Goal: Task Accomplishment & Management: Use online tool/utility

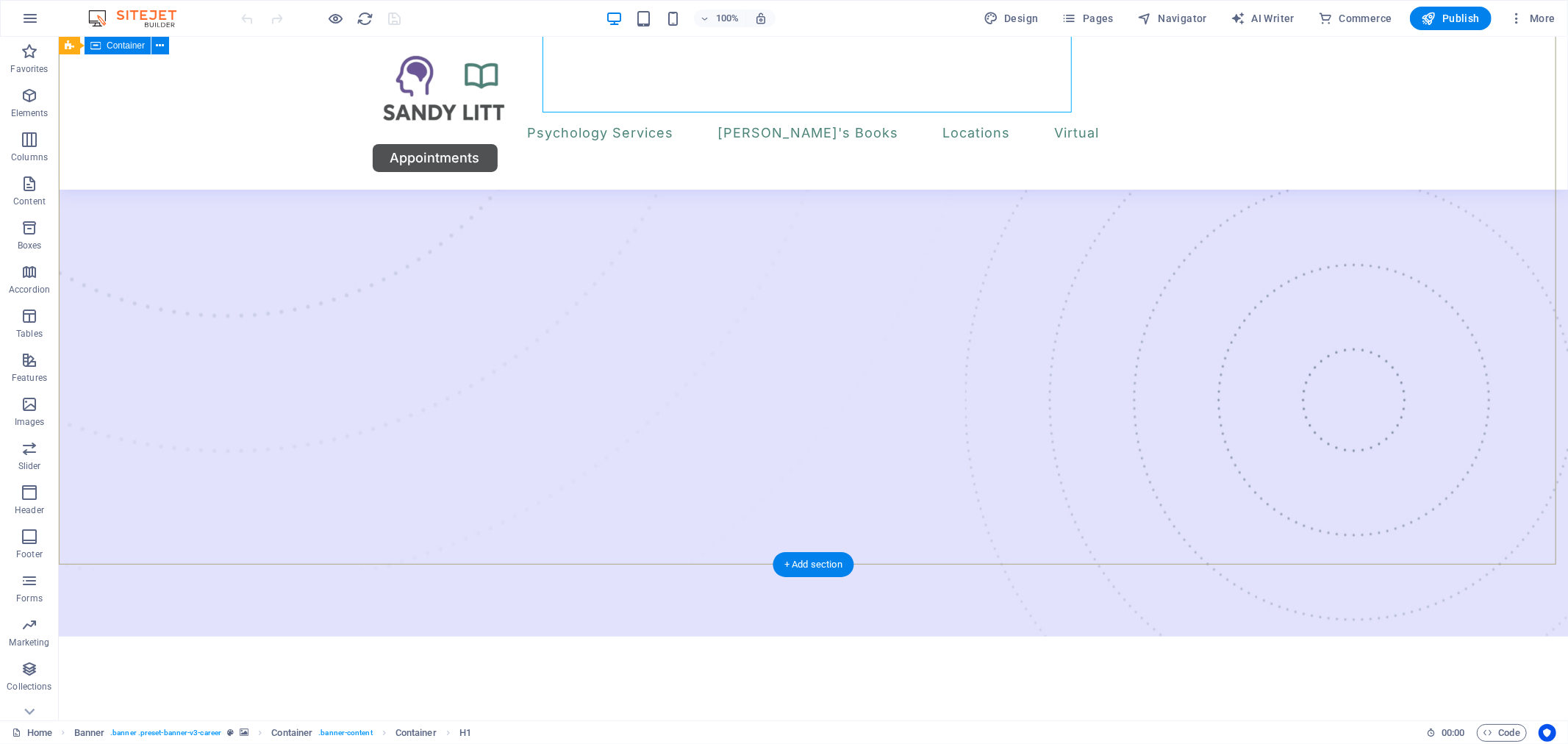
scroll to position [163, 0]
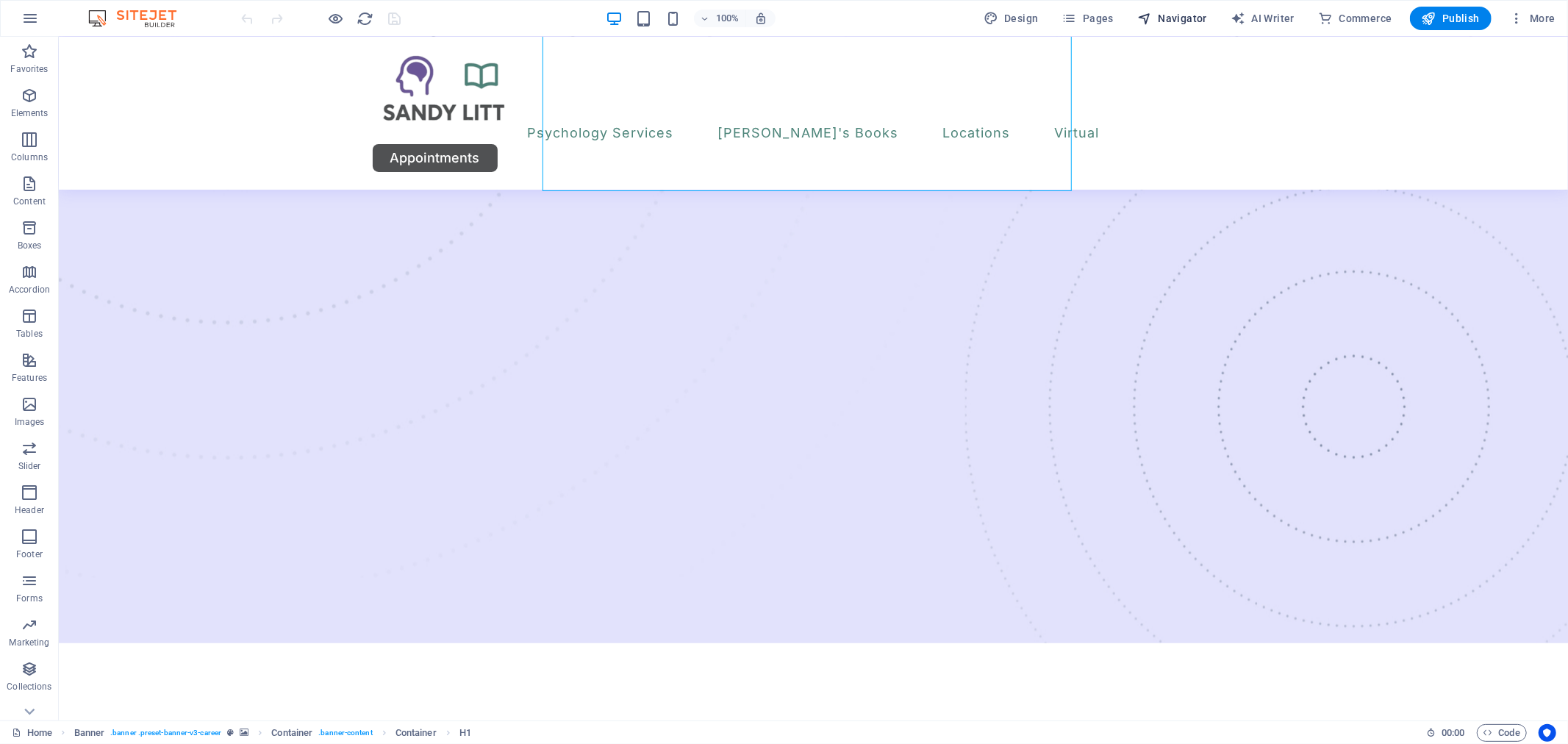
click at [1187, 17] on span "Navigator" at bounding box center [1172, 18] width 70 height 15
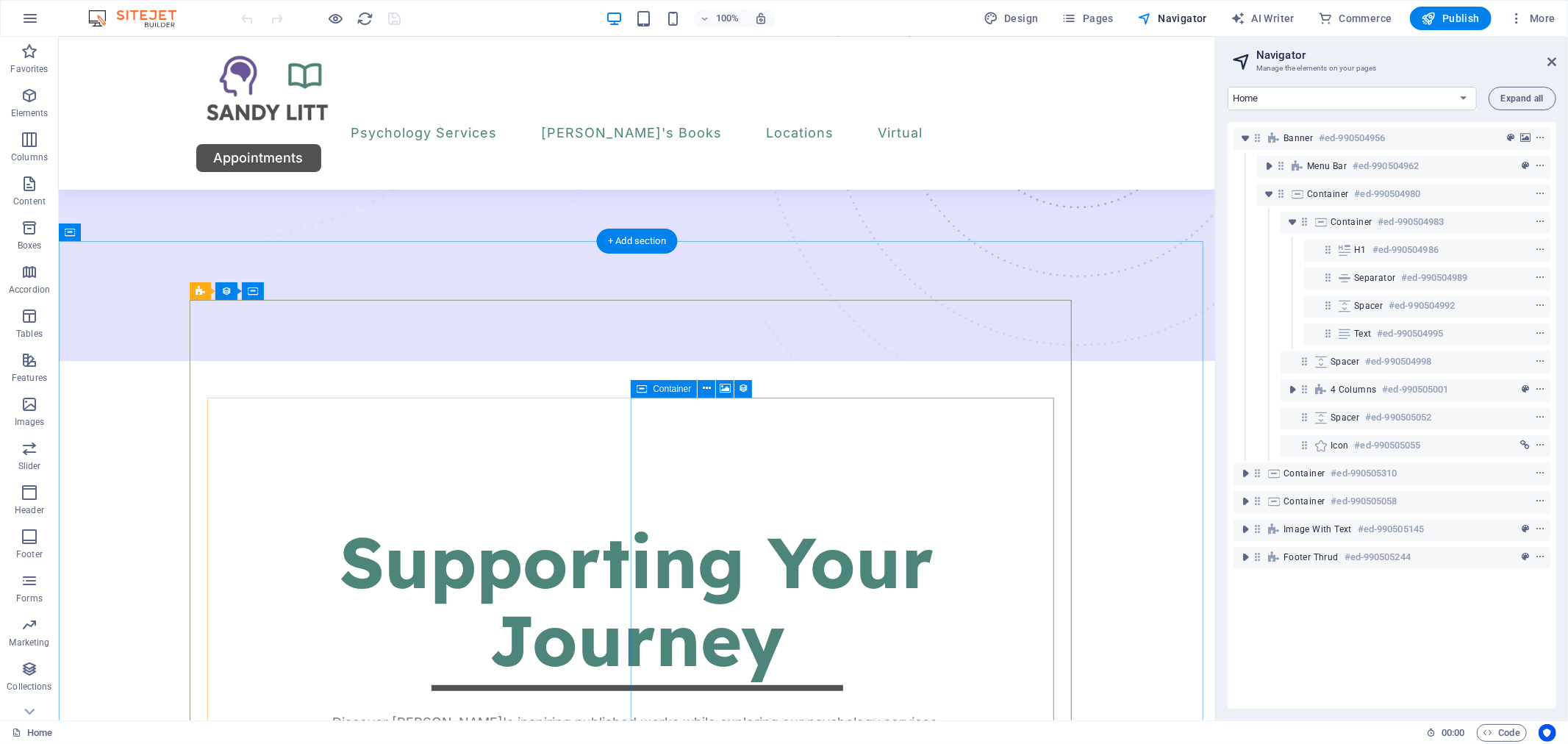
scroll to position [408, 0]
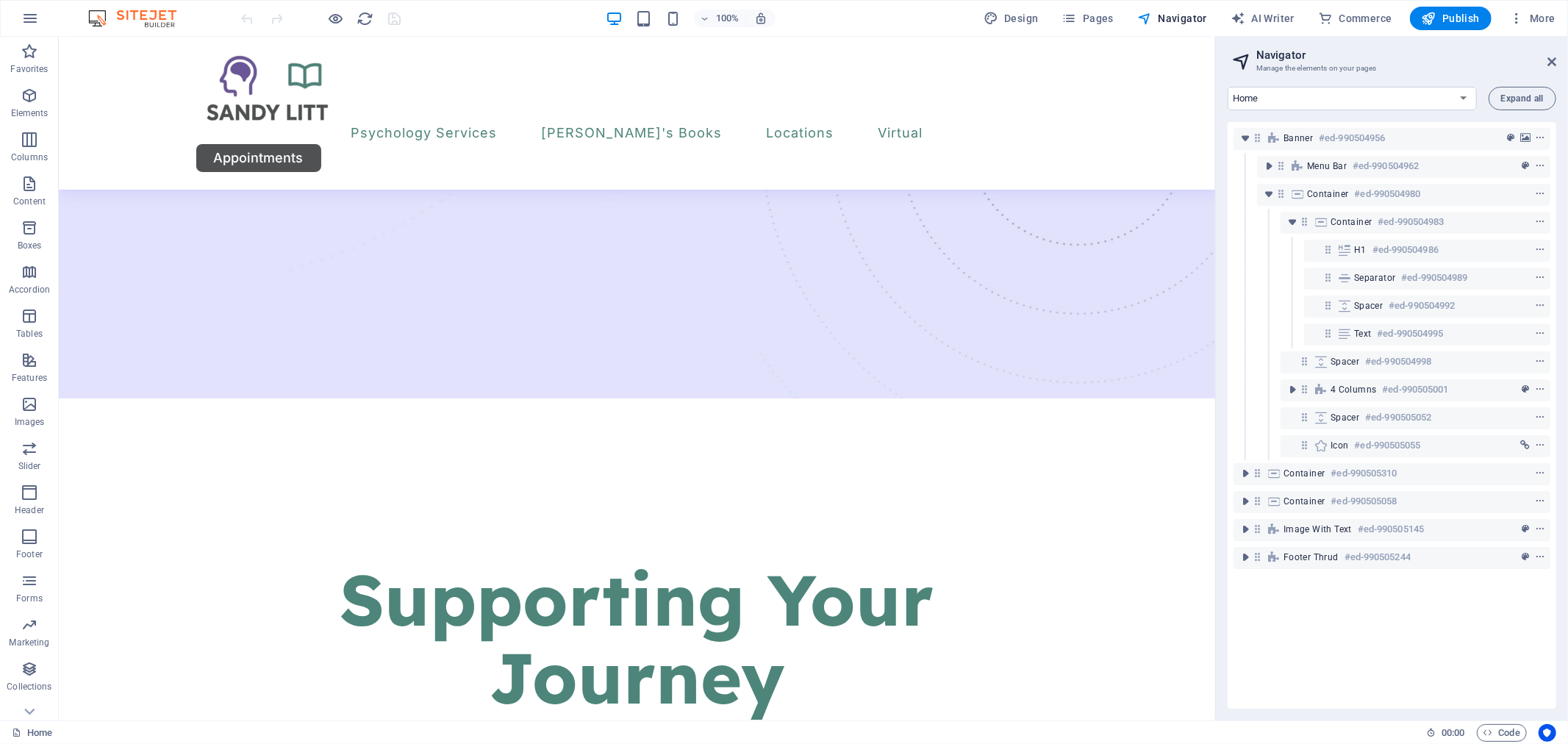
click at [1126, 25] on div "Design Pages Navigator AI Writer Commerce Publish More" at bounding box center [1270, 18] width 583 height 24
click at [1069, 25] on icon "button" at bounding box center [1069, 18] width 15 height 15
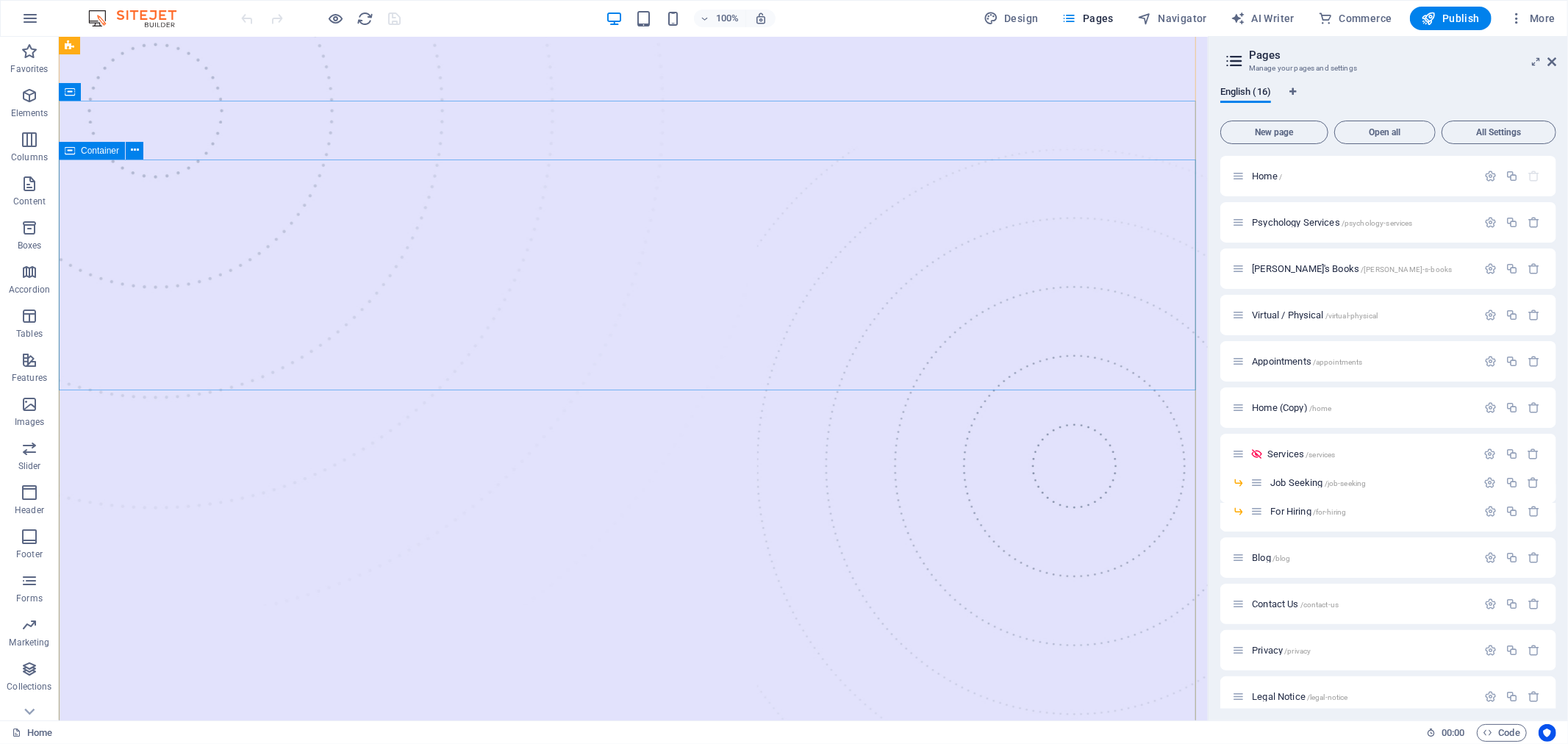
scroll to position [0, 0]
click at [1509, 177] on icon "button" at bounding box center [1512, 176] width 13 height 13
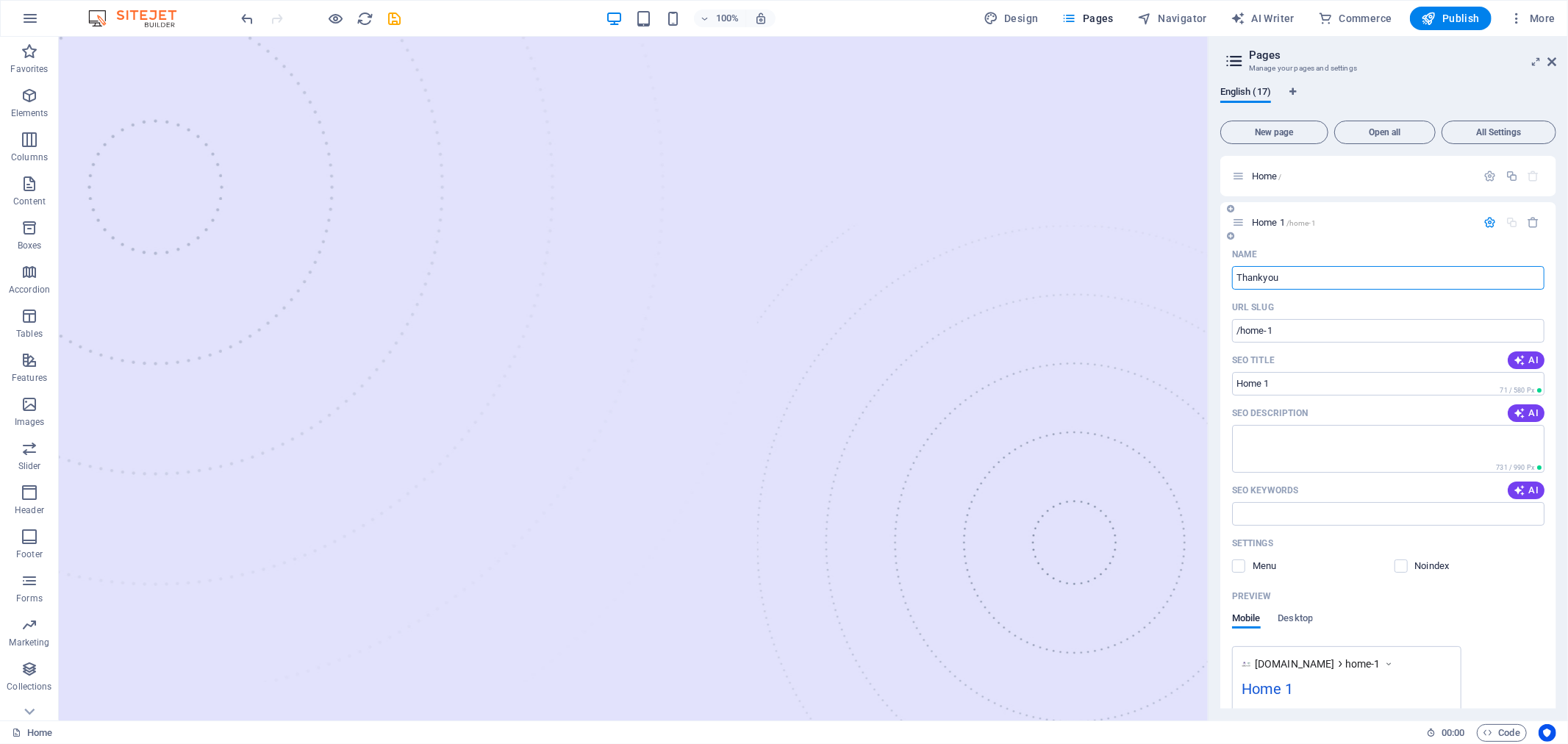
type input "Thankyou"
type input "/thankyou"
type input "Thankyou"
click at [1446, 86] on div "English (17)" at bounding box center [1389, 100] width 336 height 28
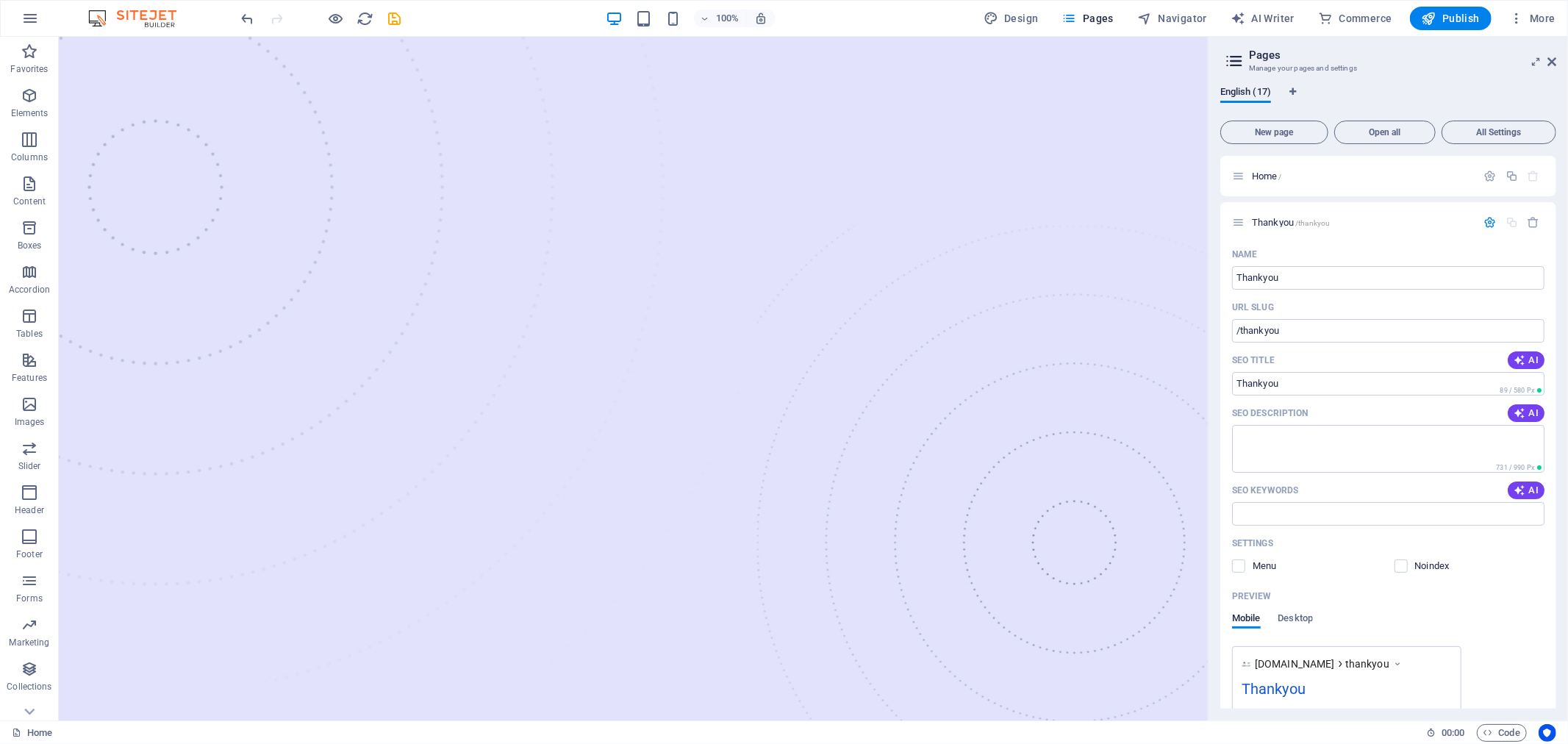
click at [1395, 70] on h3 "Manage your pages and settings" at bounding box center [1388, 68] width 278 height 13
click at [404, 22] on div "100% Design Pages Navigator AI Writer Commerce Publish More" at bounding box center [900, 18] width 1323 height 24
click at [395, 18] on icon "save" at bounding box center [395, 18] width 17 height 17
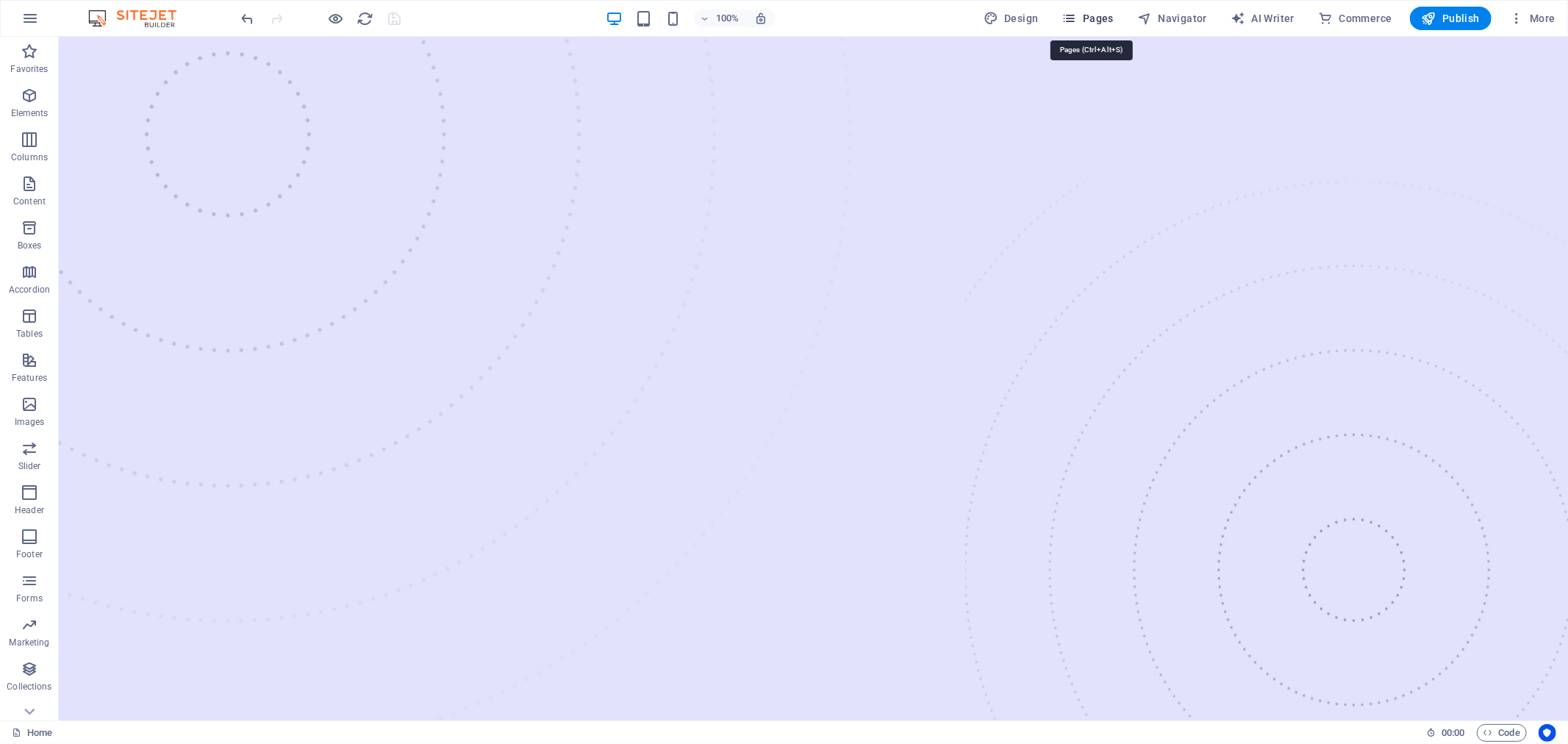
click at [1101, 21] on span "Pages" at bounding box center [1088, 18] width 52 height 15
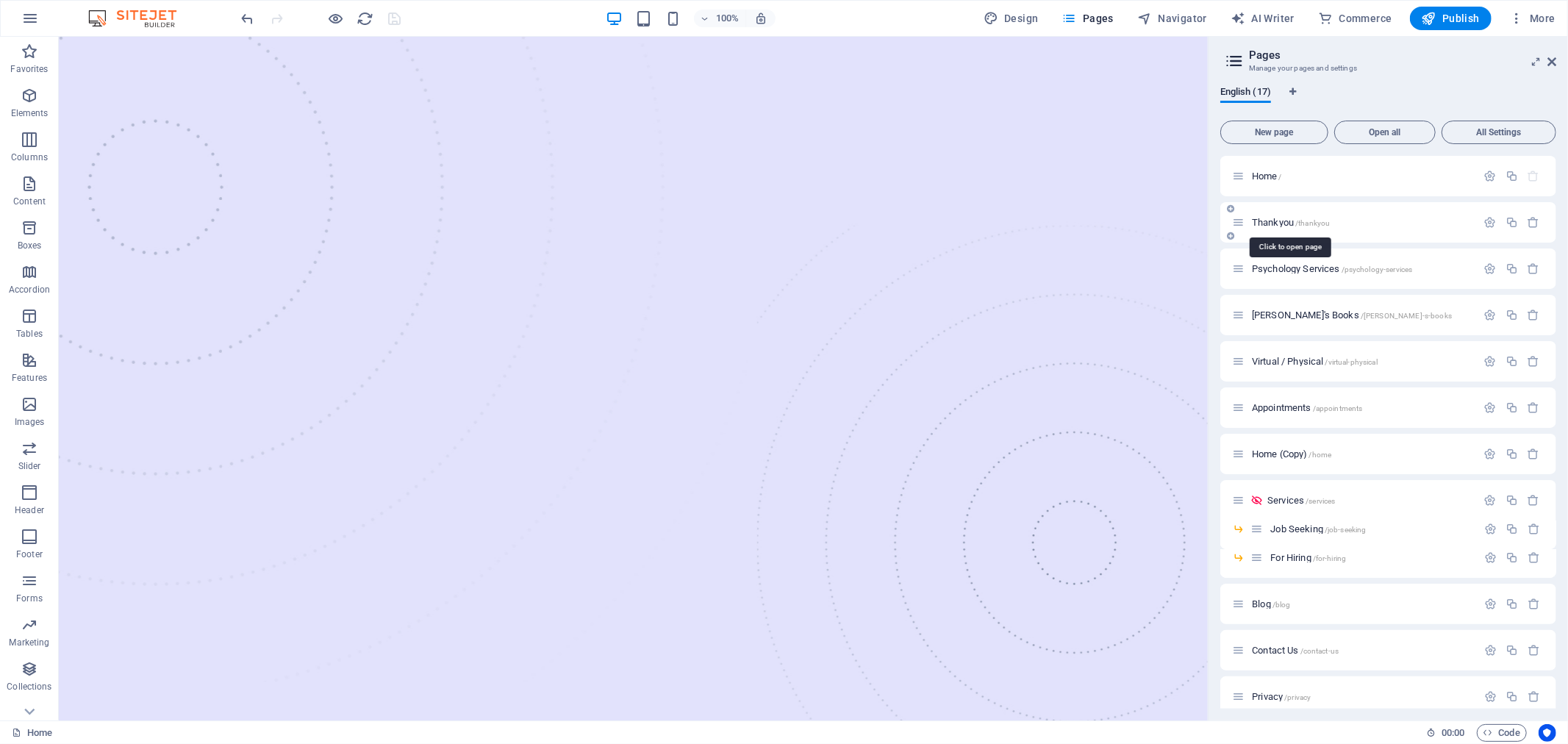
click at [1259, 222] on span "Thankyou /thankyou" at bounding box center [1291, 223] width 78 height 11
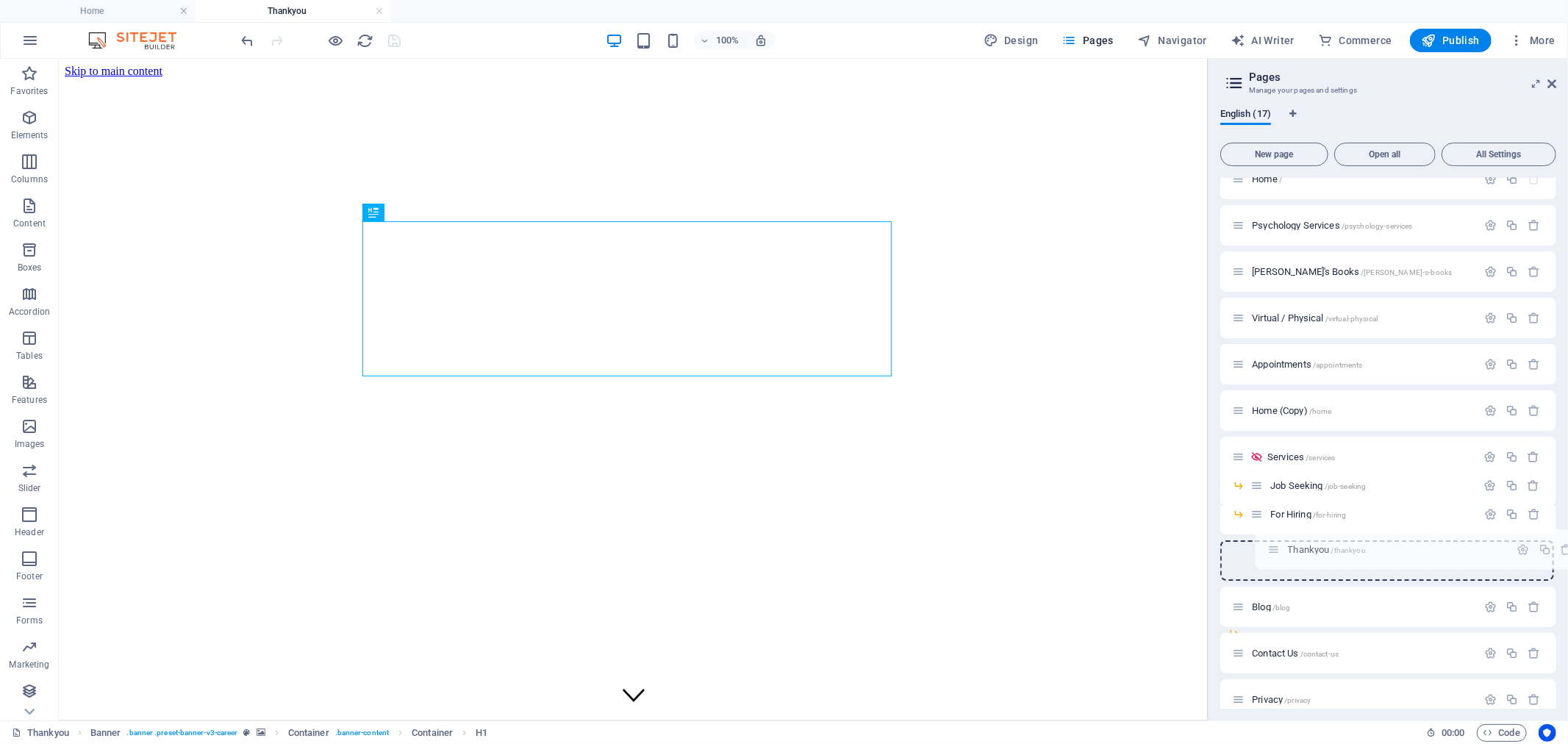
drag, startPoint x: 1242, startPoint y: 208, endPoint x: 1278, endPoint y: 559, distance: 352.8
click at [1278, 559] on div "Home / Thankyou /thankyou Psychology Services /psychology-services [PERSON_NAME…" at bounding box center [1389, 531] width 336 height 746
click at [1172, 43] on span "Navigator" at bounding box center [1172, 40] width 70 height 15
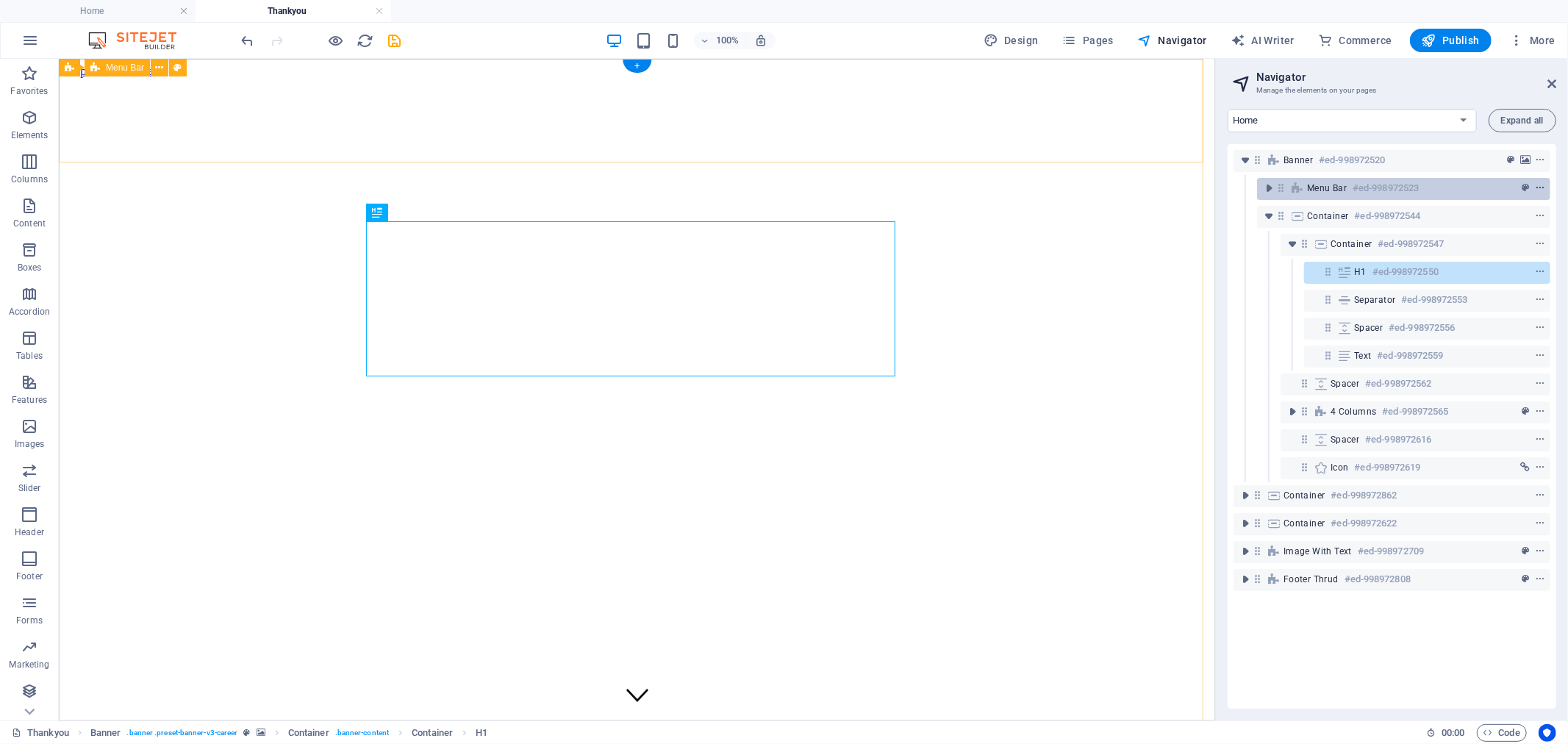
click at [1535, 191] on icon "context-menu" at bounding box center [1540, 188] width 10 height 10
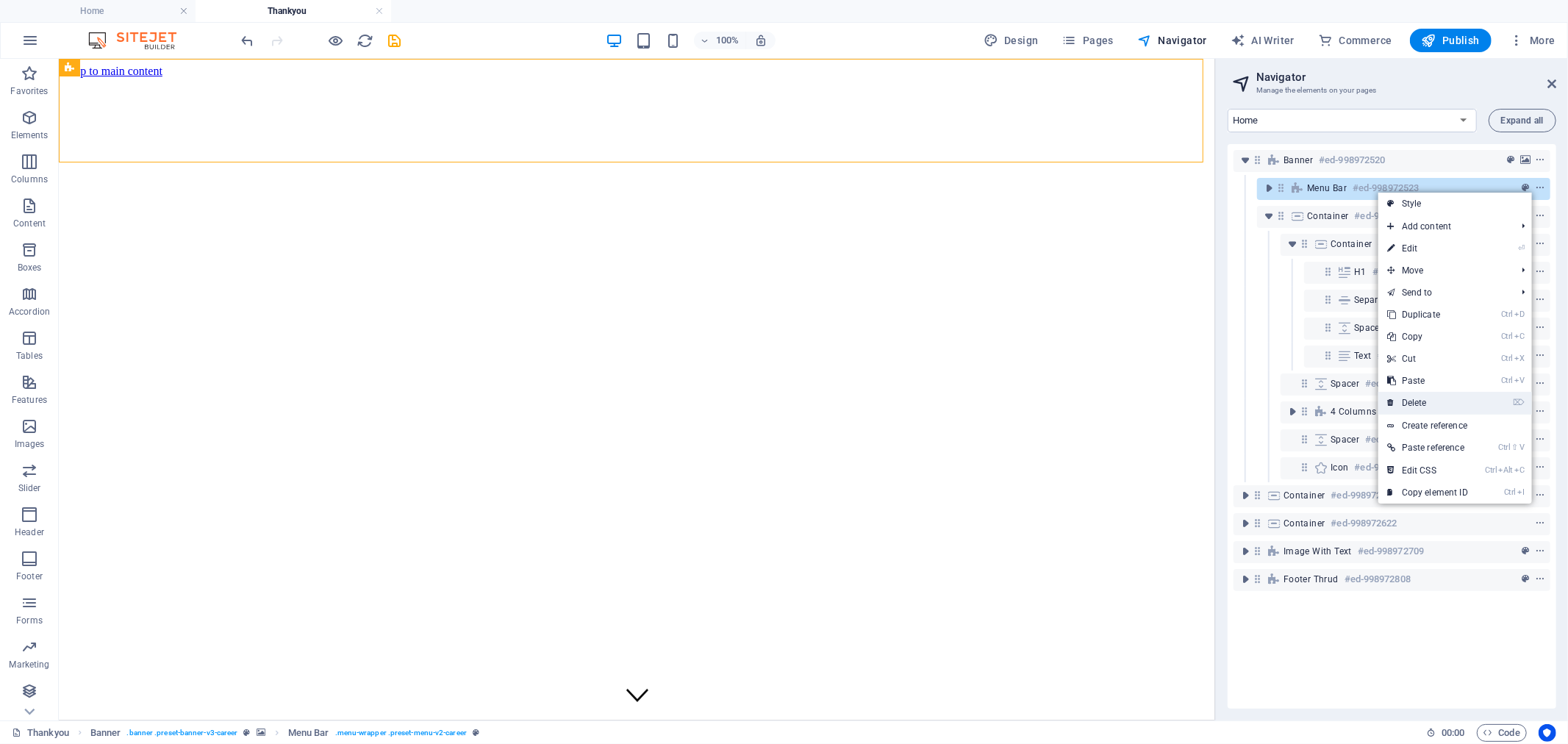
click at [1423, 398] on link "⌦ Delete" at bounding box center [1428, 403] width 98 height 22
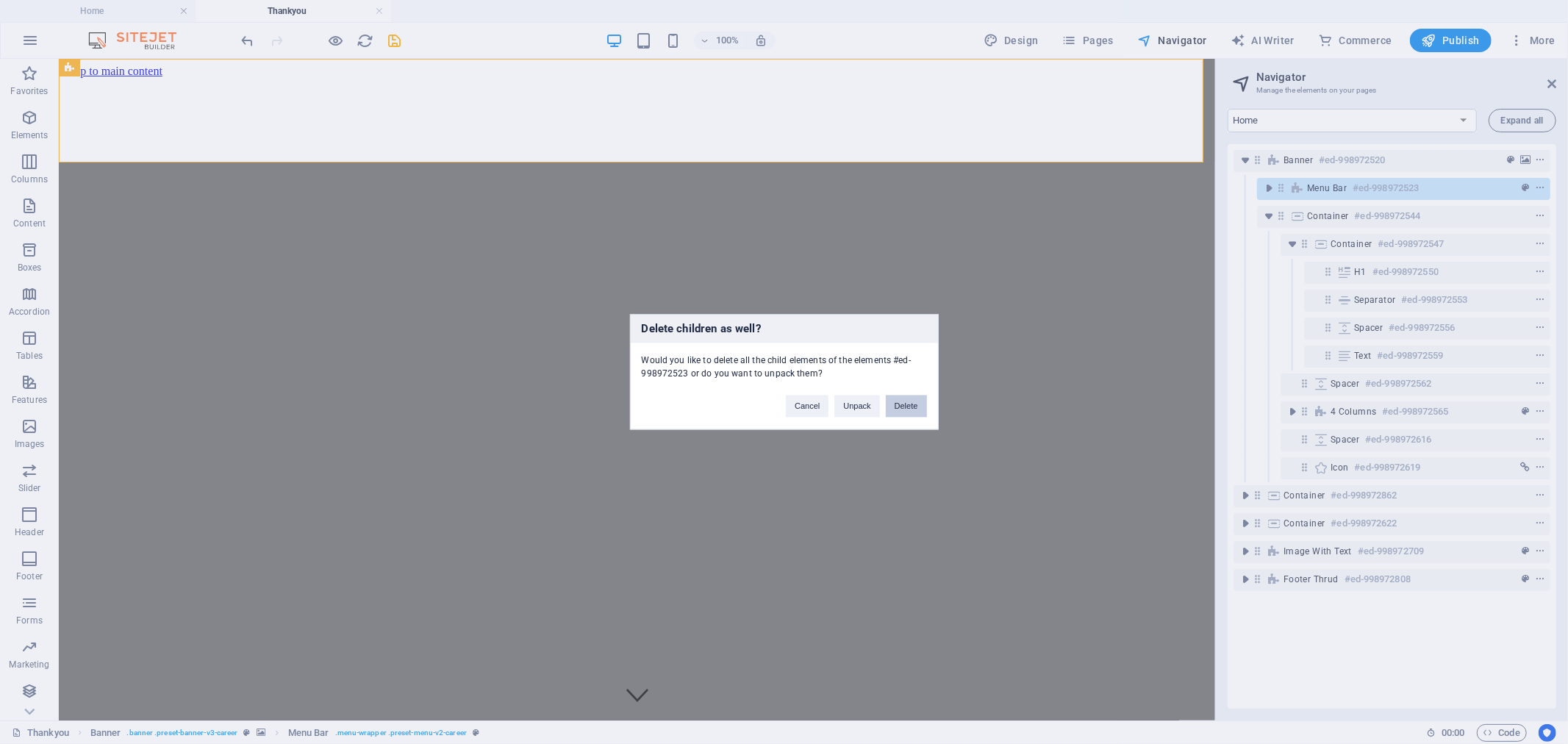
click at [898, 414] on button "Delete" at bounding box center [907, 406] width 41 height 22
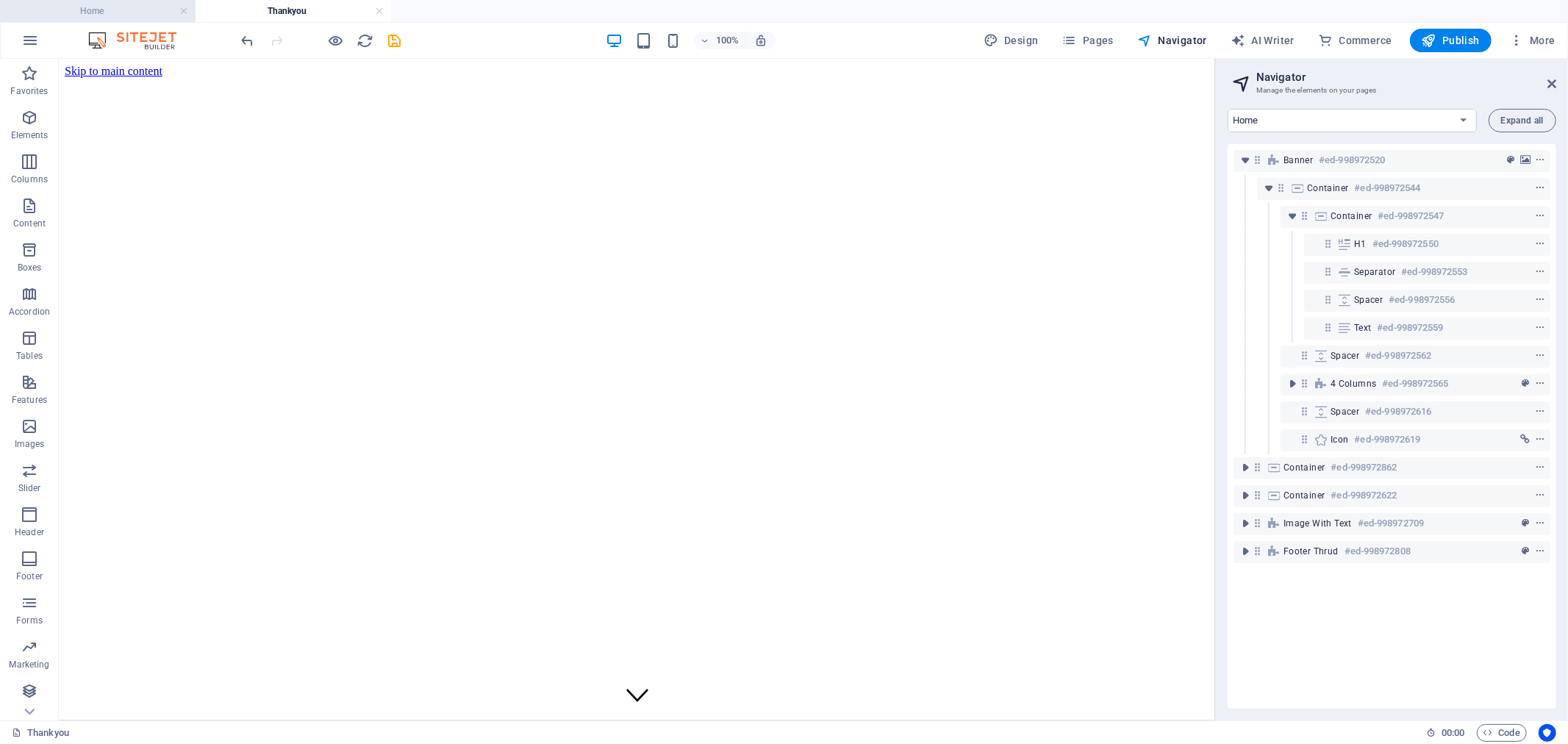
click at [114, 11] on h4 "Home" at bounding box center [98, 11] width 196 height 16
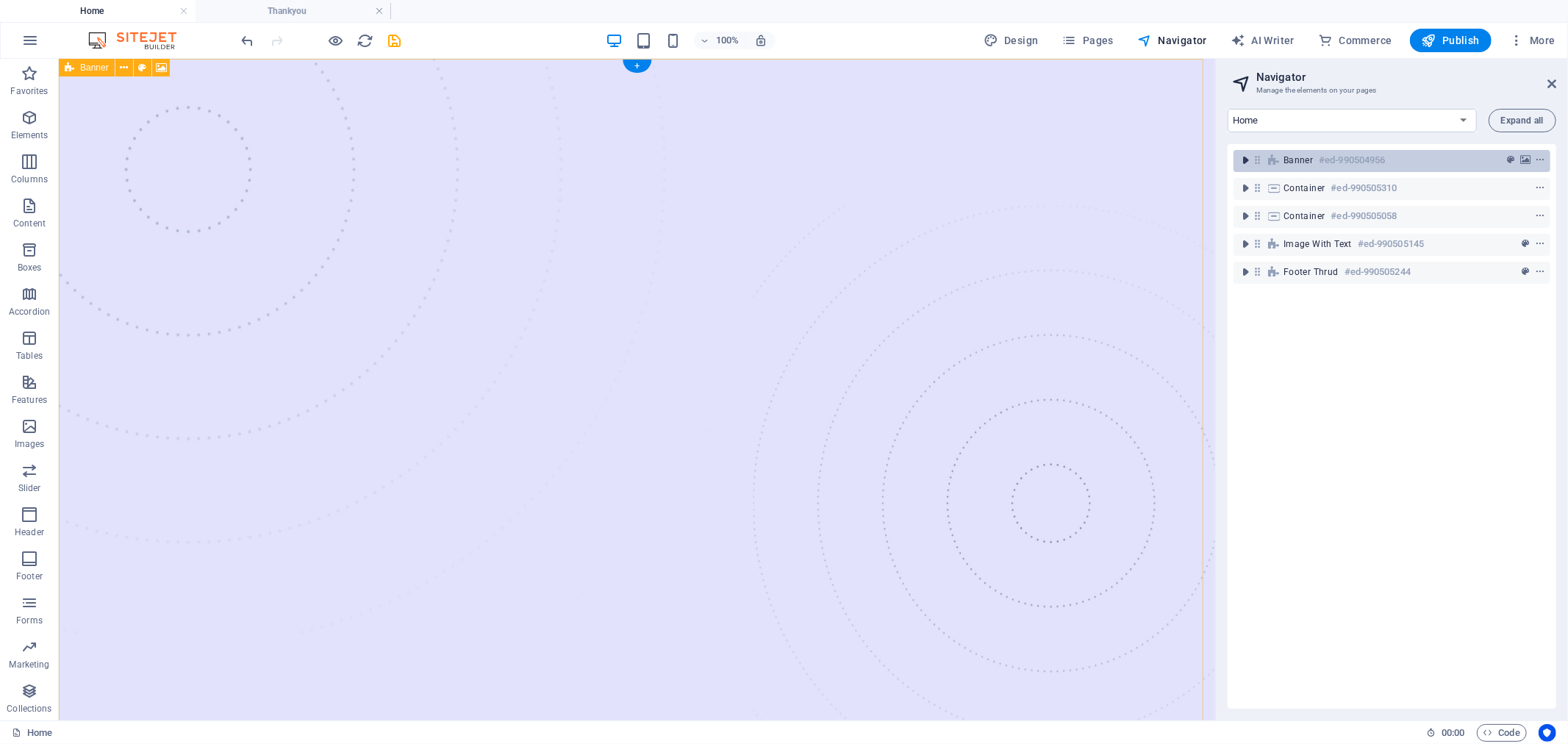
click at [1241, 159] on icon "toggle-expand" at bounding box center [1245, 160] width 15 height 15
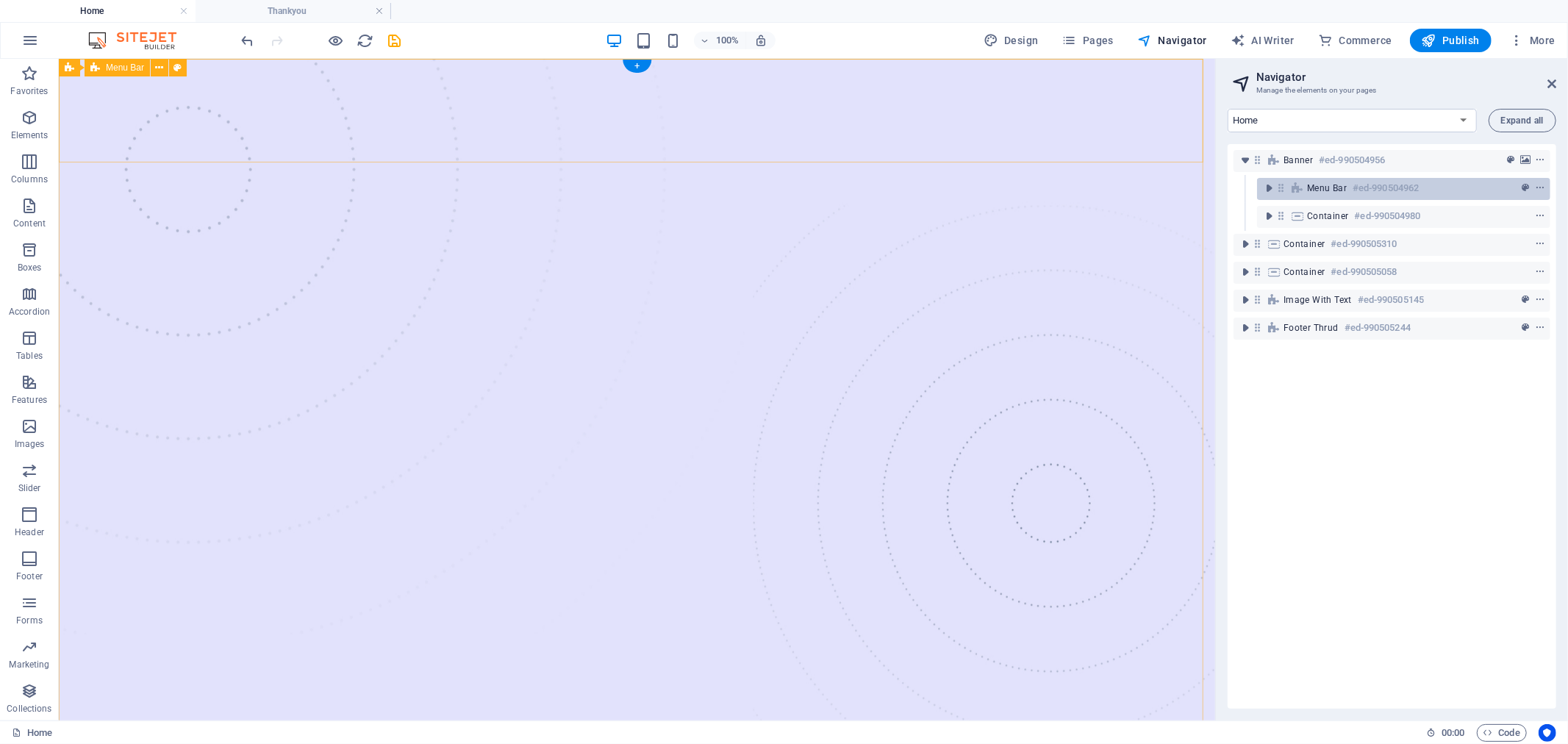
click at [1347, 189] on span "Menu Bar" at bounding box center [1327, 188] width 40 height 12
click at [1541, 186] on icon "context-menu" at bounding box center [1540, 188] width 10 height 10
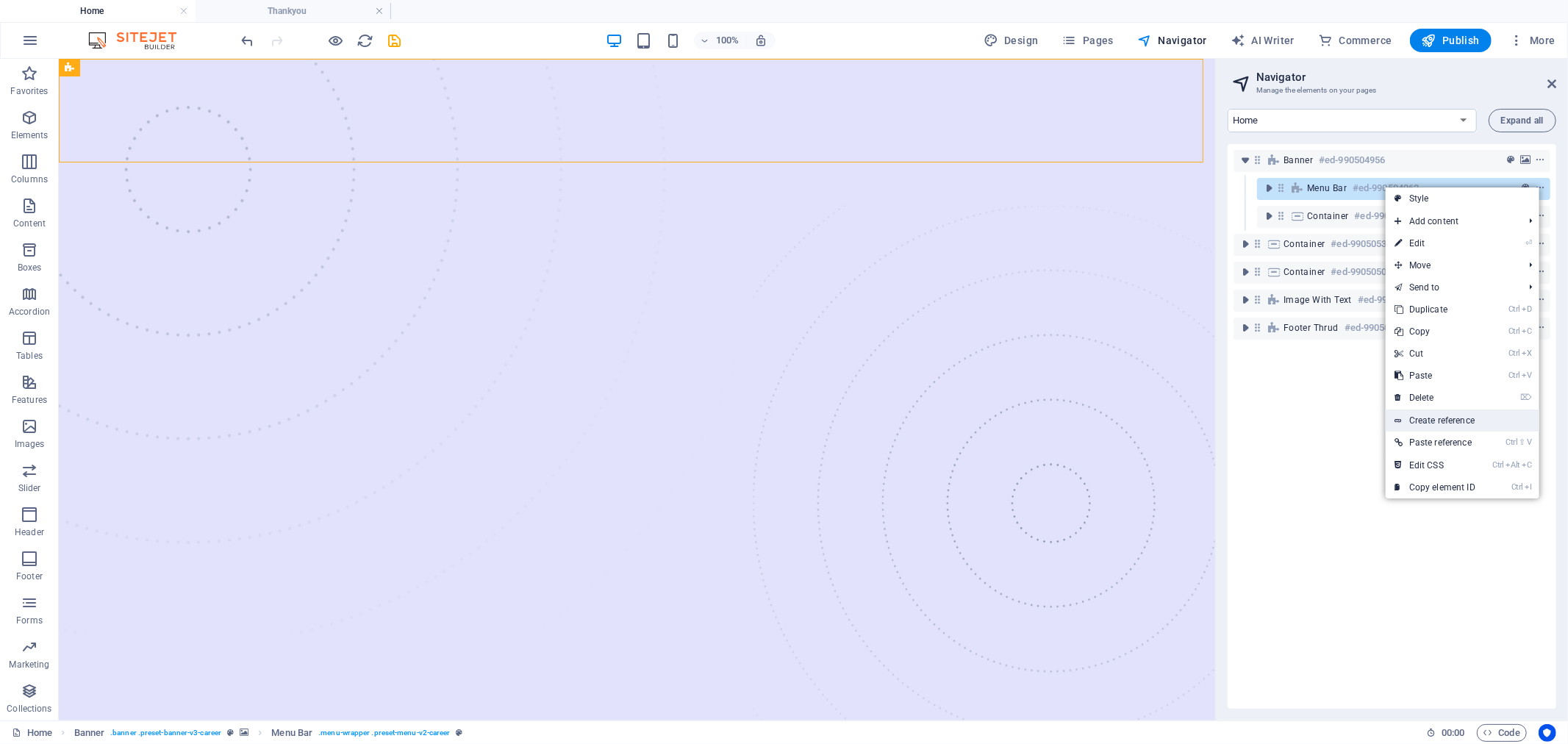
click at [1462, 424] on link "Create reference" at bounding box center [1463, 421] width 154 height 22
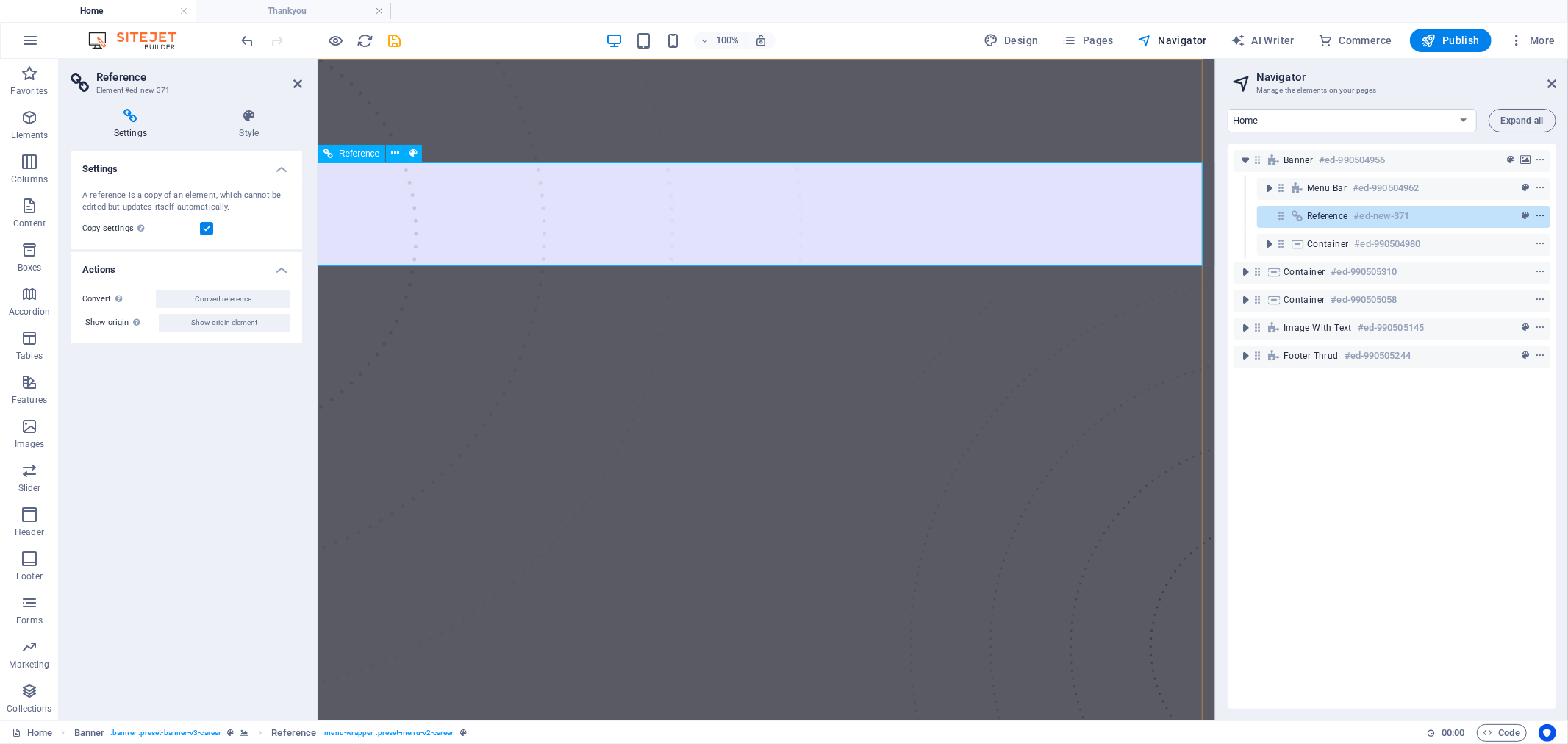
click at [1538, 216] on icon "context-menu" at bounding box center [1540, 216] width 10 height 10
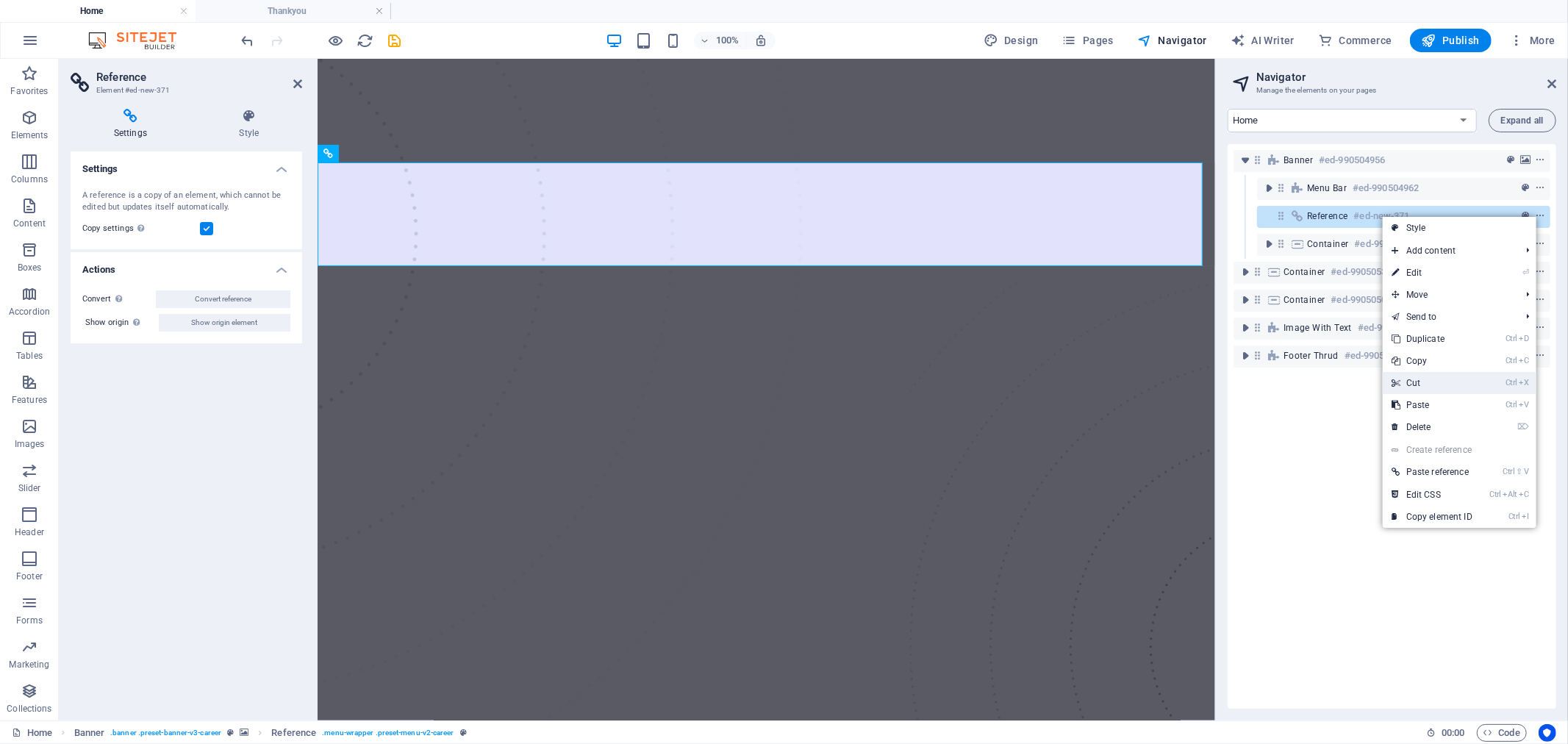
click at [1430, 384] on link "Ctrl X Cut" at bounding box center [1432, 383] width 98 height 22
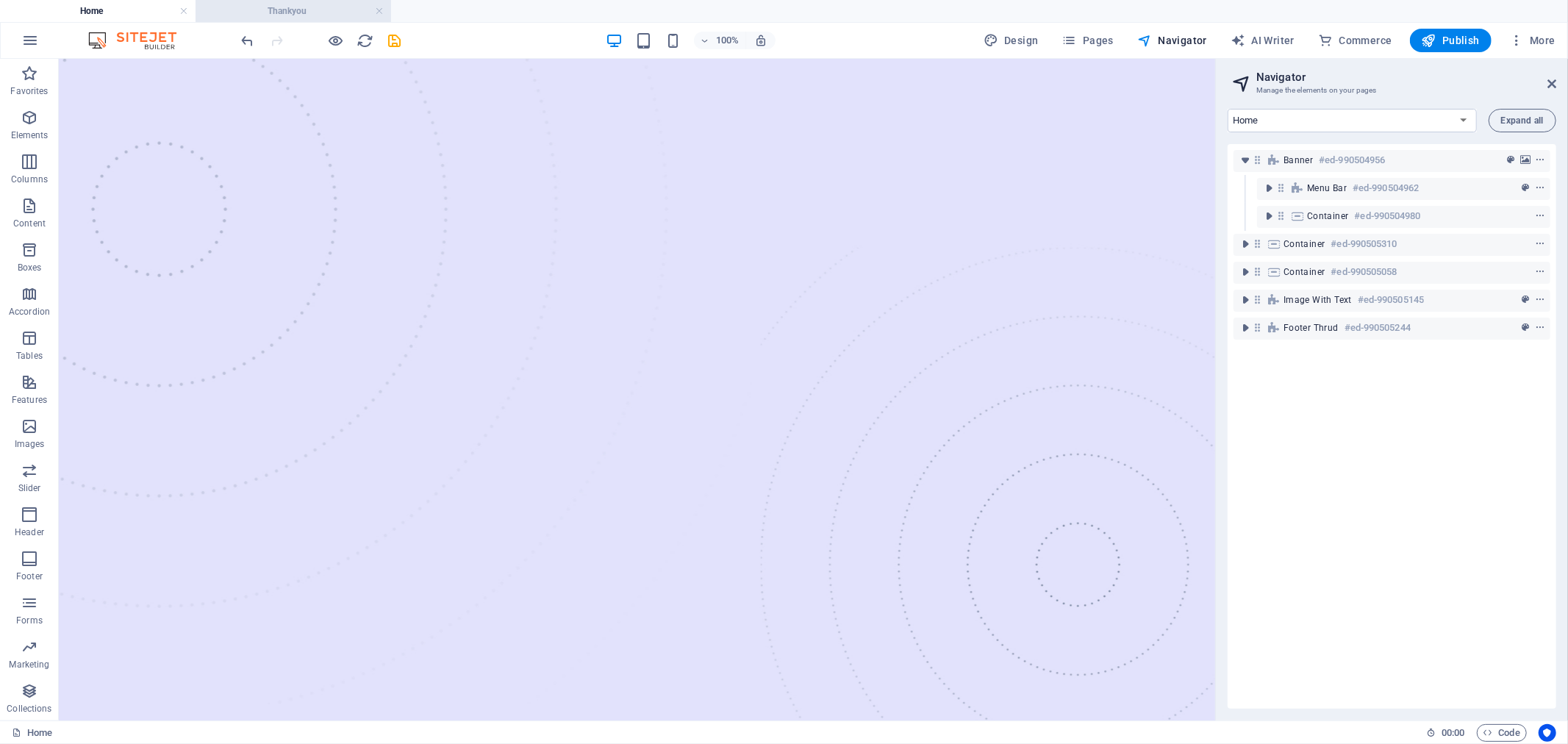
click at [296, 6] on h4 "Thankyou" at bounding box center [293, 11] width 196 height 16
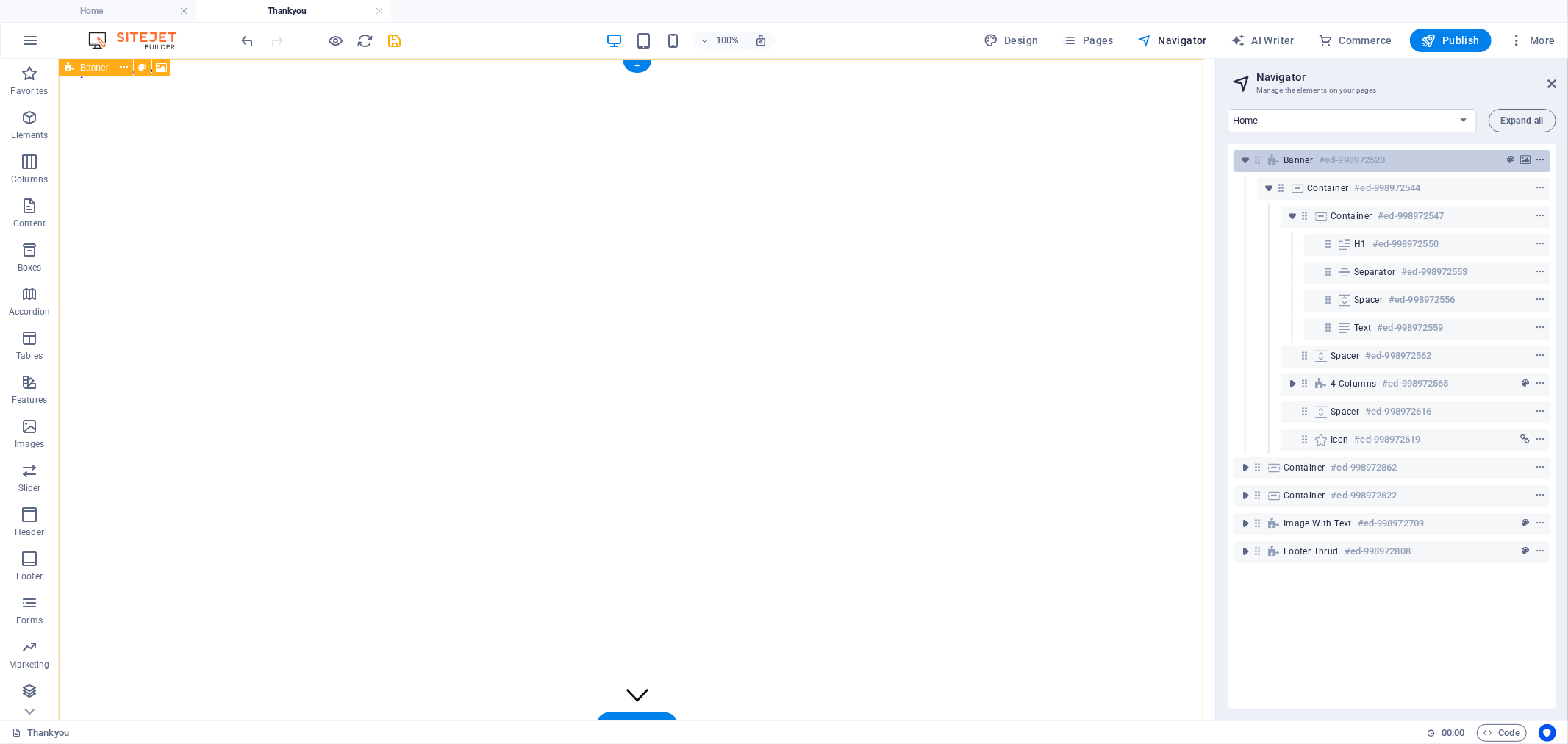
click at [1539, 158] on icon "context-menu" at bounding box center [1540, 160] width 10 height 10
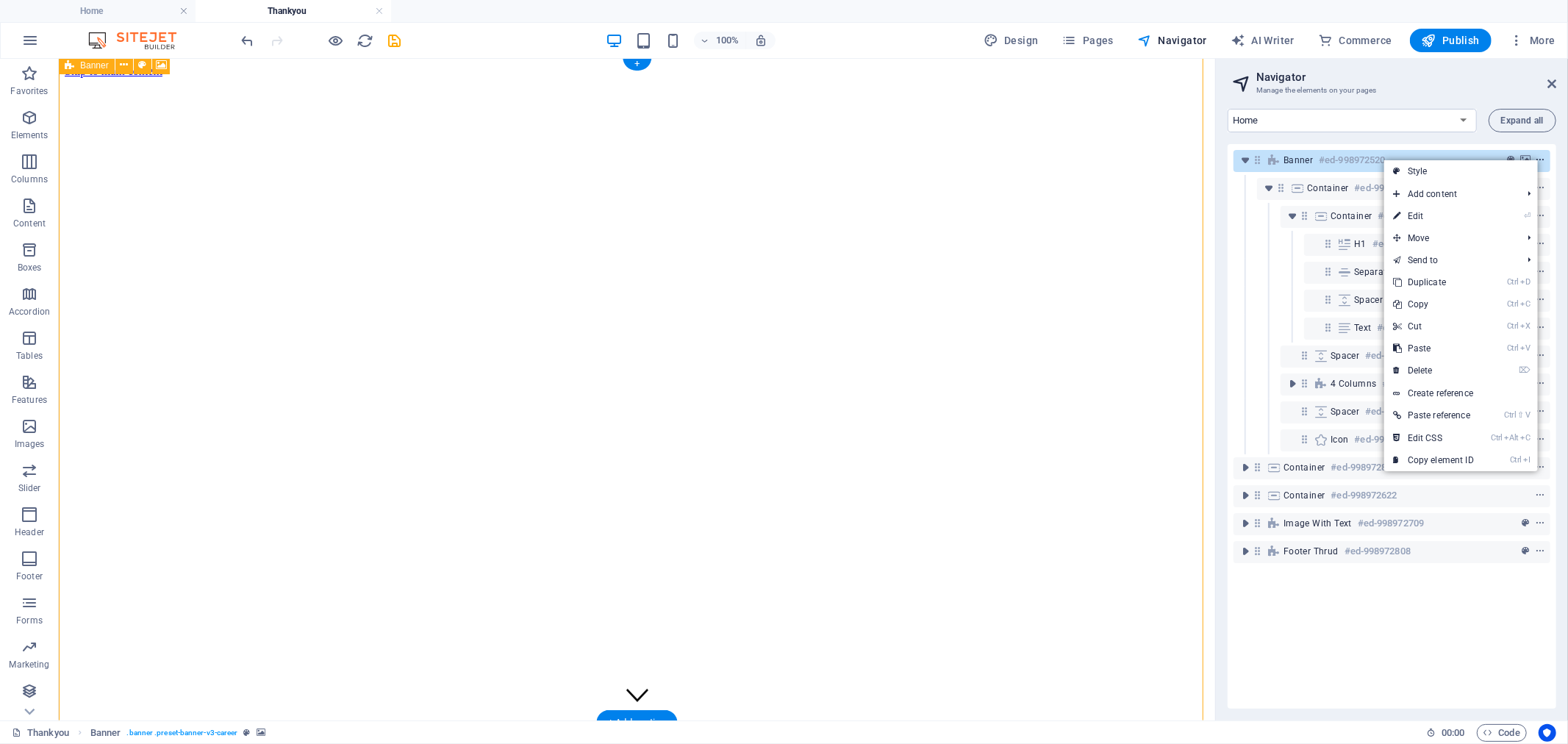
scroll to position [2, 0]
click at [1462, 348] on link "Ctrl V Paste" at bounding box center [1433, 349] width 98 height 22
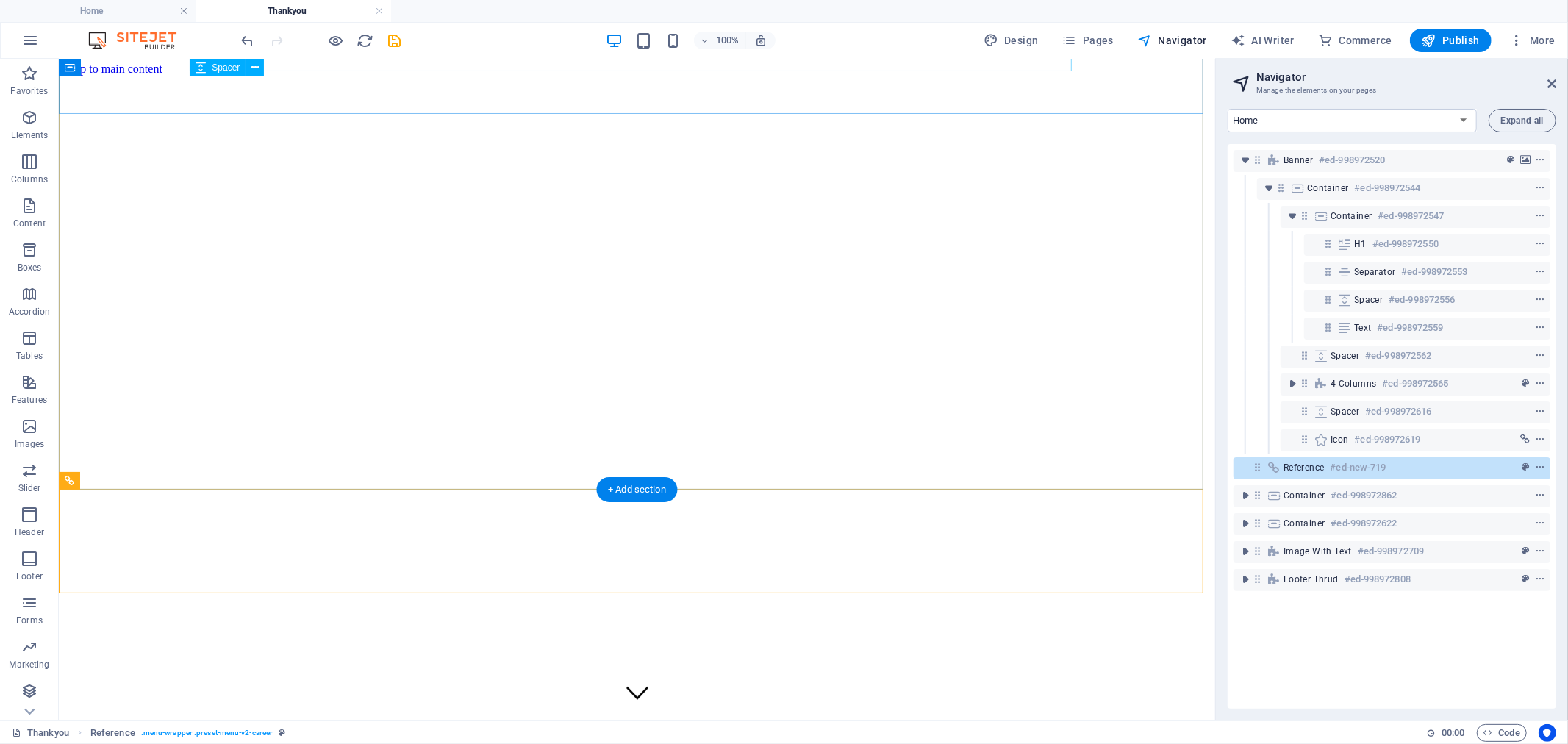
scroll to position [387, 0]
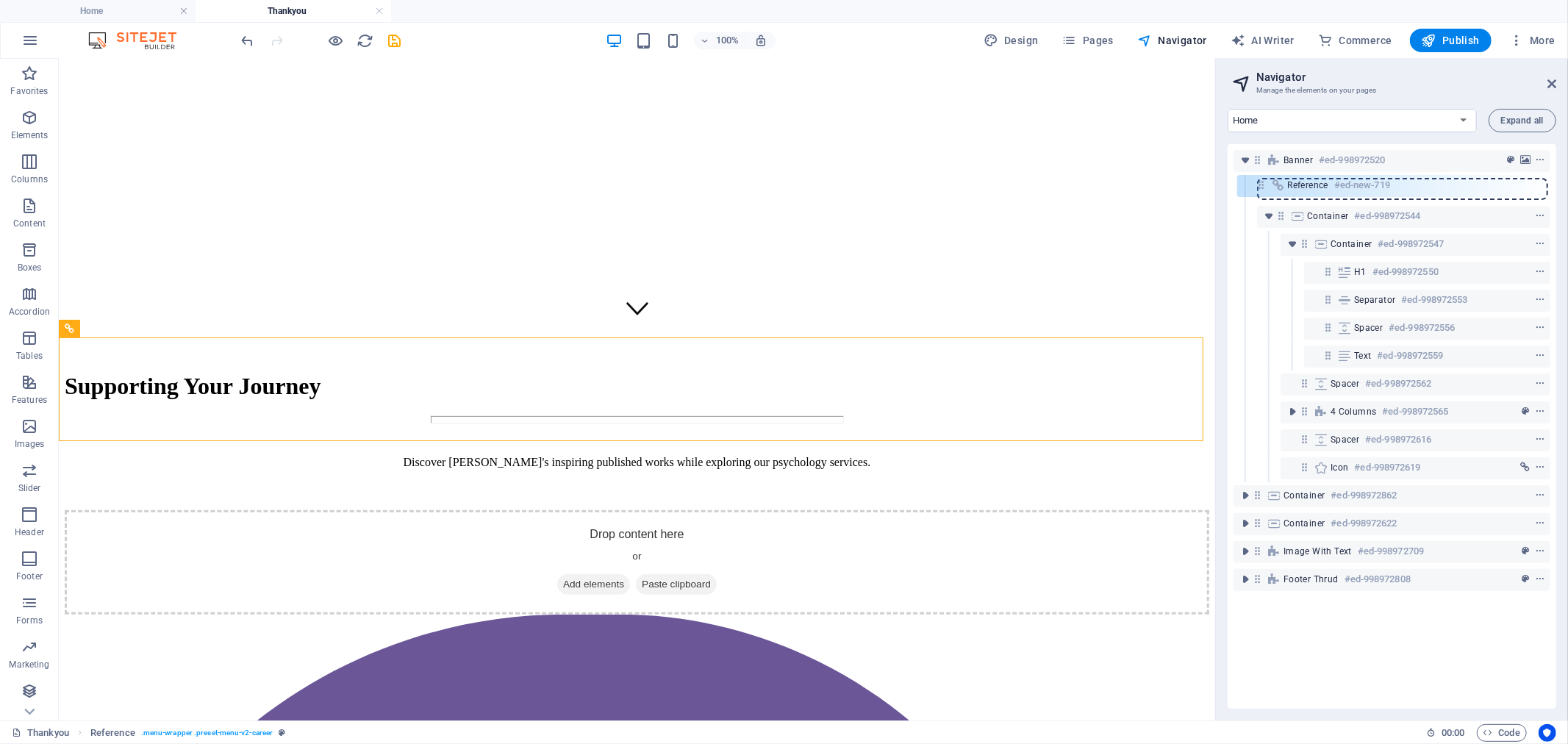
drag, startPoint x: 1257, startPoint y: 398, endPoint x: 1261, endPoint y: 179, distance: 219.0
click at [1261, 179] on div "Banner #ed-998972520 Container #ed-998972544 Container #ed-998972547 H1 #ed-998…" at bounding box center [1392, 426] width 329 height 564
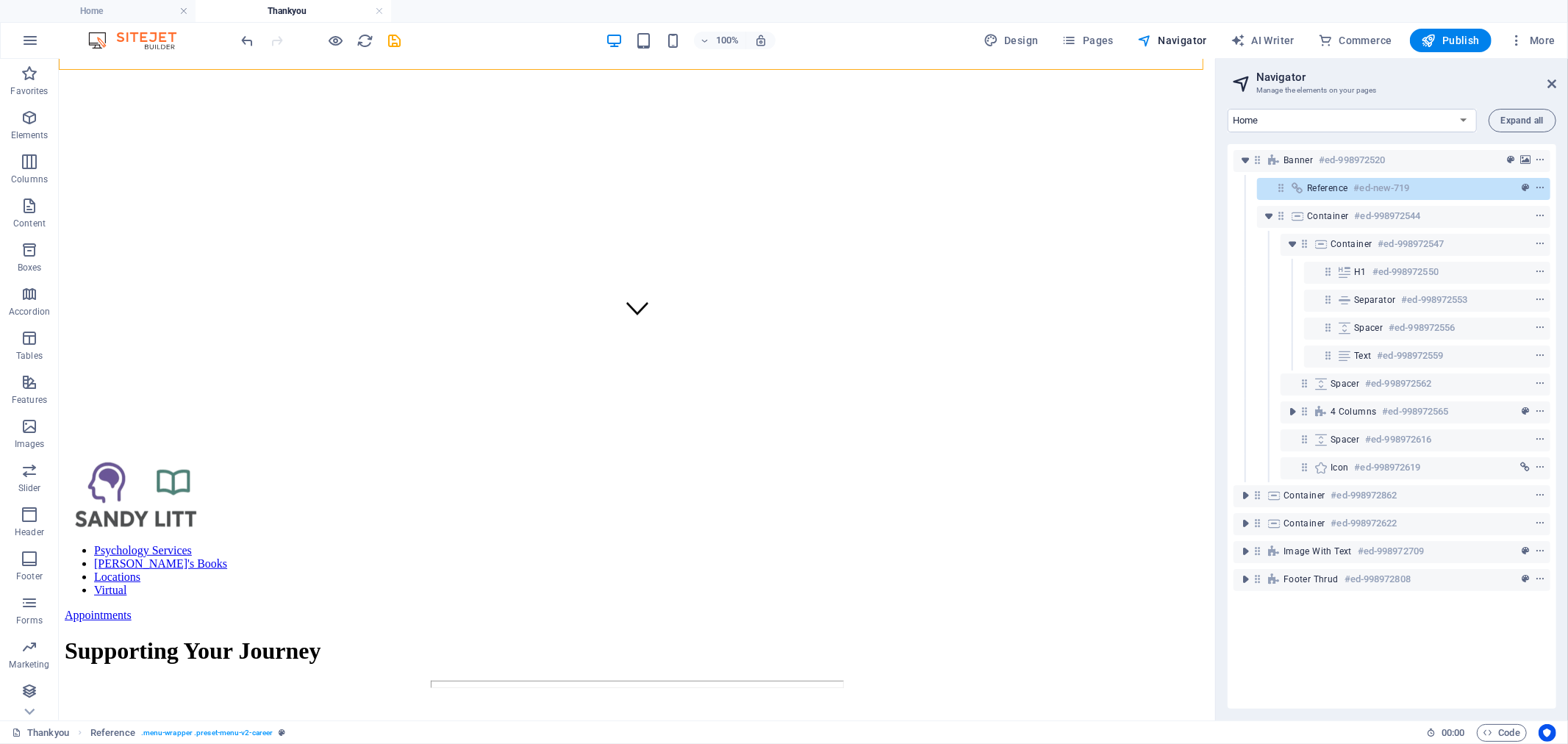
scroll to position [0, 0]
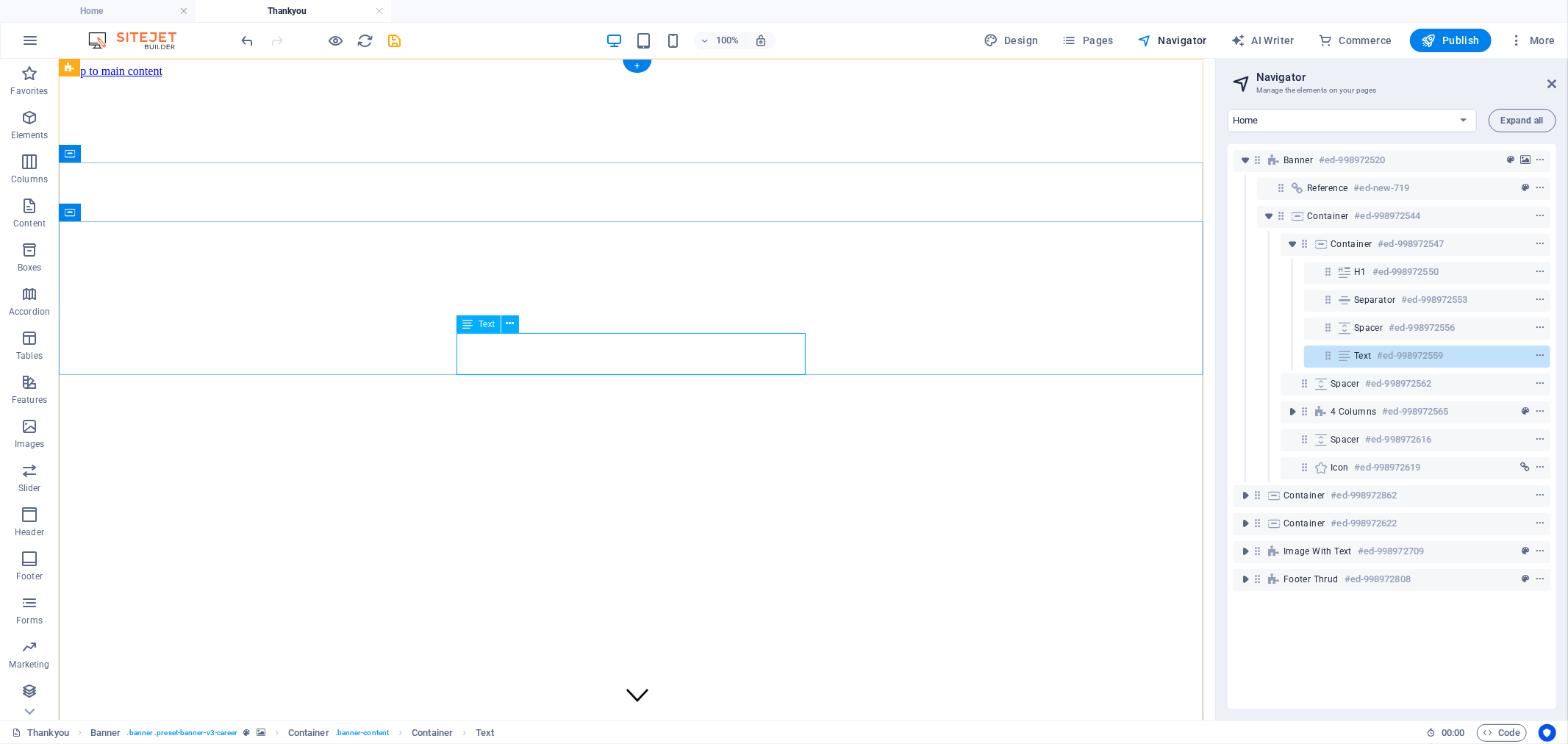
click at [1386, 357] on h6 "#ed-998972559" at bounding box center [1410, 356] width 66 height 17
drag, startPoint x: 1386, startPoint y: 357, endPoint x: 840, endPoint y: 292, distance: 549.9
click at [1386, 357] on h6 "#ed-998972559" at bounding box center [1410, 356] width 66 height 17
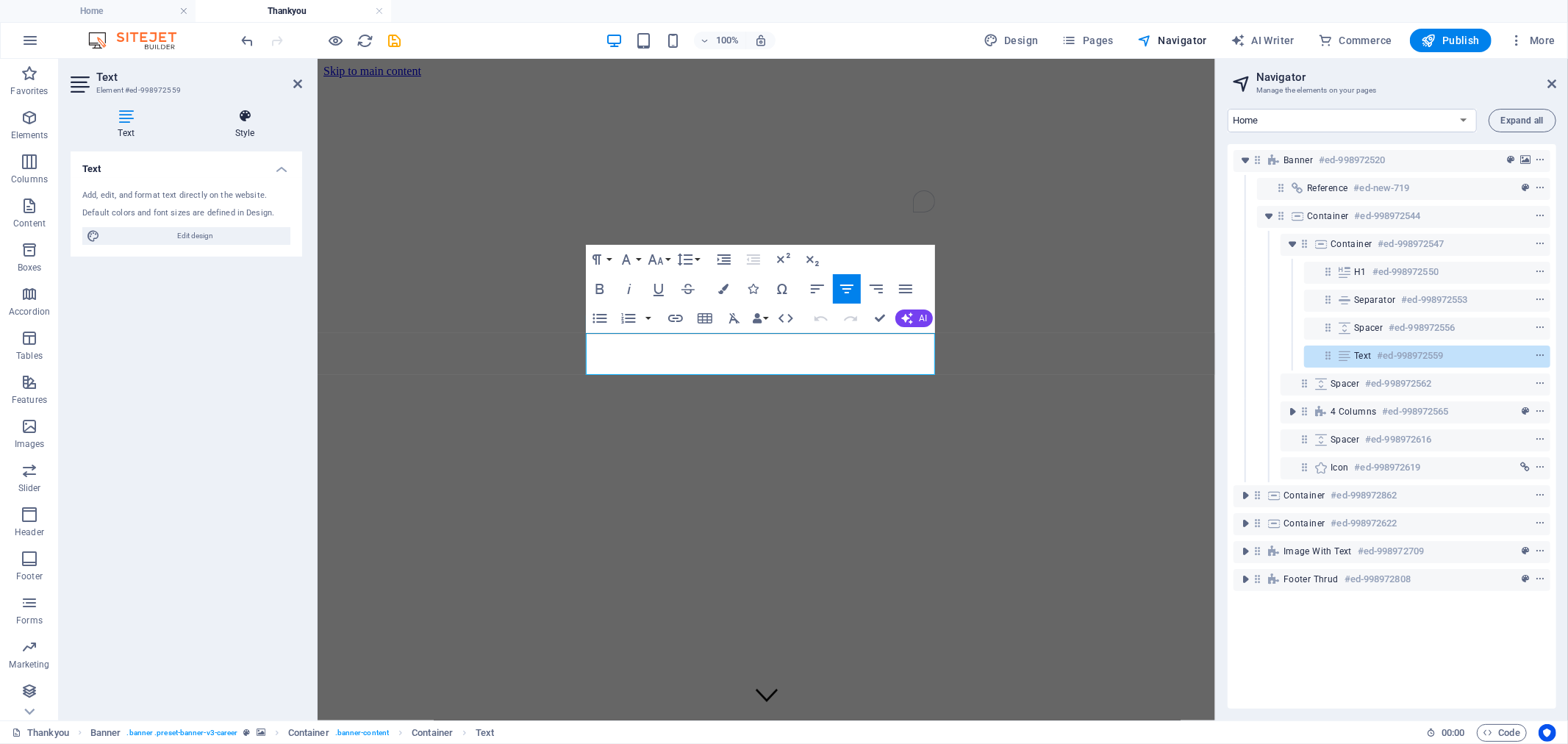
click at [251, 130] on h4 "Style" at bounding box center [245, 124] width 115 height 31
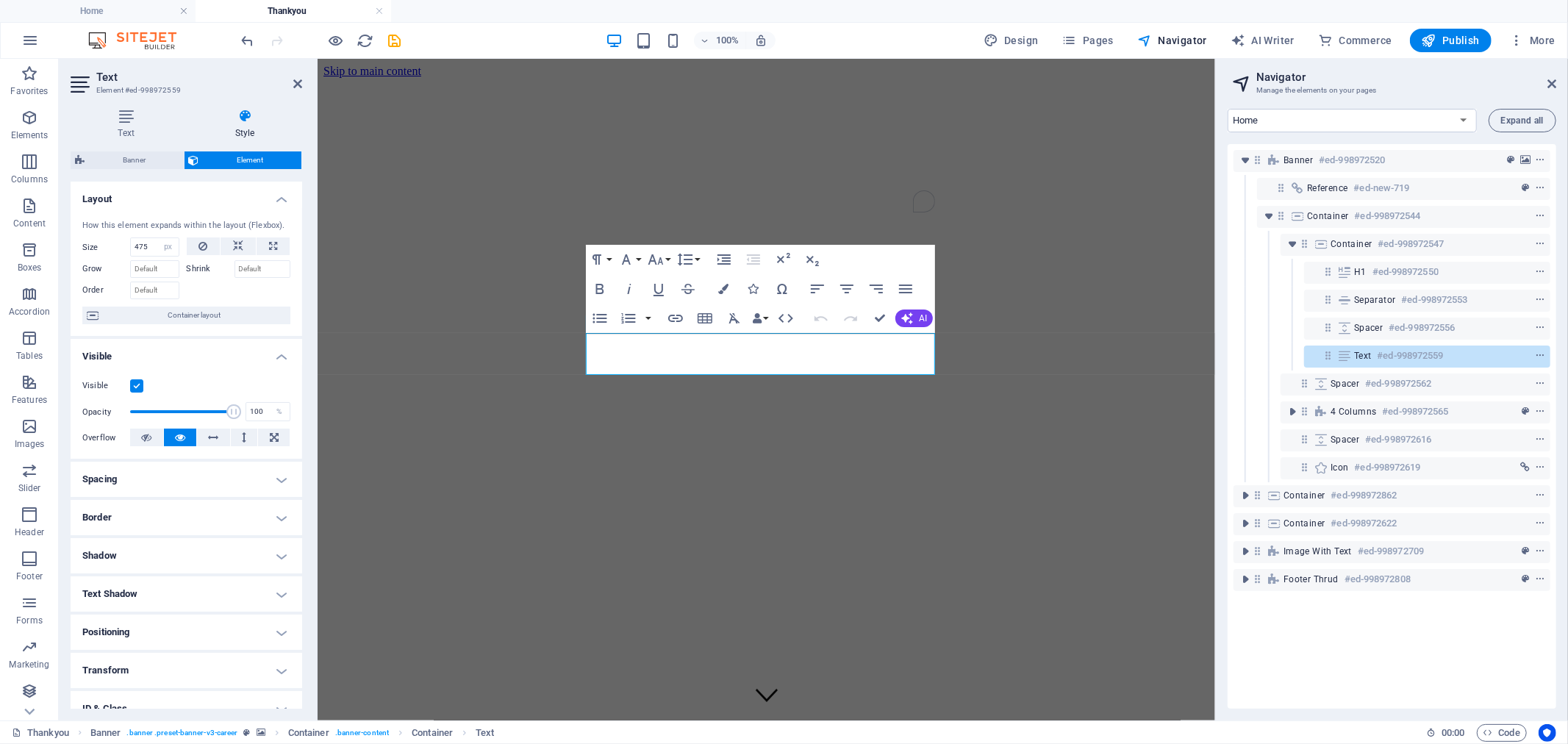
click at [137, 385] on label at bounding box center [136, 386] width 13 height 13
click at [0, 0] on input "Visible" at bounding box center [0, 0] width 0 height 0
click at [388, 40] on icon "save" at bounding box center [395, 40] width 17 height 17
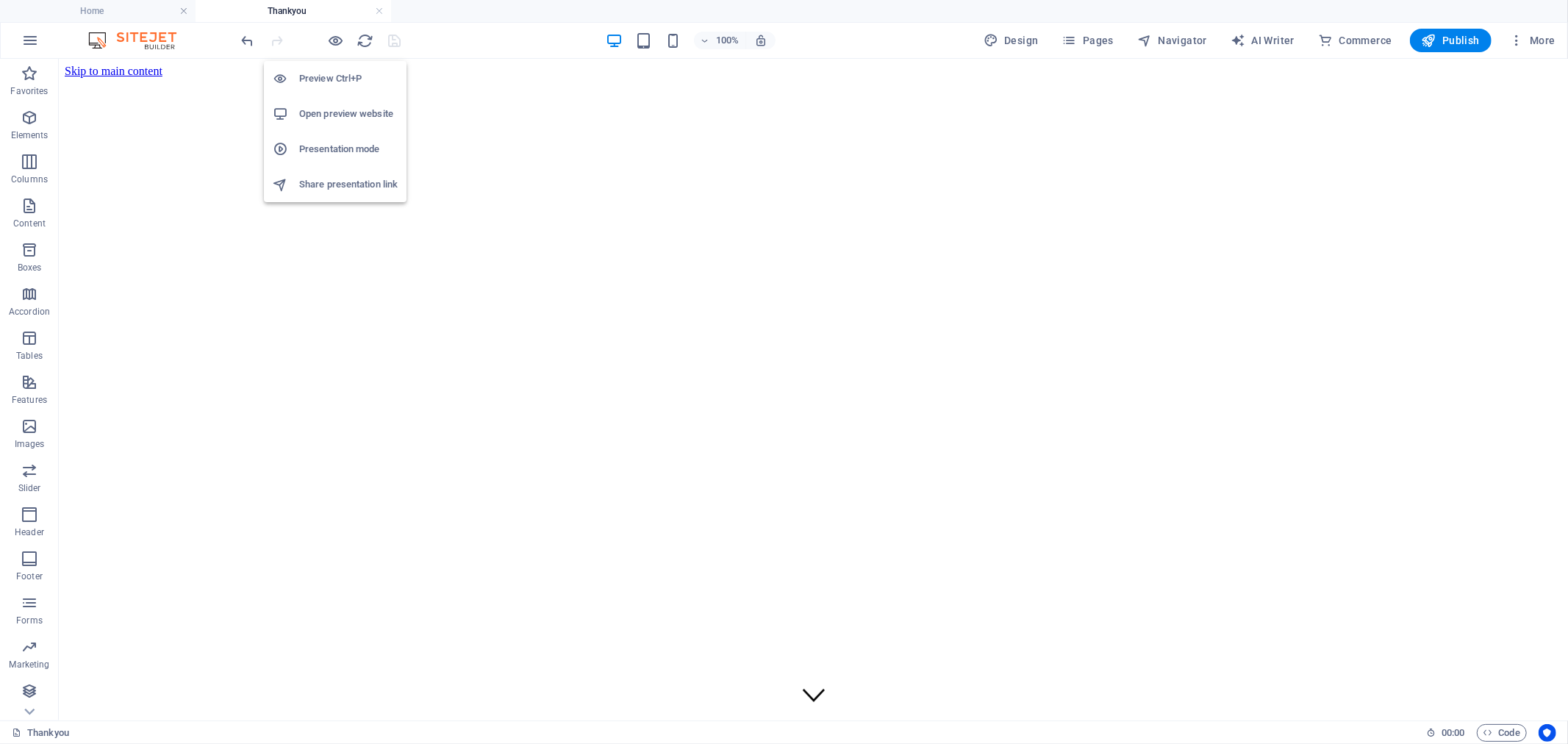
click at [342, 110] on h6 "Open preview website" at bounding box center [348, 114] width 98 height 17
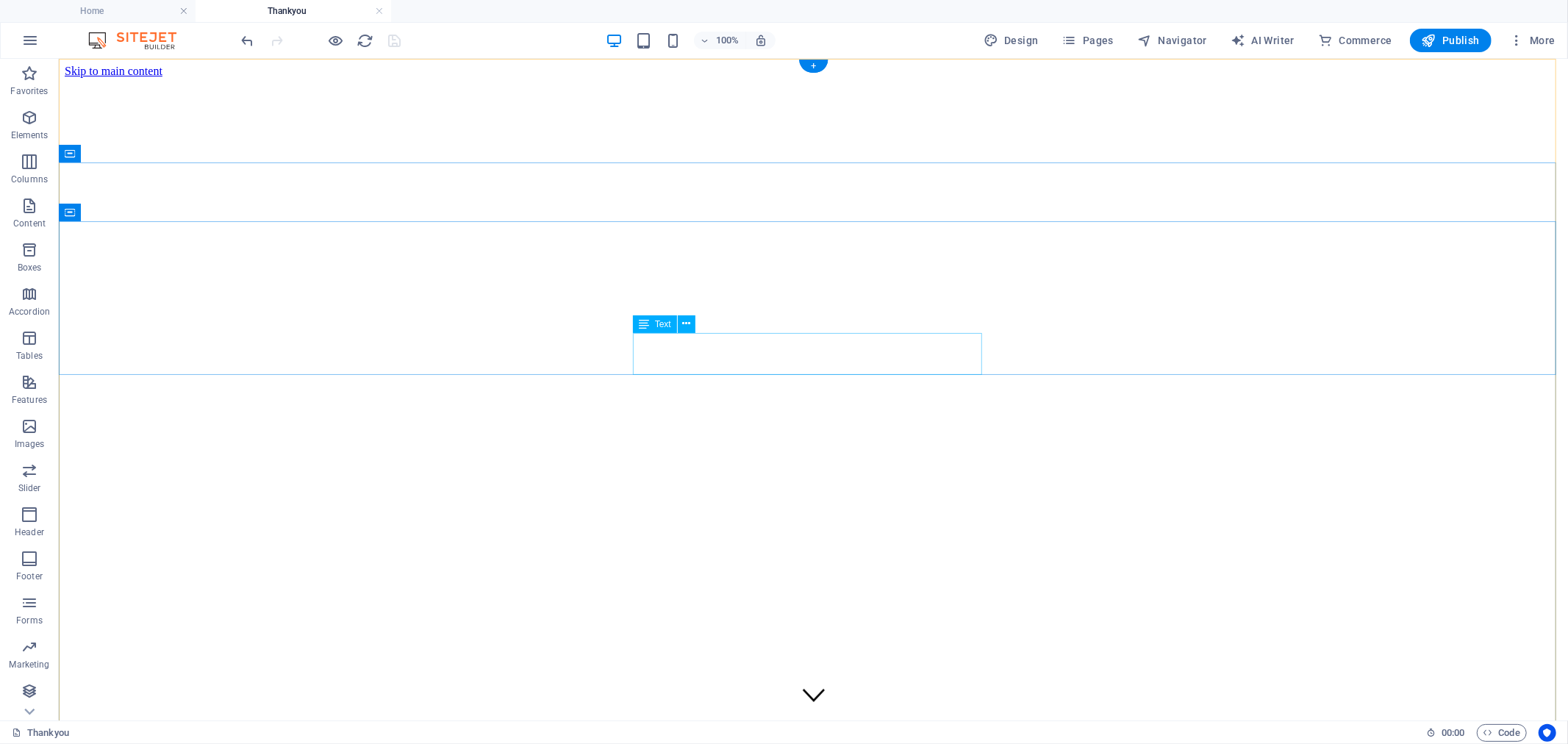
select select "px"
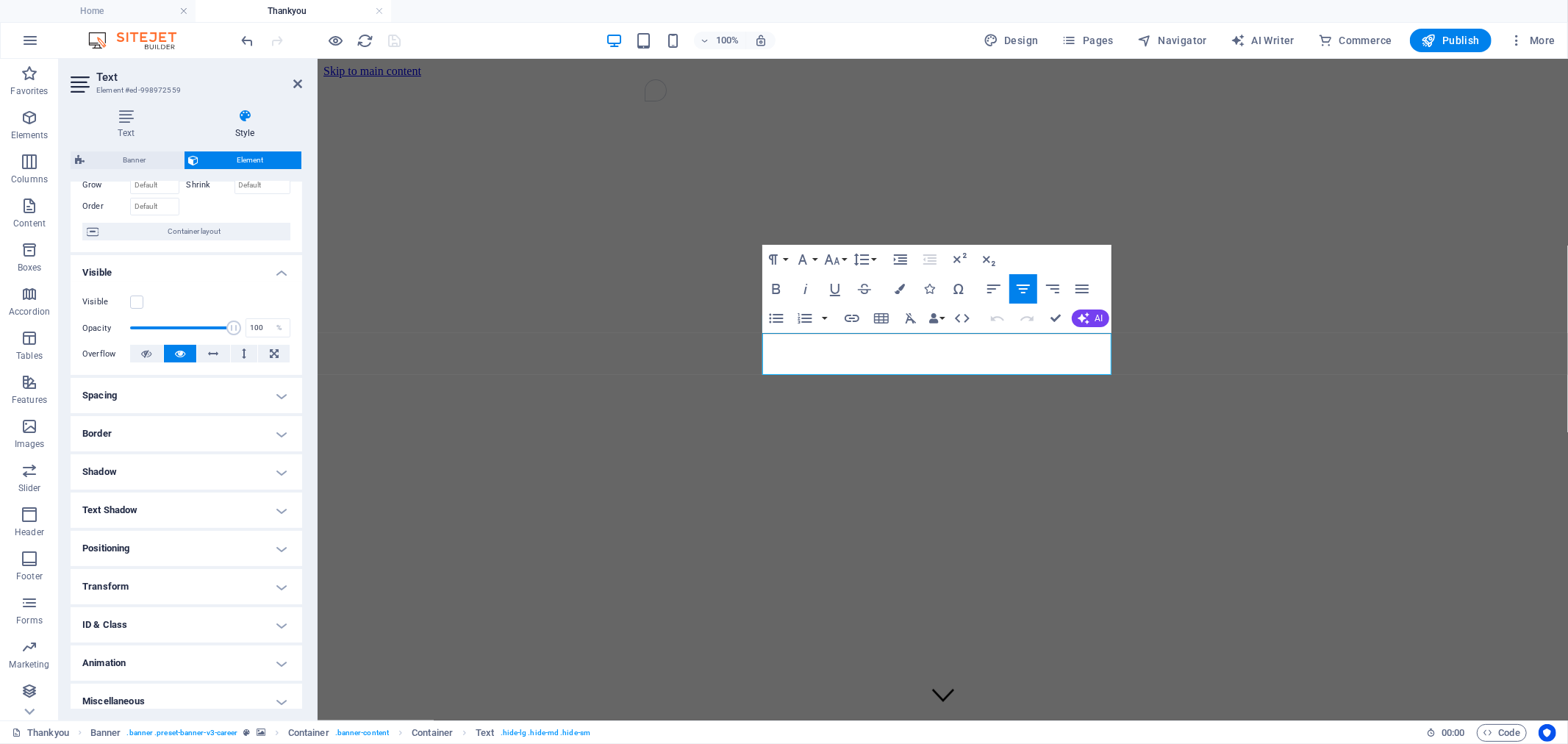
scroll to position [93, 0]
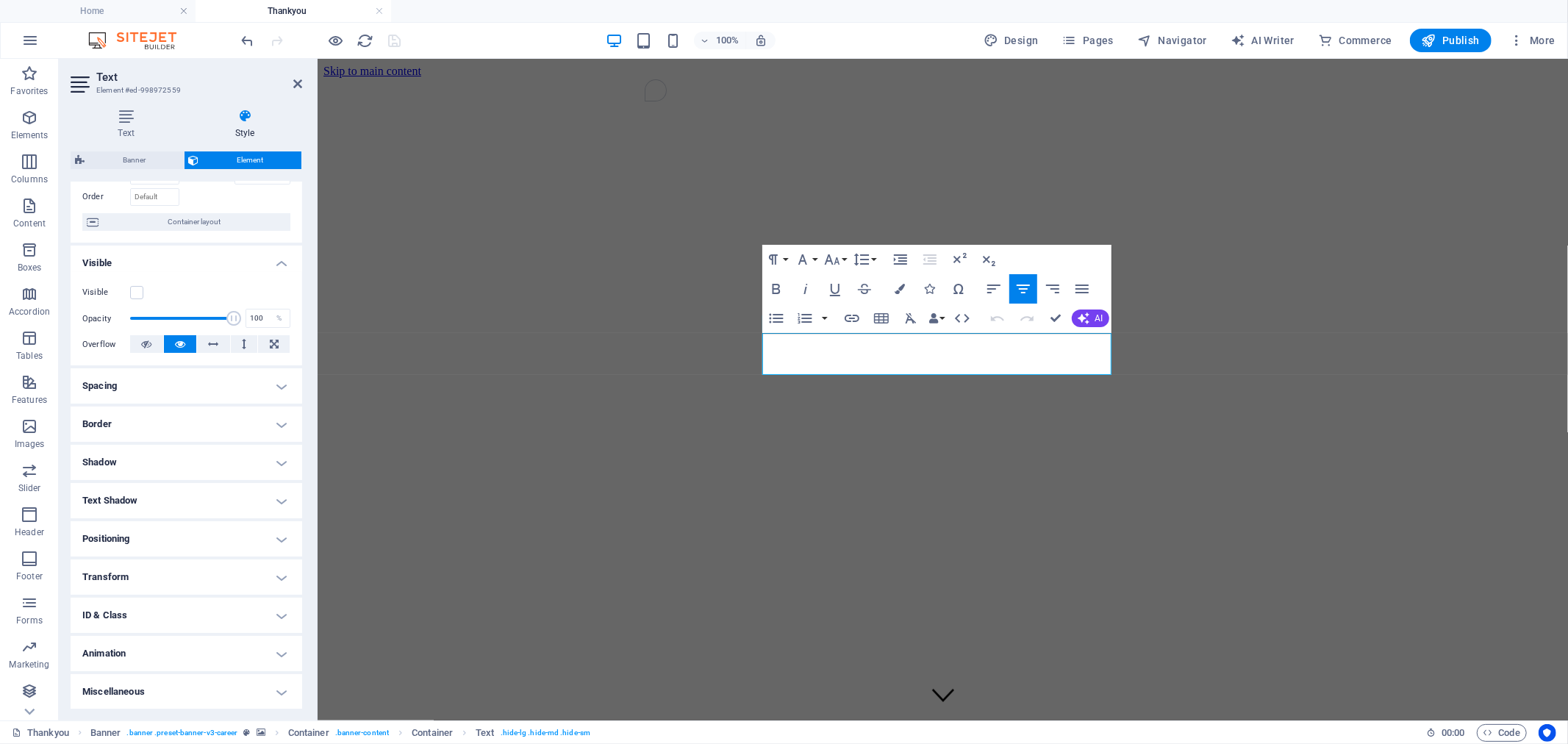
click at [155, 614] on h4 "ID & Class" at bounding box center [186, 615] width 231 height 36
click at [178, 667] on input "ed-998972559" at bounding box center [213, 673] width 153 height 17
drag, startPoint x: 204, startPoint y: 669, endPoint x: 149, endPoint y: 669, distance: 55.0
click at [149, 669] on input "ed-998972559" at bounding box center [213, 673] width 153 height 17
click at [220, 674] on input "ed-998972559" at bounding box center [213, 673] width 153 height 17
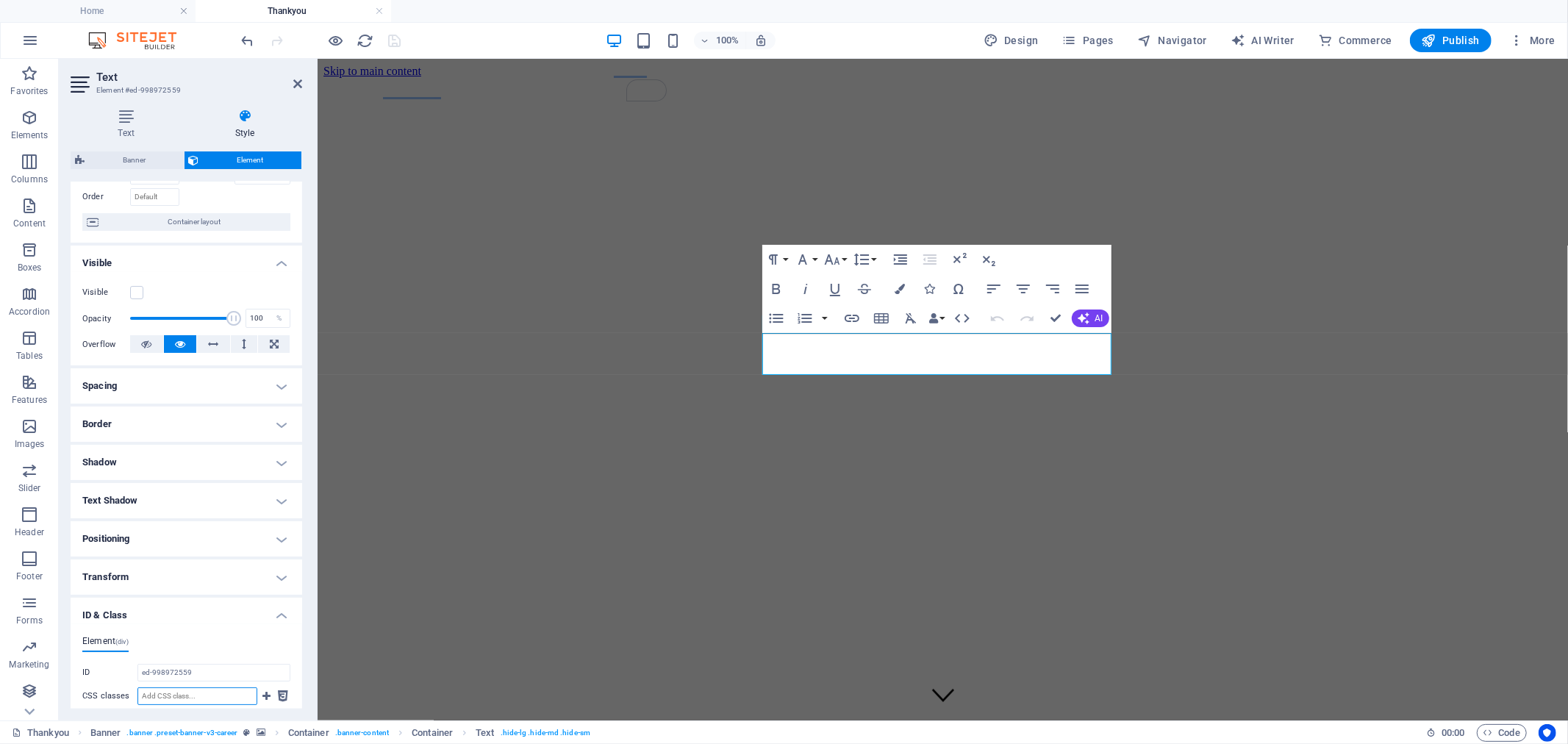
click at [221, 693] on input "CSS classes" at bounding box center [197, 696] width 120 height 17
click at [1107, 37] on span "Pages" at bounding box center [1088, 40] width 52 height 15
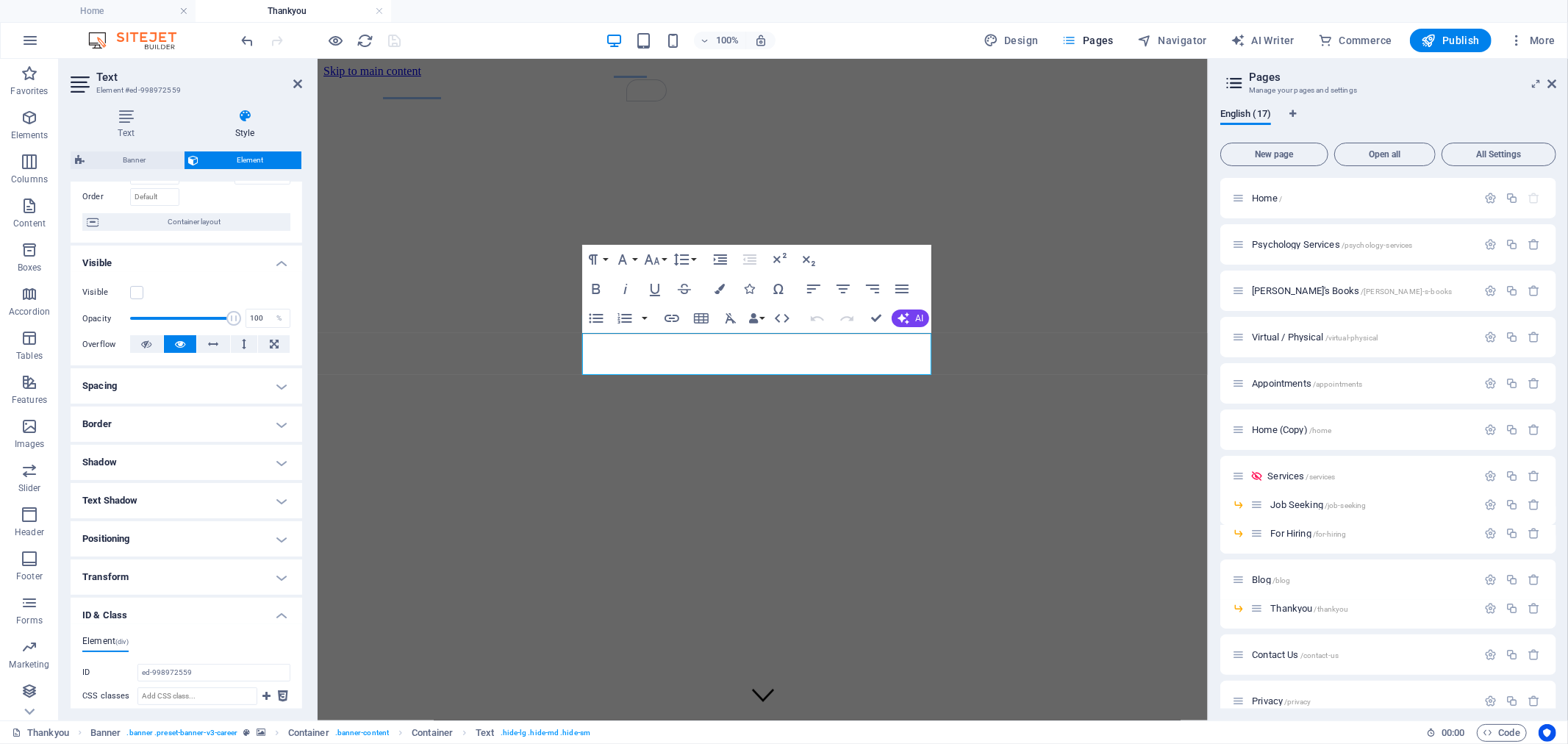
click at [1104, 40] on span "Pages" at bounding box center [1088, 40] width 52 height 15
click at [1187, 39] on span "Navigator" at bounding box center [1172, 40] width 70 height 15
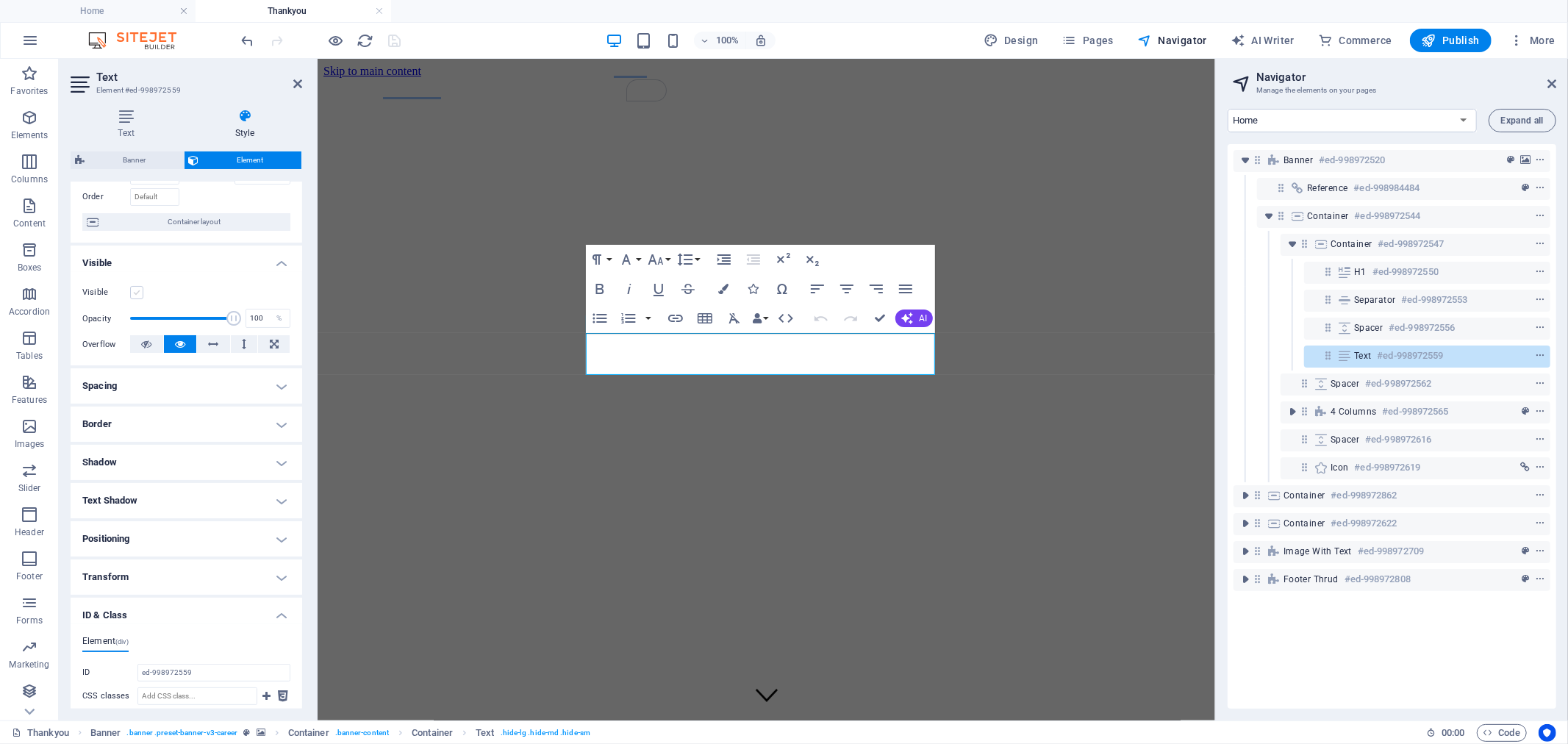
click at [134, 288] on label at bounding box center [136, 292] width 13 height 13
click at [0, 0] on input "Visible" at bounding box center [0, 0] width 0 height 0
click at [1350, 248] on span "Container" at bounding box center [1352, 243] width 42 height 12
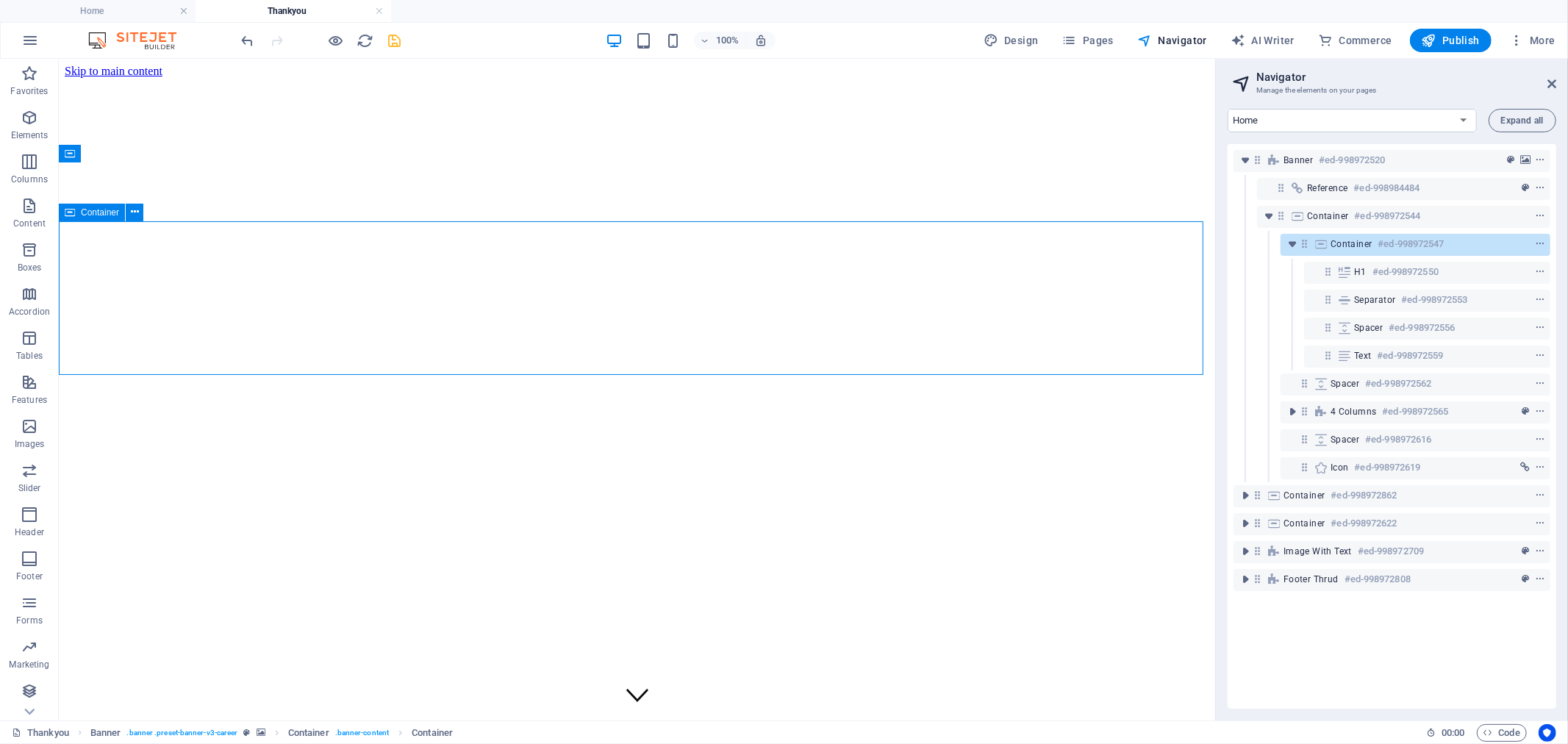
click at [1348, 245] on span "Container" at bounding box center [1352, 243] width 42 height 12
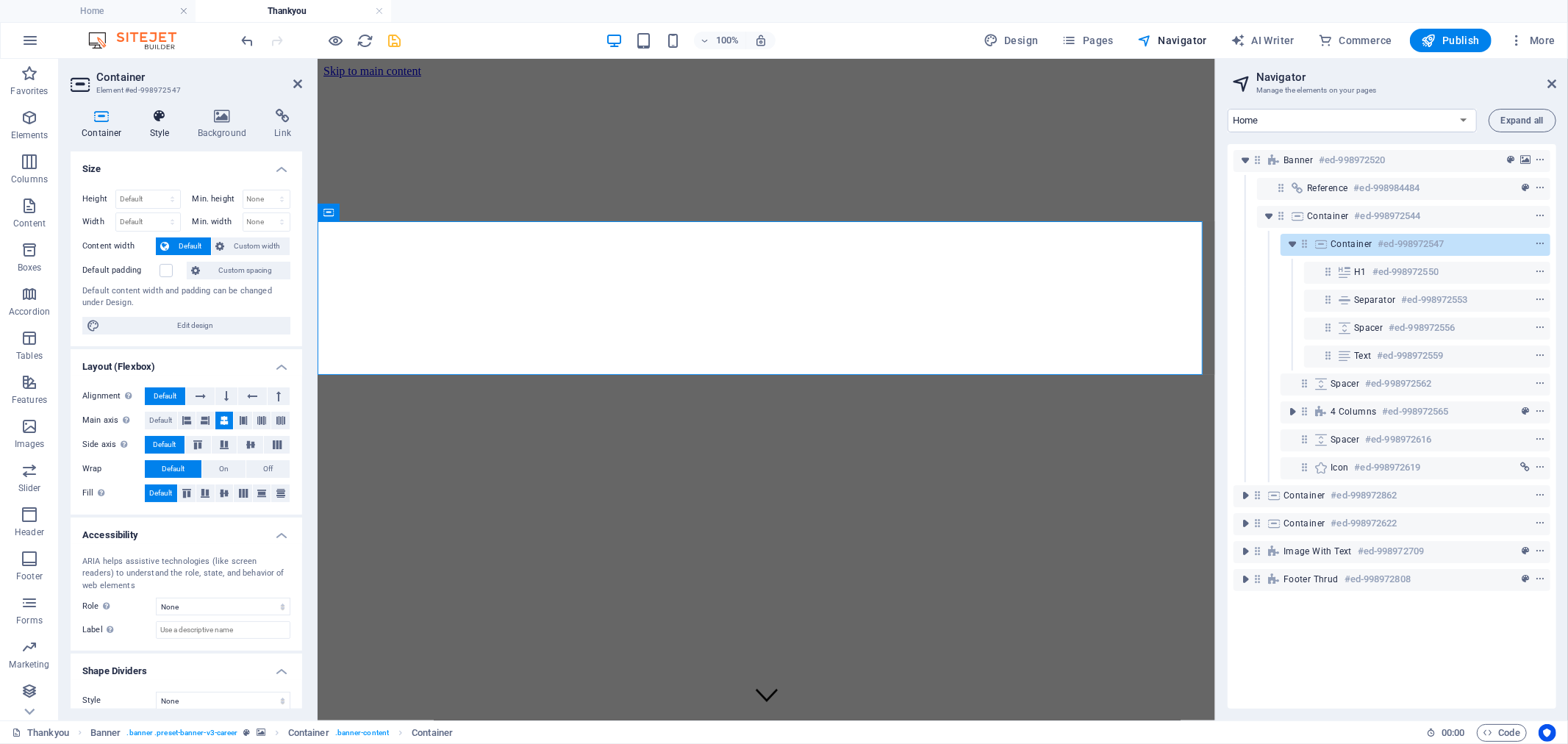
click at [170, 121] on icon at bounding box center [159, 116] width 42 height 15
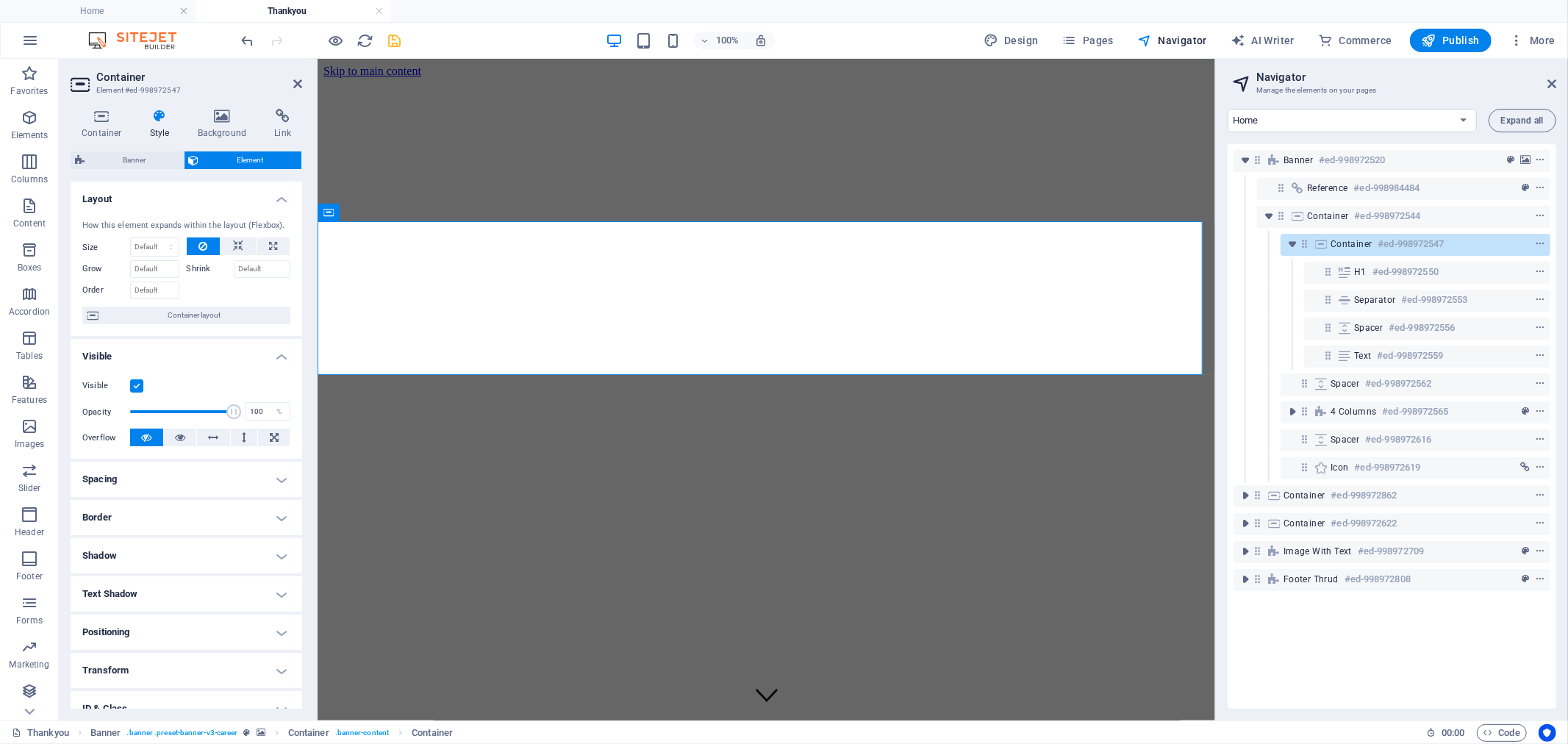
click at [136, 393] on div "Visible" at bounding box center [186, 386] width 208 height 17
click at [137, 390] on label at bounding box center [136, 386] width 13 height 13
click at [0, 0] on input "Visible" at bounding box center [0, 0] width 0 height 0
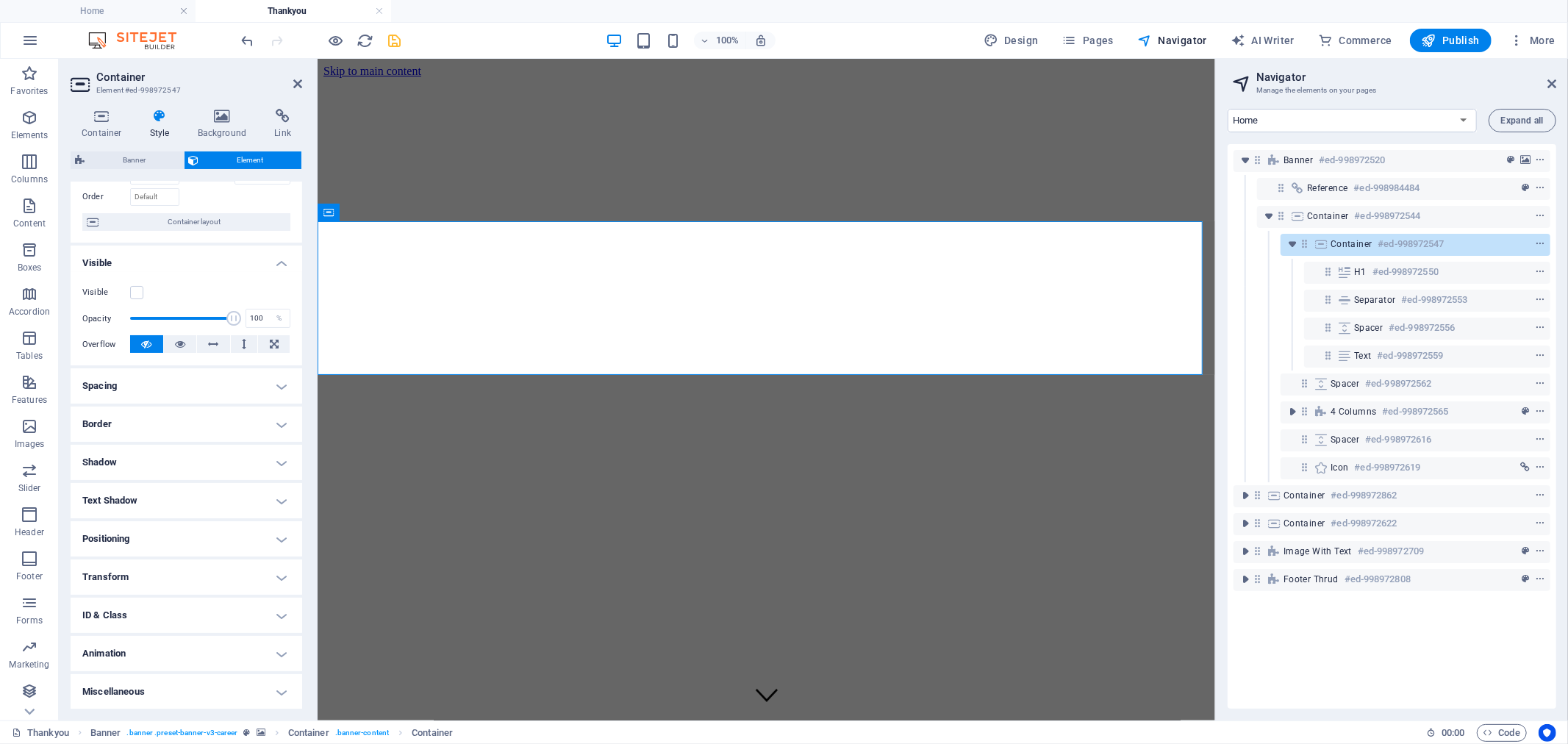
click at [129, 620] on h4 "ID & Class" at bounding box center [186, 615] width 231 height 36
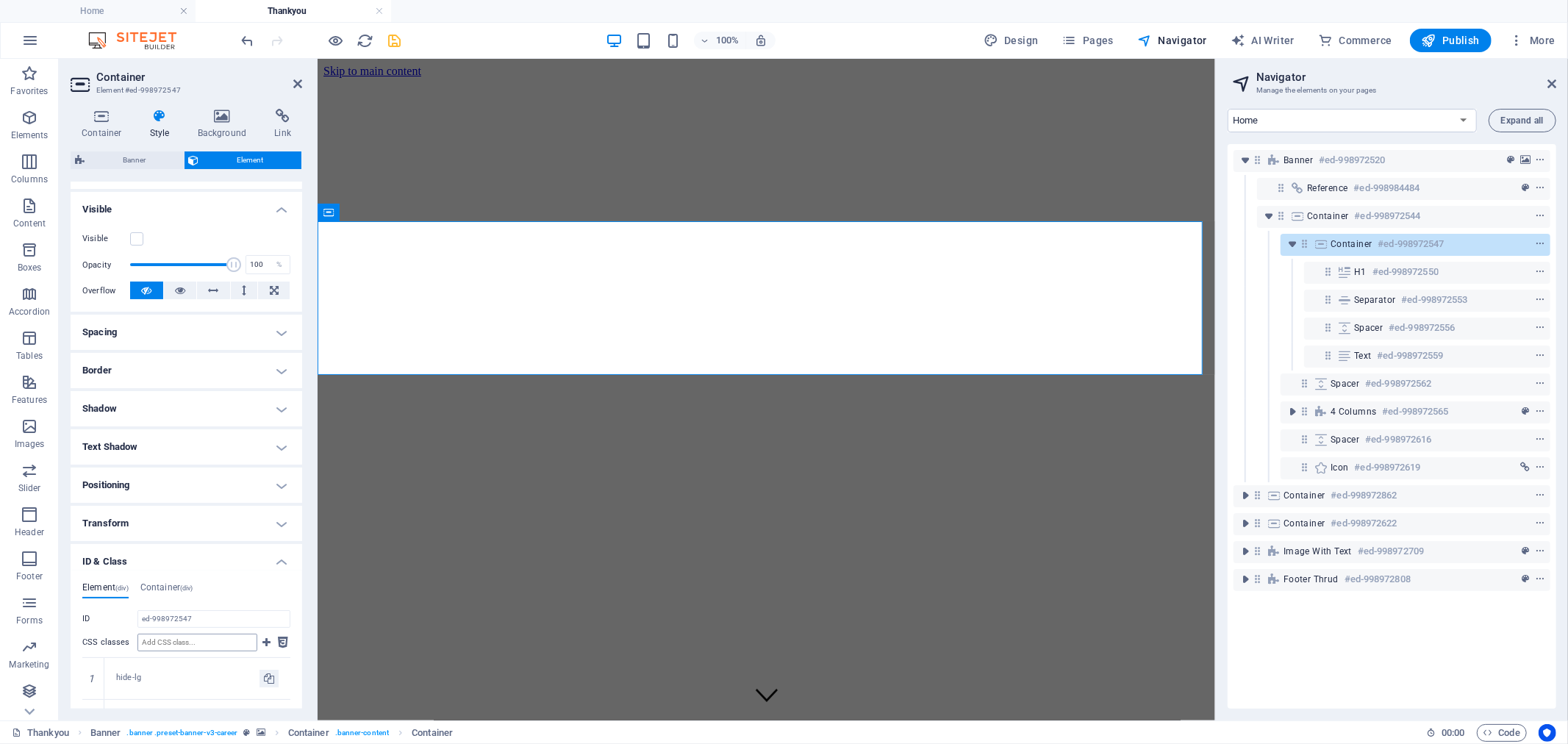
scroll to position [175, 0]
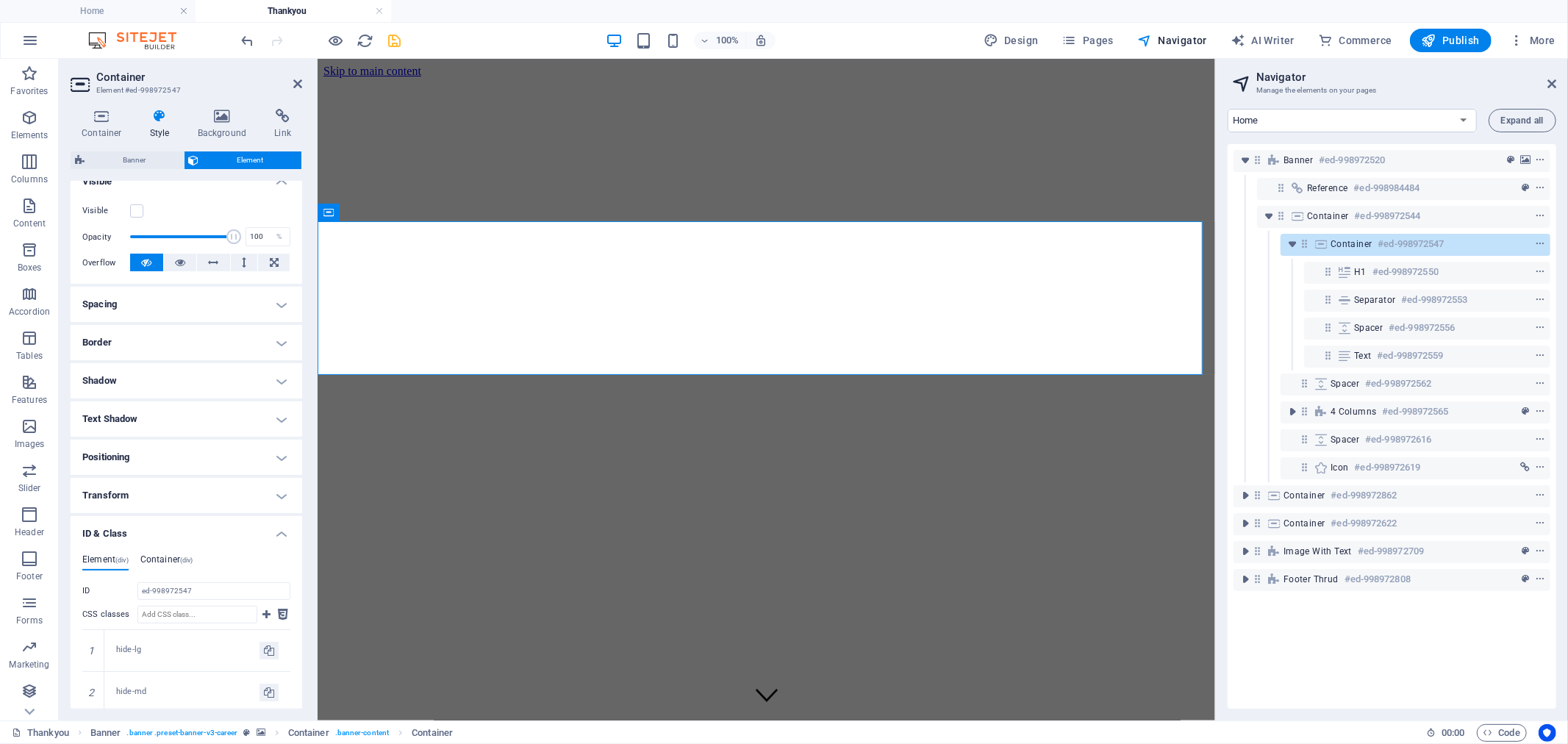
click at [178, 557] on h4 "Container (div)" at bounding box center [166, 562] width 53 height 16
click at [171, 590] on input "ID Space and special character (except "-" or "_") are not accepted" at bounding box center [213, 591] width 153 height 17
type input "requst"
click at [244, 554] on ul "Element (div) Container (div)" at bounding box center [186, 562] width 208 height 16
click at [390, 43] on icon "save" at bounding box center [395, 40] width 17 height 17
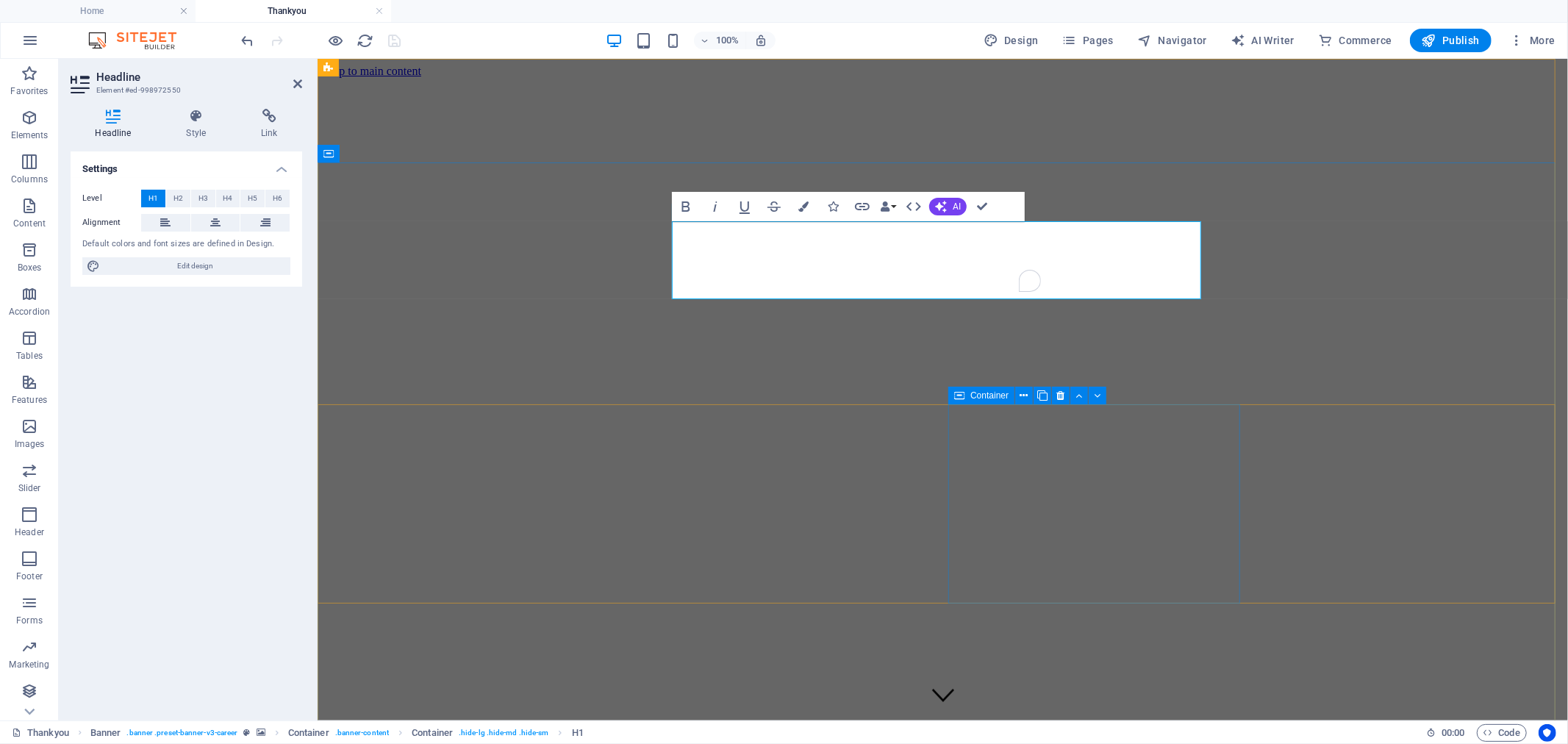
scroll to position [192, 5]
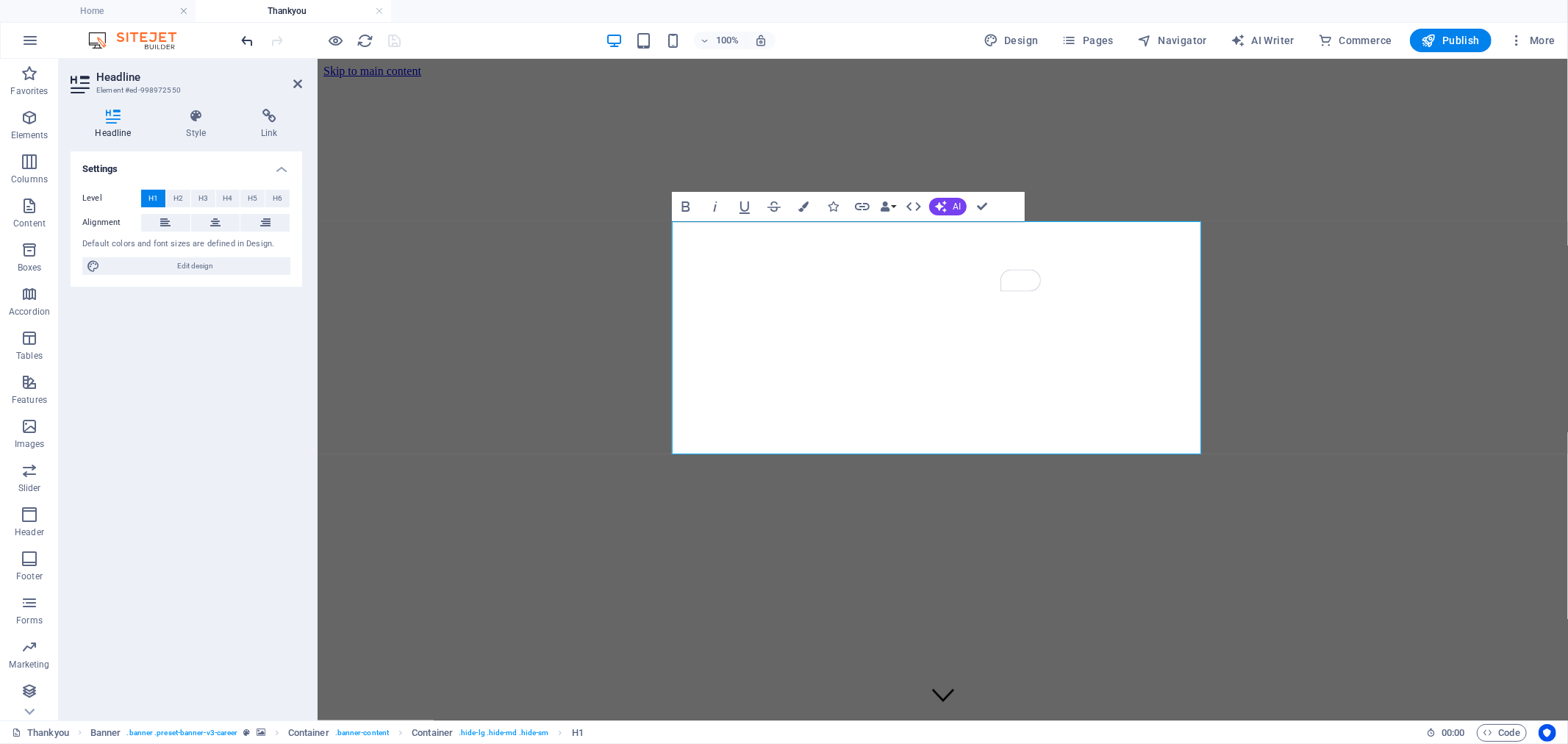
click at [244, 40] on icon "undo" at bounding box center [247, 40] width 17 height 17
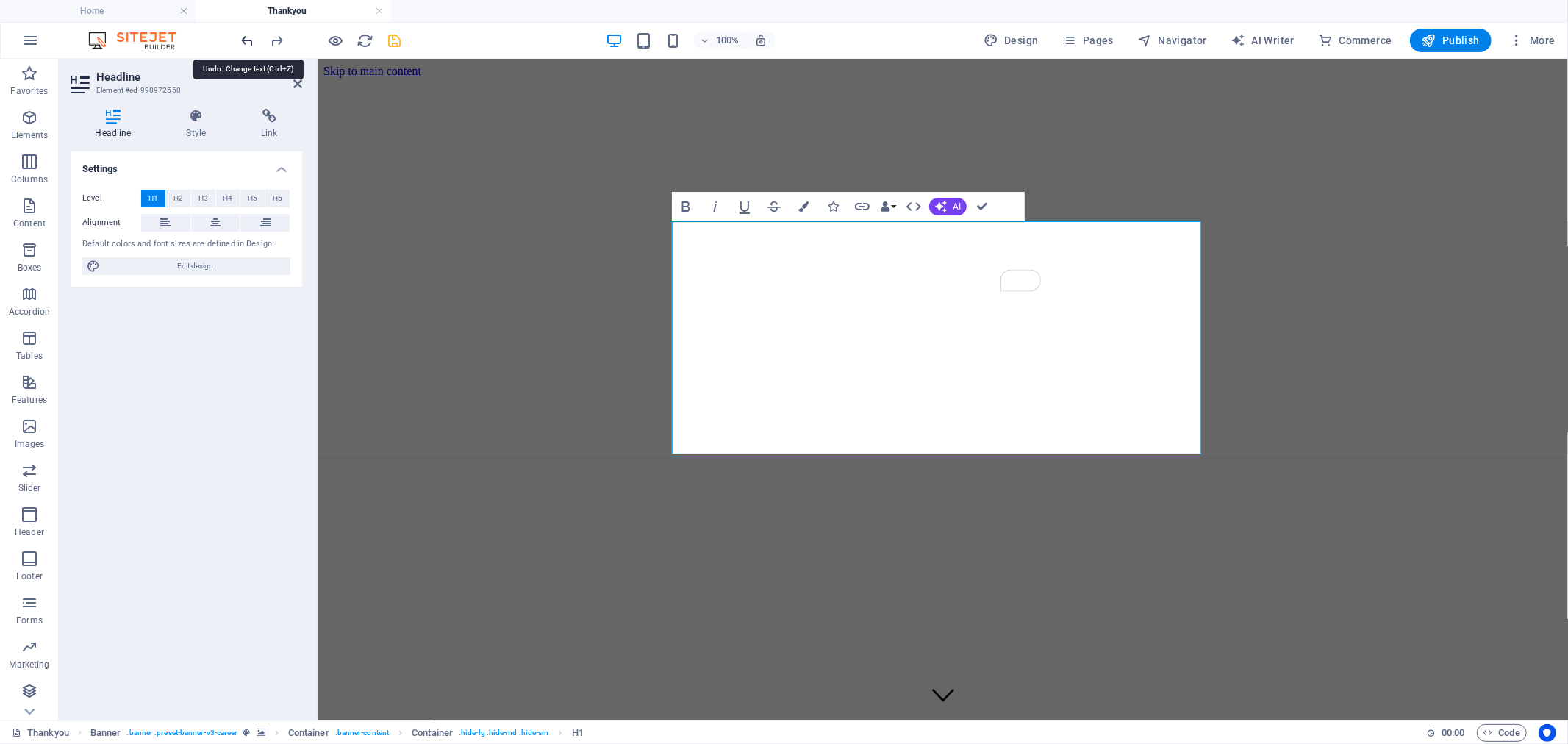
click at [248, 40] on icon "undo" at bounding box center [247, 40] width 17 height 17
click at [248, 41] on icon "undo" at bounding box center [247, 40] width 17 height 17
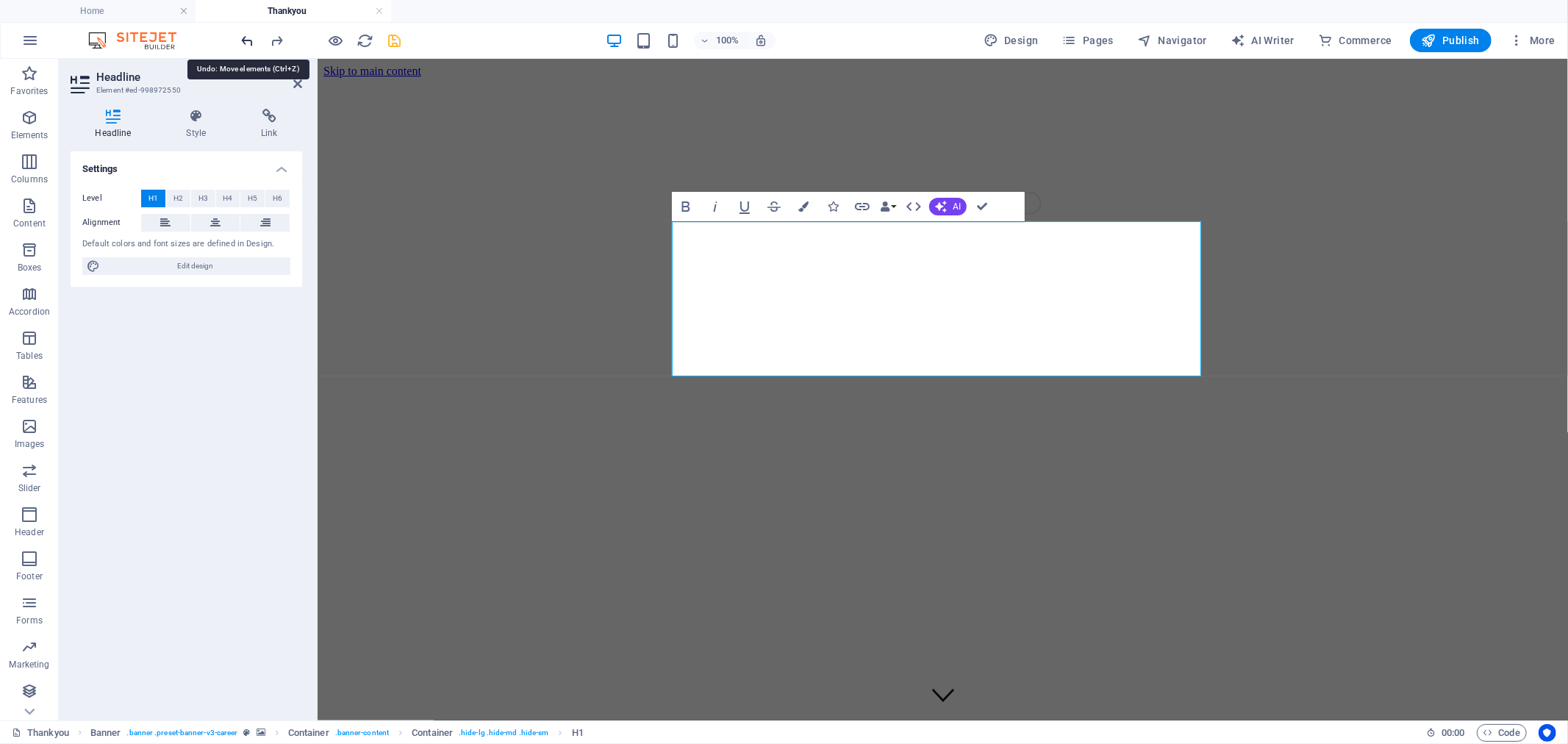
click at [248, 41] on icon "undo" at bounding box center [247, 40] width 17 height 17
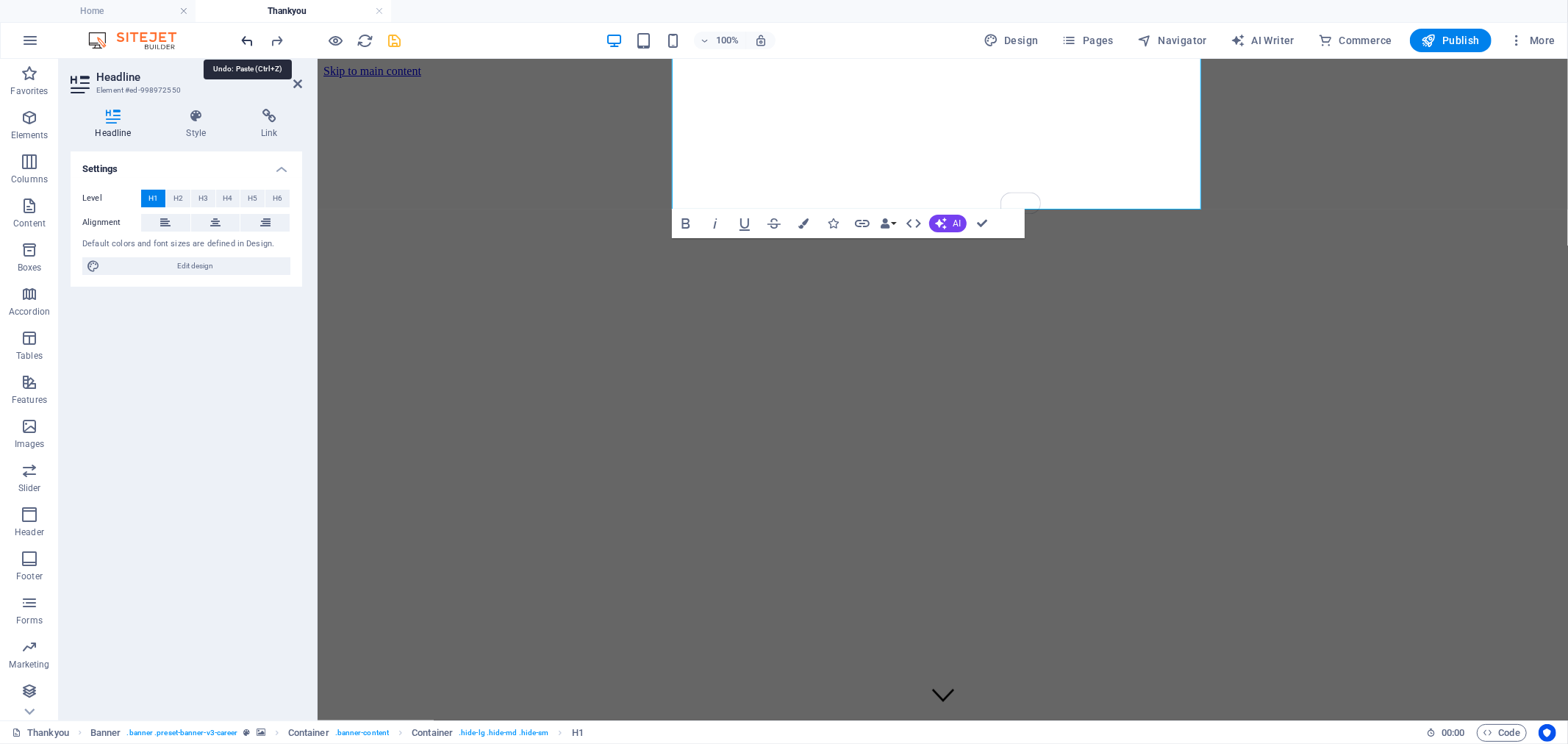
click at [248, 41] on icon "undo" at bounding box center [247, 40] width 17 height 17
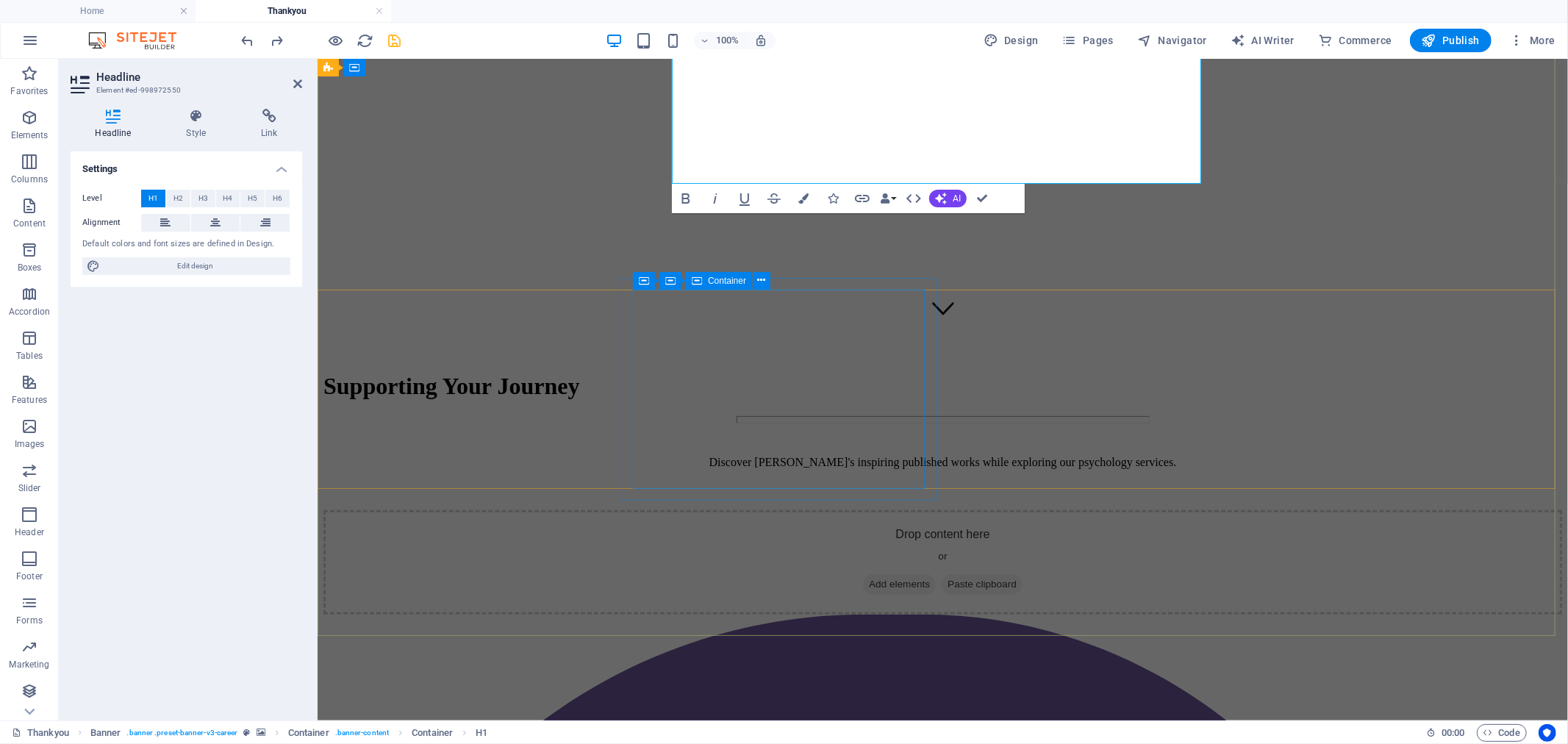
scroll to position [0, 0]
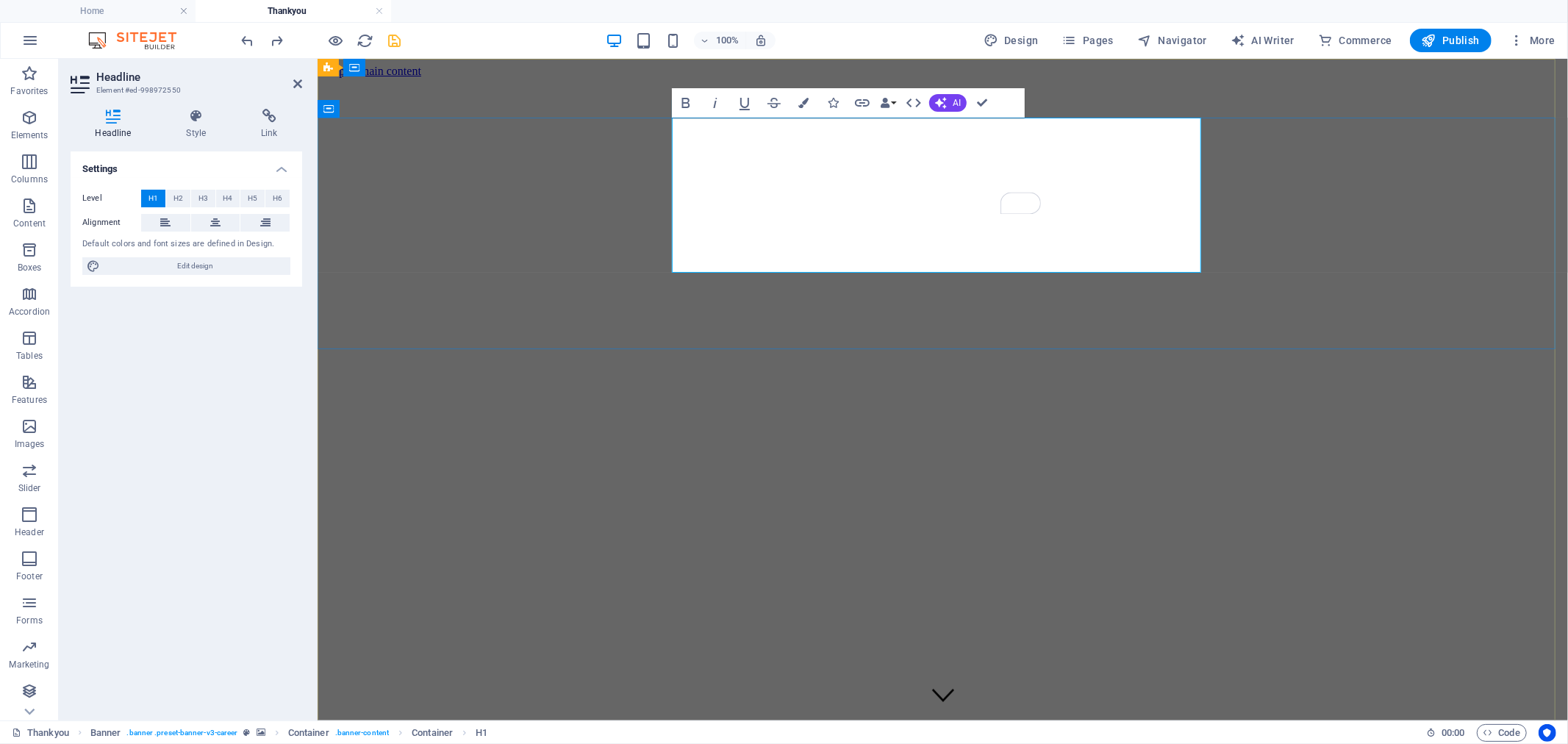
drag, startPoint x: 1185, startPoint y: 240, endPoint x: 739, endPoint y: 168, distance: 451.8
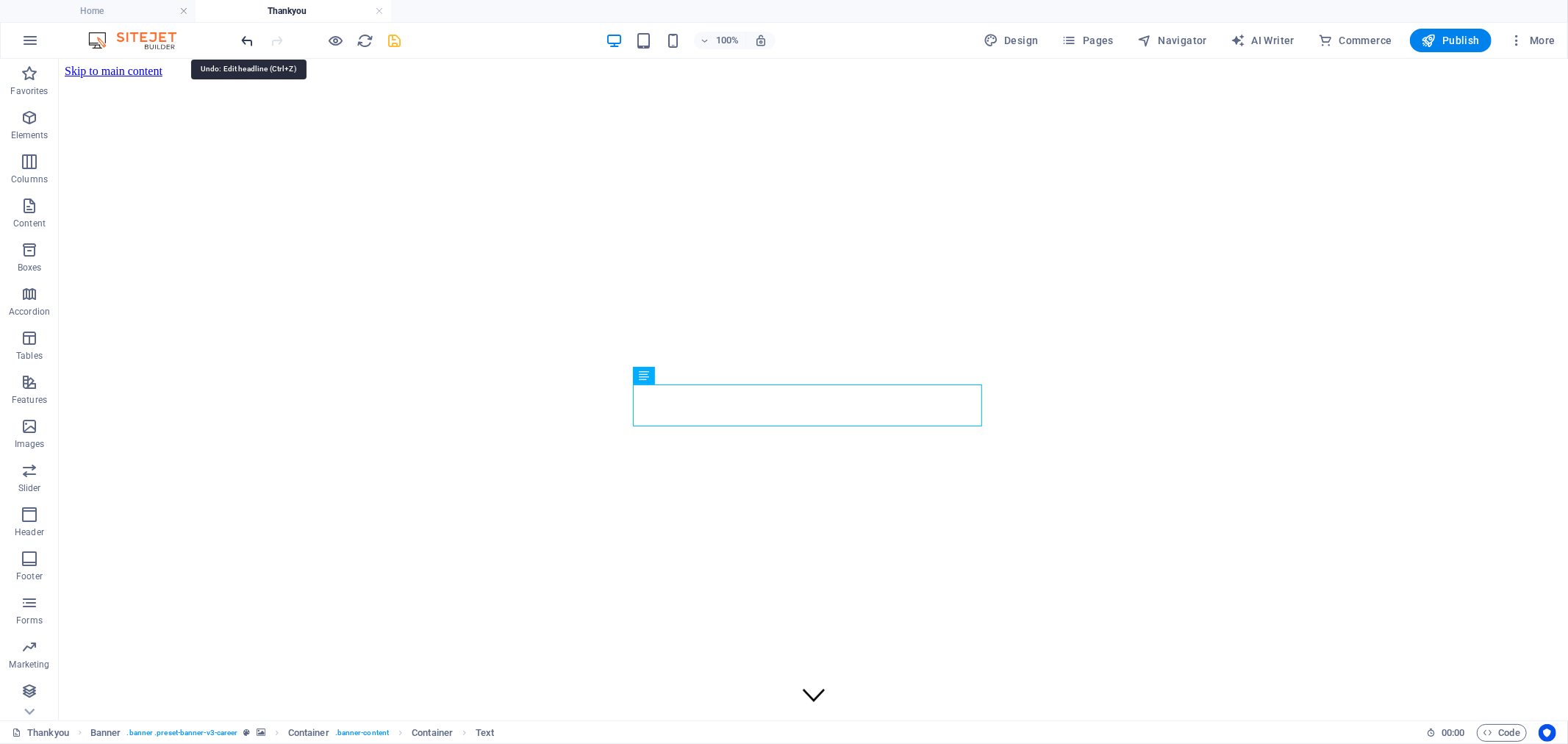
click at [253, 37] on icon "undo" at bounding box center [247, 40] width 17 height 17
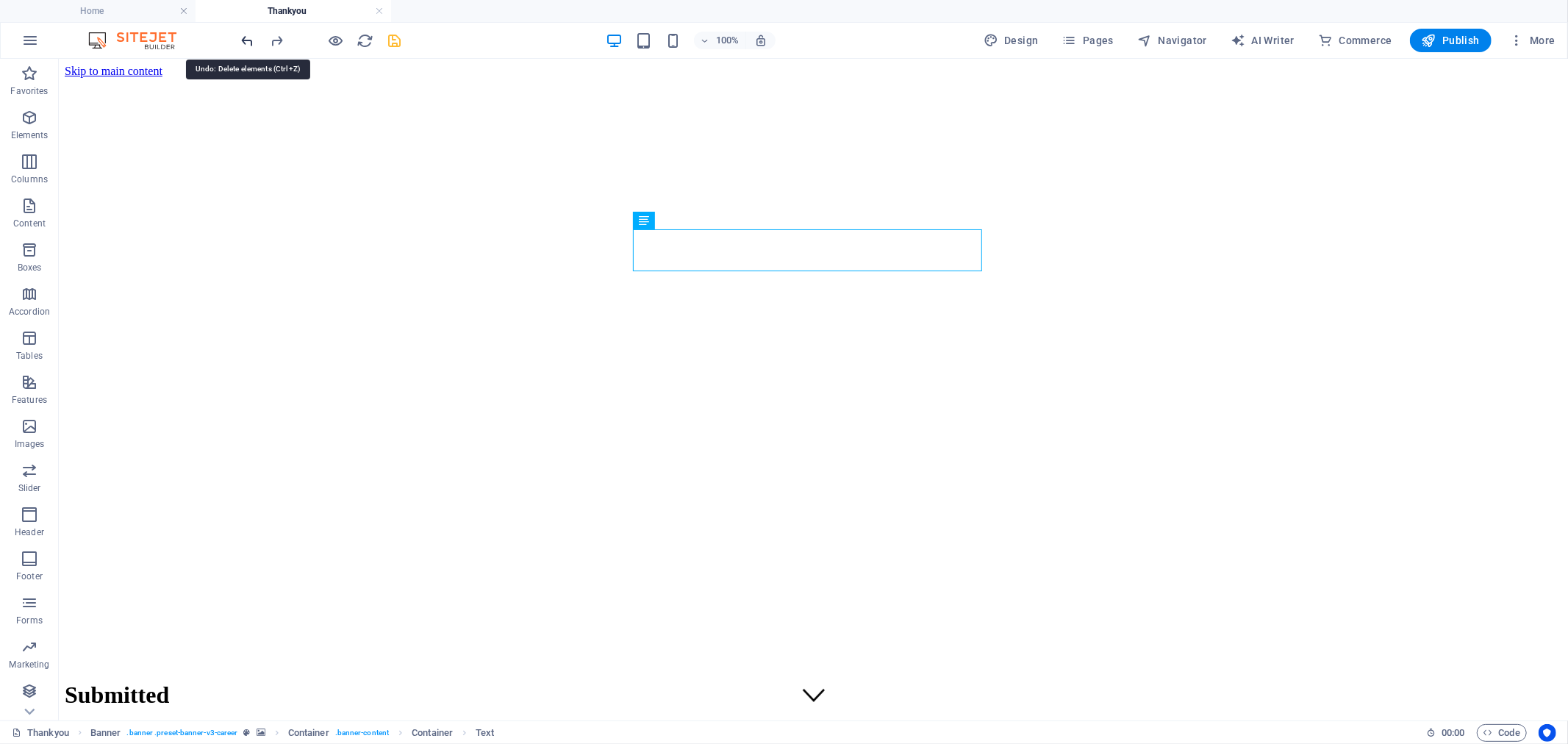
click at [251, 37] on icon "undo" at bounding box center [247, 40] width 17 height 17
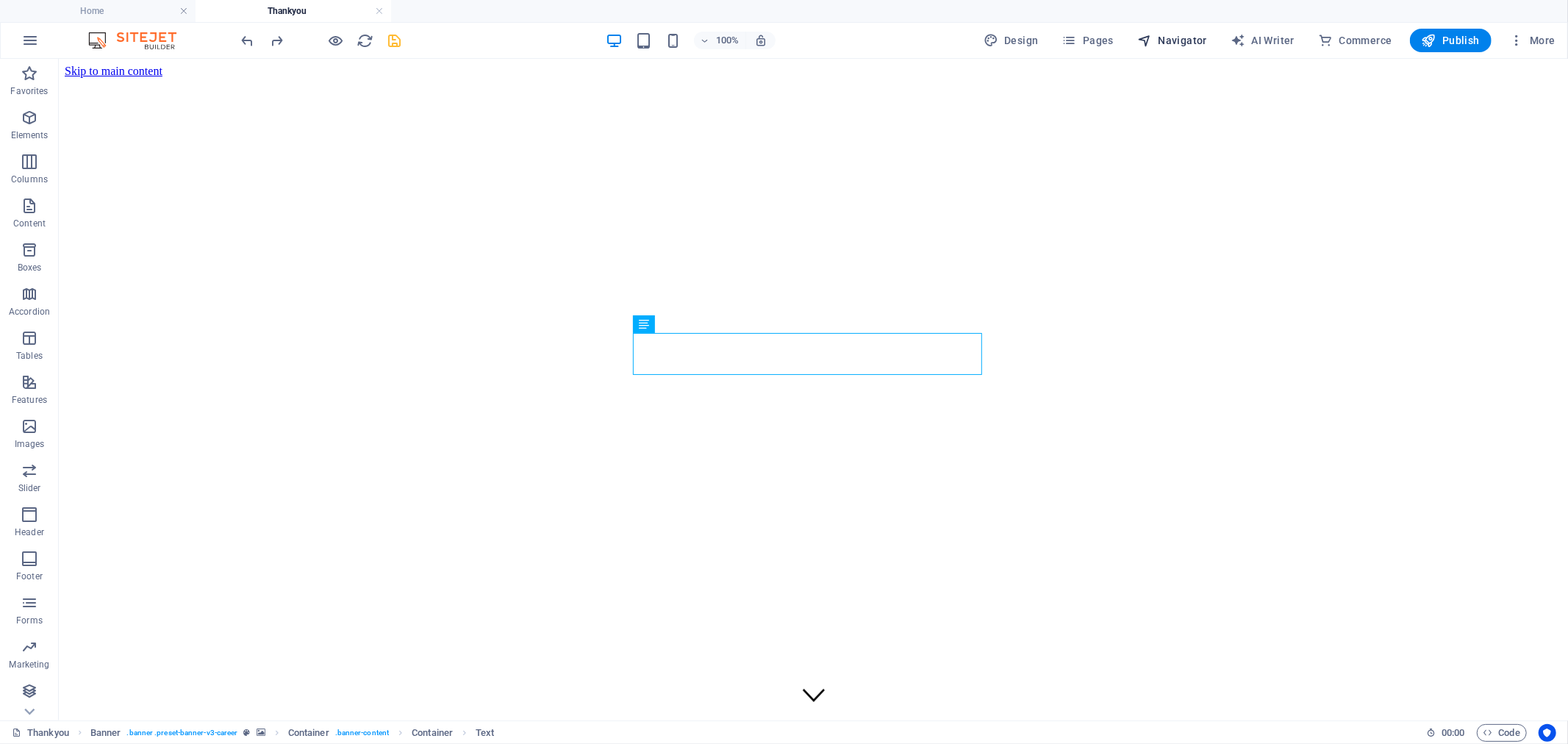
click at [1191, 40] on span "Navigator" at bounding box center [1172, 40] width 70 height 15
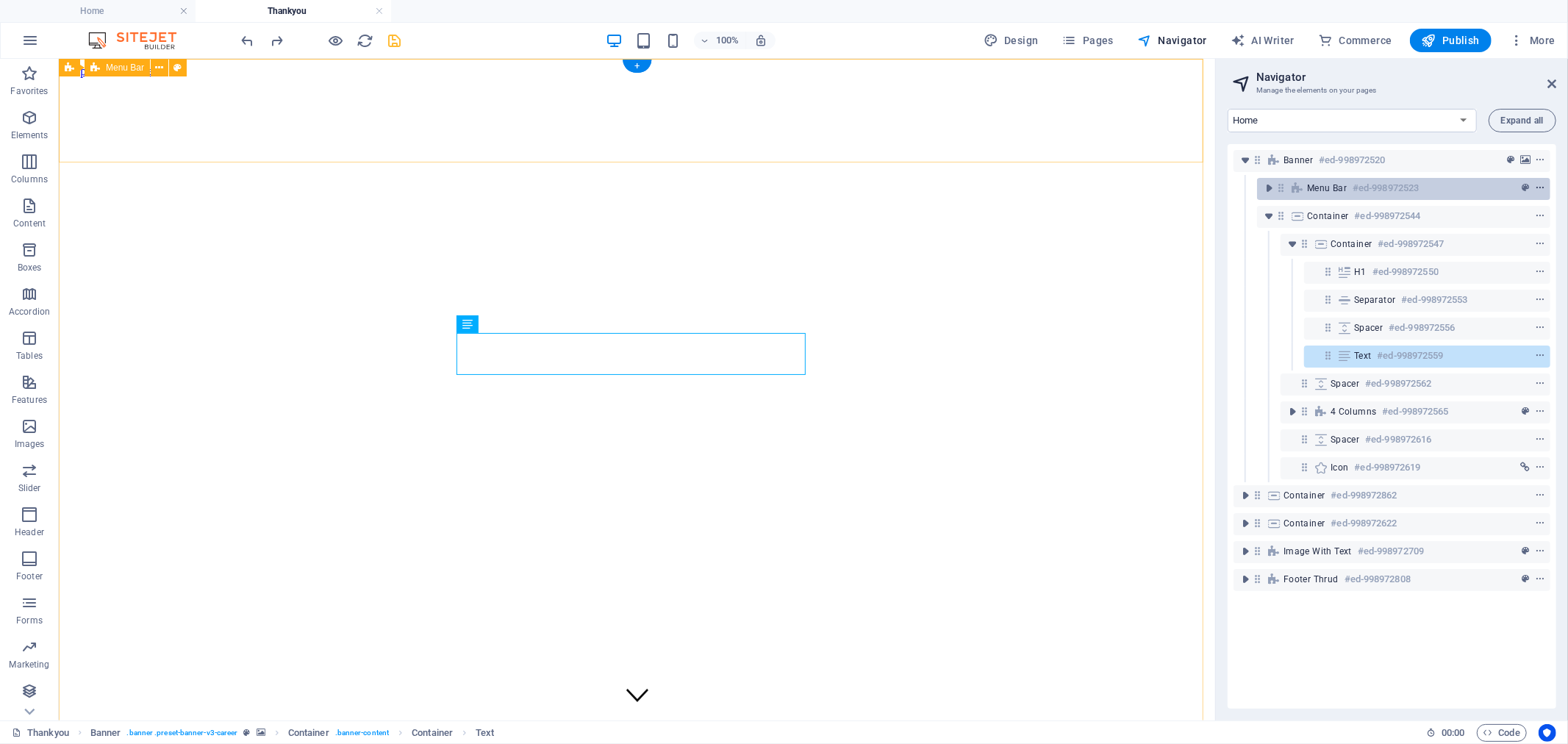
click at [1541, 185] on icon "context-menu" at bounding box center [1540, 188] width 10 height 10
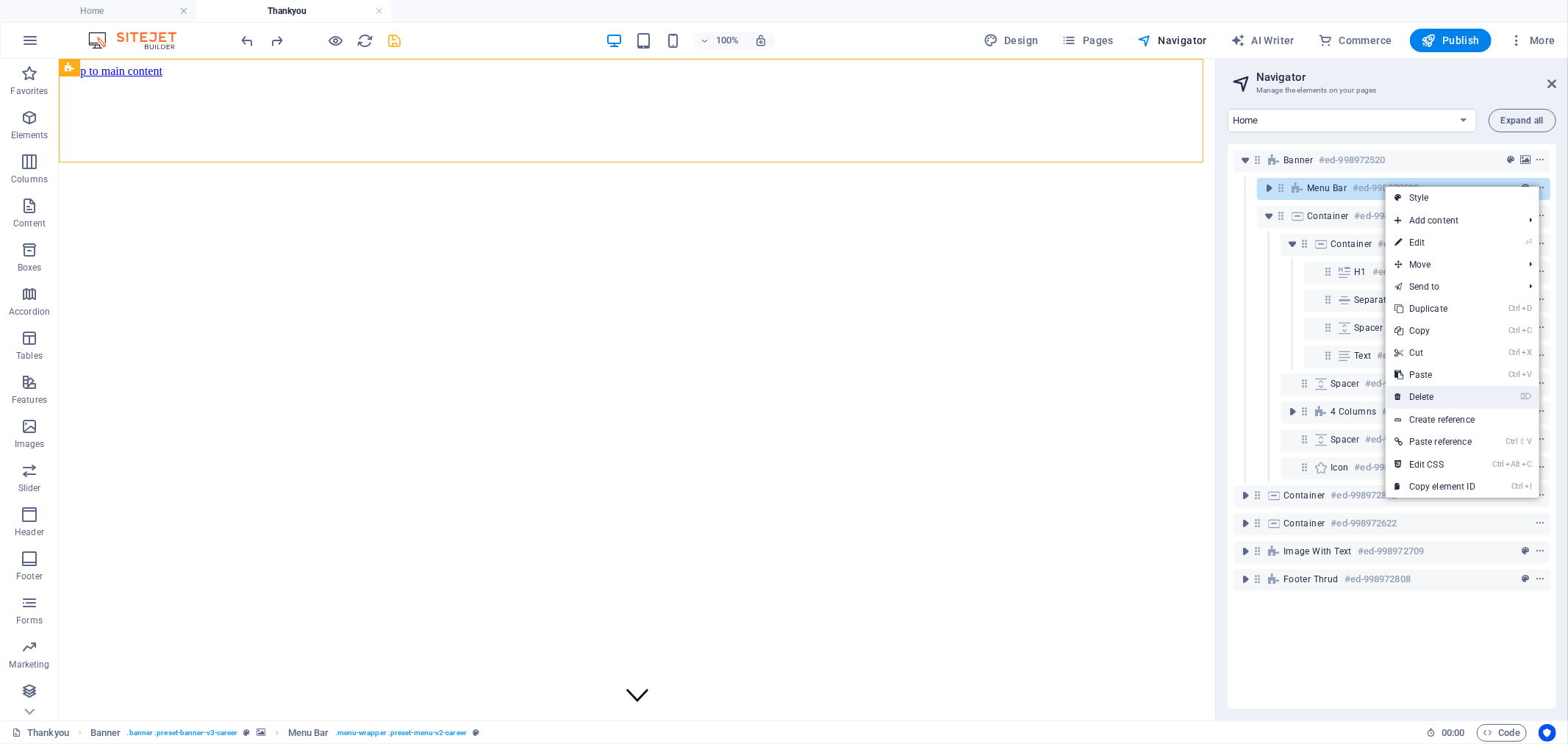
click at [1448, 392] on link "⌦ Delete" at bounding box center [1435, 397] width 98 height 22
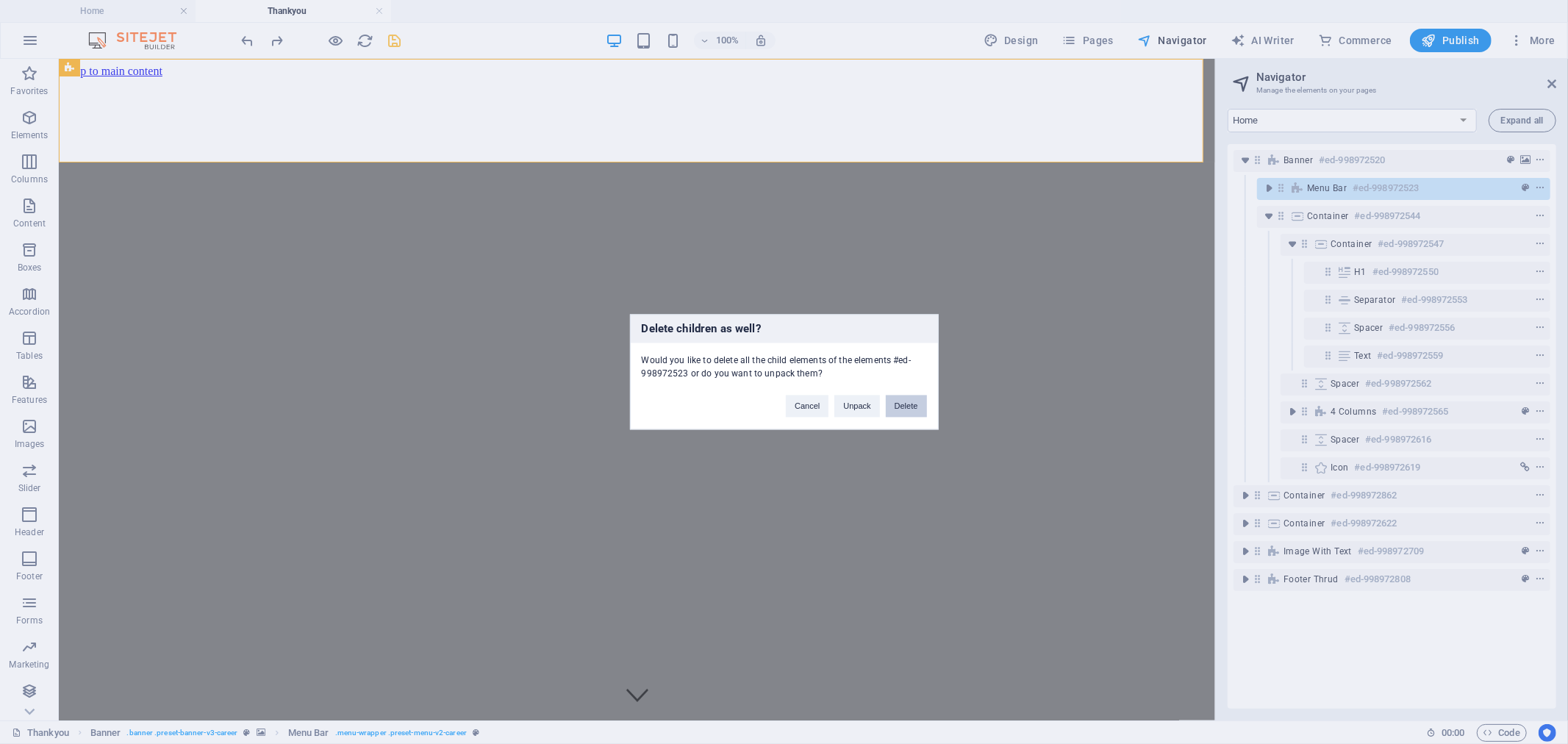
drag, startPoint x: 912, startPoint y: 412, endPoint x: 684, endPoint y: 204, distance: 308.6
click at [912, 412] on button "Delete" at bounding box center [907, 406] width 41 height 22
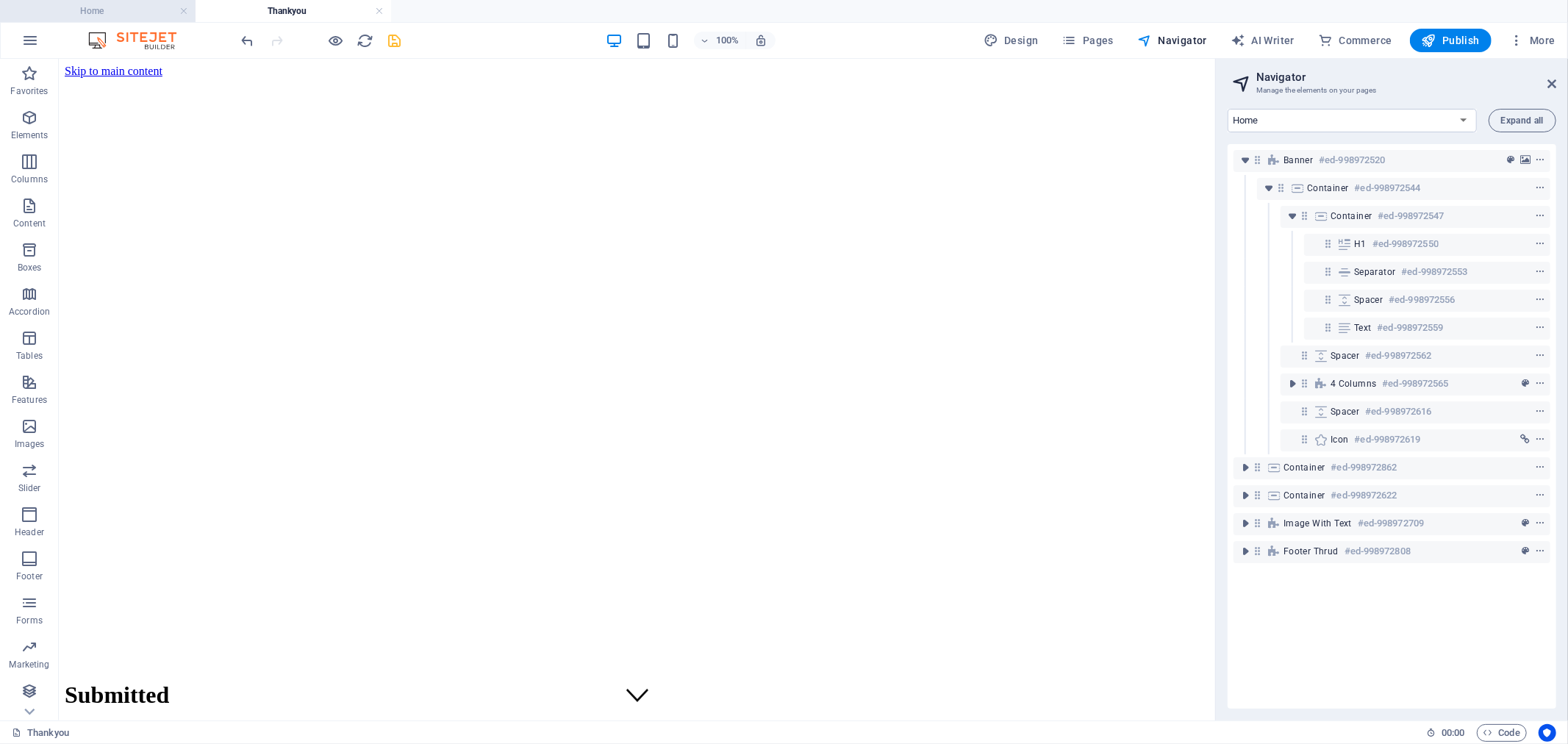
click at [129, 10] on h4 "Home" at bounding box center [98, 11] width 196 height 16
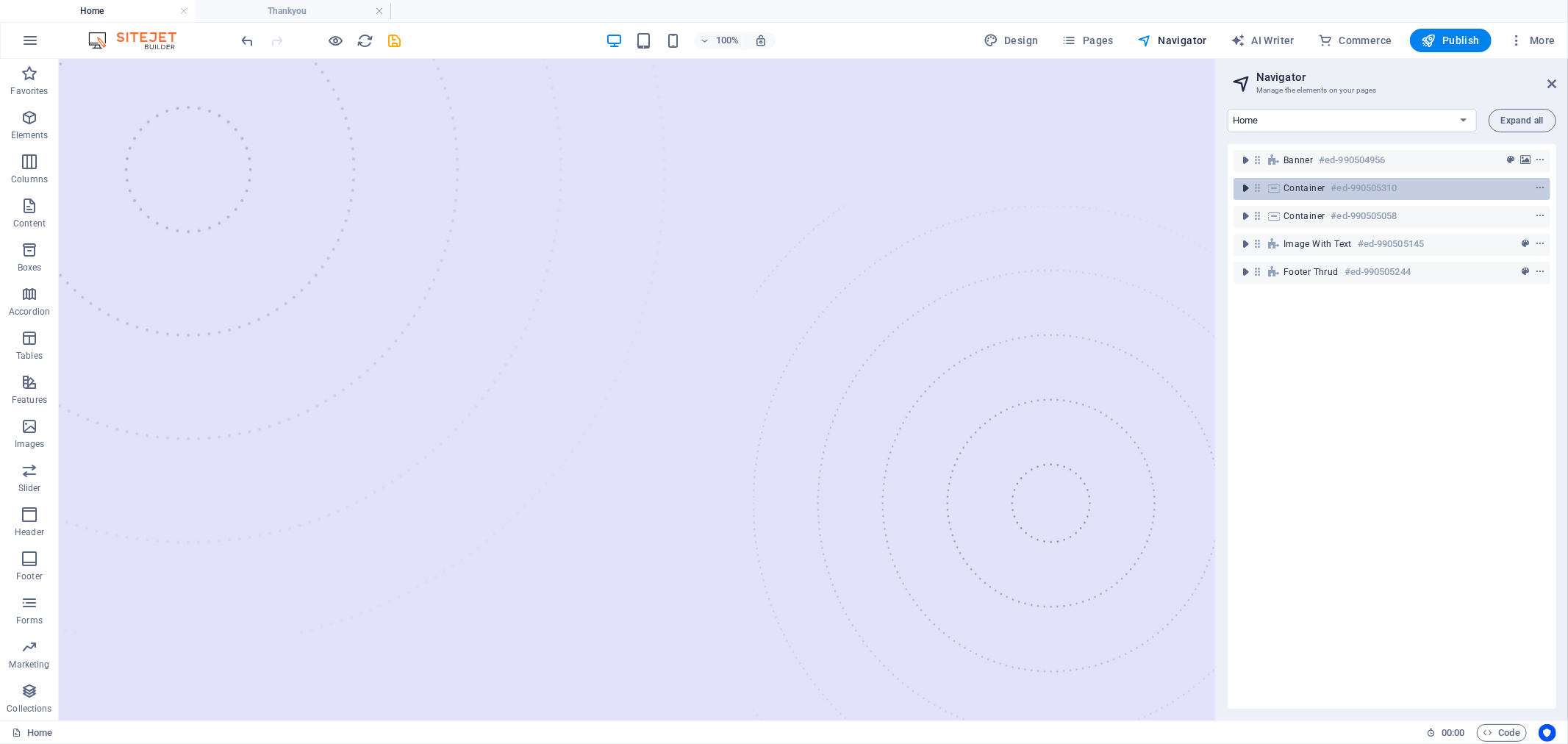
click at [1241, 186] on icon "toggle-expand" at bounding box center [1245, 188] width 15 height 15
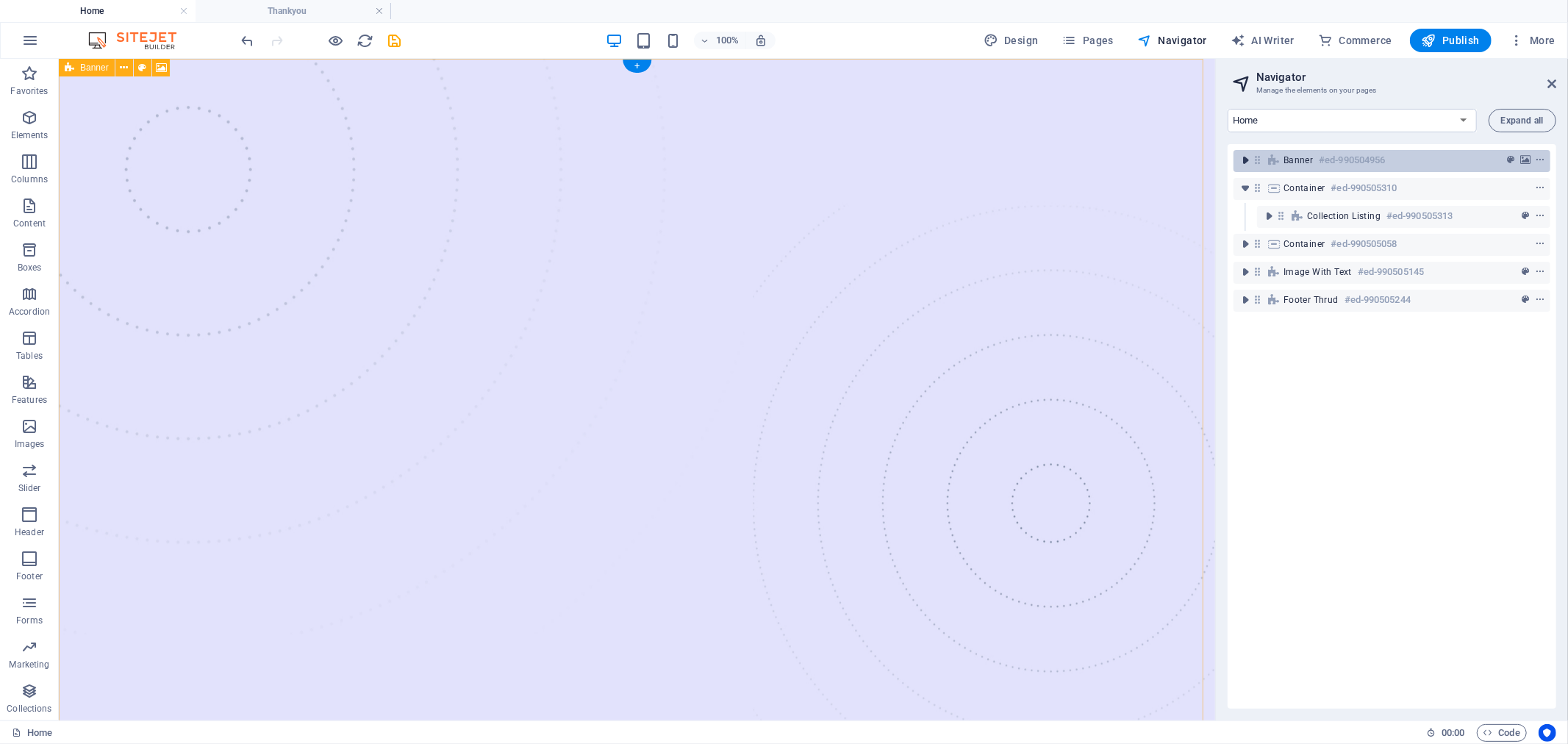
click at [1243, 159] on icon "toggle-expand" at bounding box center [1245, 160] width 15 height 15
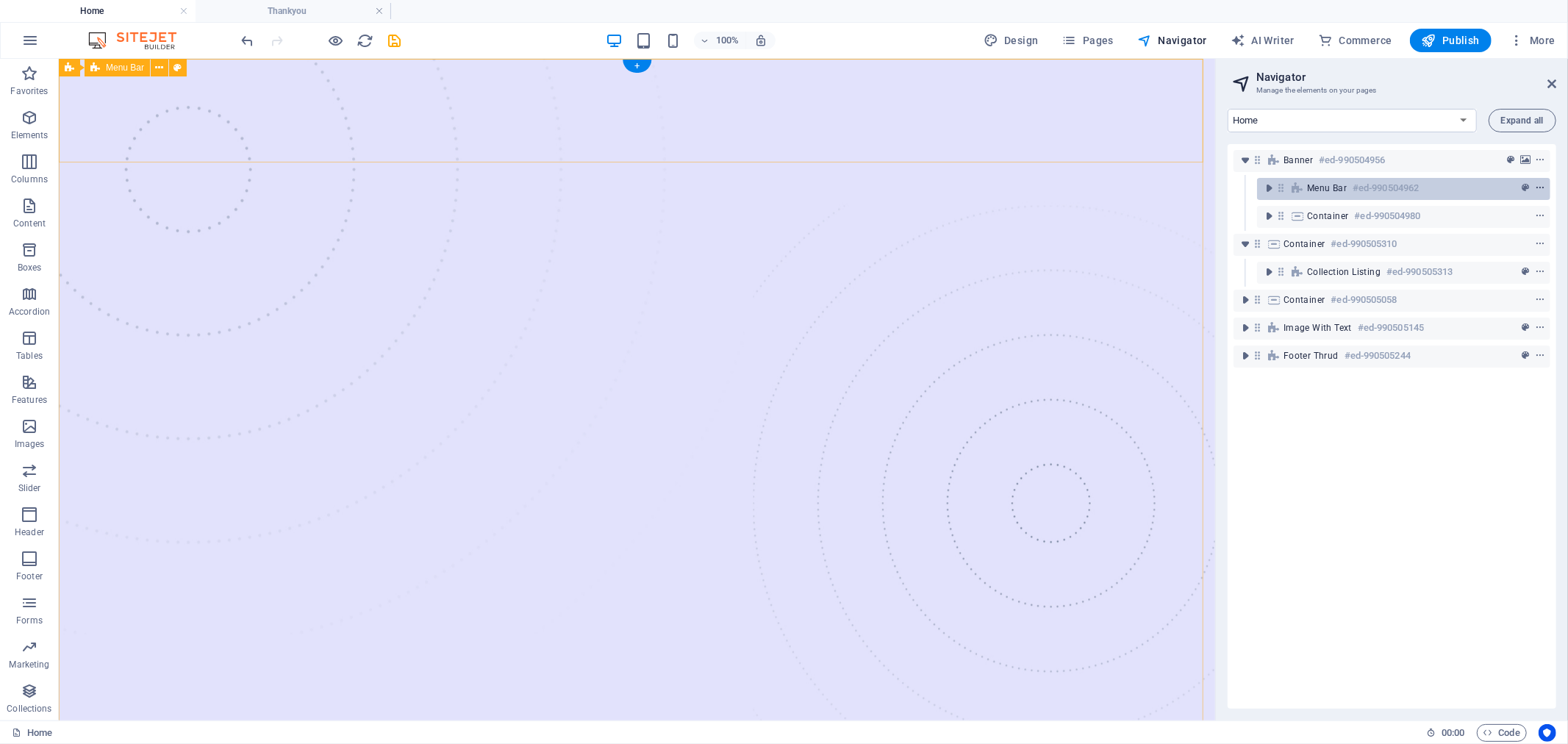
click at [1539, 183] on icon "context-menu" at bounding box center [1540, 188] width 10 height 10
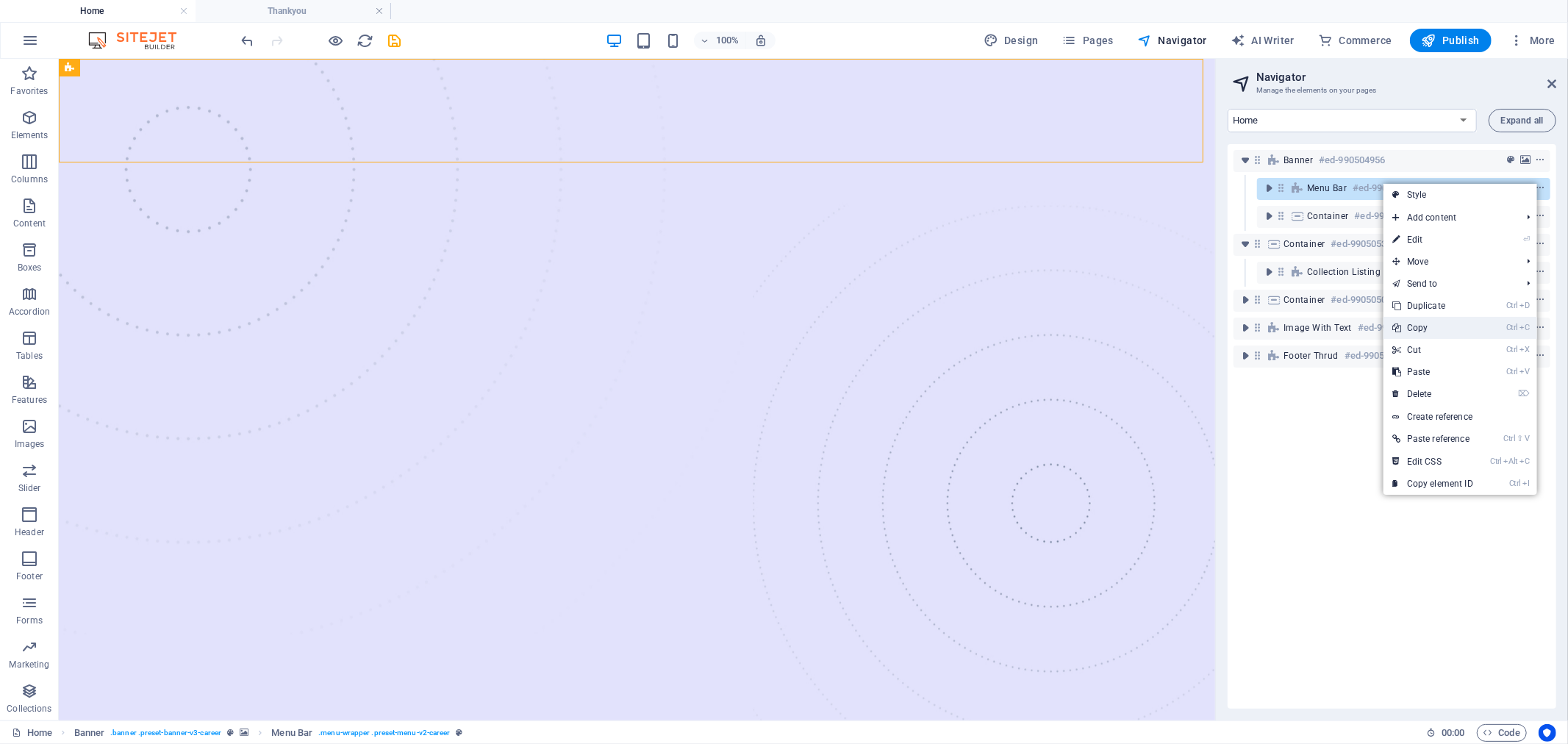
click at [1432, 330] on link "Ctrl C Copy" at bounding box center [1432, 328] width 98 height 22
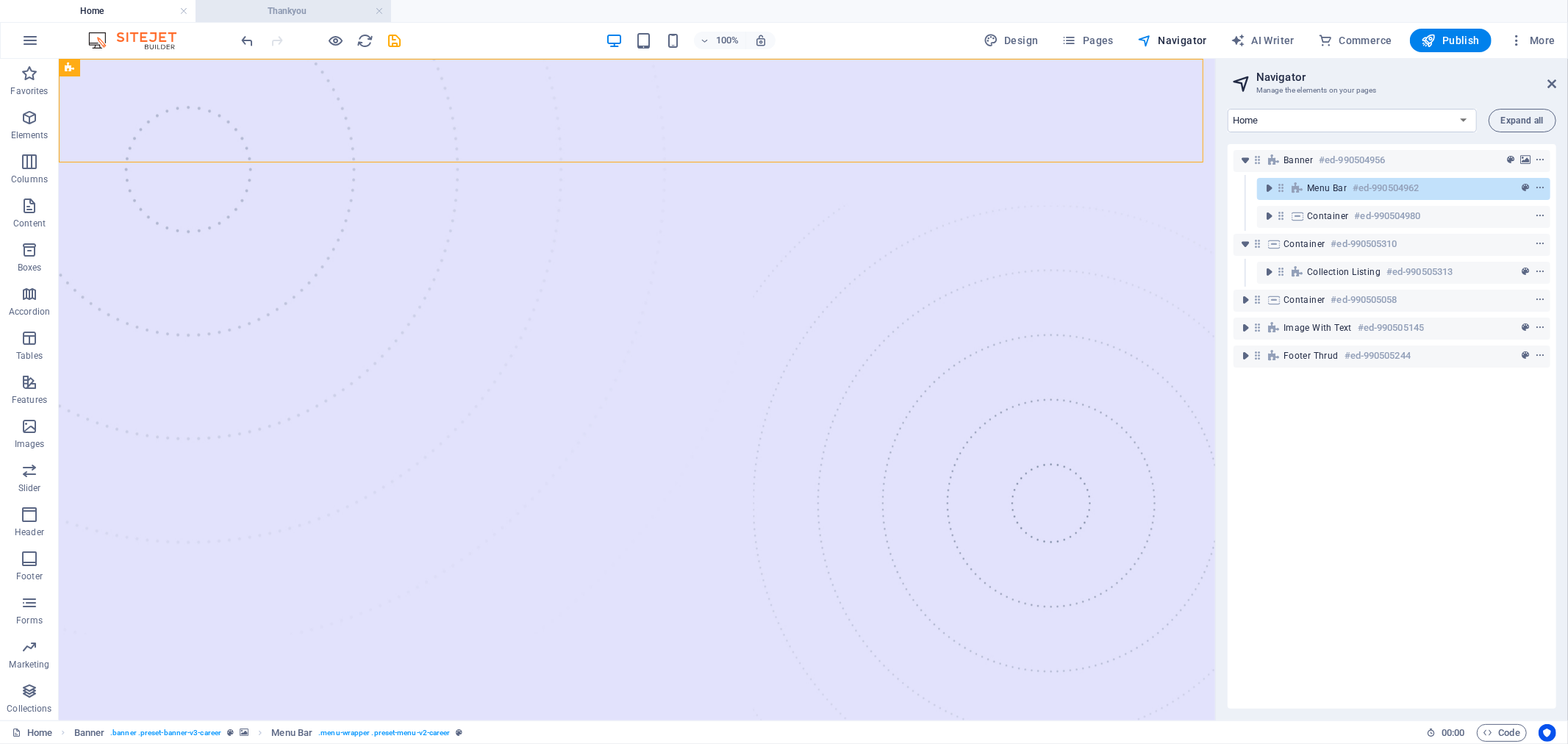
drag, startPoint x: 281, startPoint y: 3, endPoint x: 633, endPoint y: 10, distance: 352.1
click at [281, 3] on h4 "Thankyou" at bounding box center [293, 11] width 196 height 16
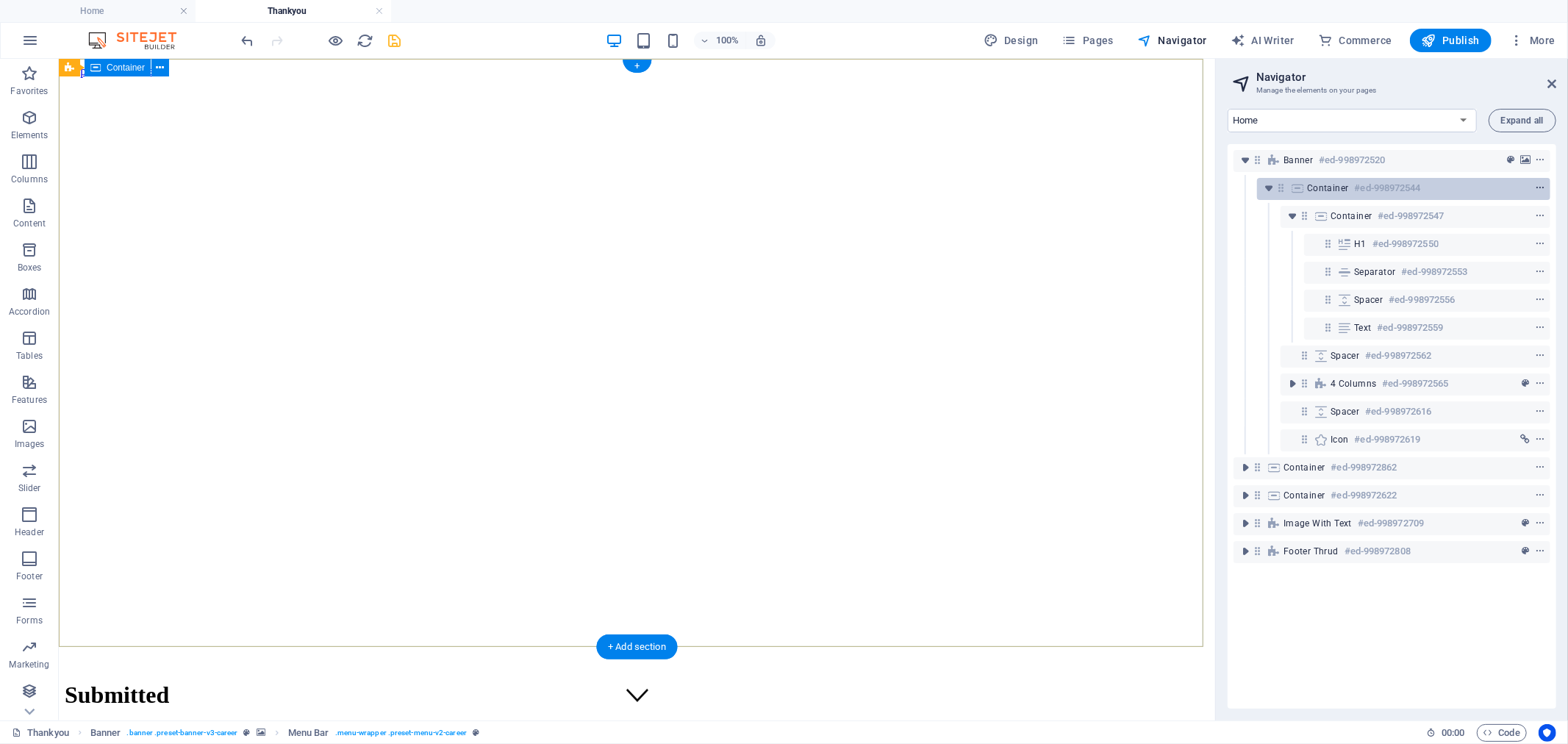
click at [1537, 185] on icon "context-menu" at bounding box center [1540, 188] width 10 height 10
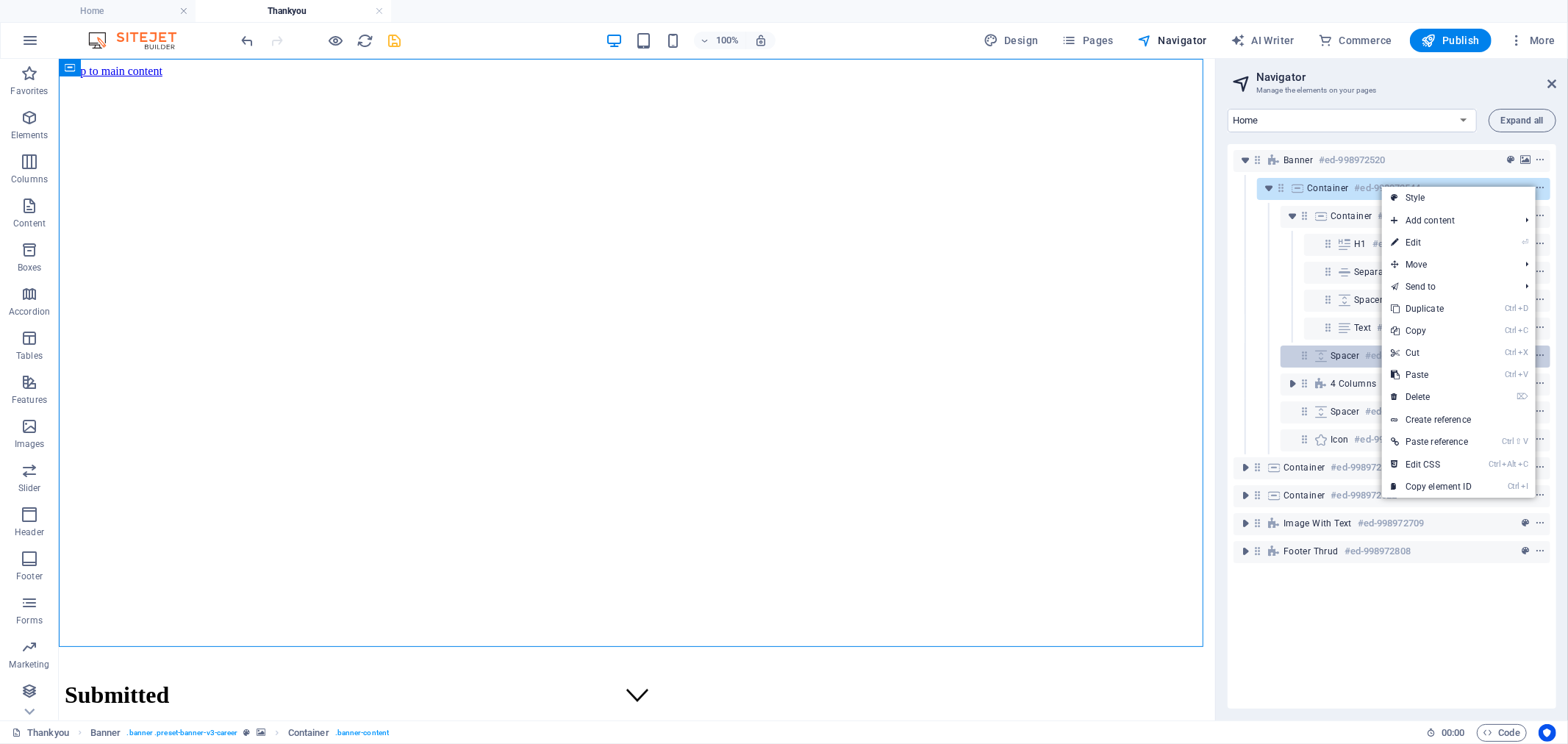
click at [1430, 372] on link "Ctrl V Paste" at bounding box center [1432, 375] width 98 height 22
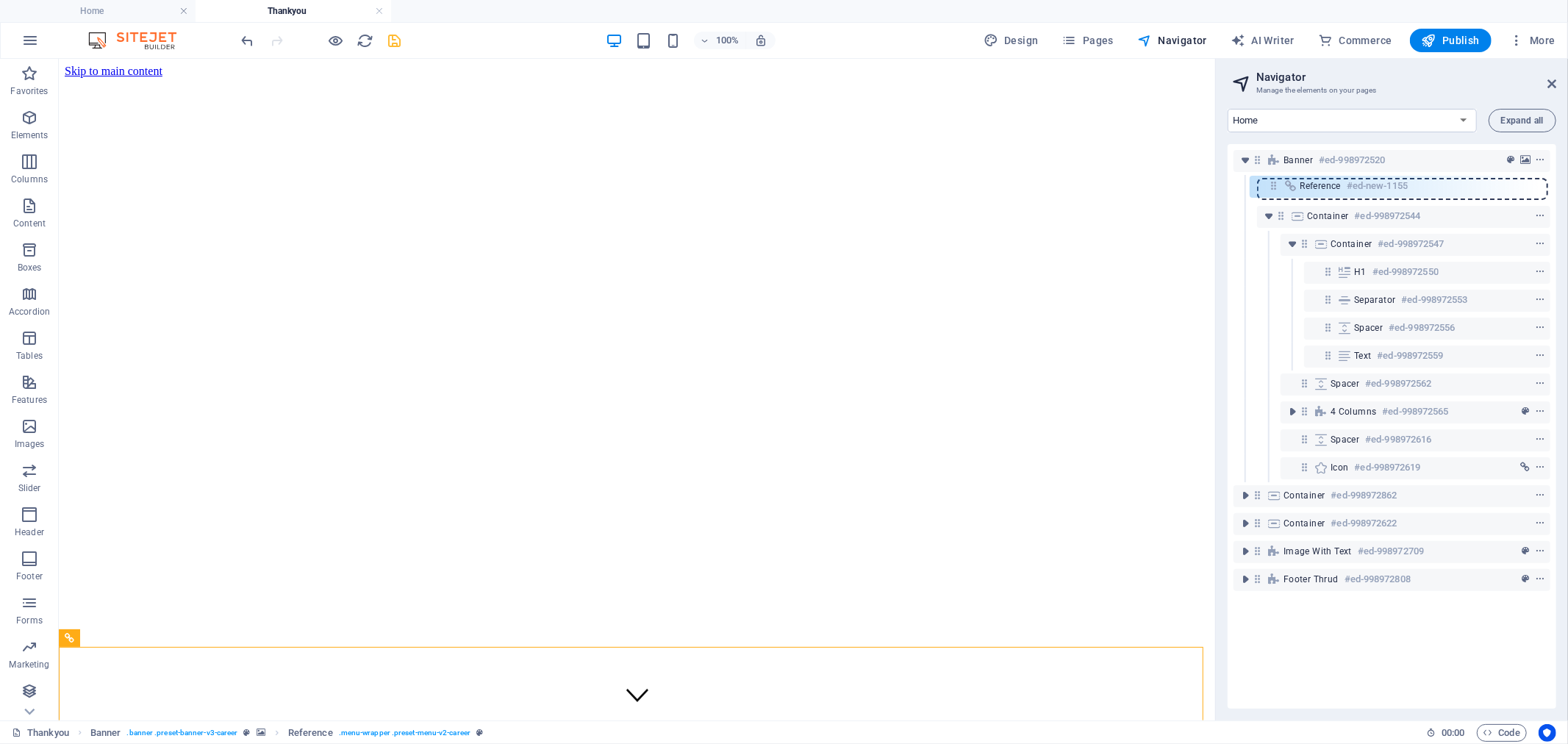
drag, startPoint x: 1273, startPoint y: 409, endPoint x: 1269, endPoint y: 185, distance: 224.0
click at [1269, 185] on div "Banner #ed-998972520 Container #ed-998972544 Container #ed-998972547 H1 #ed-998…" at bounding box center [1392, 426] width 329 height 564
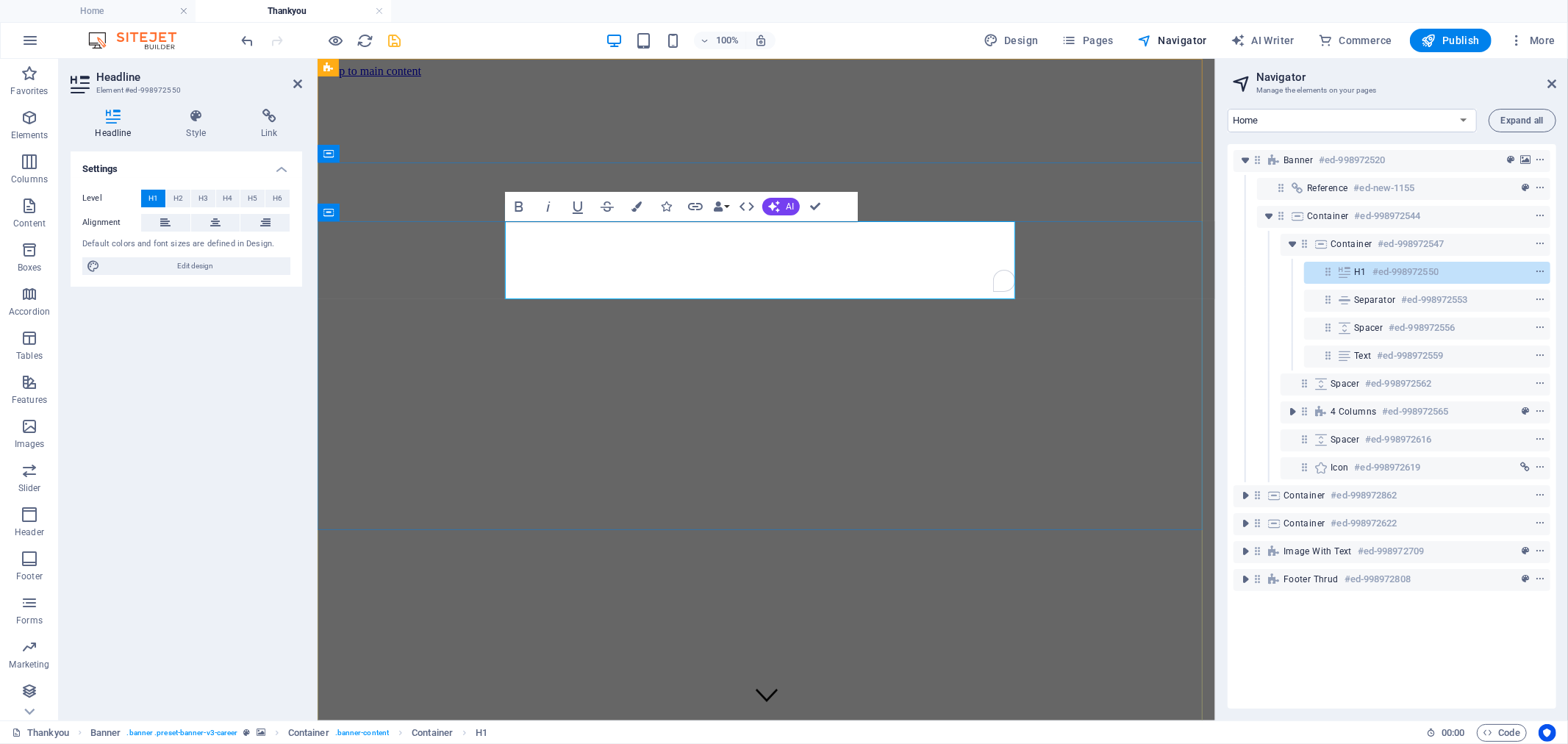
scroll to position [0, 5]
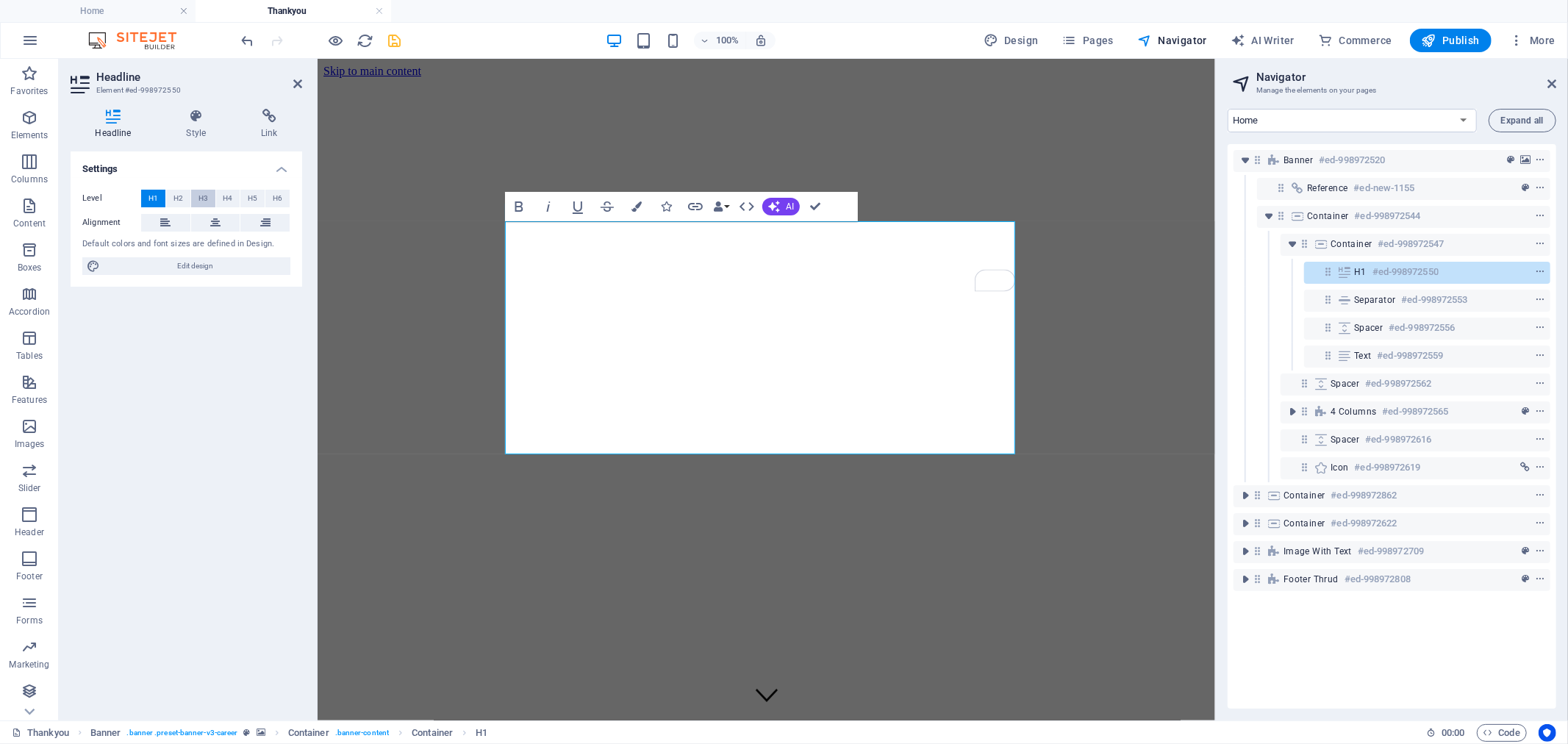
drag, startPoint x: 202, startPoint y: 192, endPoint x: 37, endPoint y: 212, distance: 166.2
click at [202, 192] on span "H3" at bounding box center [203, 198] width 10 height 17
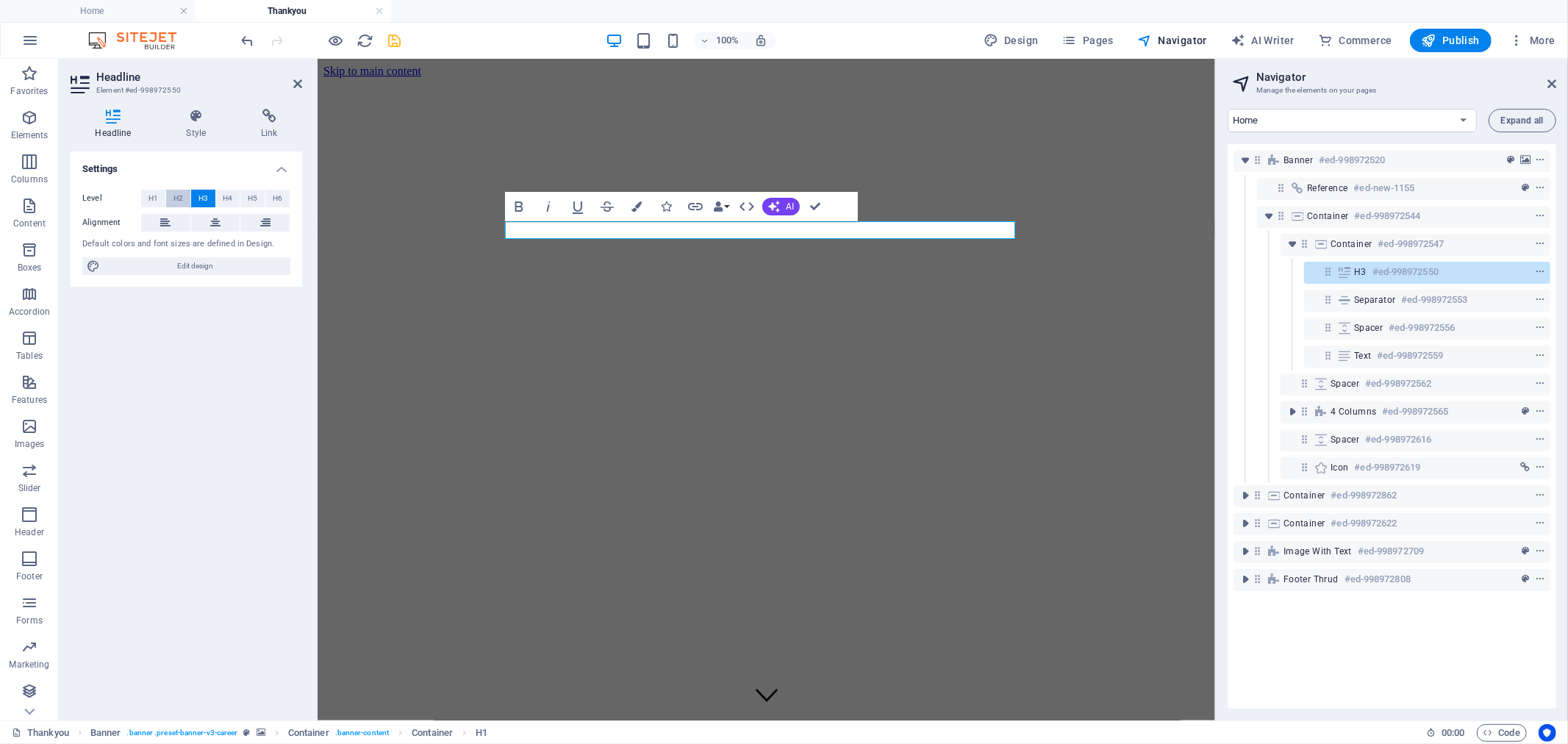
click at [177, 196] on span "H2" at bounding box center [178, 198] width 10 height 17
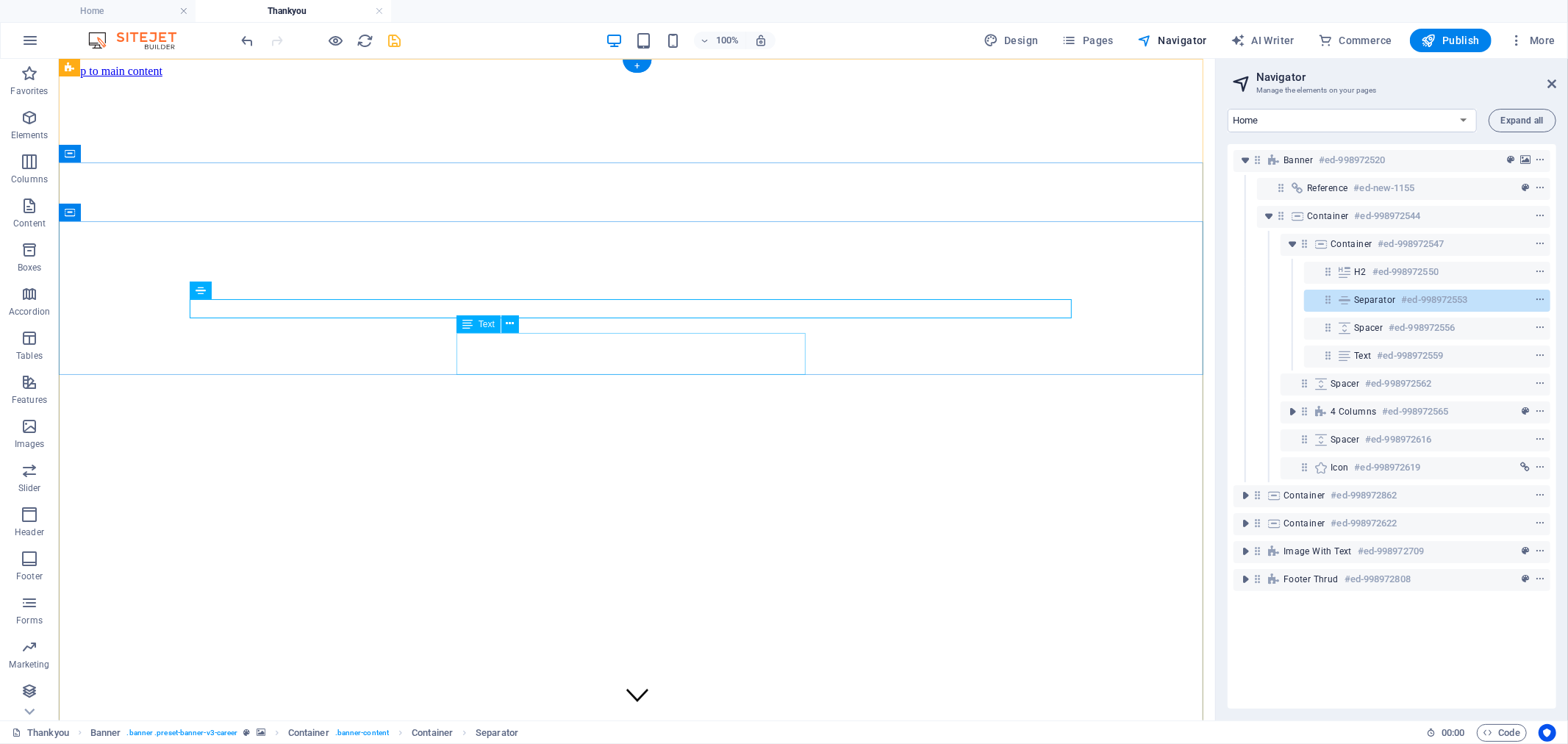
select select "px"
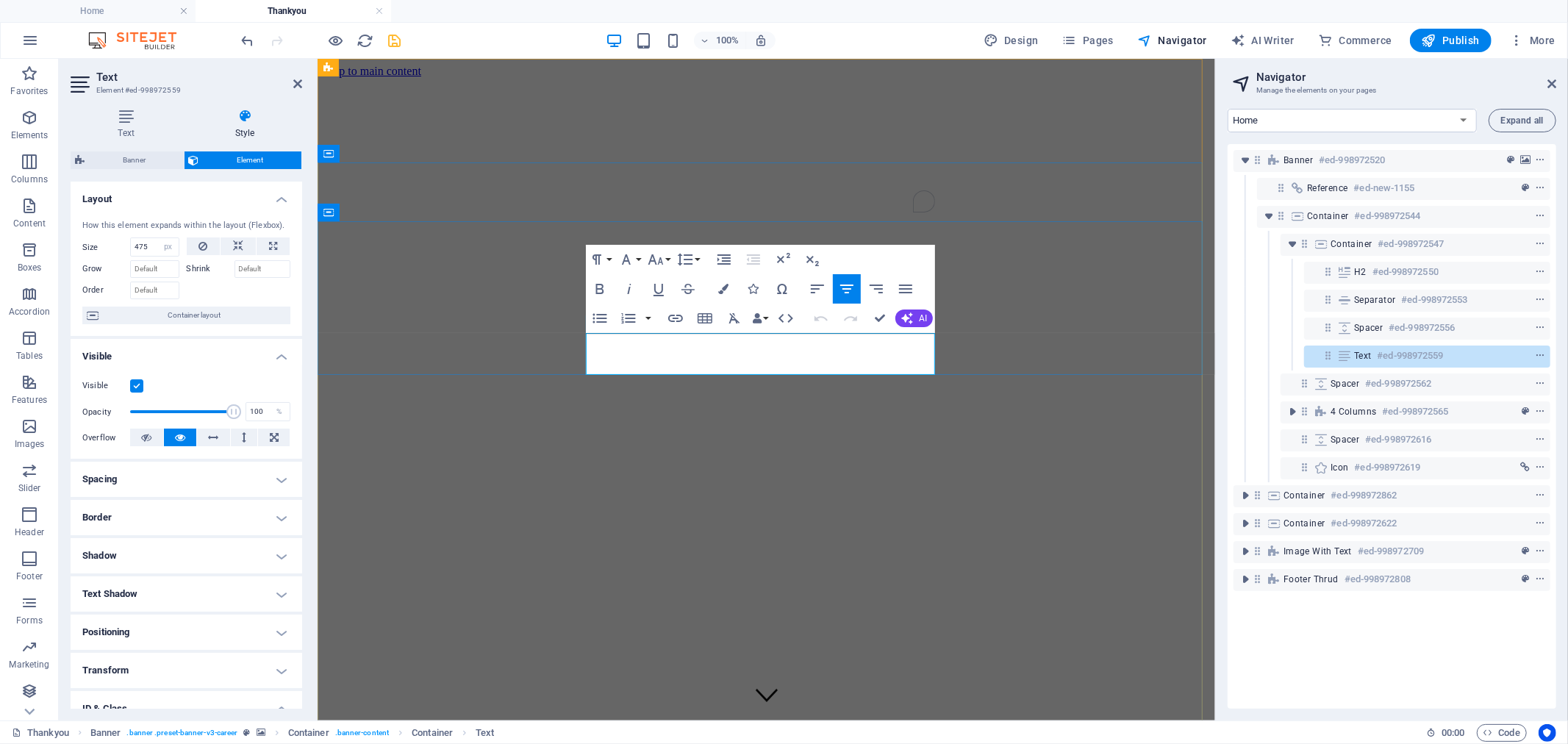
drag, startPoint x: 877, startPoint y: 361, endPoint x: 598, endPoint y: 346, distance: 279.4
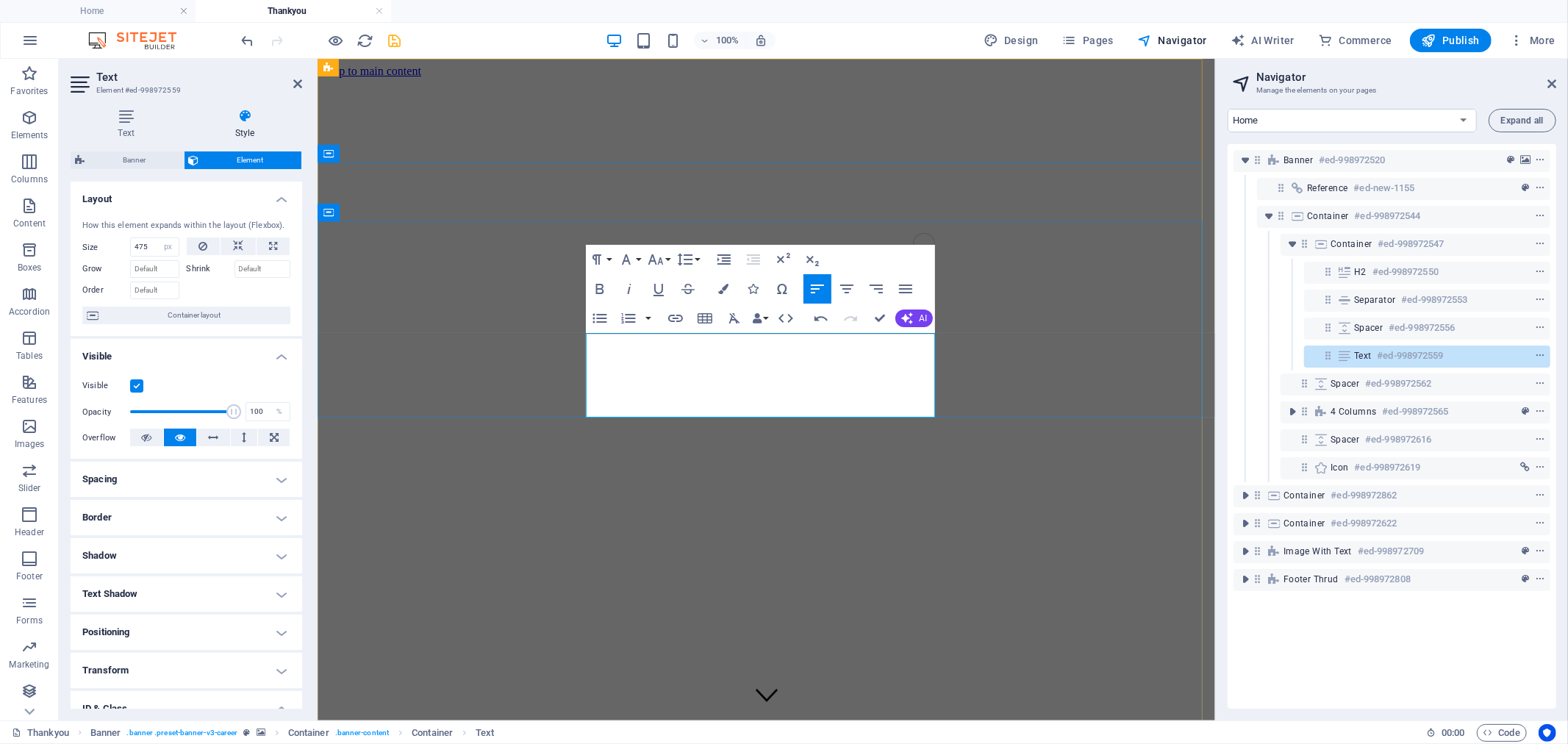
scroll to position [2080, 2]
drag, startPoint x: 771, startPoint y: 399, endPoint x: 574, endPoint y: 330, distance: 208.7
click at [851, 288] on icon "button" at bounding box center [847, 288] width 17 height 17
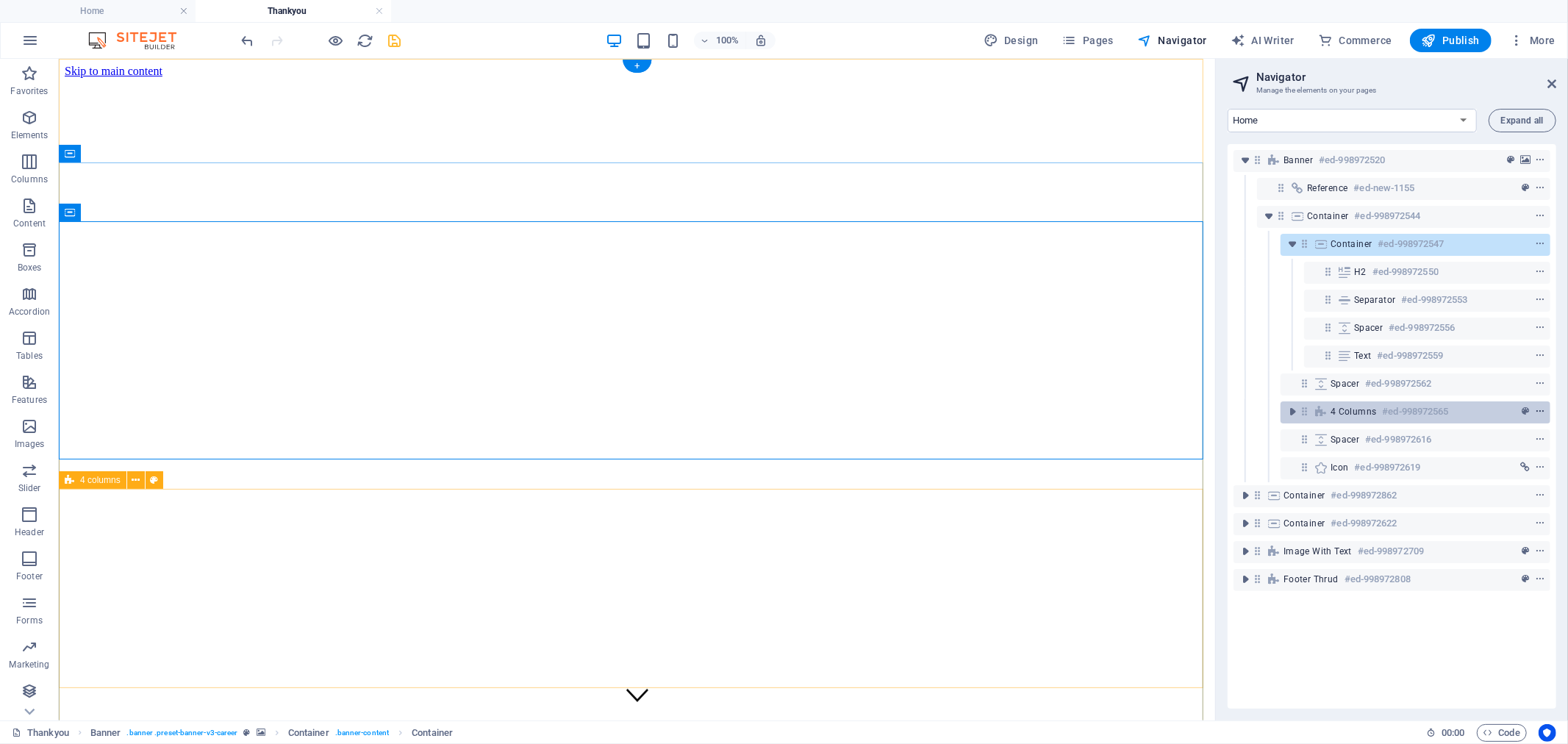
click at [1539, 409] on icon "context-menu" at bounding box center [1540, 411] width 10 height 10
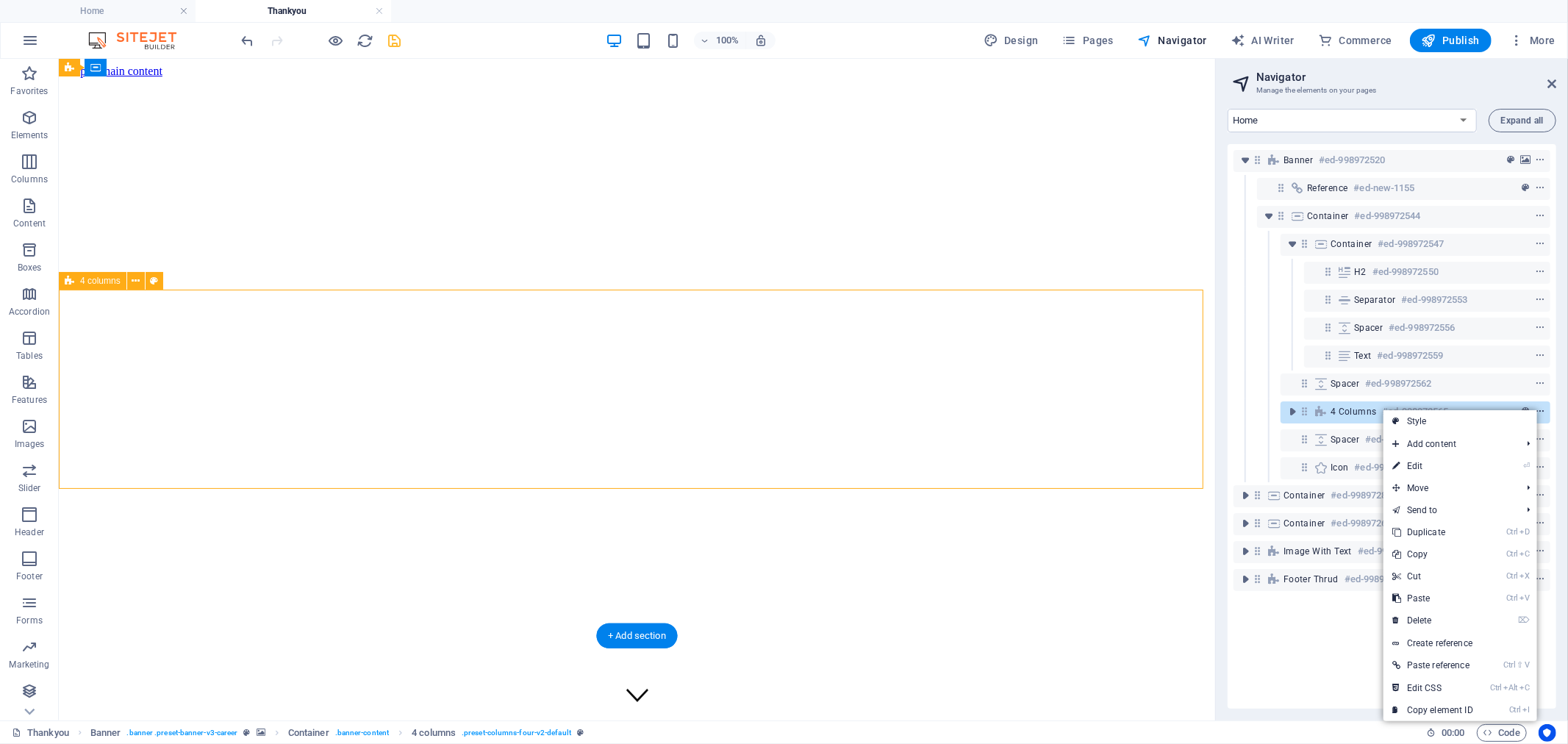
scroll to position [199, 0]
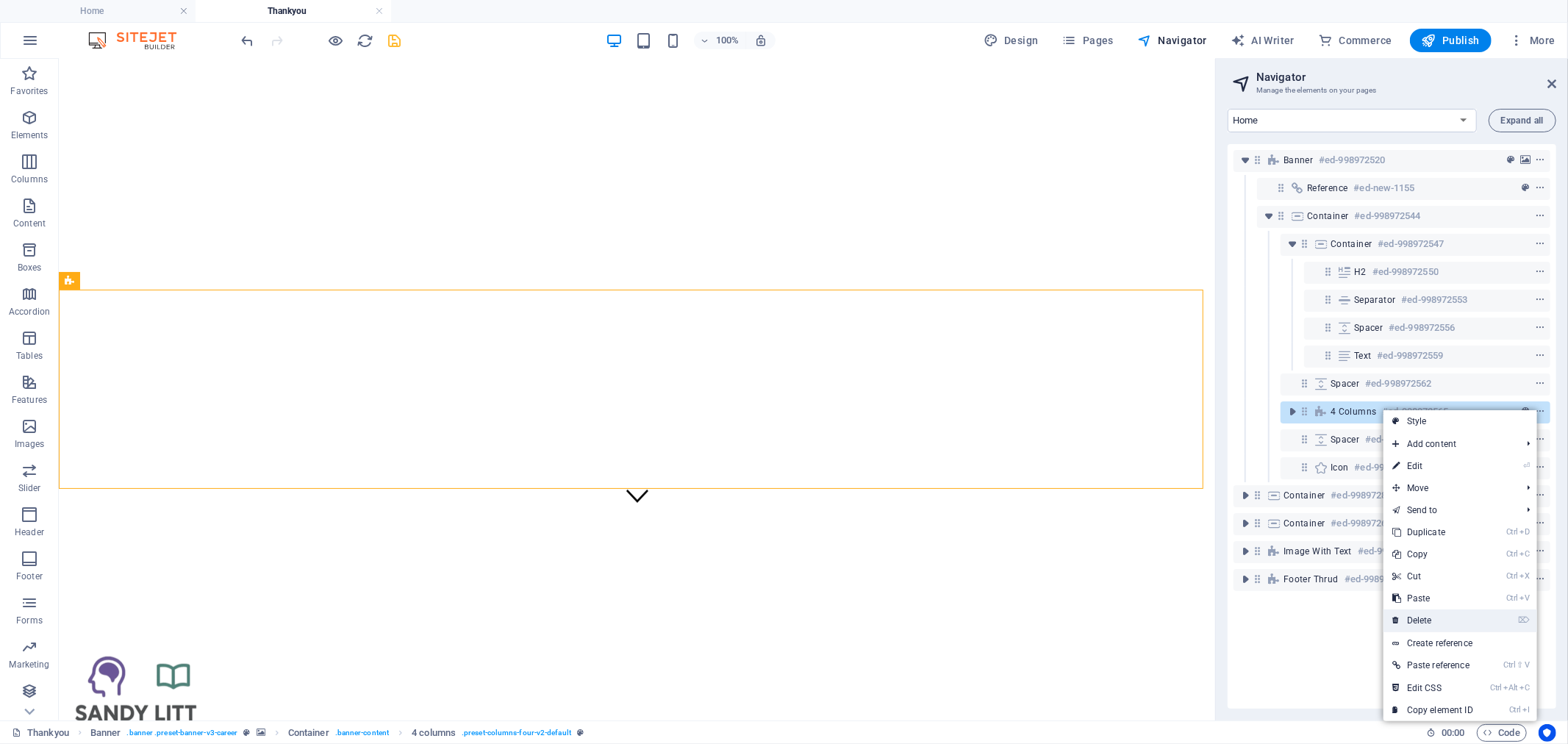
click at [1468, 624] on link "⌦ Delete" at bounding box center [1432, 620] width 98 height 22
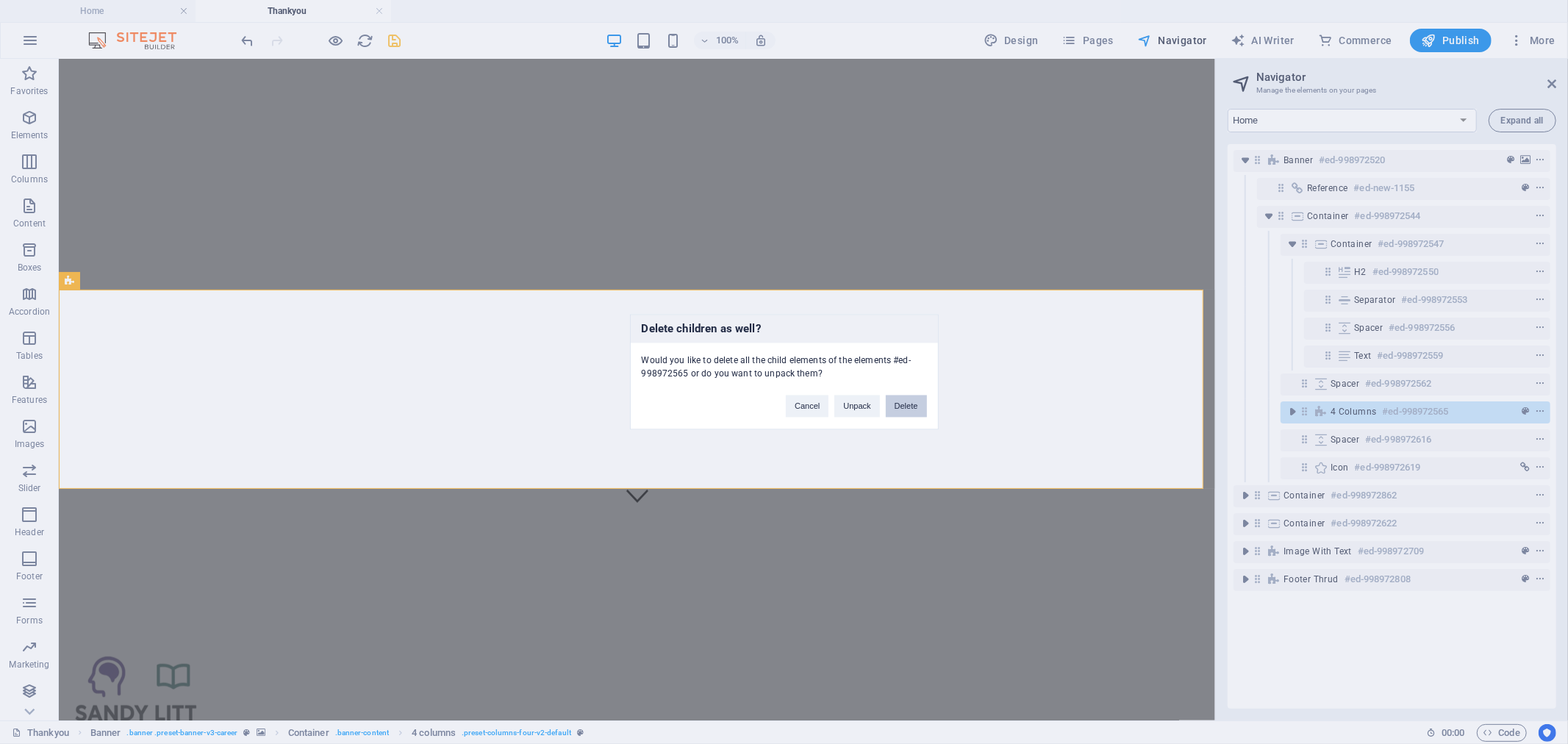
drag, startPoint x: 907, startPoint y: 409, endPoint x: 897, endPoint y: 380, distance: 30.7
click at [907, 409] on button "Delete" at bounding box center [907, 406] width 41 height 22
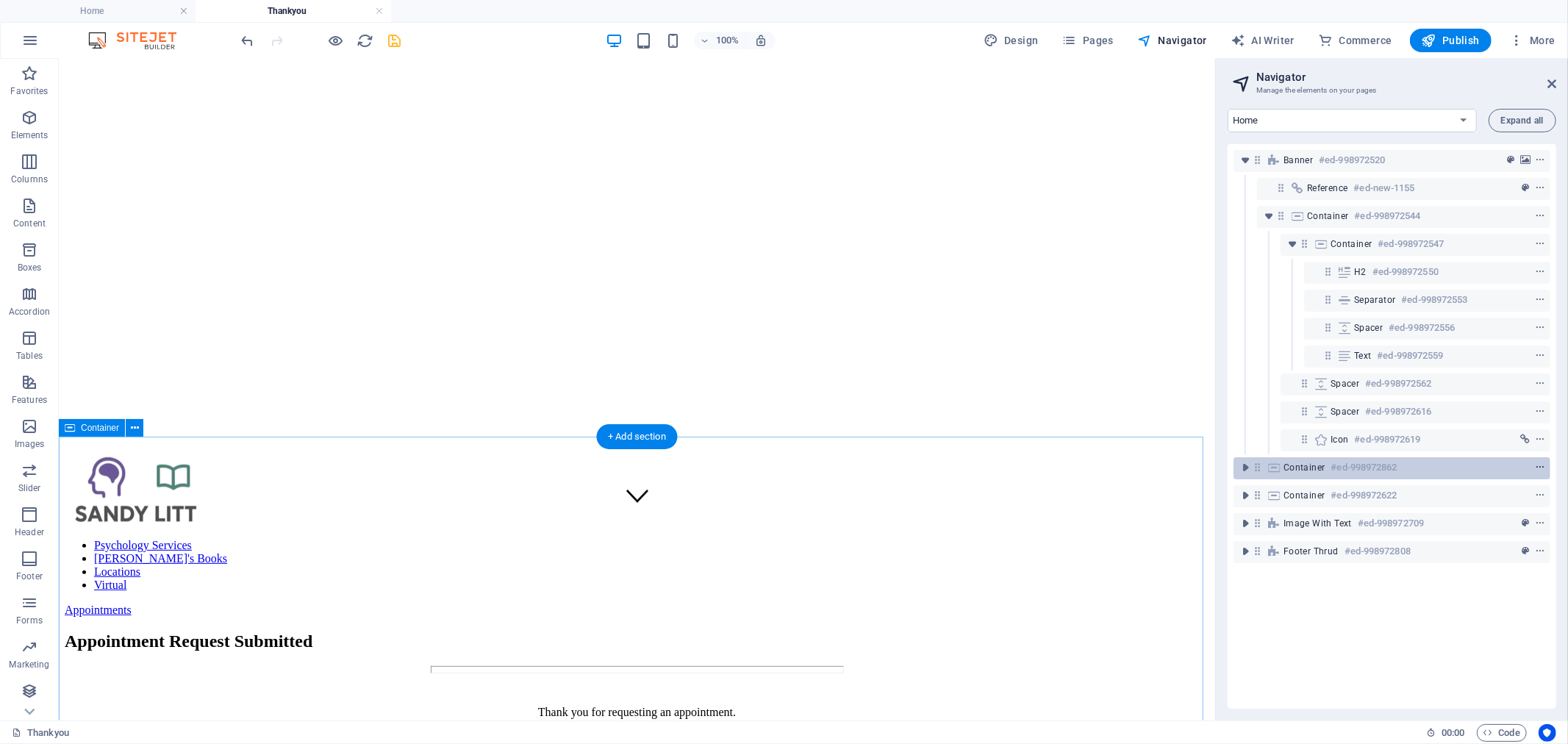
click at [1533, 464] on span "context-menu" at bounding box center [1540, 467] width 15 height 10
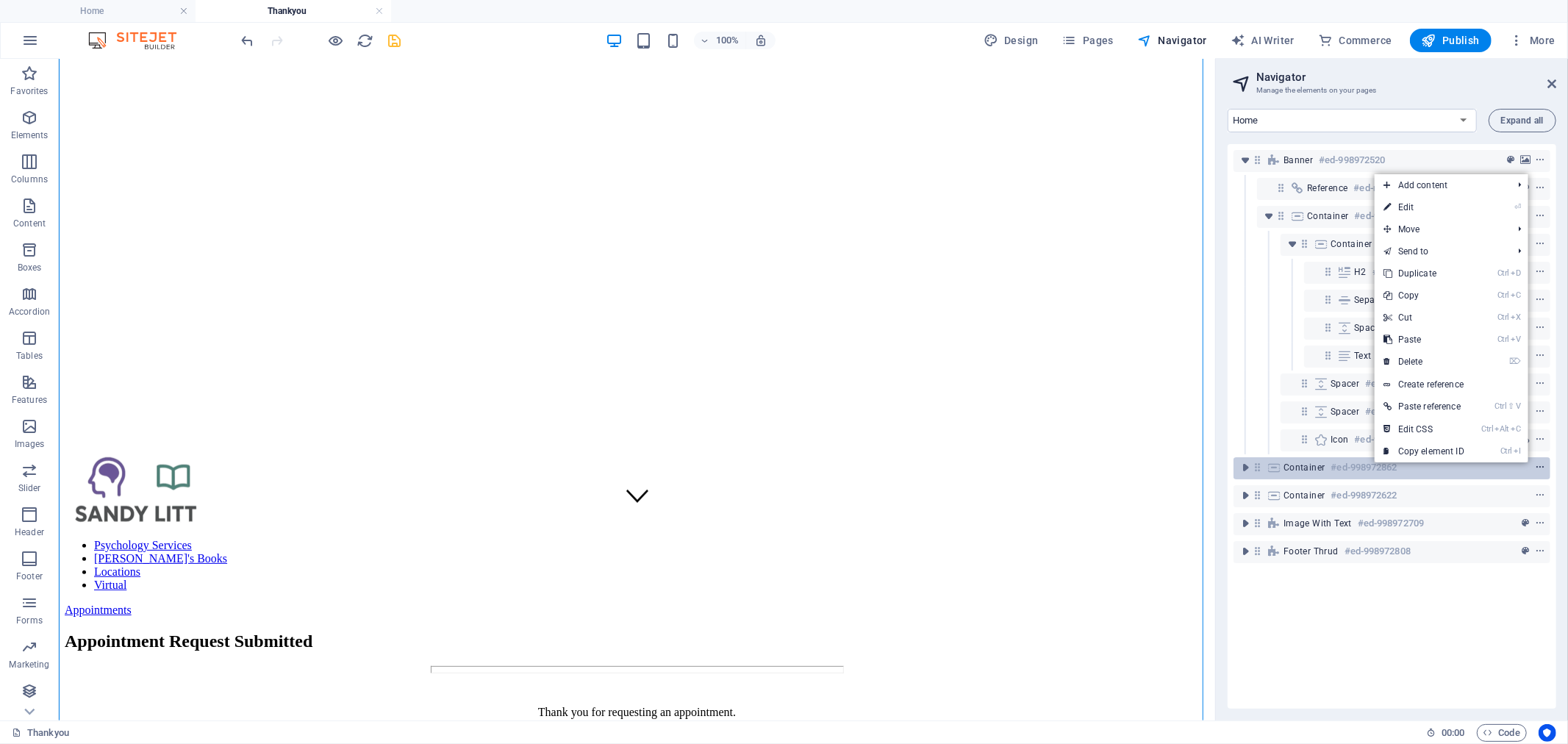
scroll to position [658, 0]
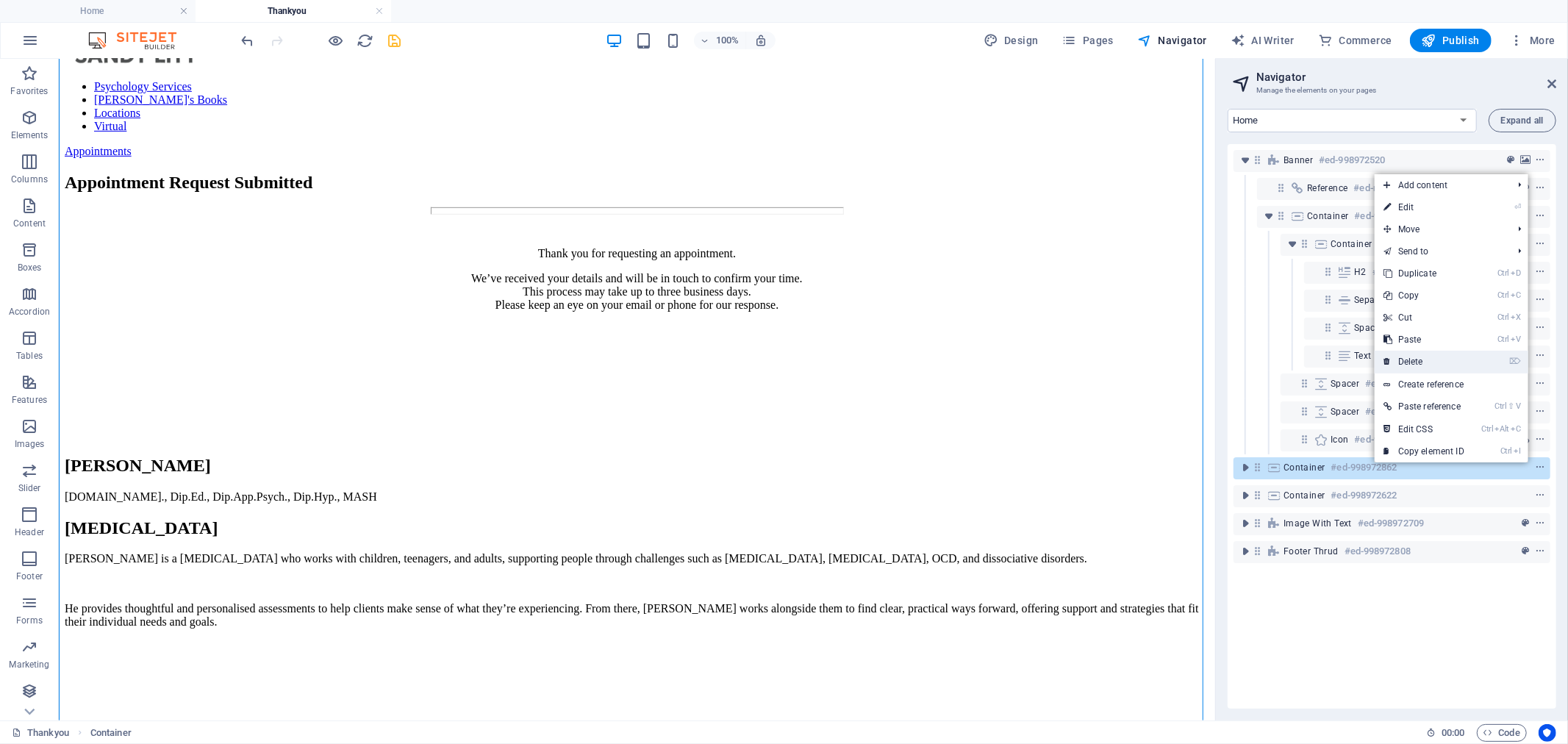
click at [1455, 362] on link "⌦ Delete" at bounding box center [1424, 361] width 98 height 22
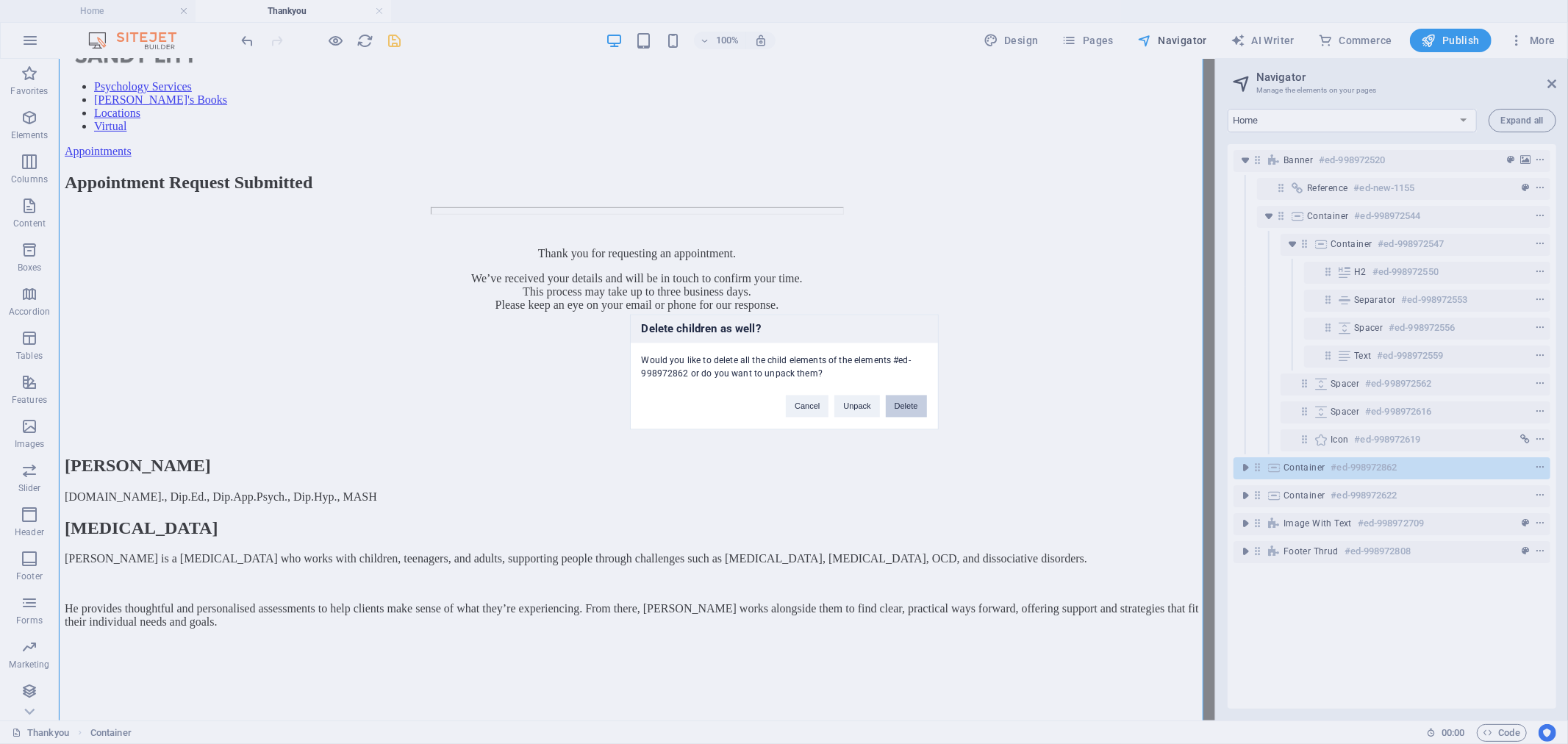
drag, startPoint x: 913, startPoint y: 408, endPoint x: 871, endPoint y: 349, distance: 72.4
click at [913, 408] on button "Delete" at bounding box center [907, 406] width 41 height 22
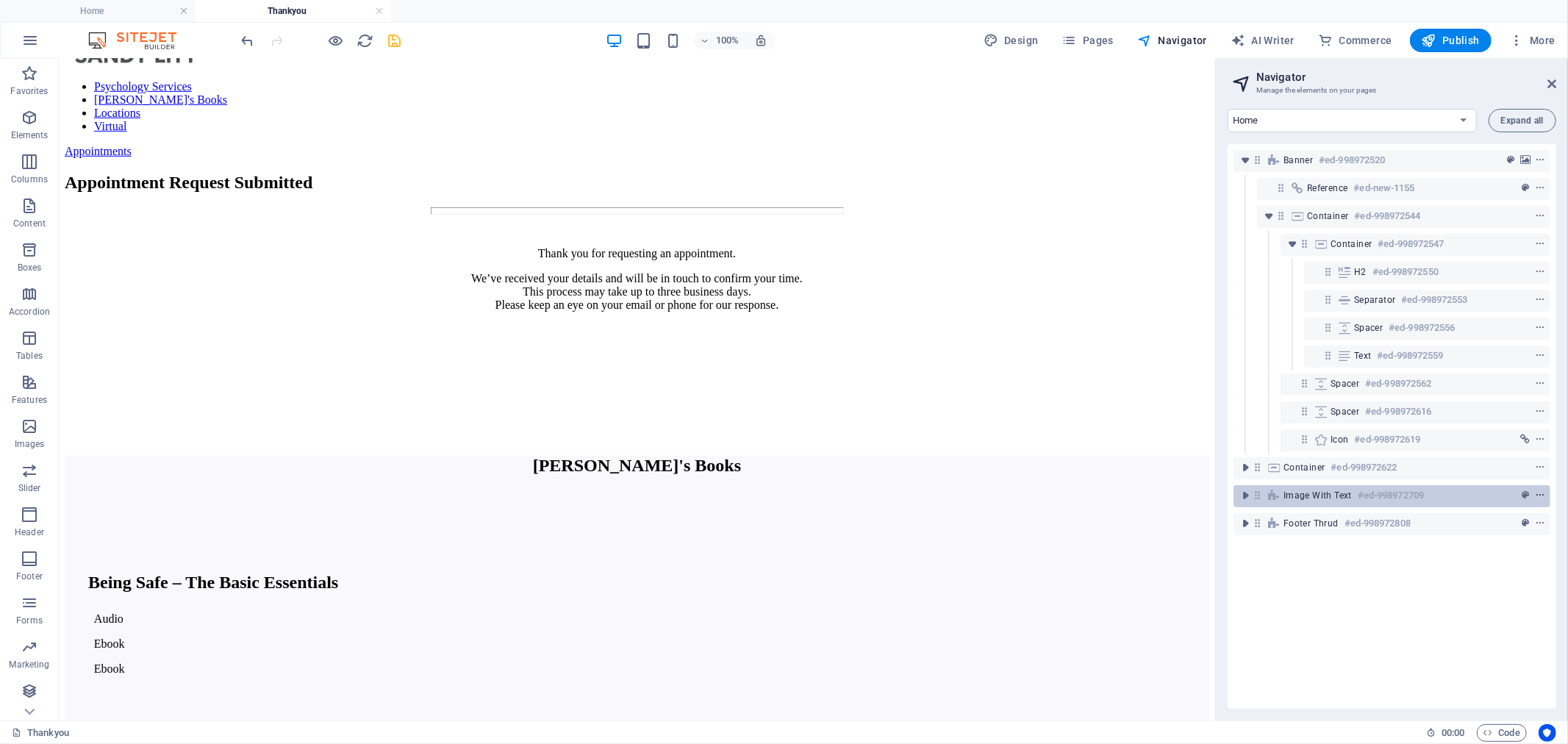
click at [1537, 496] on icon "context-menu" at bounding box center [1540, 495] width 10 height 10
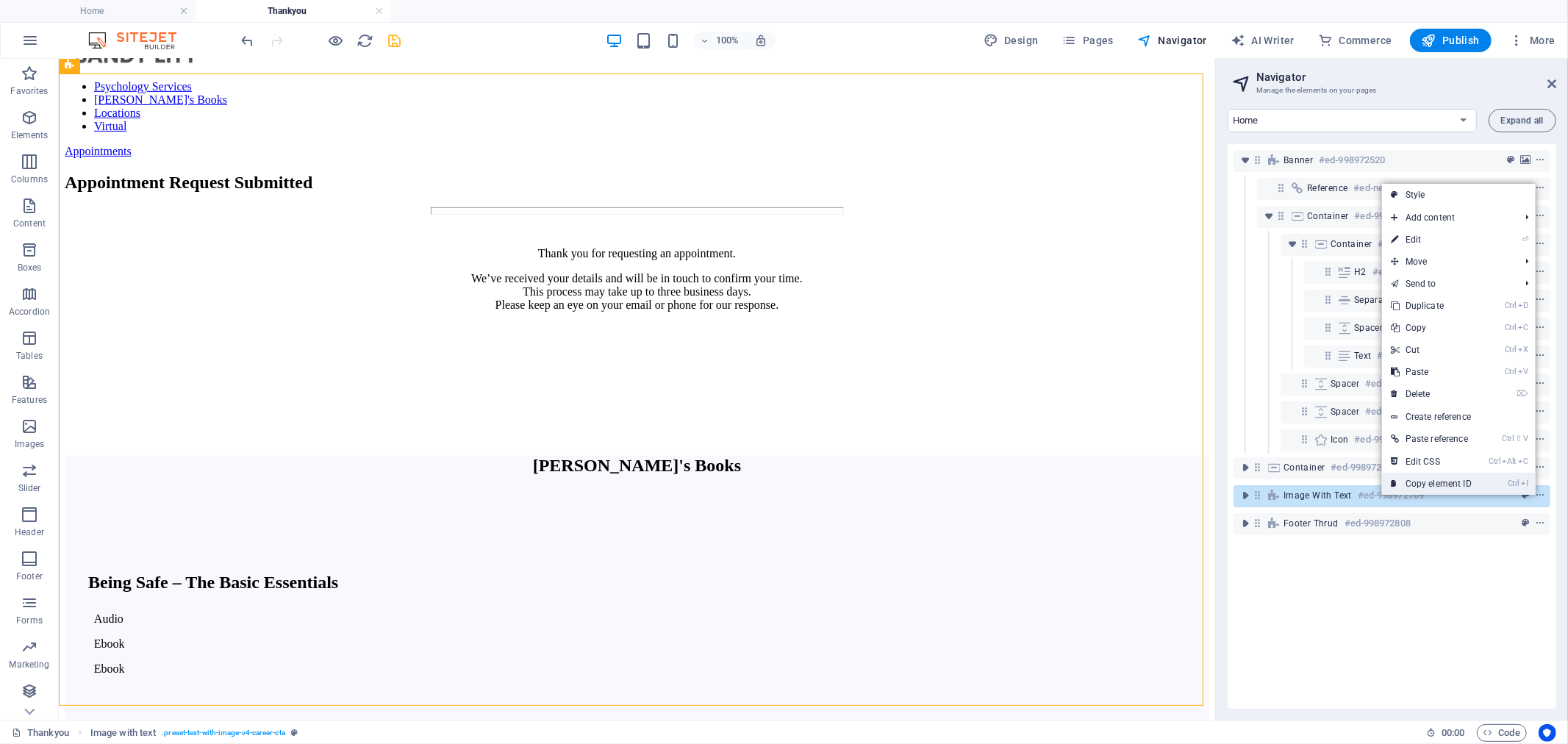
scroll to position [1672, 0]
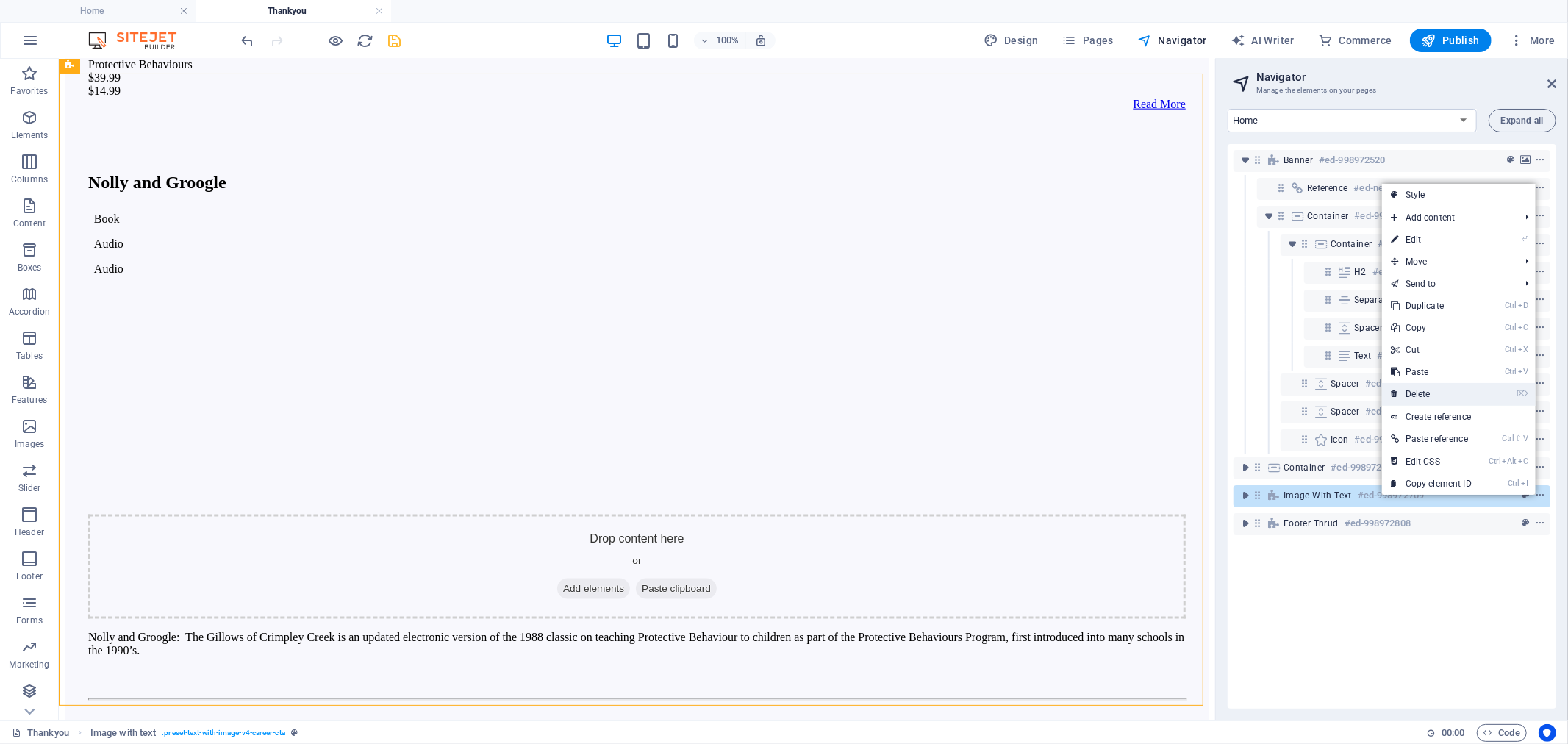
click at [1452, 392] on link "⌦ Delete" at bounding box center [1432, 394] width 98 height 22
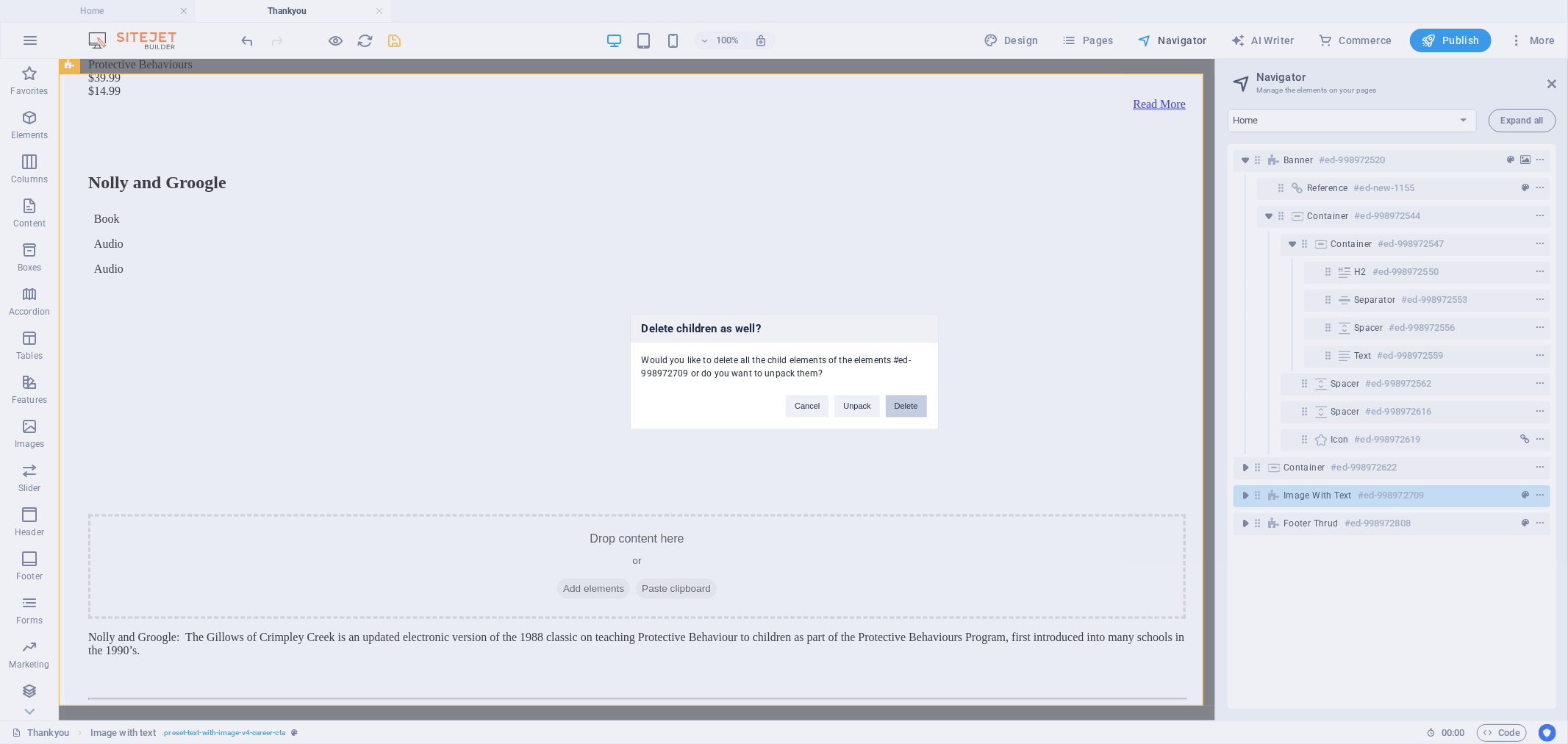
drag, startPoint x: 893, startPoint y: 406, endPoint x: 901, endPoint y: 364, distance: 42.8
click at [893, 406] on button "Delete" at bounding box center [907, 406] width 41 height 22
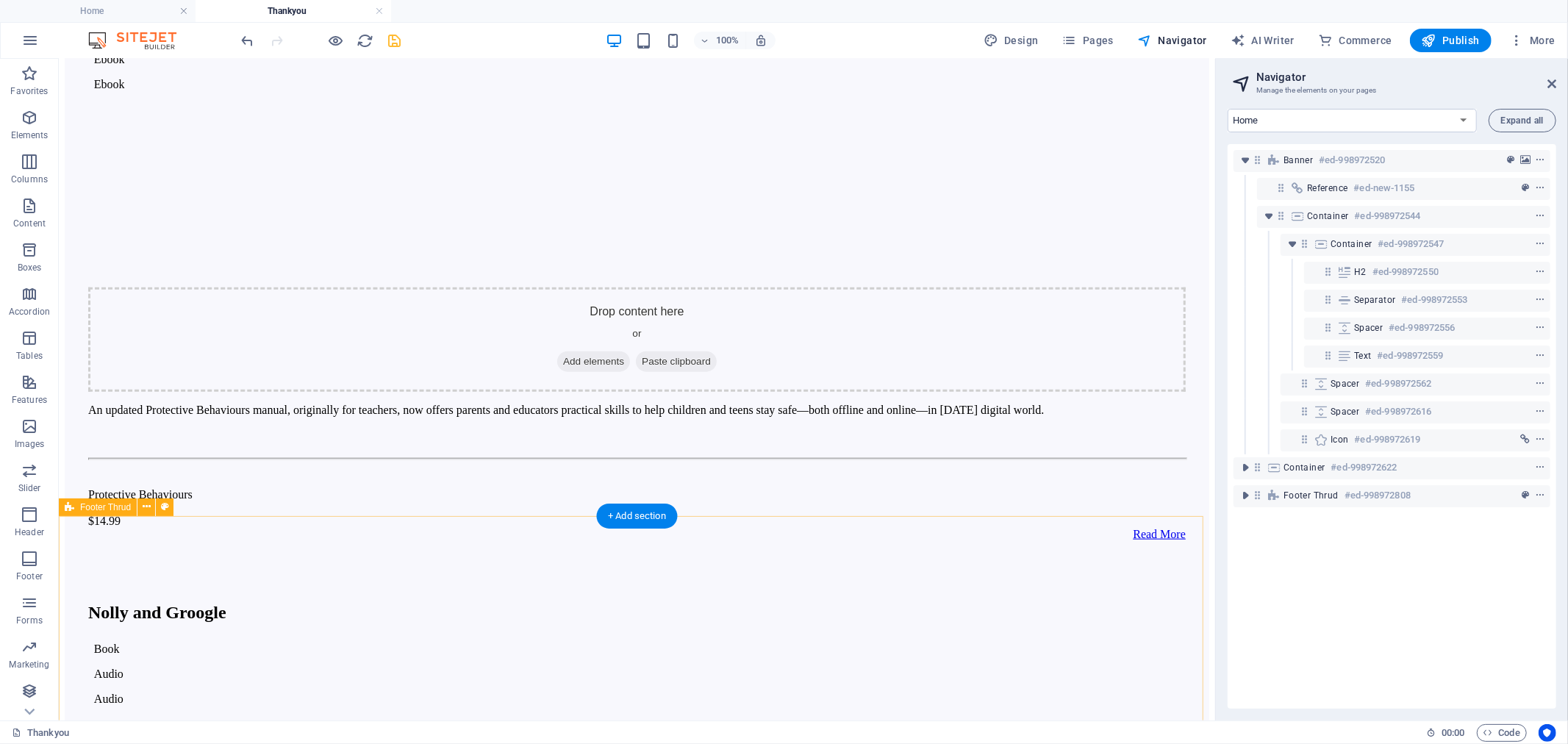
scroll to position [1269, 0]
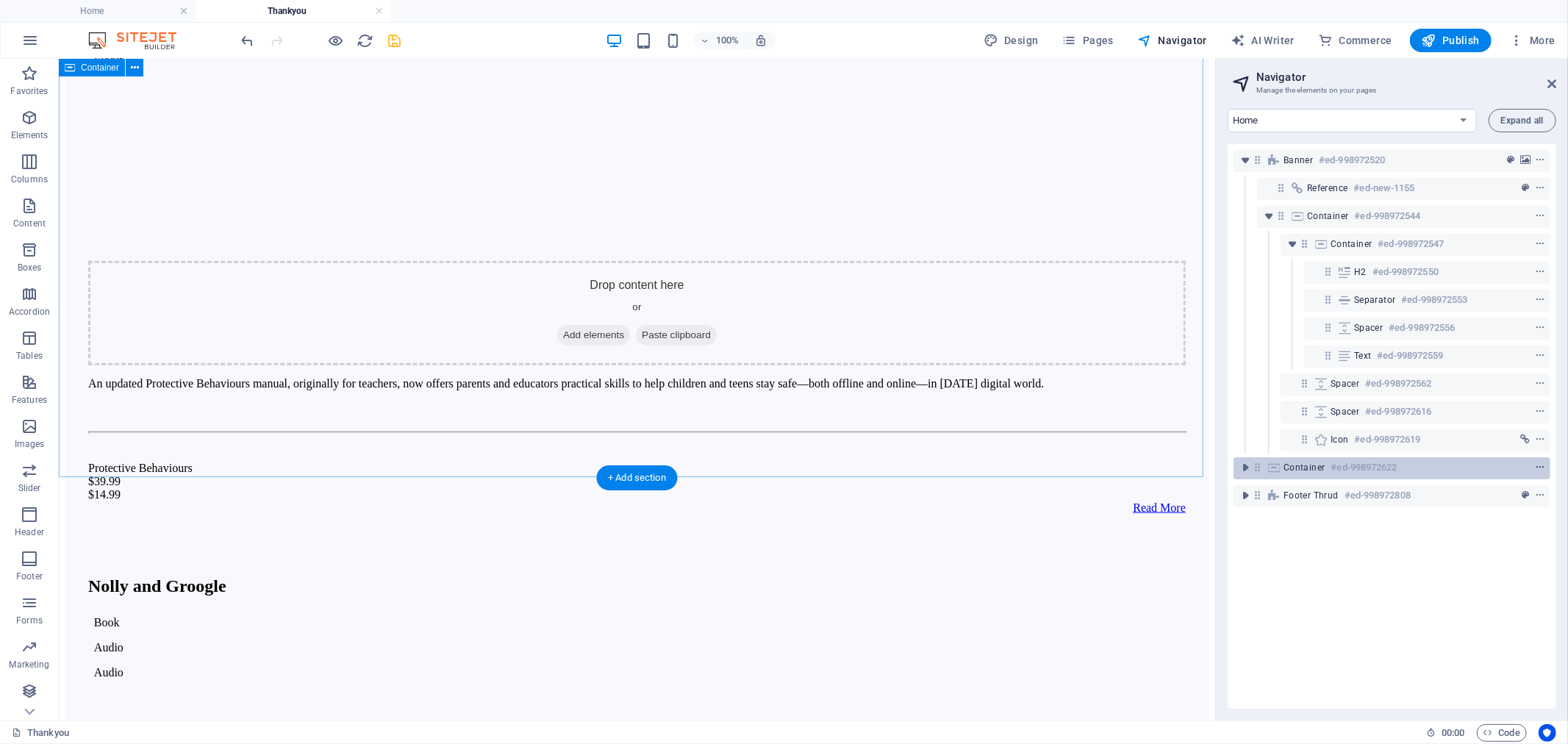
click at [1539, 466] on icon "context-menu" at bounding box center [1540, 467] width 10 height 10
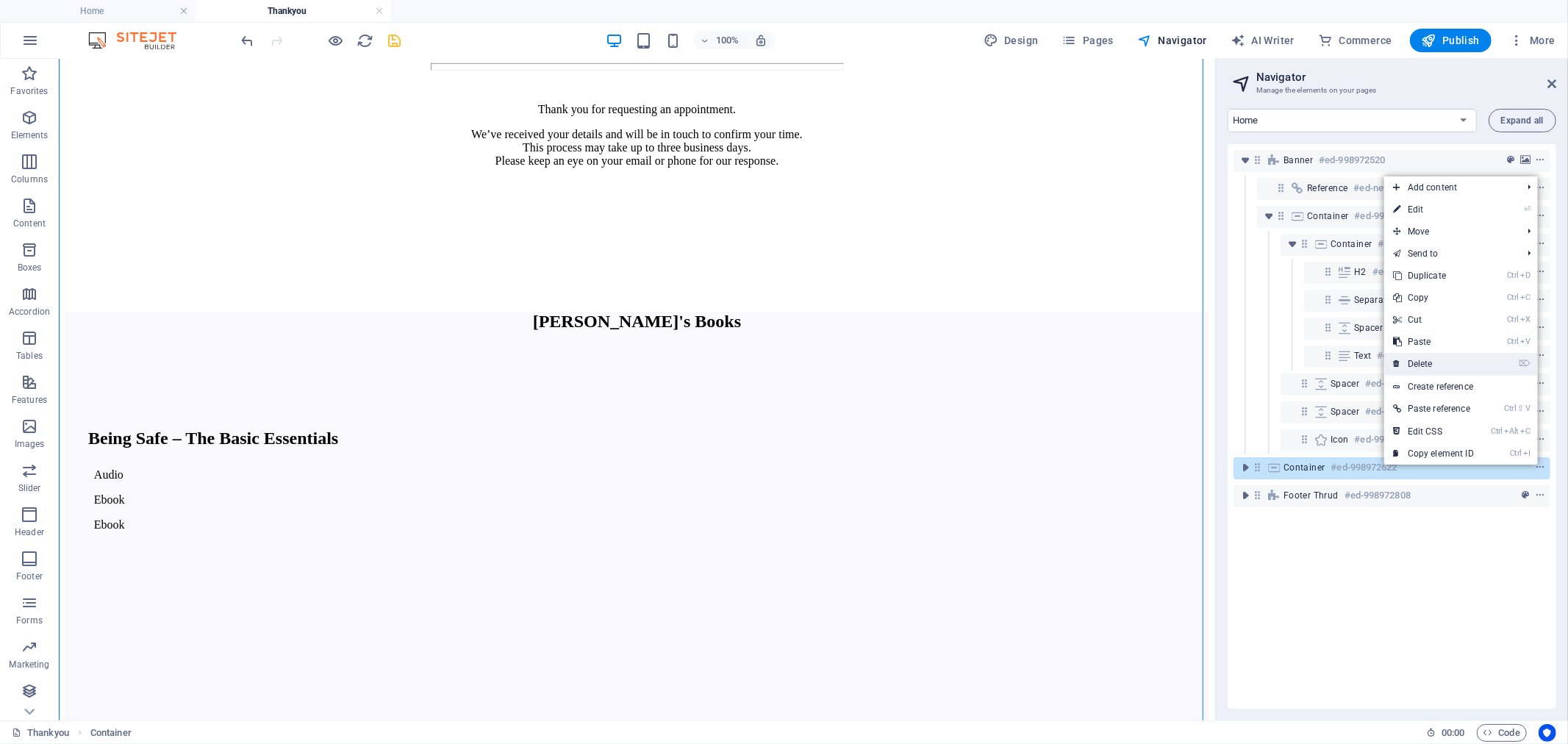
click at [1428, 365] on link "⌦ Delete" at bounding box center [1433, 364] width 98 height 22
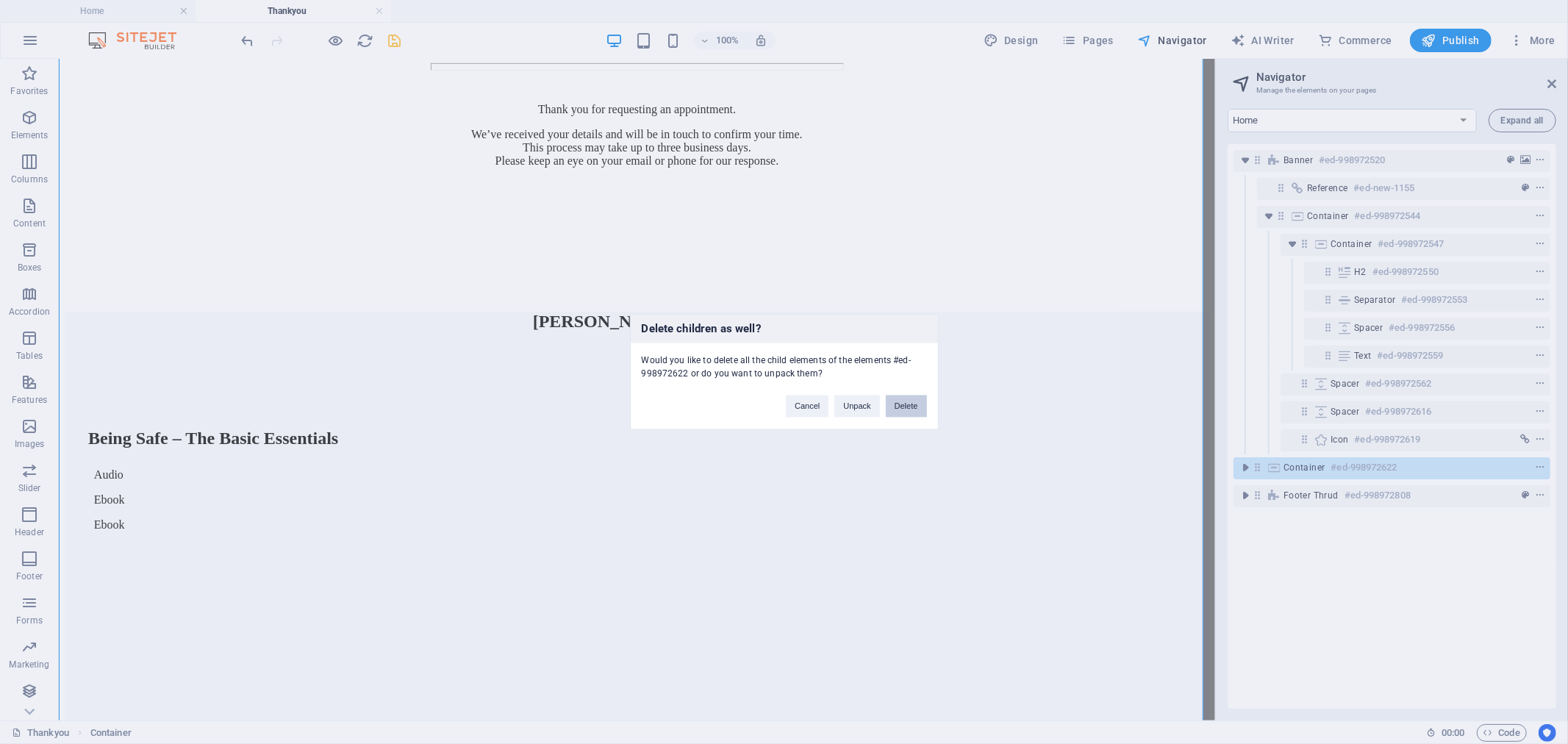
click at [912, 405] on button "Delete" at bounding box center [907, 406] width 41 height 22
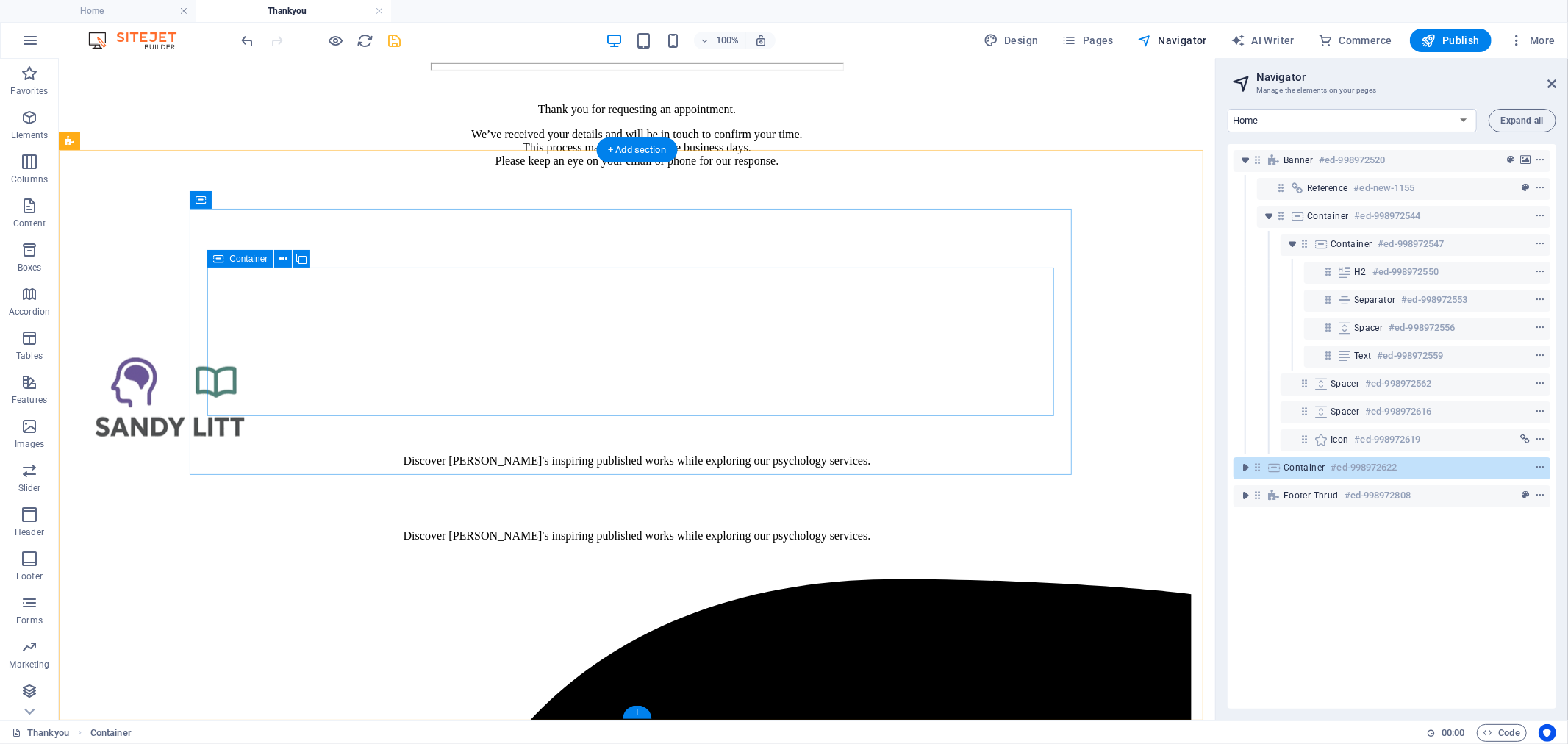
scroll to position [486, 0]
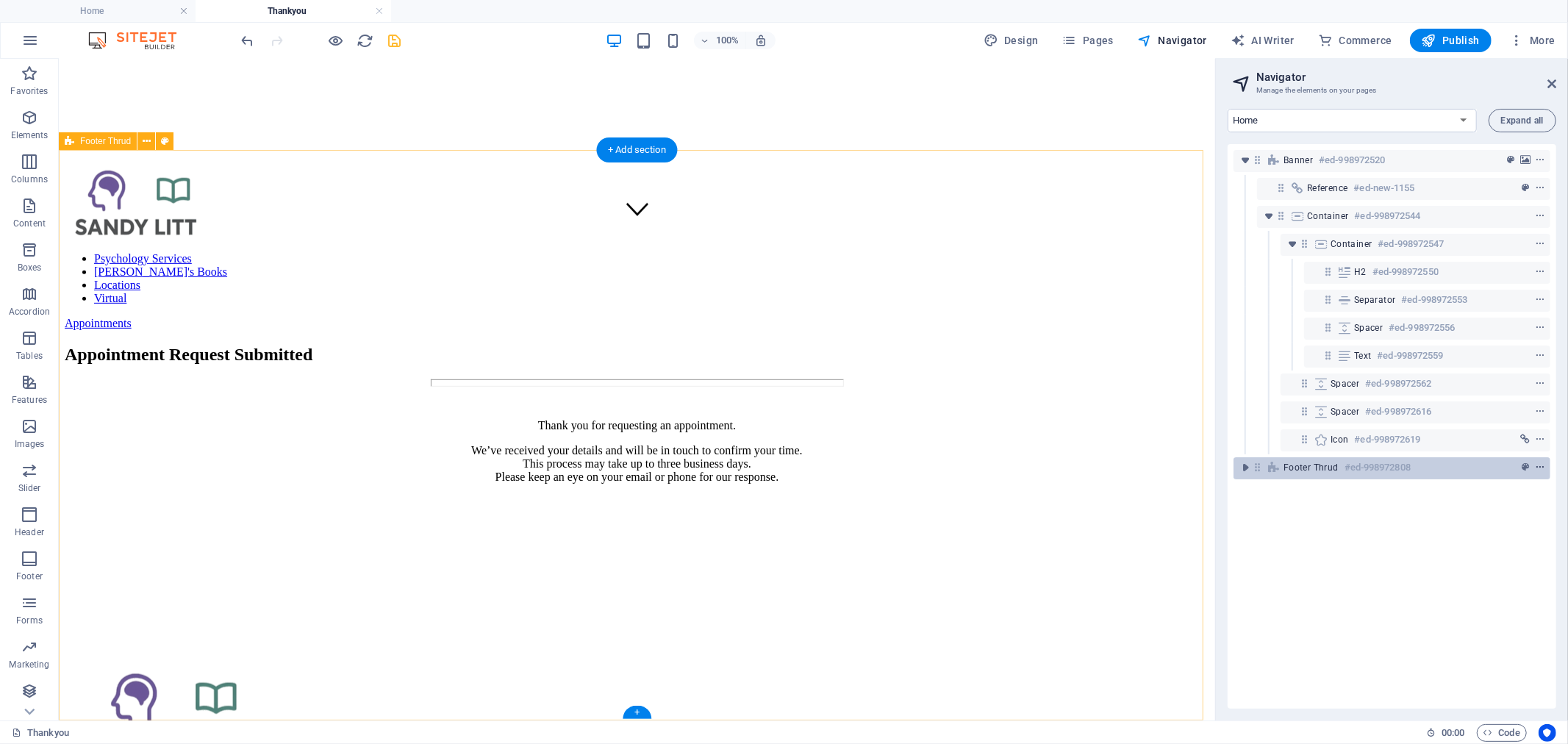
click at [1539, 471] on icon "context-menu" at bounding box center [1540, 467] width 10 height 10
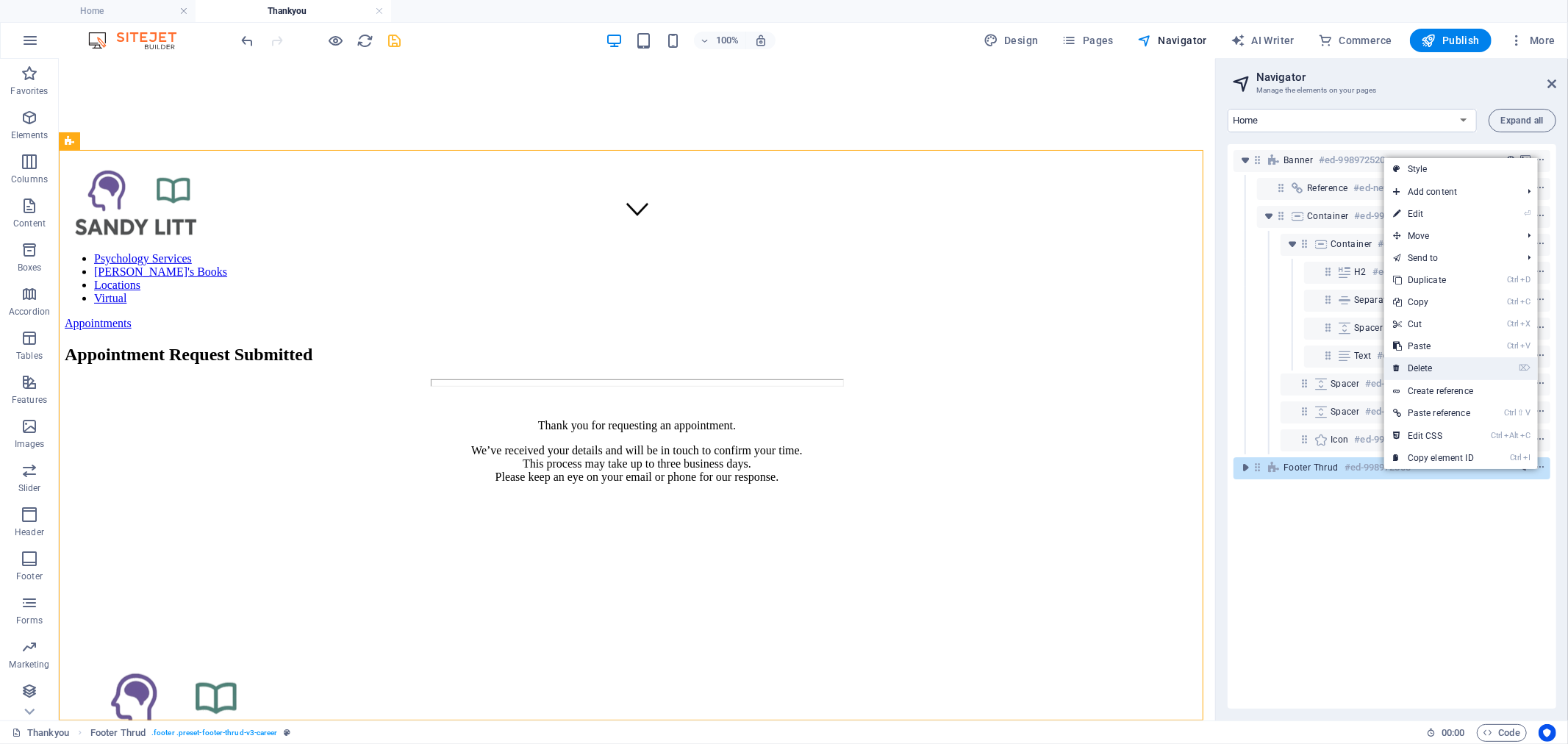
click at [1444, 372] on link "⌦ Delete" at bounding box center [1433, 368] width 98 height 22
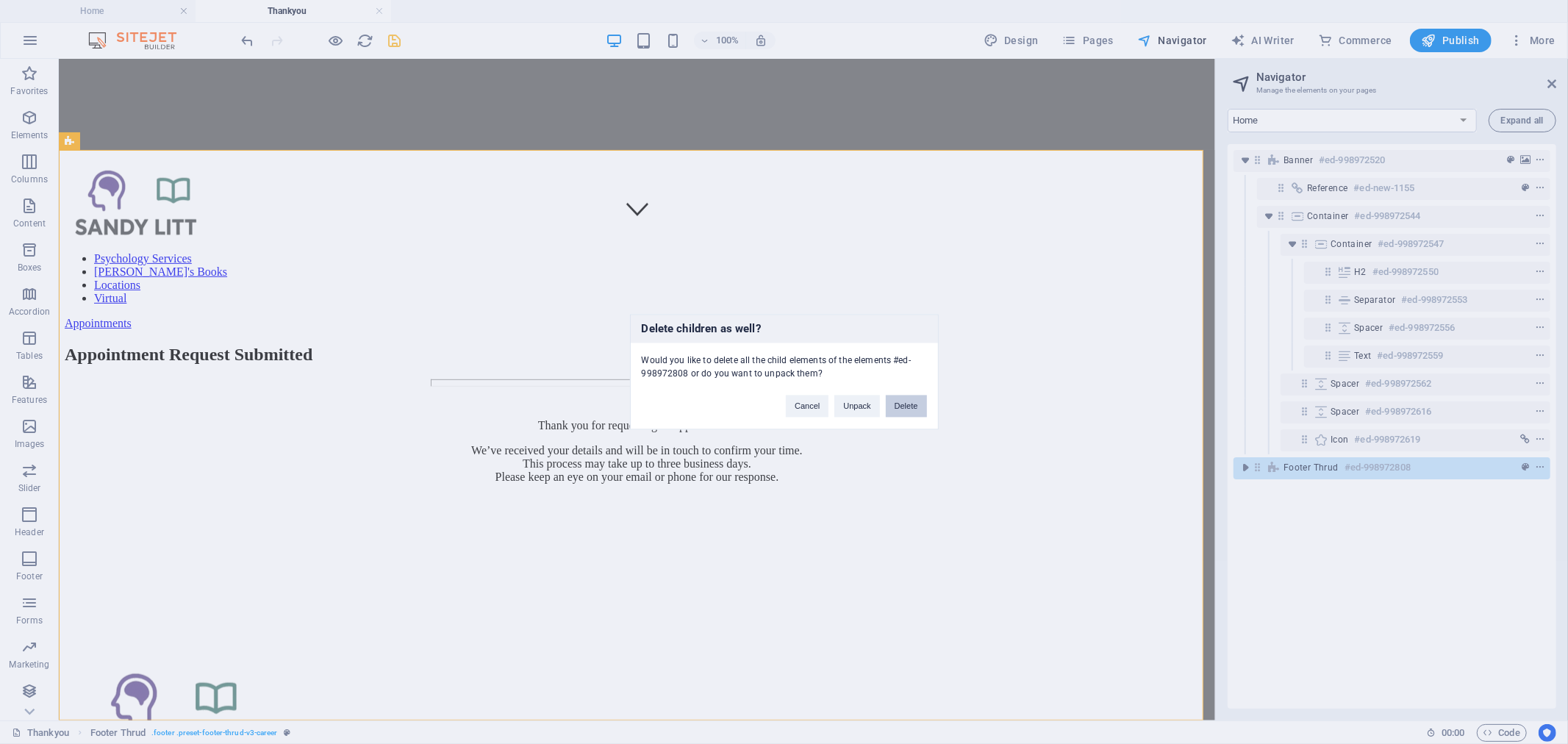
drag, startPoint x: 900, startPoint y: 407, endPoint x: 800, endPoint y: 283, distance: 159.3
click at [900, 407] on button "Delete" at bounding box center [907, 406] width 41 height 22
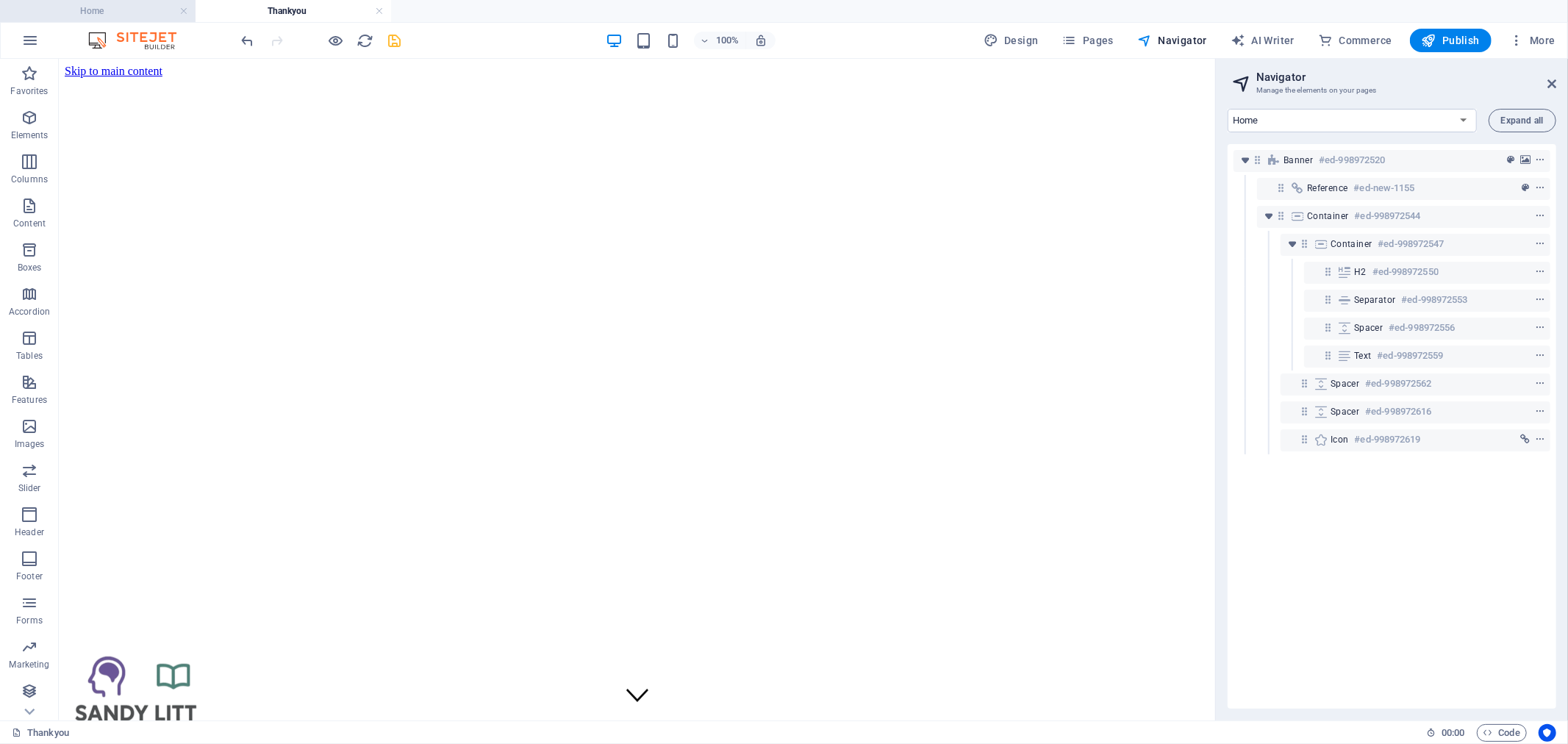
click at [117, 3] on h4 "Home" at bounding box center [98, 11] width 196 height 16
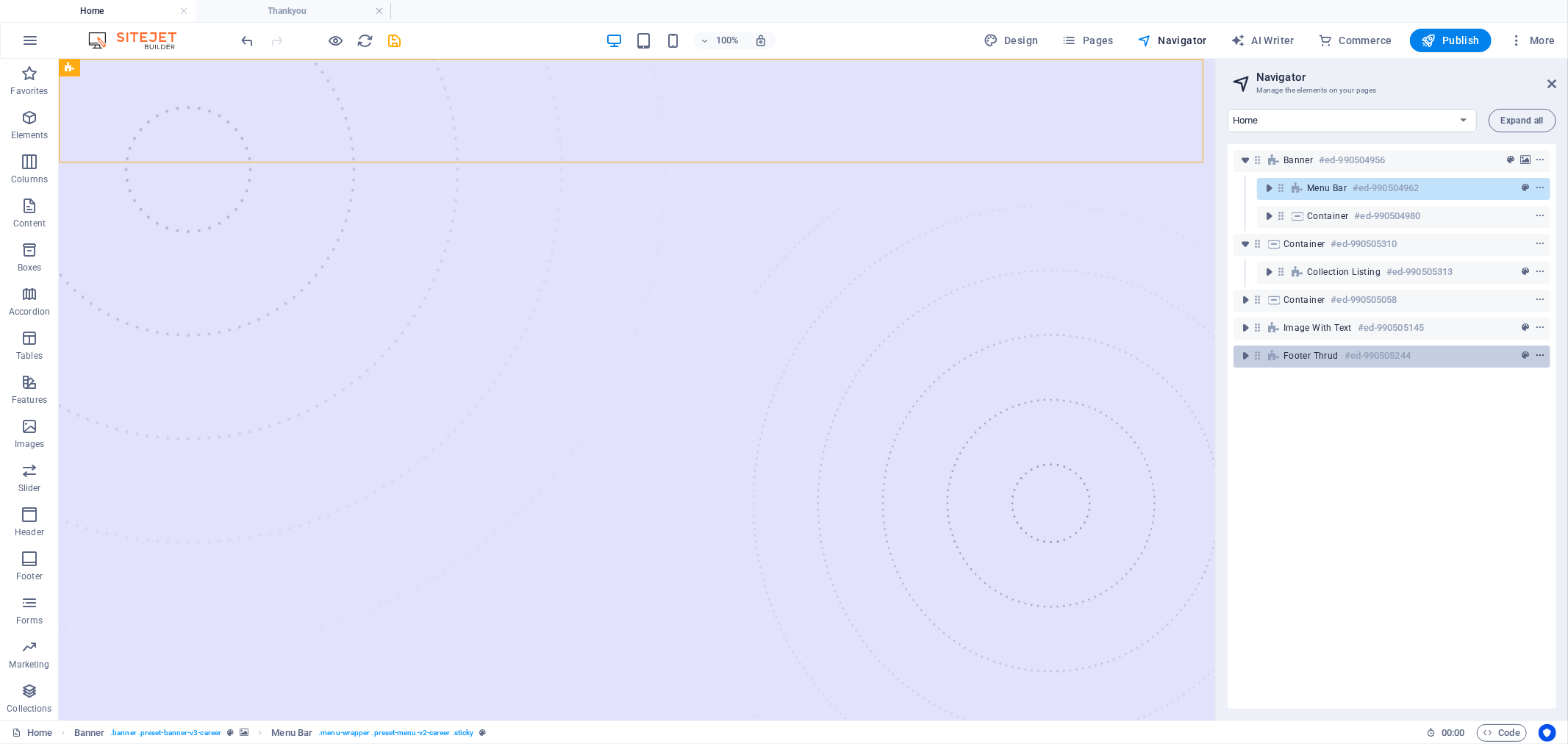
click at [1539, 357] on icon "context-menu" at bounding box center [1540, 355] width 10 height 10
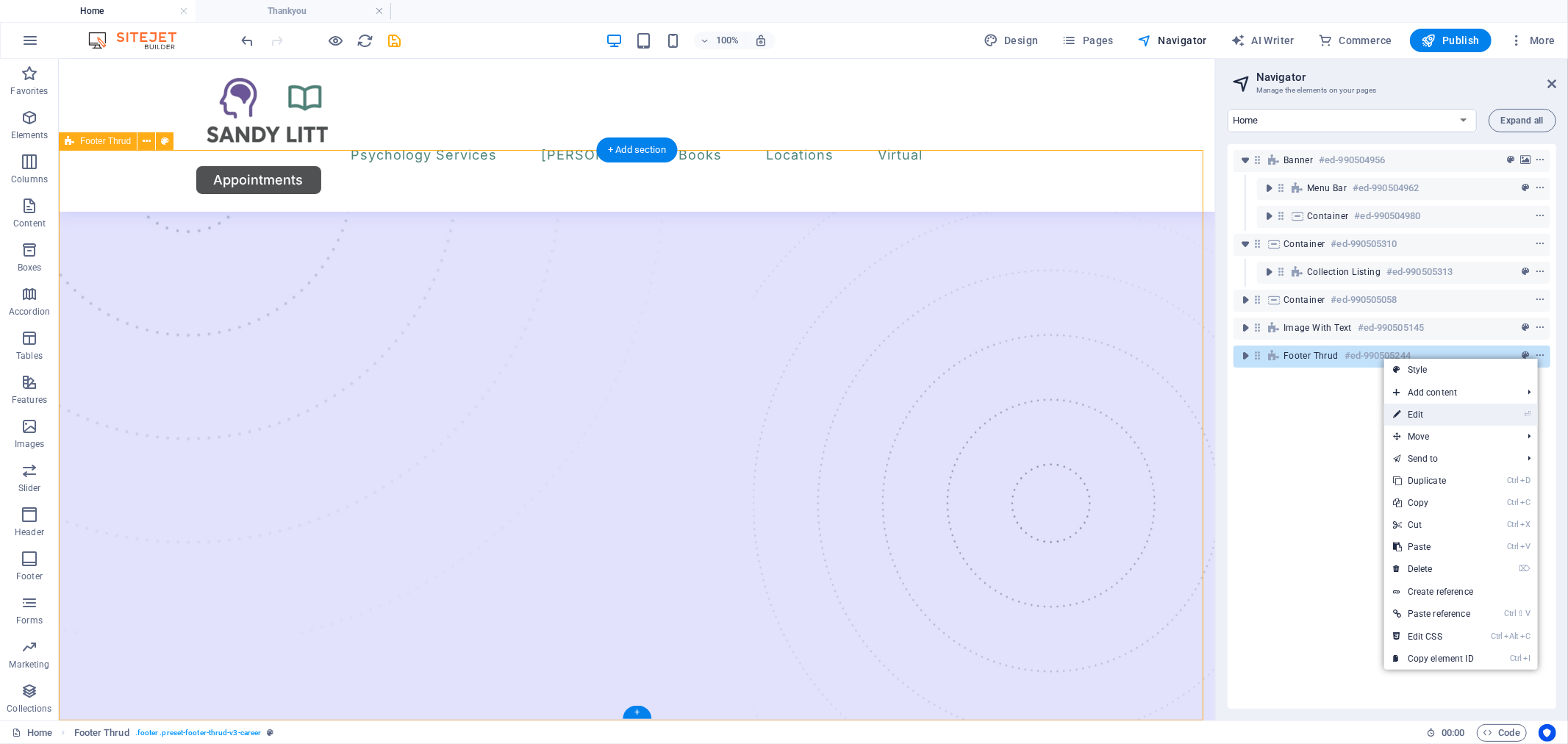
scroll to position [3243, 0]
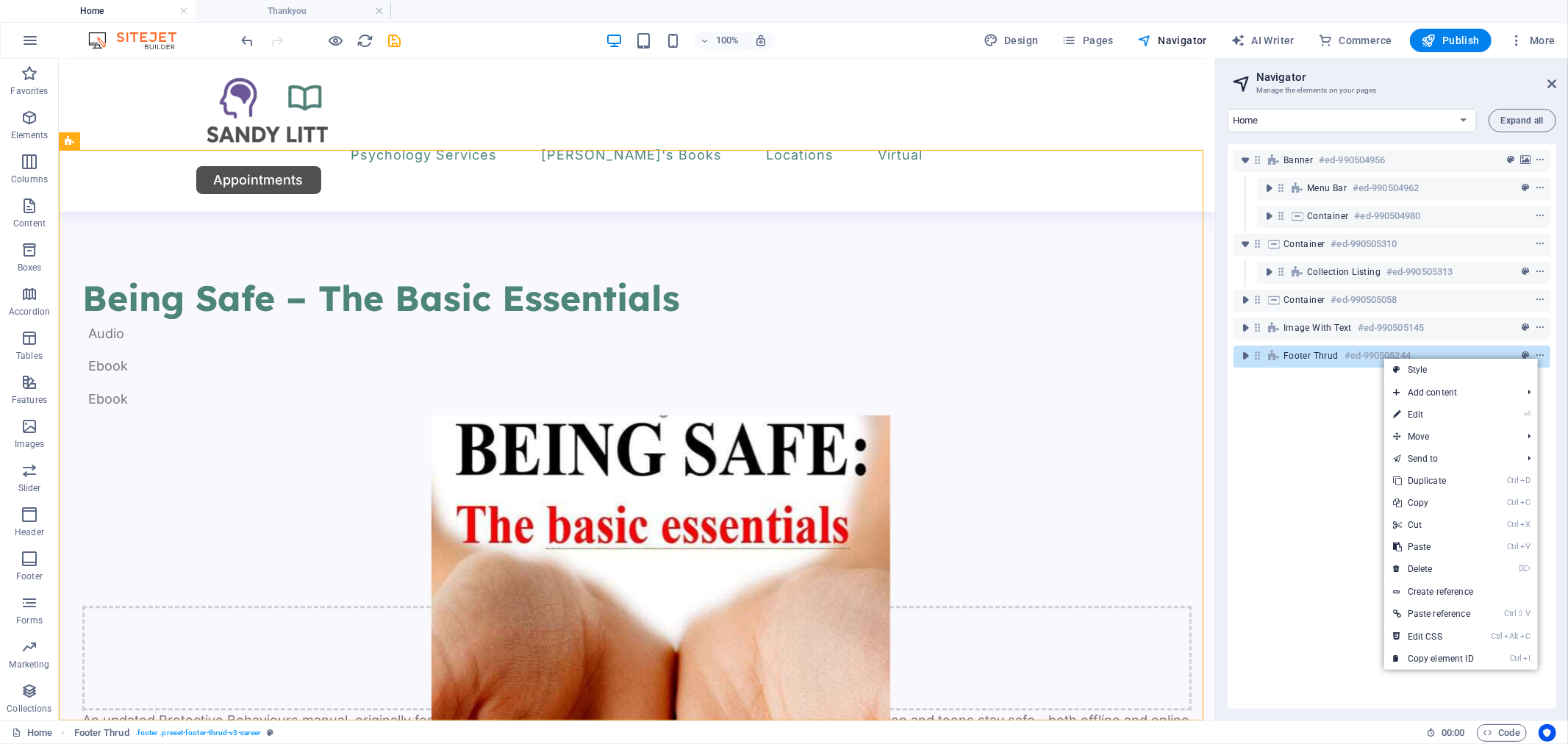
drag, startPoint x: 1453, startPoint y: 593, endPoint x: 1406, endPoint y: 425, distance: 174.5
click at [1454, 593] on link "Create reference" at bounding box center [1461, 592] width 154 height 22
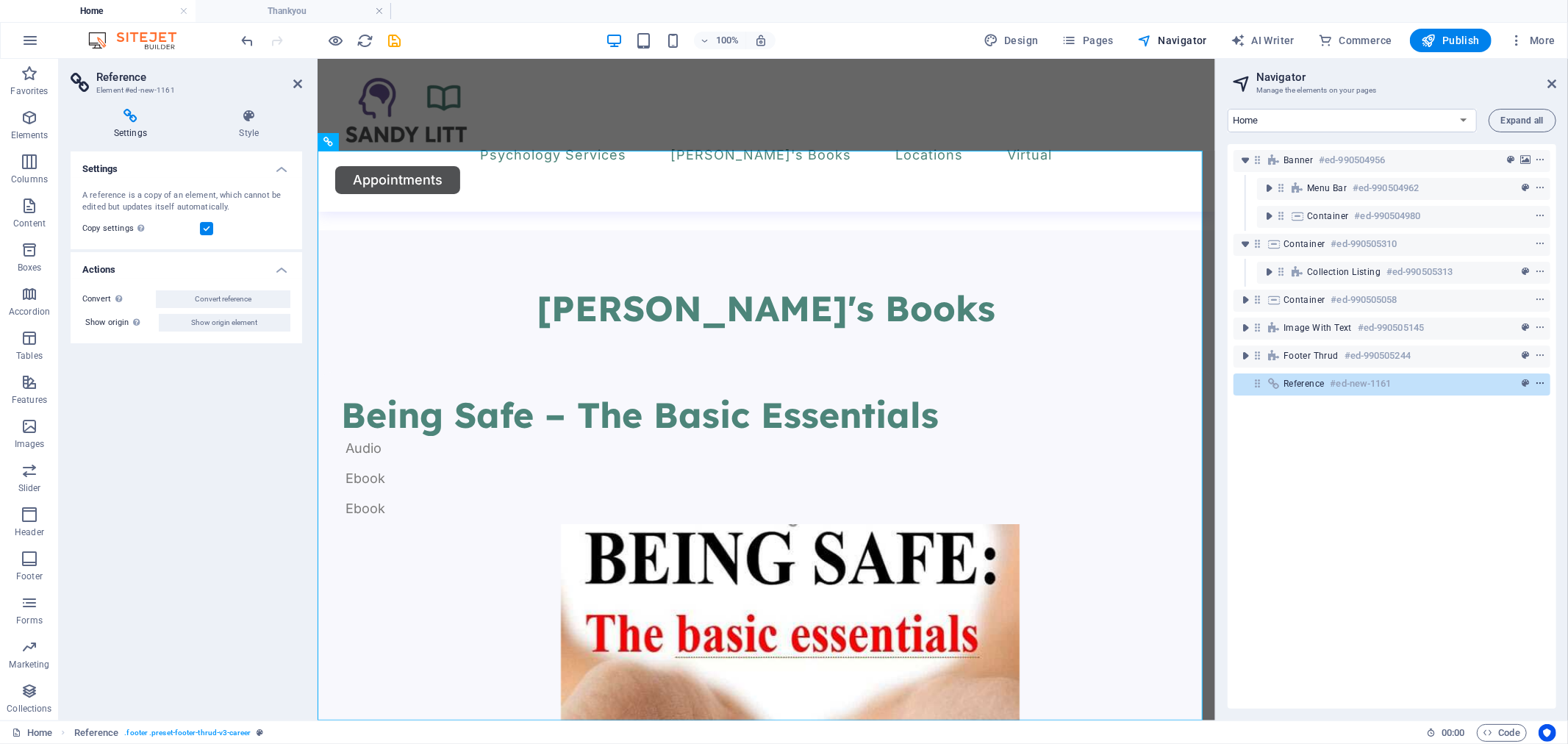
scroll to position [4153, 0]
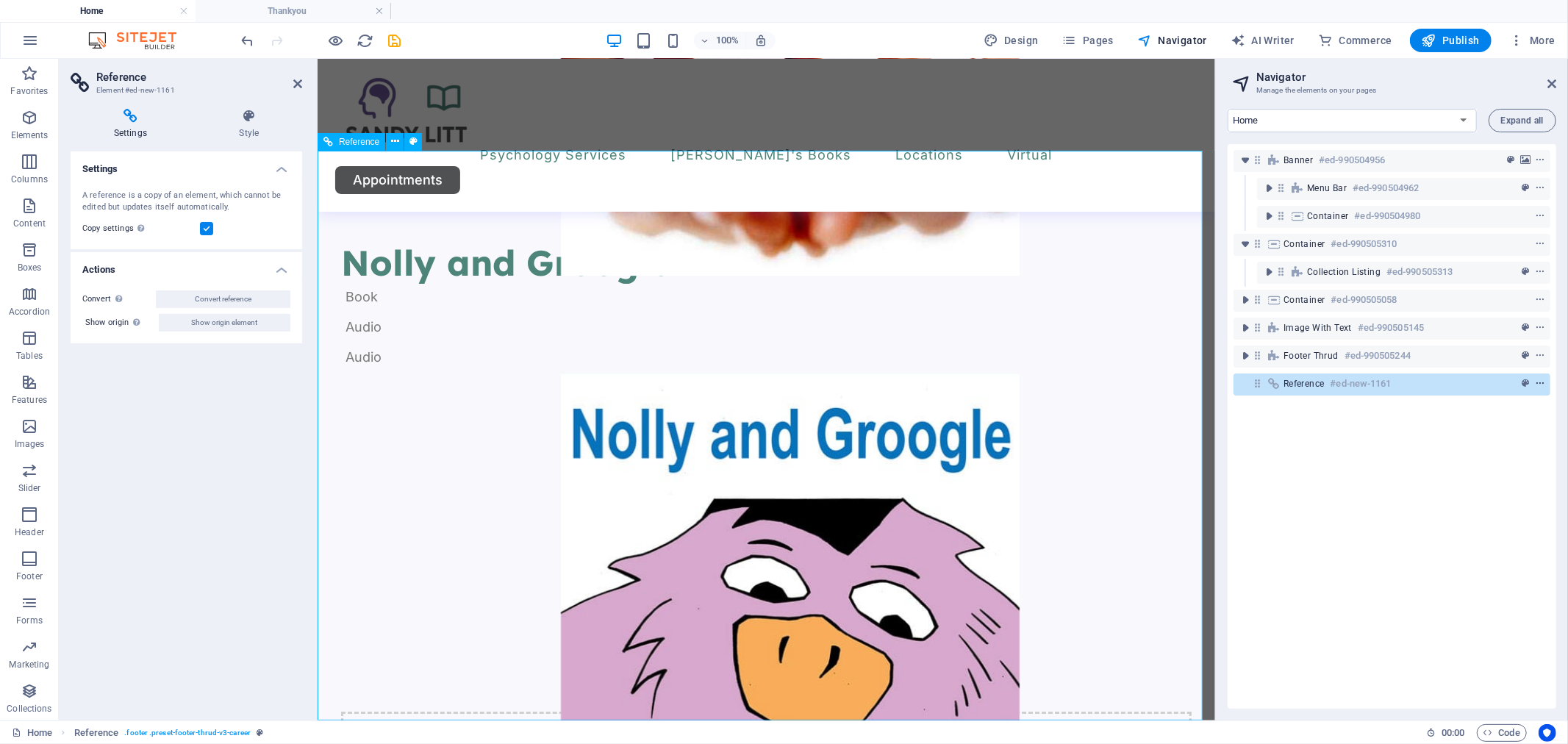
click at [1535, 386] on icon "context-menu" at bounding box center [1540, 383] width 10 height 10
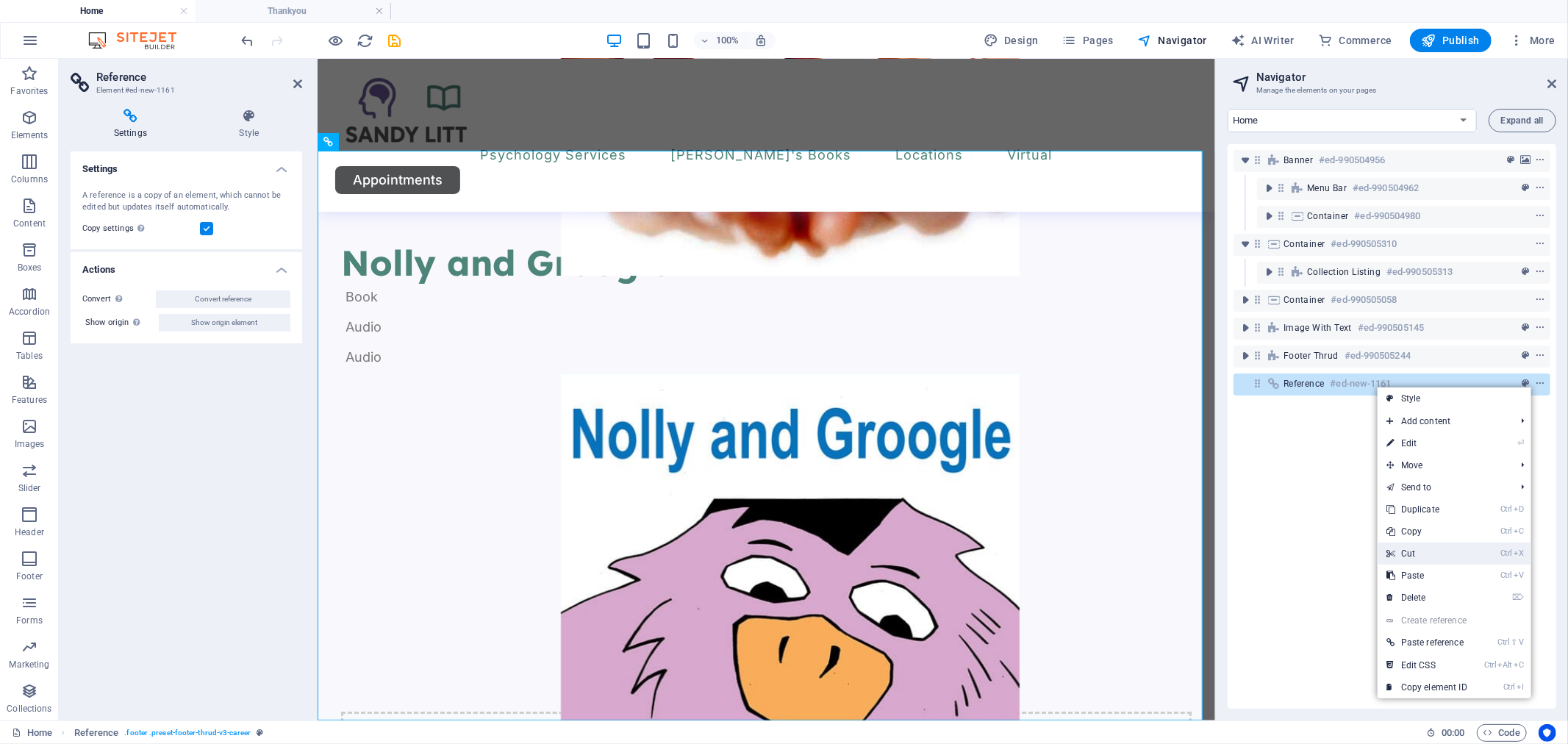
click at [1425, 552] on link "Ctrl X Cut" at bounding box center [1427, 553] width 98 height 22
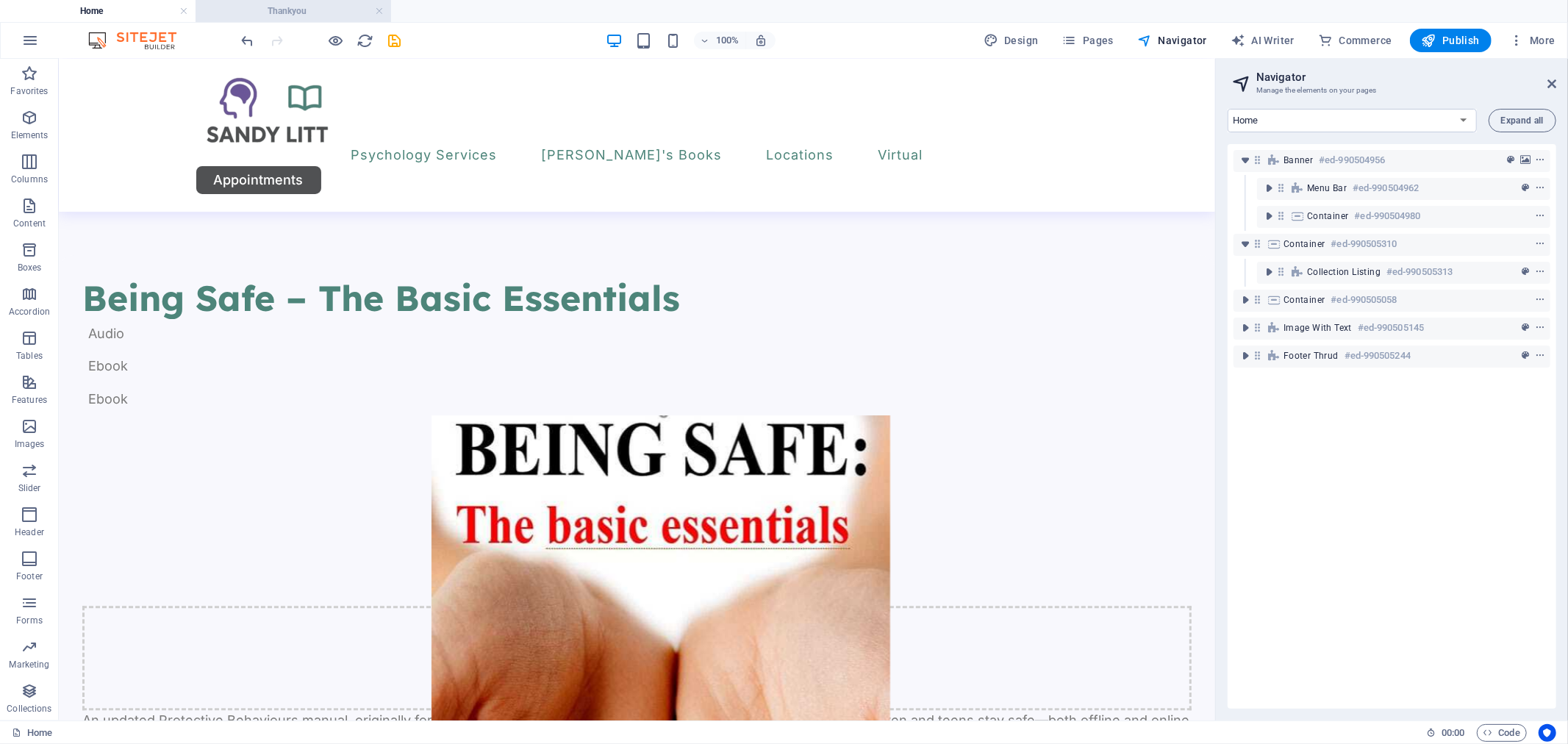
click at [273, 13] on h4 "Thankyou" at bounding box center [293, 11] width 196 height 16
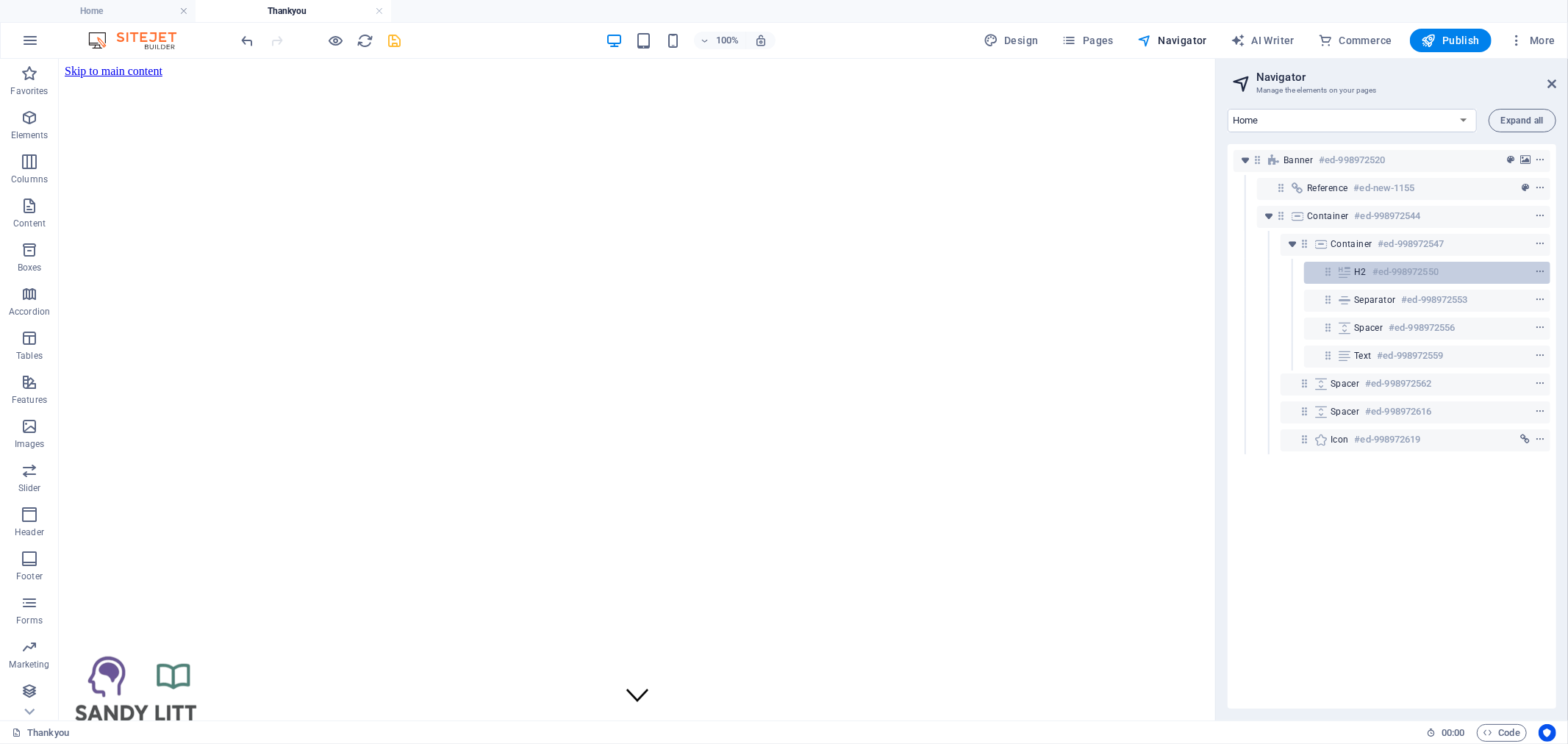
scroll to position [0, 0]
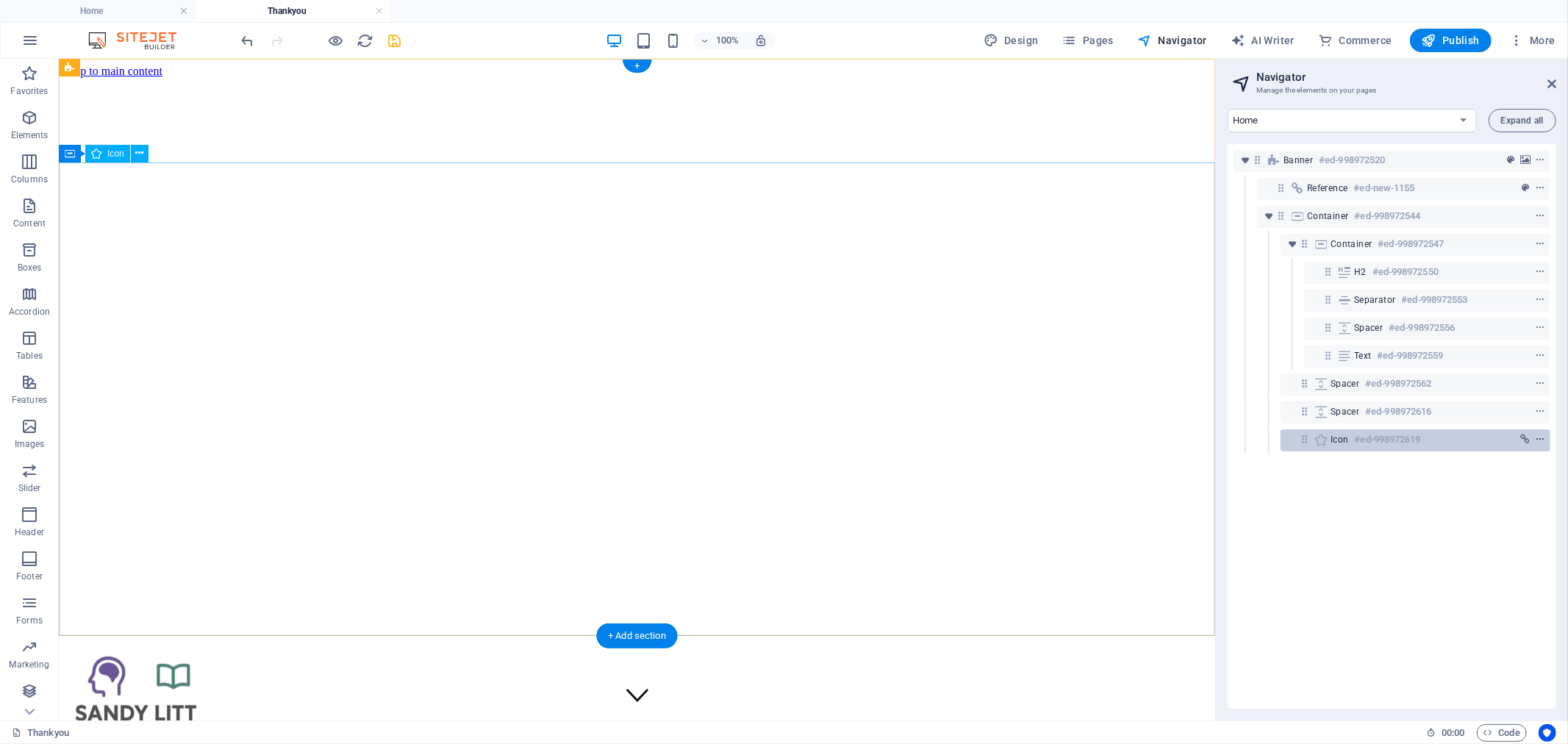
click at [1536, 441] on icon "context-menu" at bounding box center [1540, 439] width 10 height 10
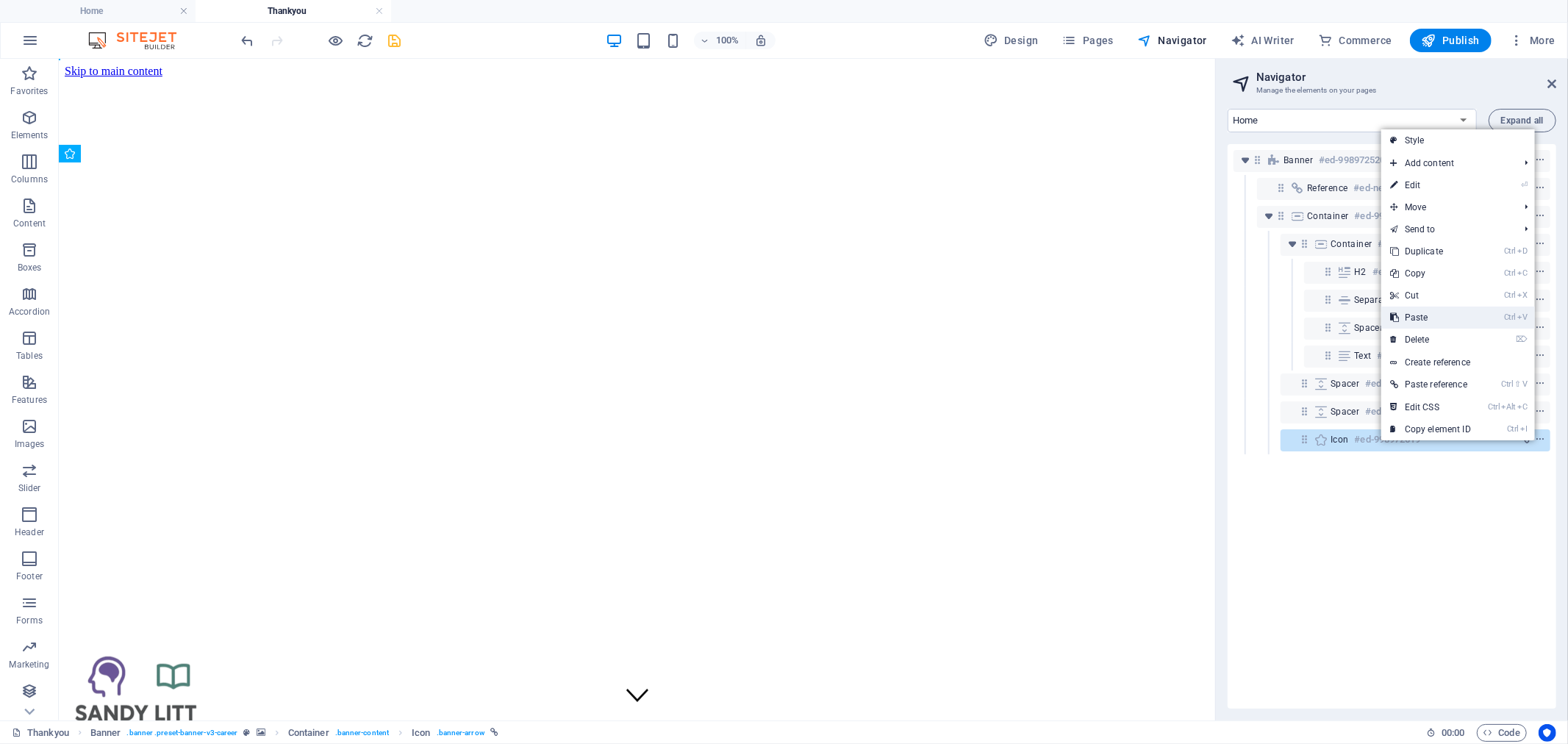
click at [1440, 319] on link "Ctrl V Paste" at bounding box center [1431, 318] width 98 height 22
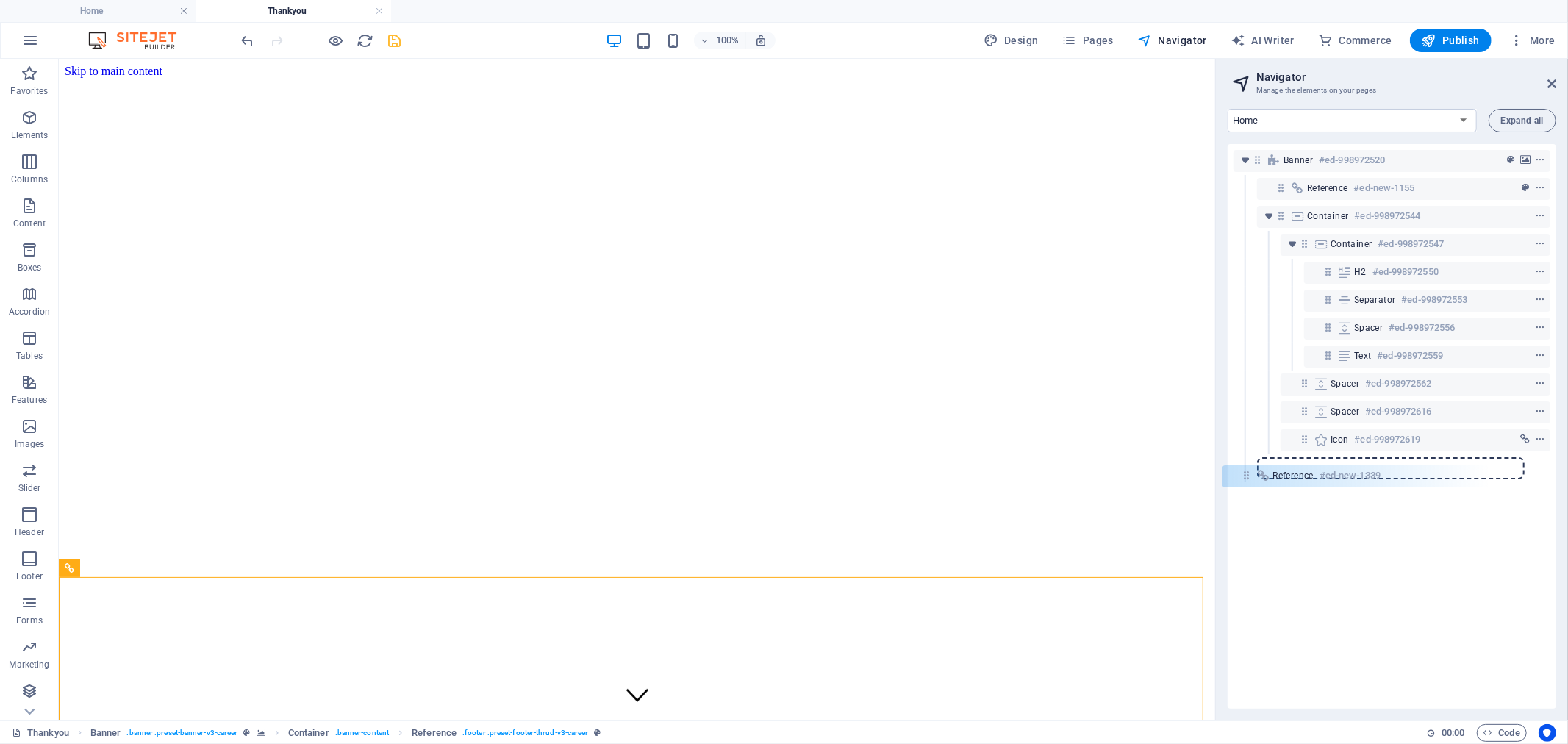
drag, startPoint x: 1304, startPoint y: 467, endPoint x: 1248, endPoint y: 479, distance: 57.3
click at [1241, 480] on div "Banner #ed-998972520 Reference #ed-new-1155 Container #ed-998972544 Container #…" at bounding box center [1392, 426] width 329 height 564
drag, startPoint x: 1275, startPoint y: 465, endPoint x: 1245, endPoint y: 466, distance: 30.0
click at [1237, 466] on div "Banner #ed-998972520 Reference #ed-new-1155 Container #ed-998972544 Container #…" at bounding box center [1392, 426] width 329 height 564
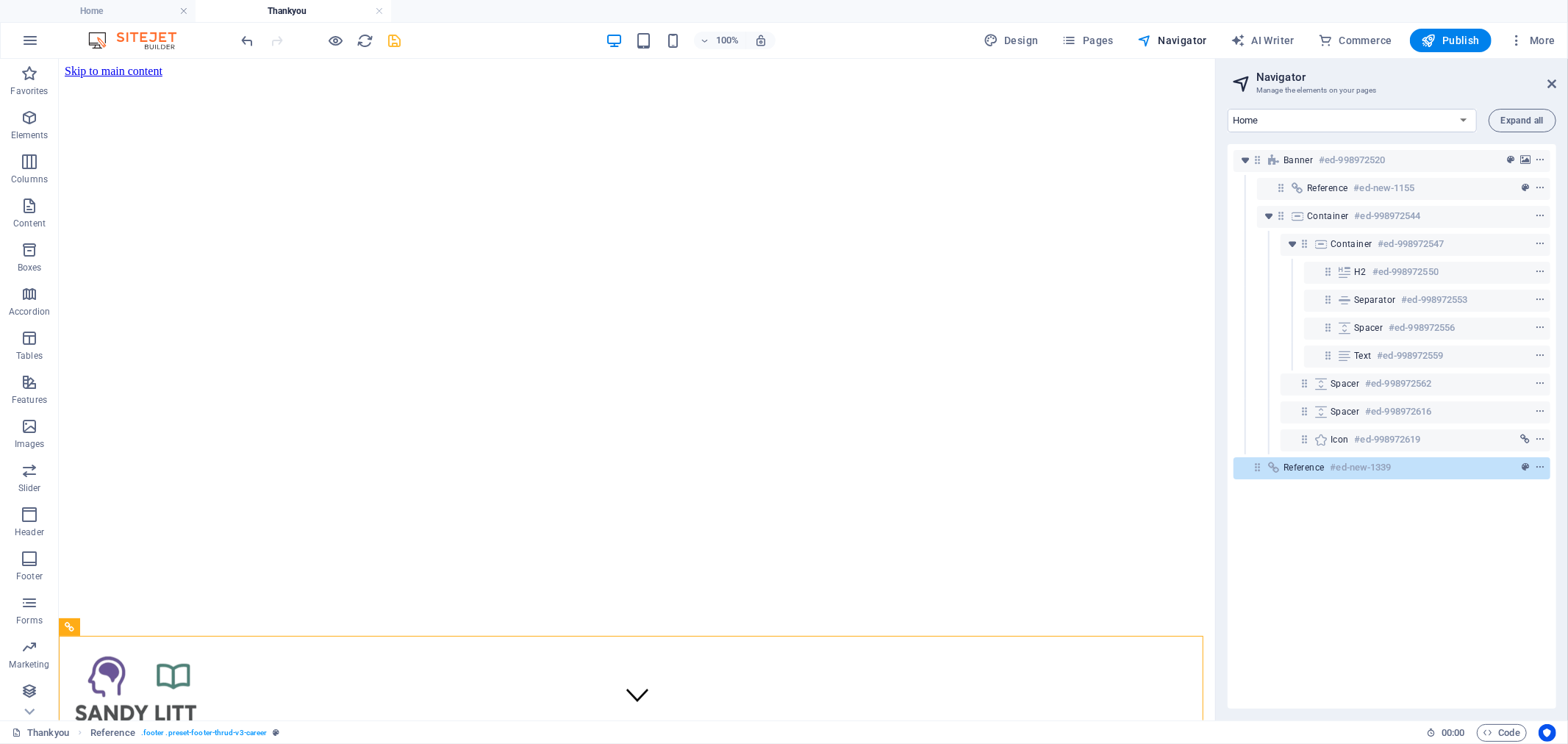
click at [1312, 542] on div "Banner #ed-998972520 Reference #ed-new-1155 Container #ed-998972544 Container #…" at bounding box center [1392, 426] width 329 height 564
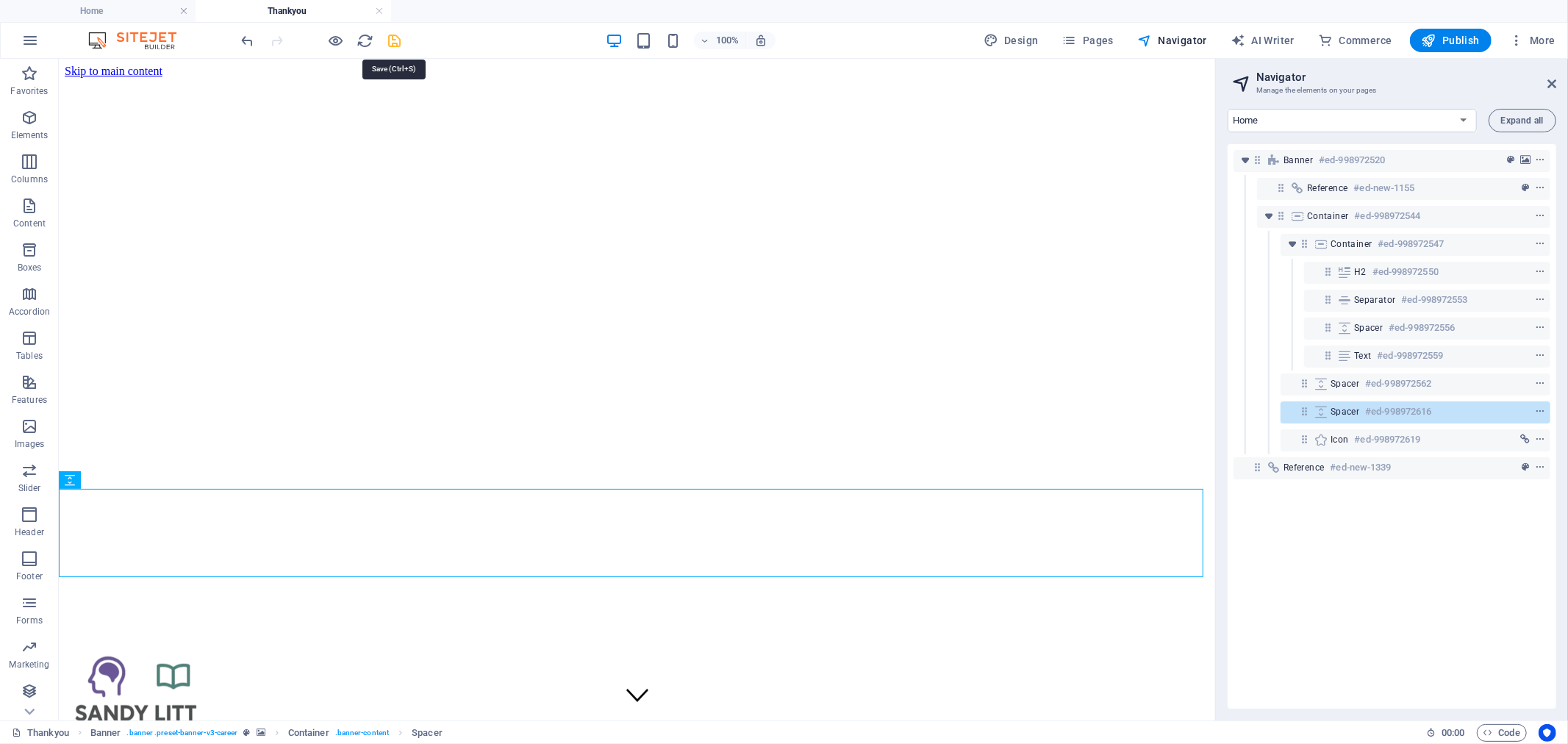
click at [394, 44] on icon "save" at bounding box center [395, 40] width 17 height 17
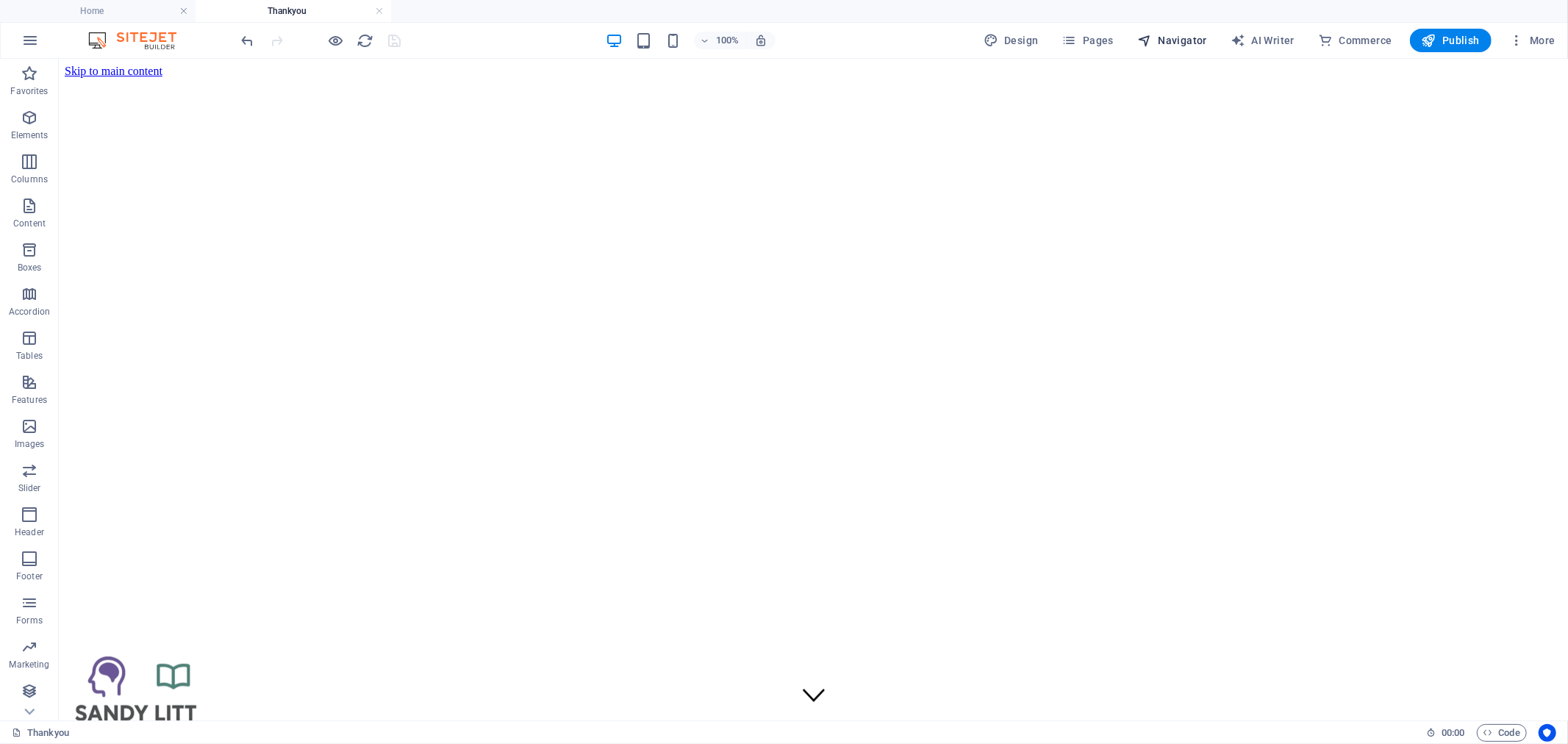
click at [1149, 44] on icon "button" at bounding box center [1145, 40] width 15 height 15
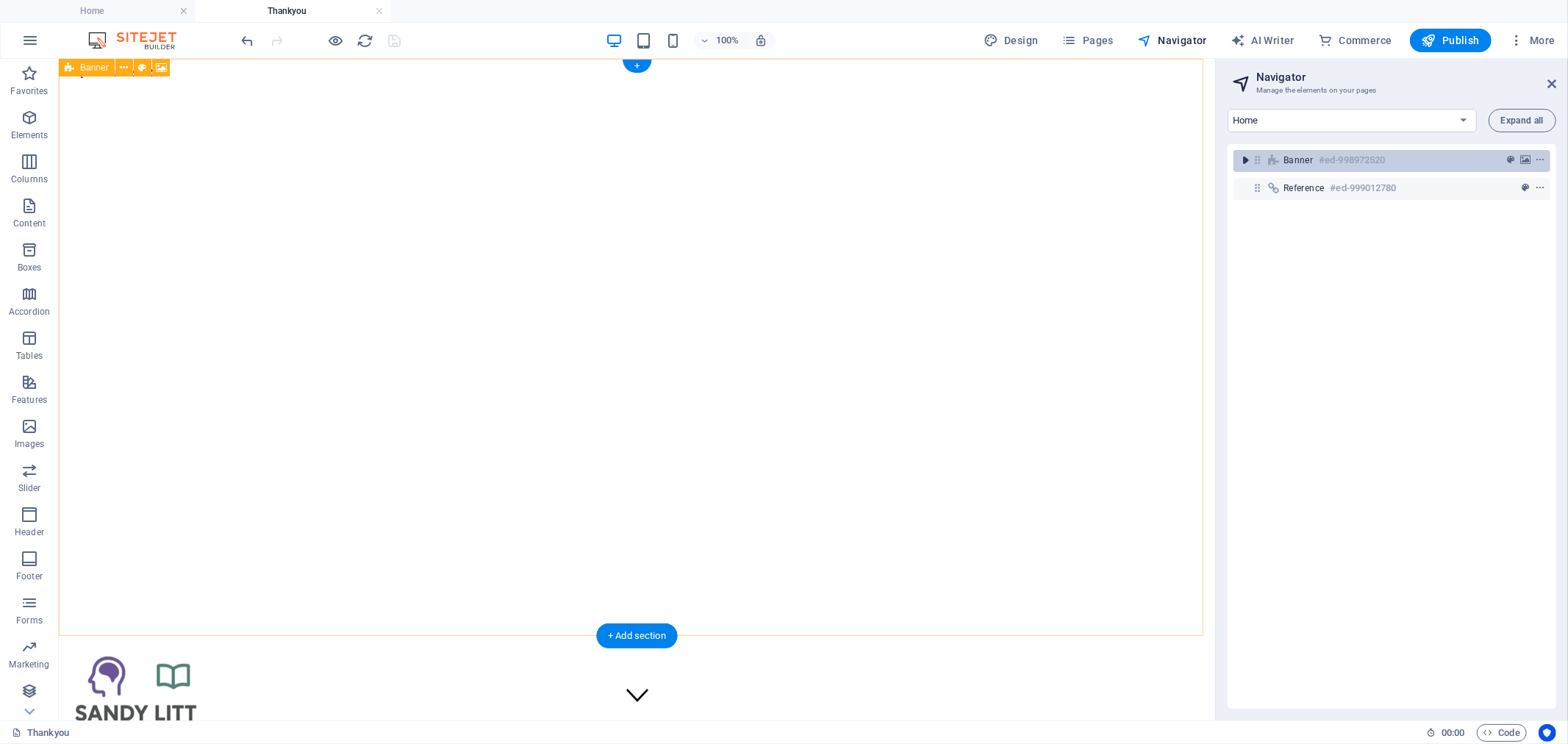
click at [1251, 157] on icon "toggle-expand" at bounding box center [1245, 160] width 15 height 15
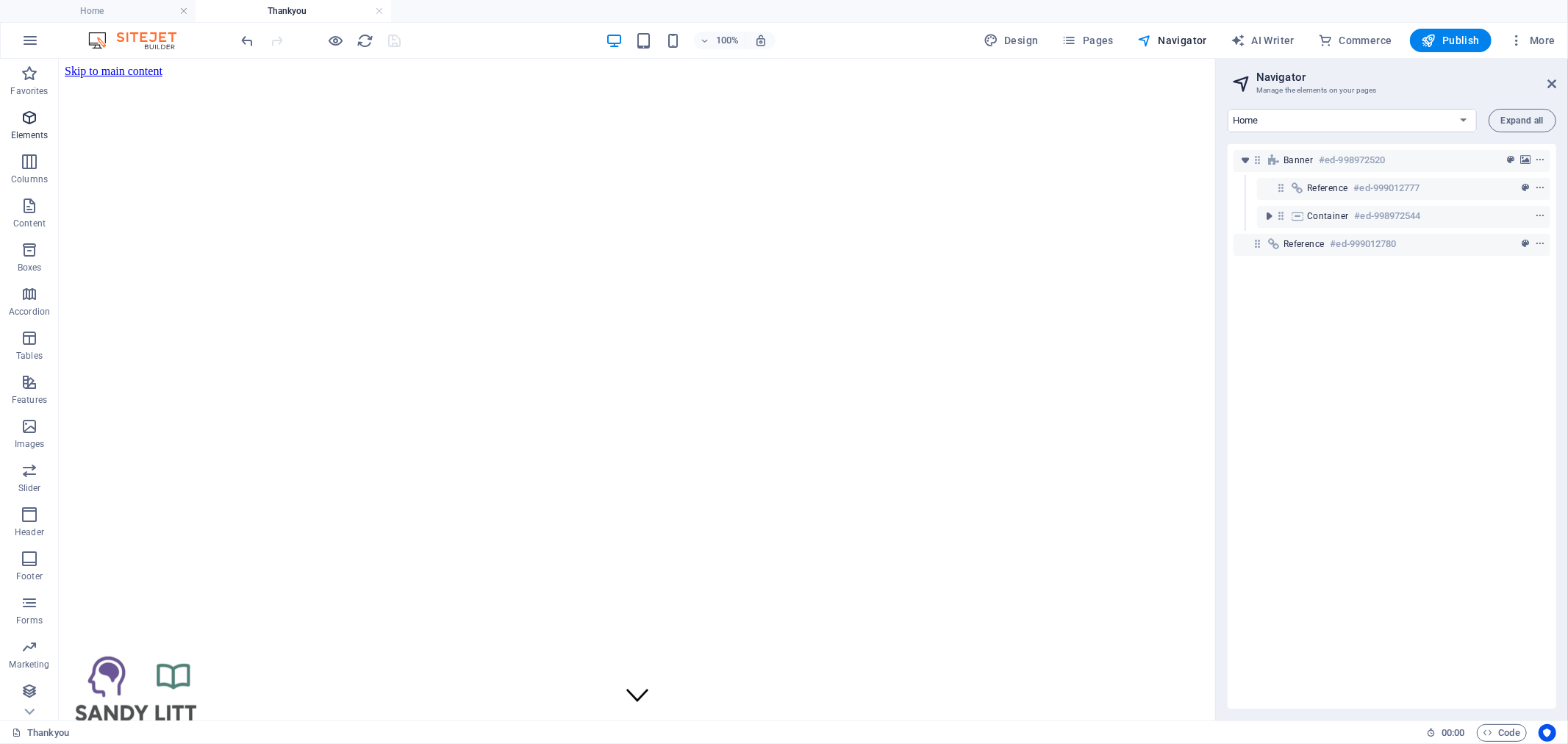
click at [25, 127] on icon "button" at bounding box center [29, 117] width 17 height 17
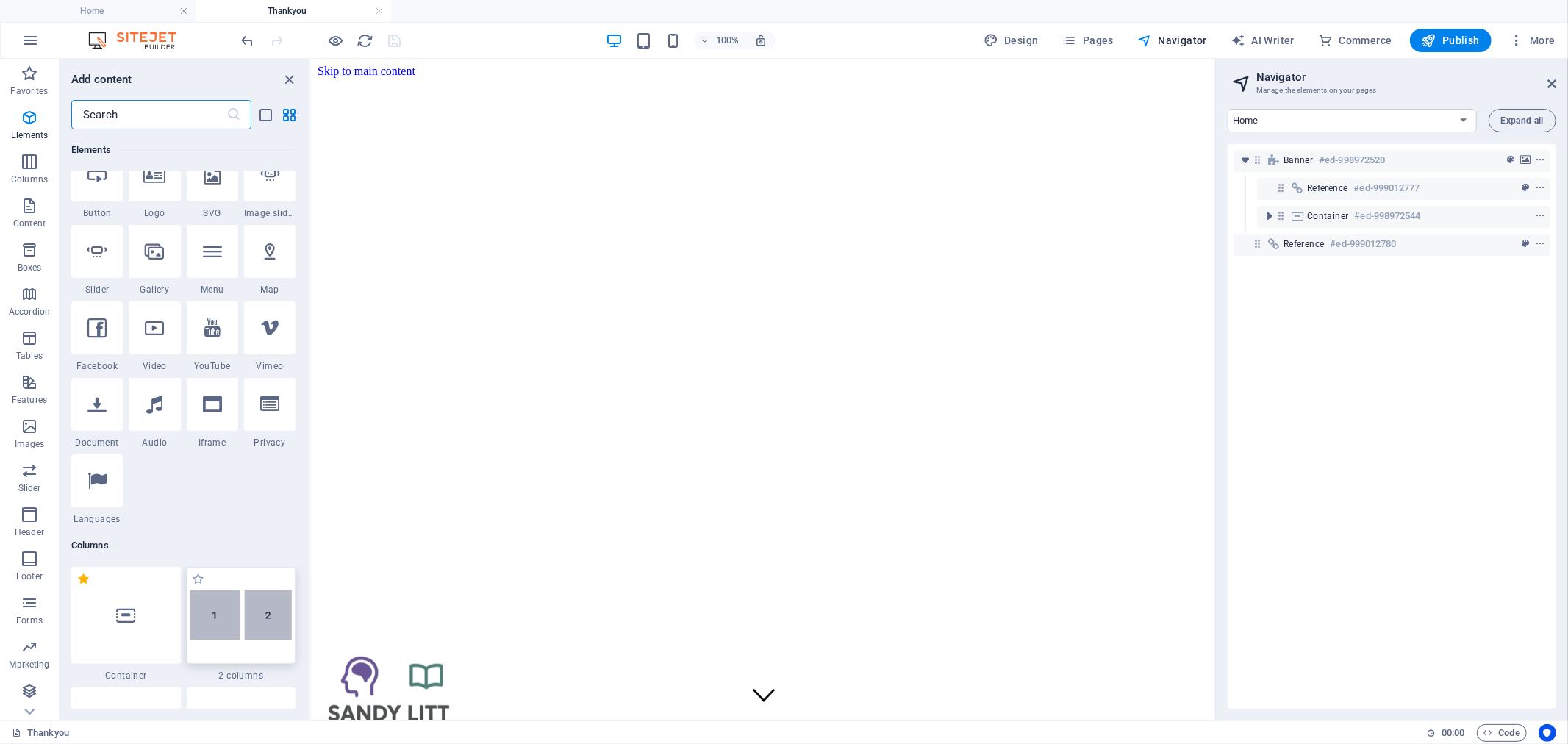
scroll to position [319, 0]
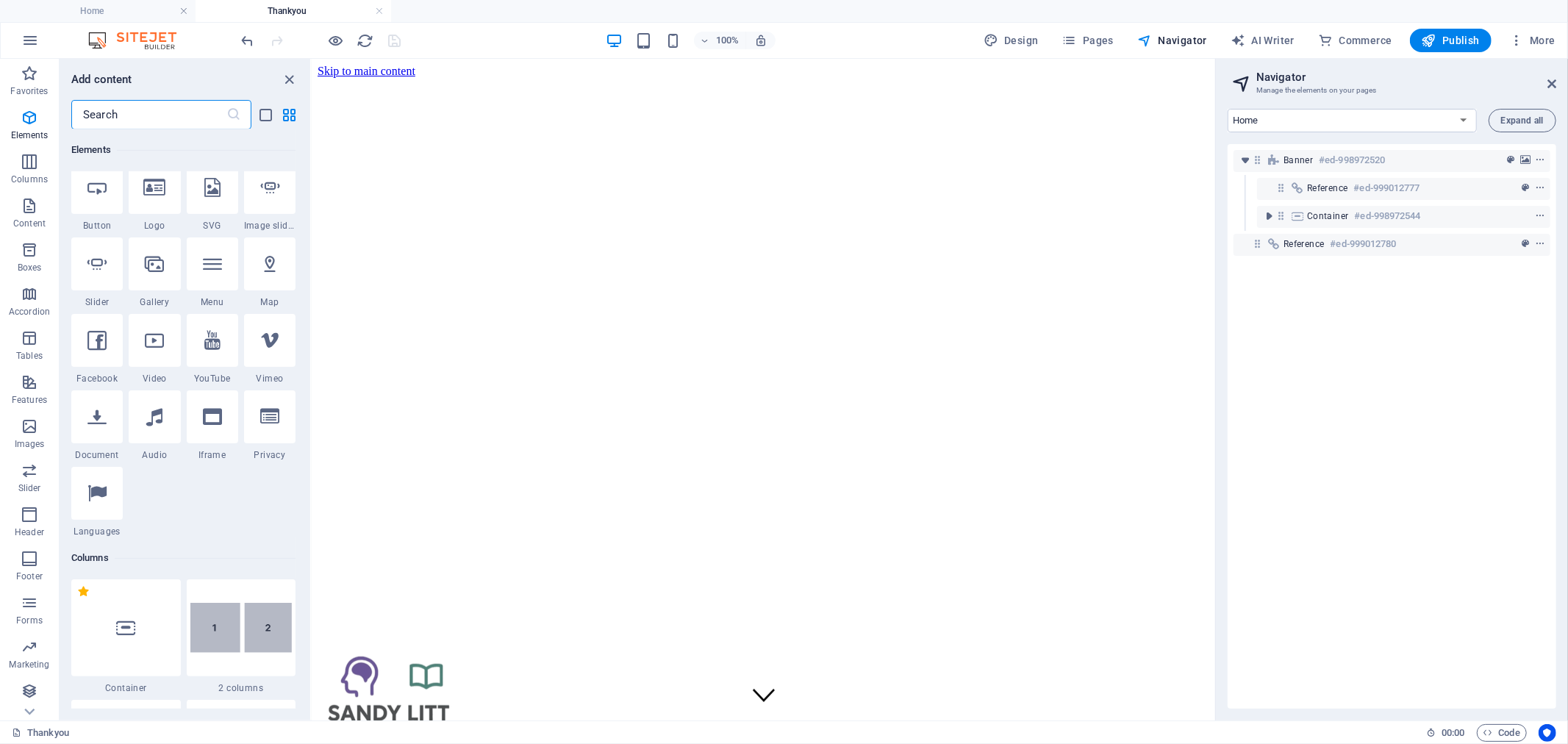
click at [145, 117] on input "text" at bounding box center [149, 114] width 155 height 29
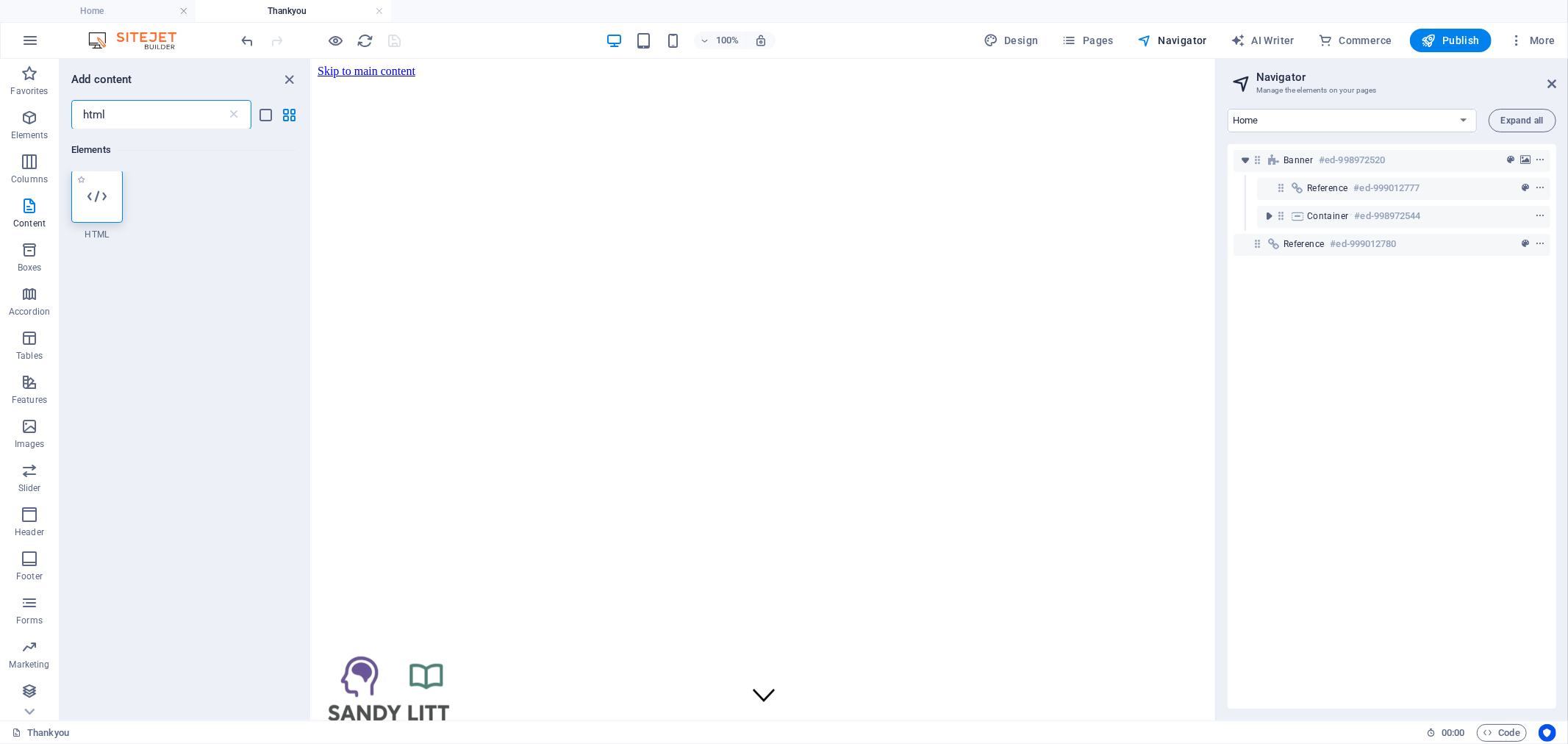
scroll to position [1, 0]
type input "html"
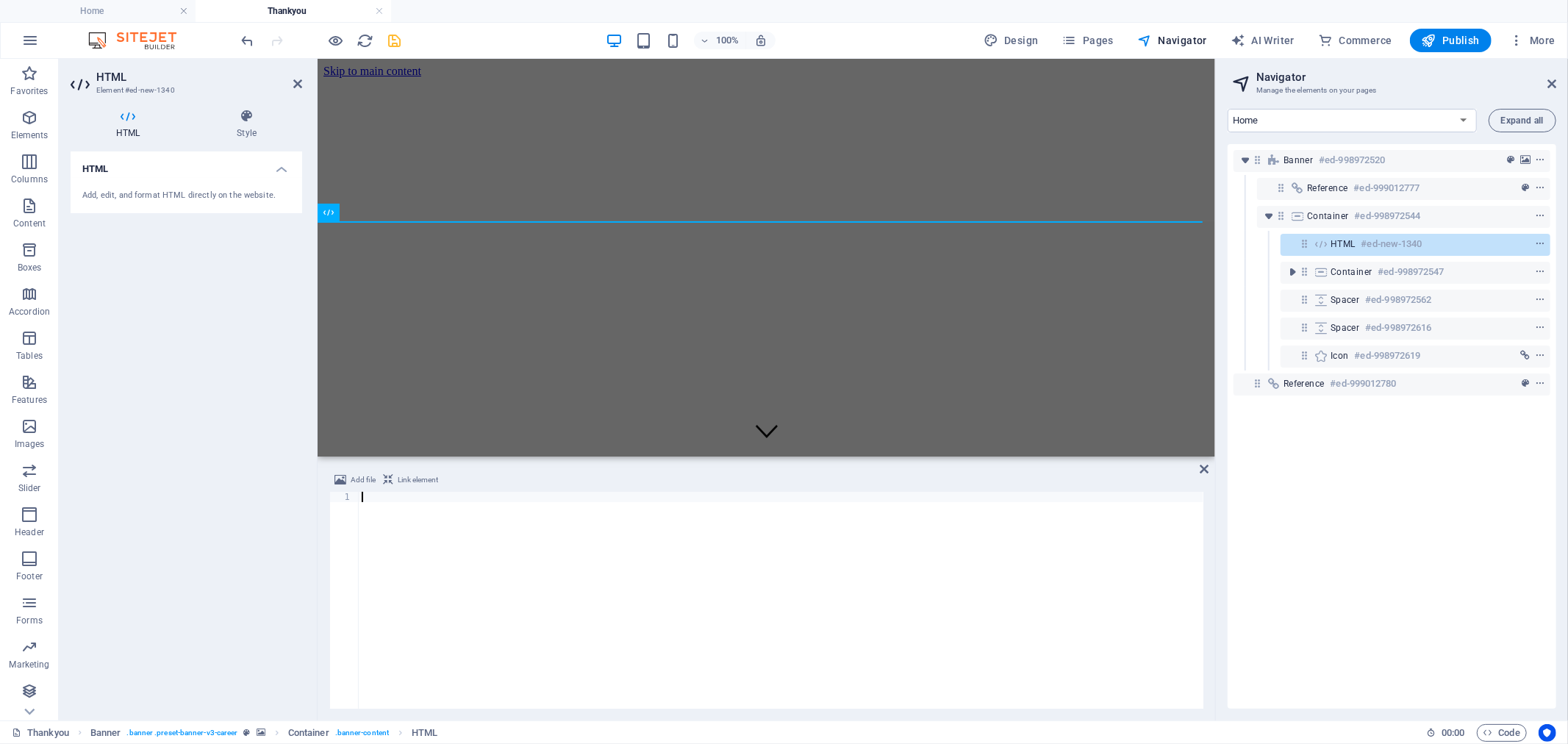
click at [660, 571] on div at bounding box center [782, 610] width 845 height 238
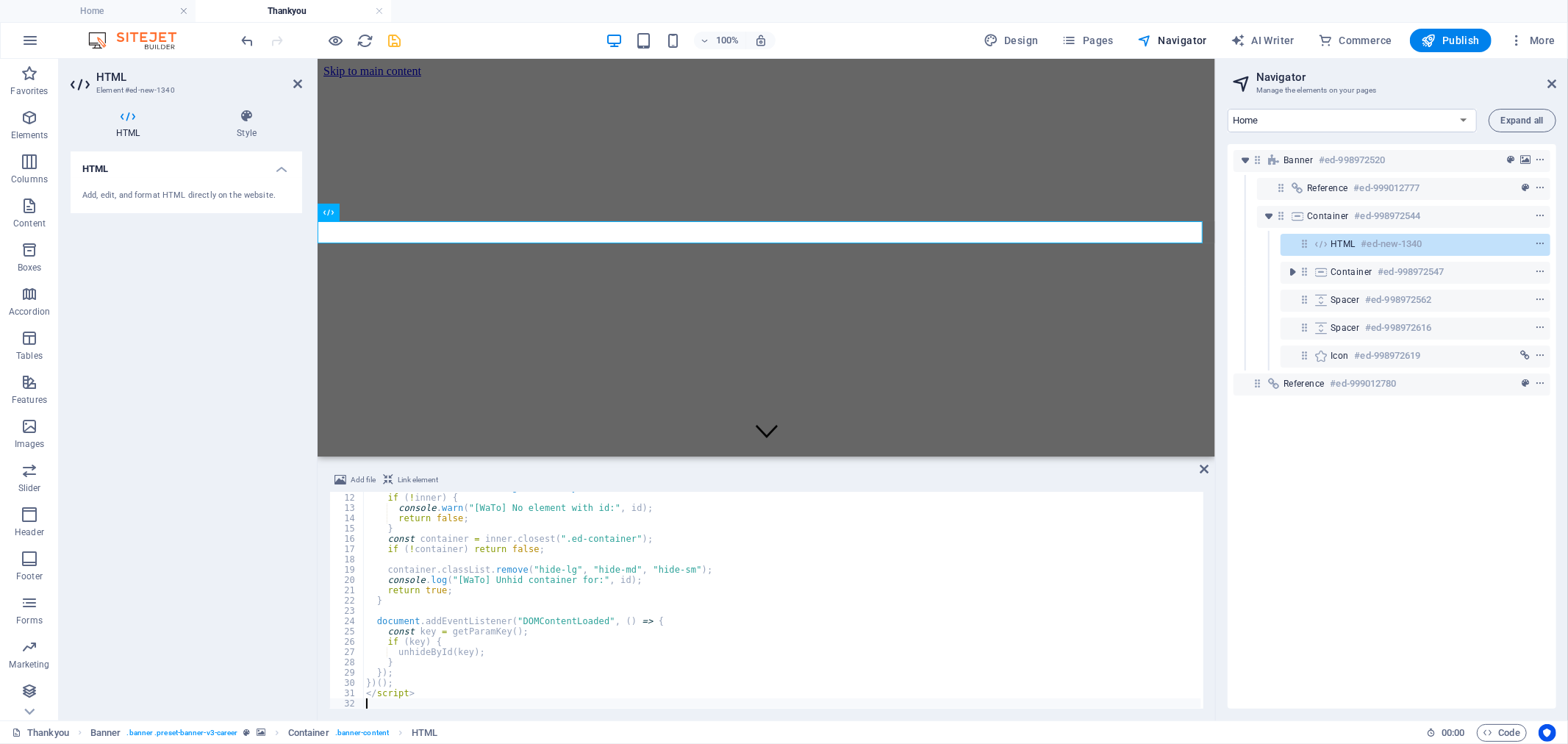
click at [1430, 491] on div "Banner #ed-998972520 Reference #ed-999012777 Container #ed-998972544 HTML #ed-n…" at bounding box center [1392, 426] width 329 height 564
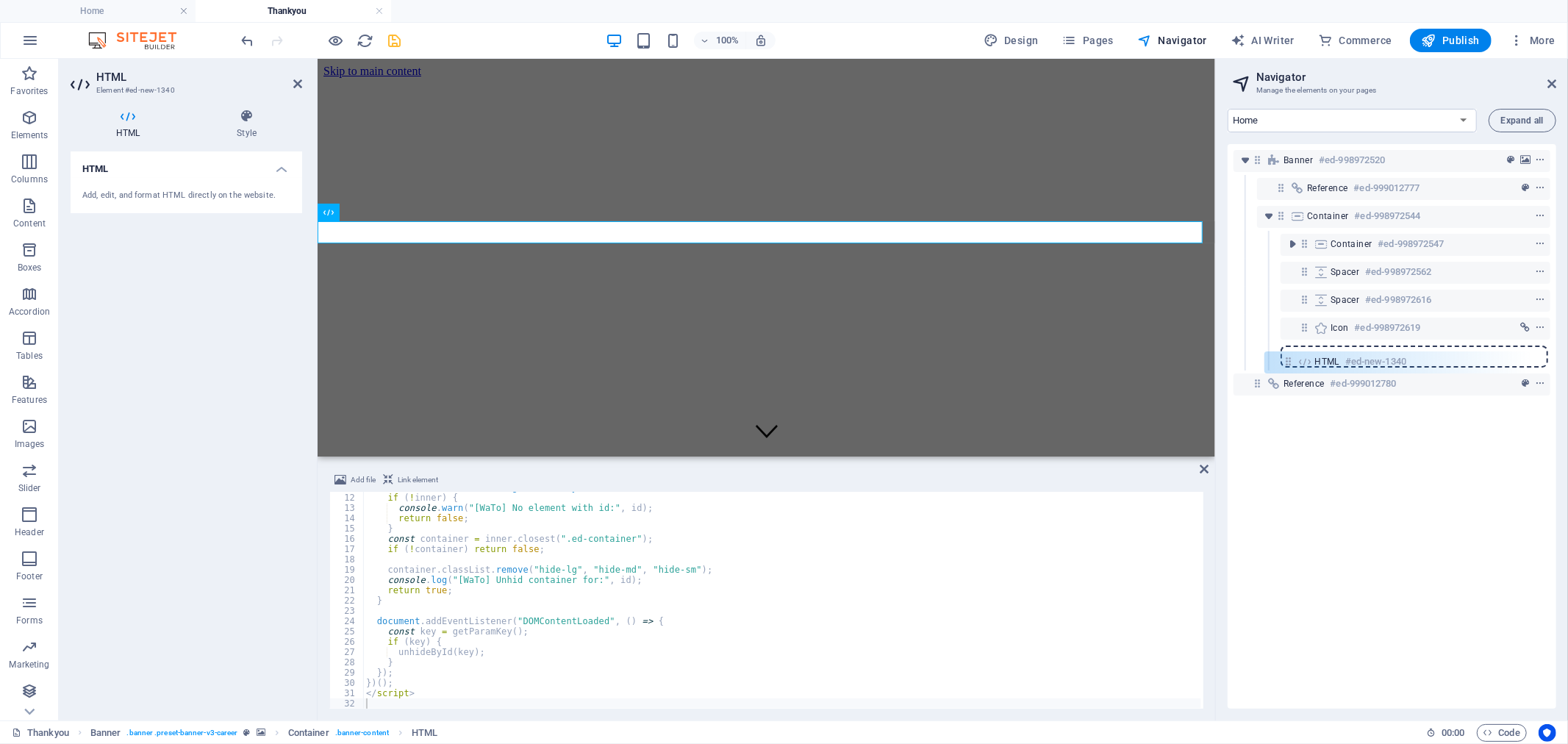
drag, startPoint x: 1298, startPoint y: 244, endPoint x: 1283, endPoint y: 365, distance: 121.9
click at [1283, 365] on div "Banner #ed-998972520 Reference #ed-999012777 Container #ed-998972544 HTML #ed-n…" at bounding box center [1392, 426] width 329 height 564
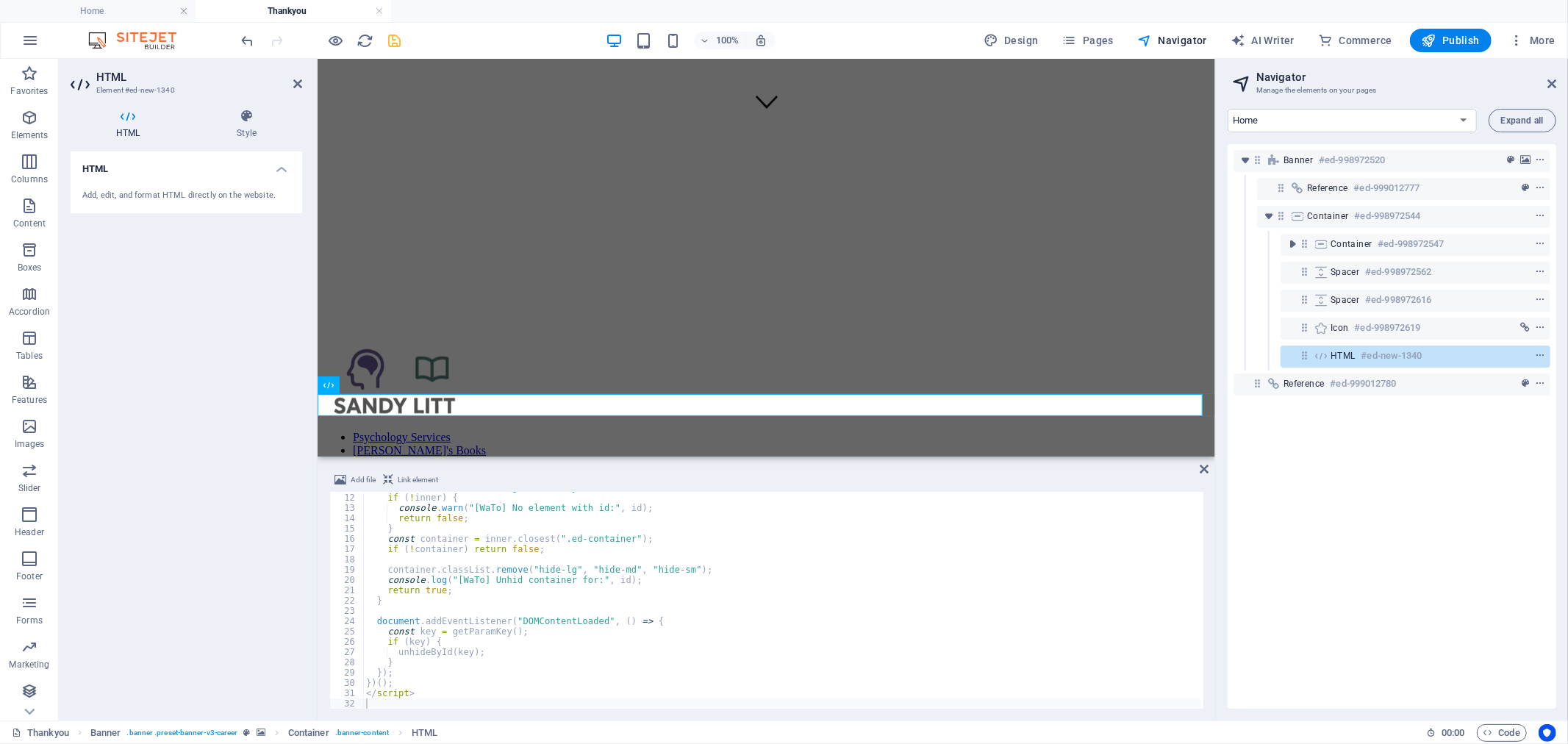
scroll to position [330, 0]
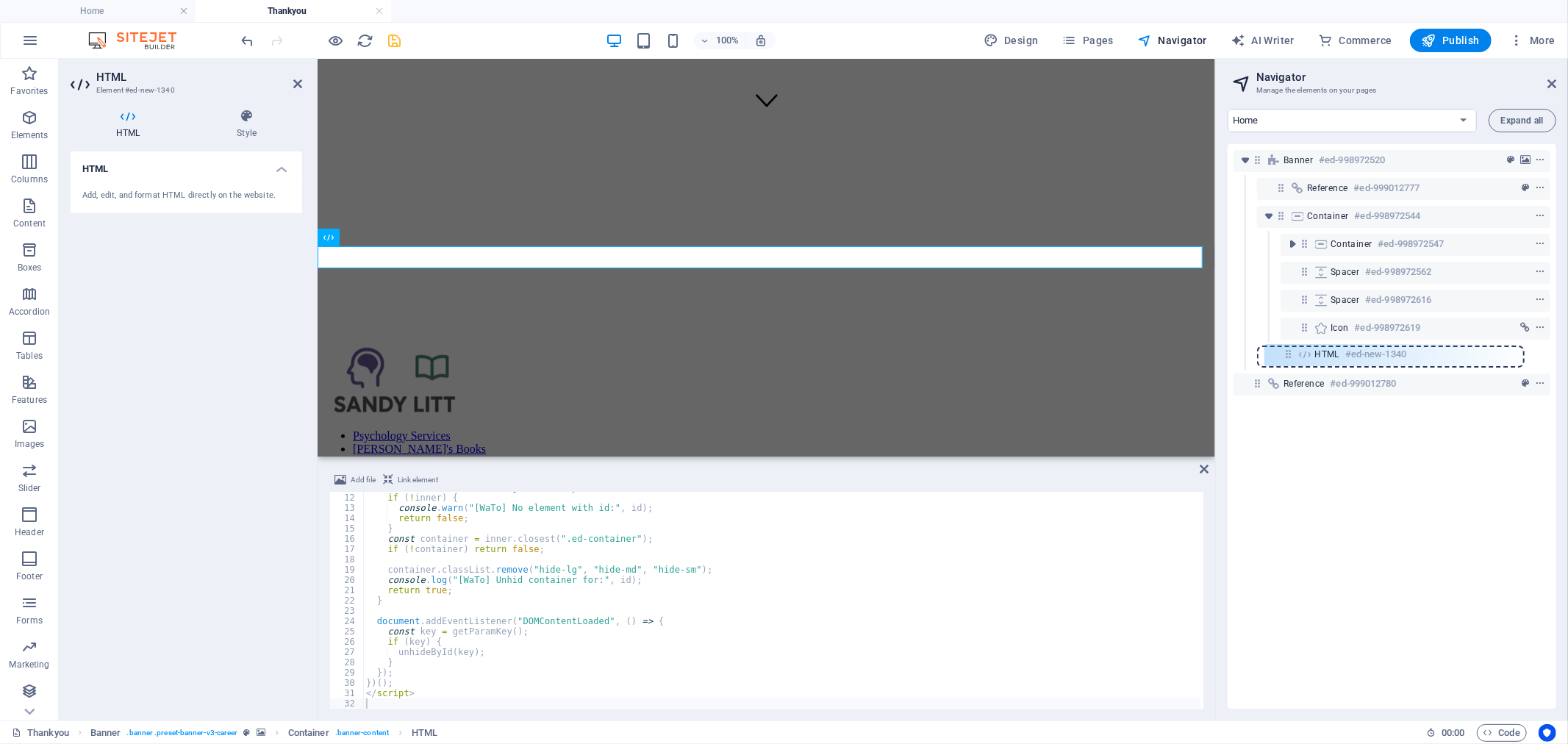
drag, startPoint x: 1304, startPoint y: 356, endPoint x: 1283, endPoint y: 354, distance: 21.1
click at [1282, 354] on div "Banner #ed-998972520 Reference #ed-999012777 Container #ed-998972544 Container …" at bounding box center [1392, 426] width 329 height 564
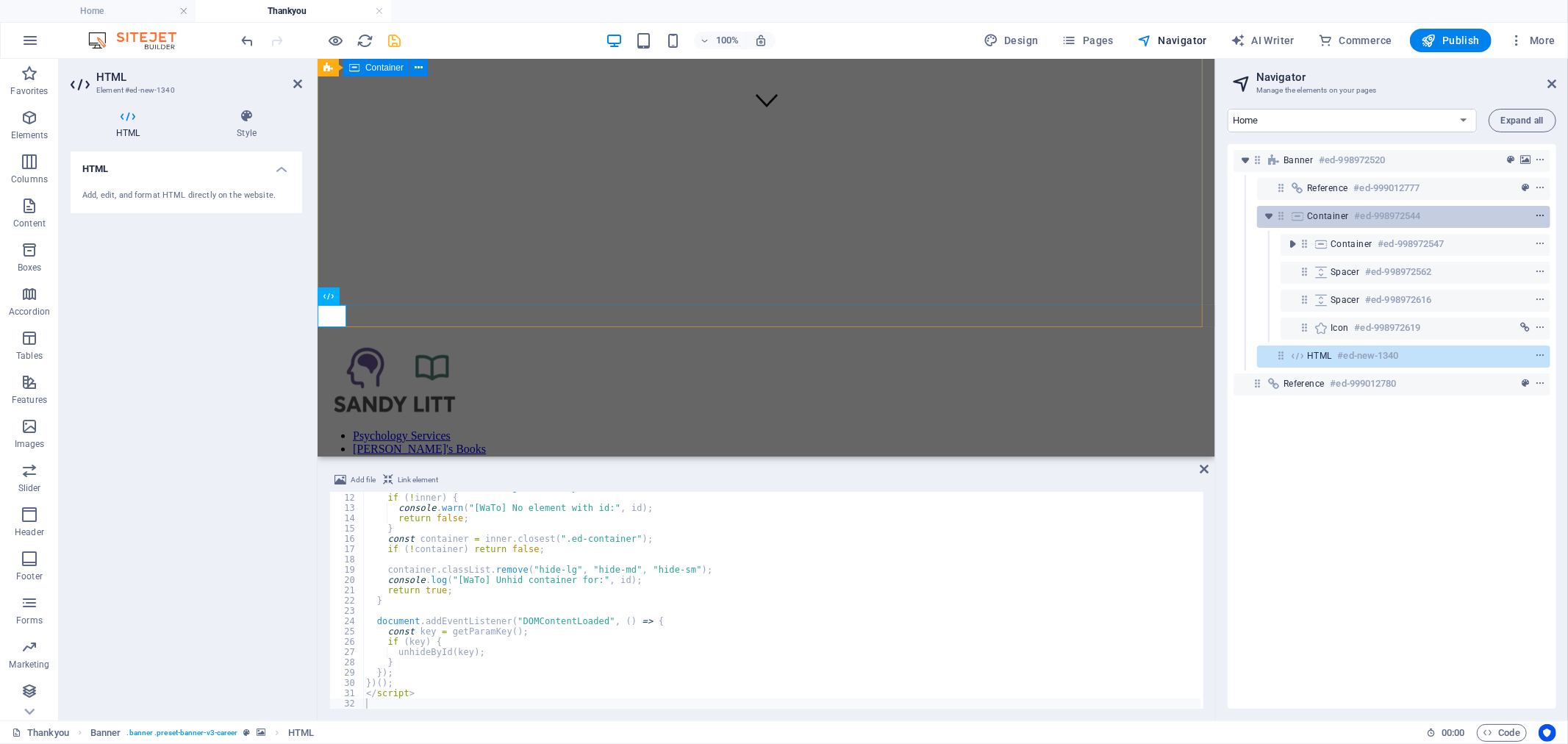
click at [1544, 211] on span "context-menu" at bounding box center [1540, 216] width 15 height 10
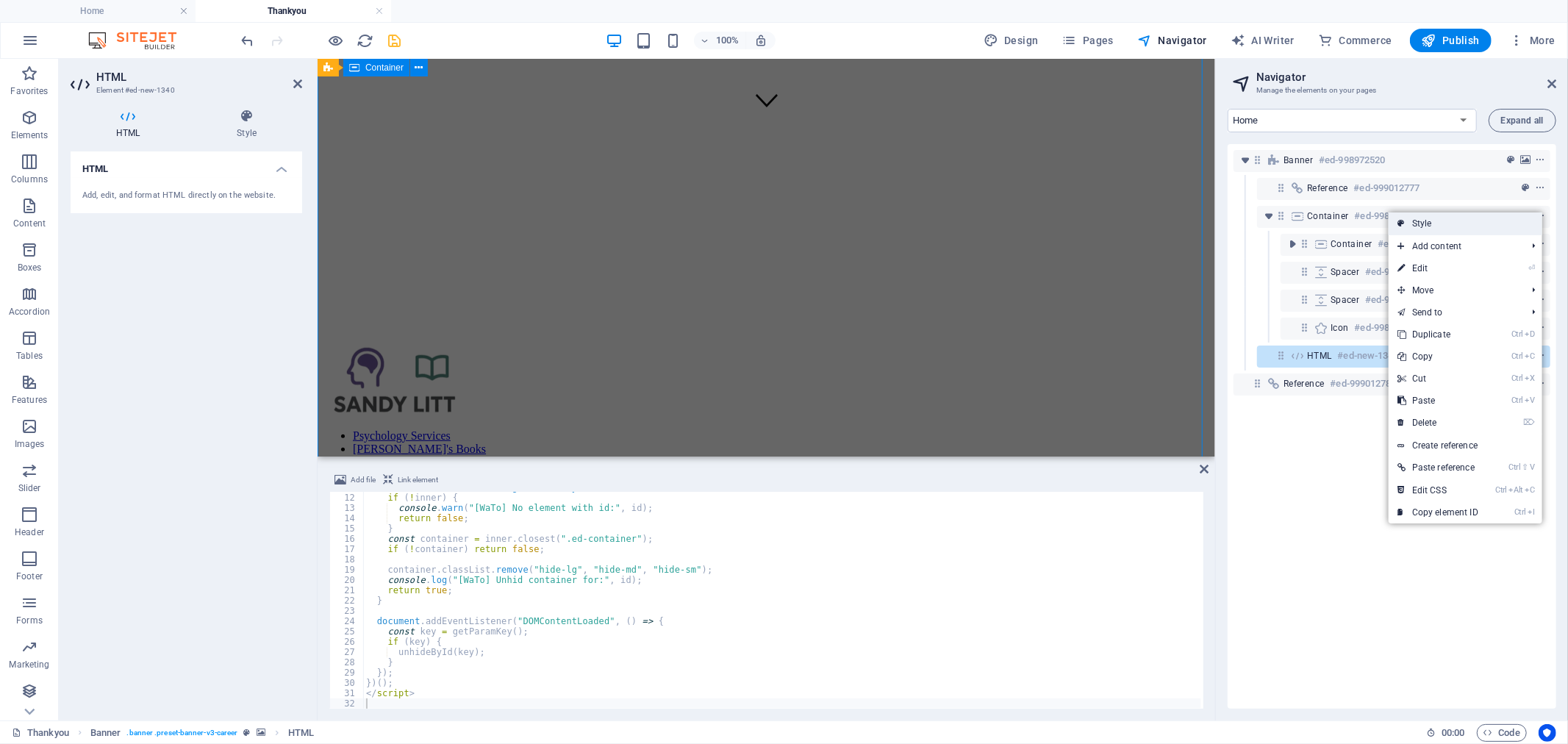
scroll to position [141, 0]
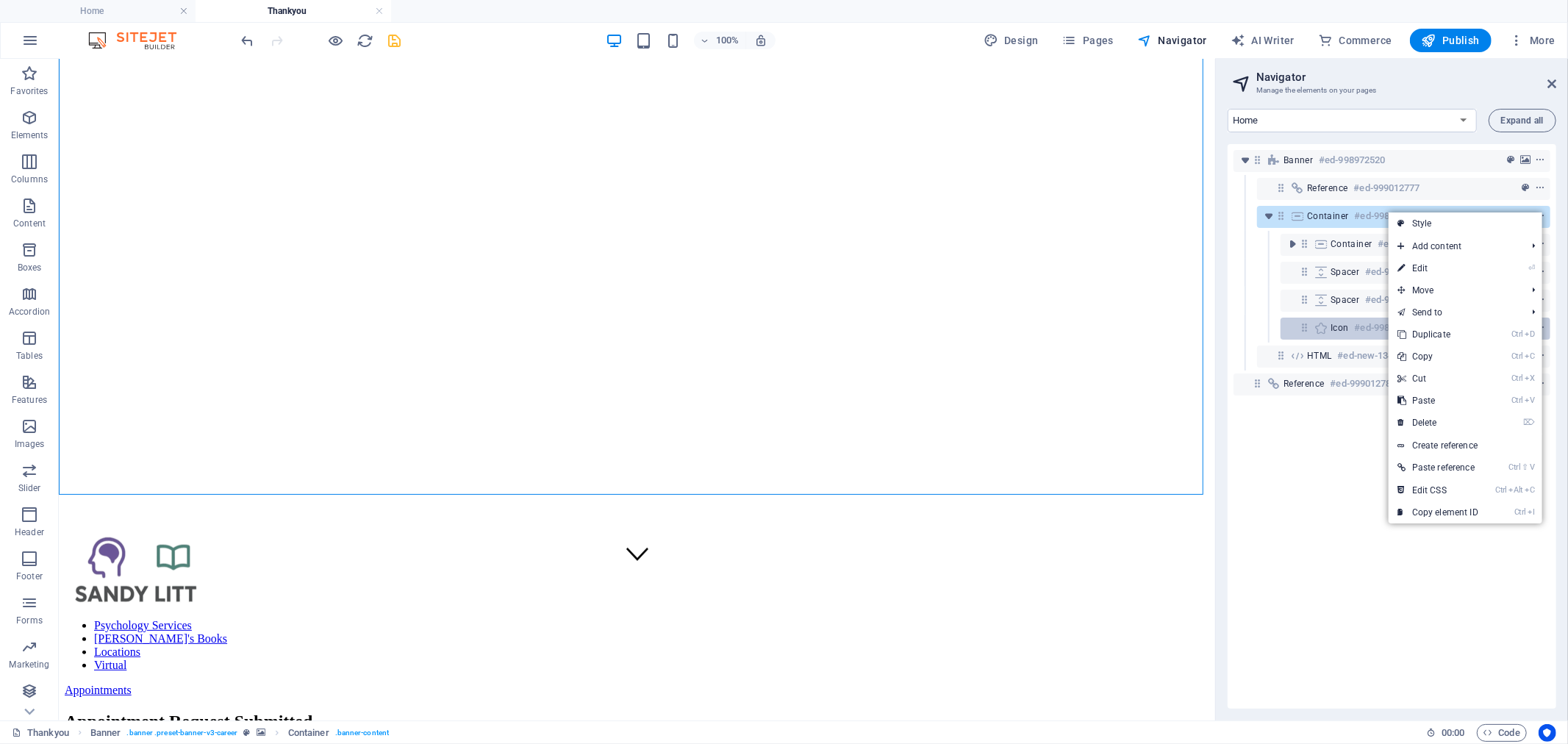
click at [1459, 335] on link "Ctrl D Duplicate" at bounding box center [1438, 334] width 98 height 22
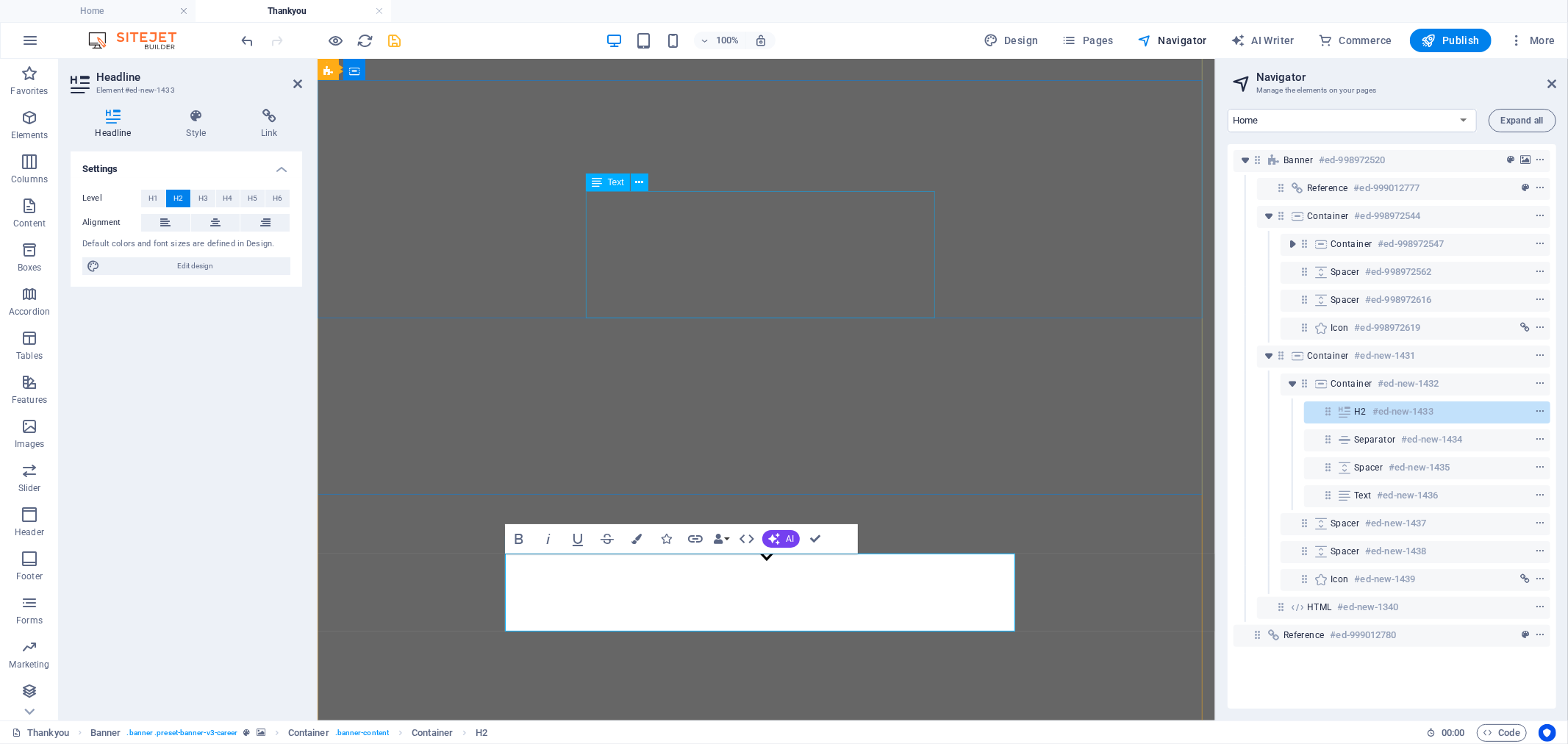
scroll to position [60, 5]
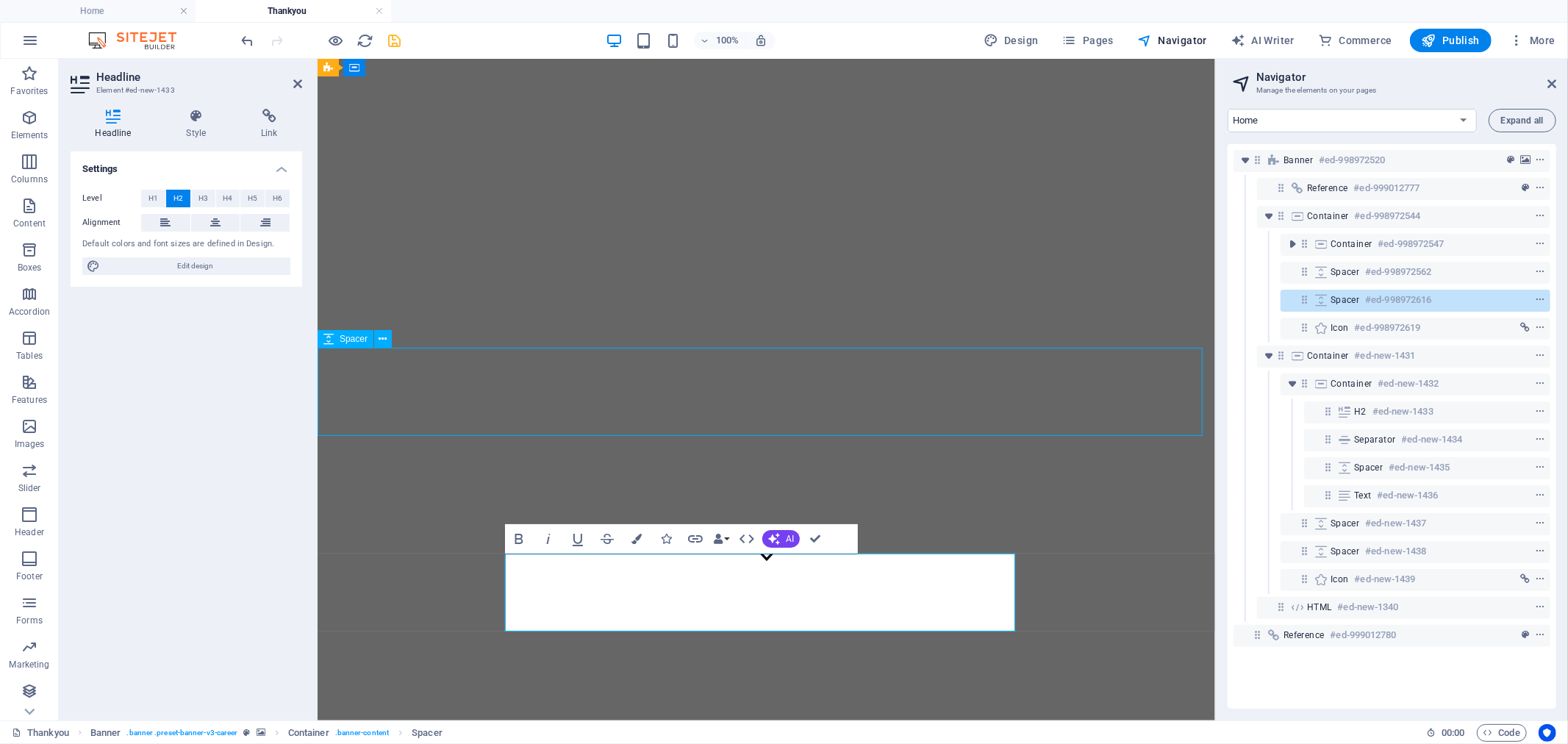
scroll to position [304, 0]
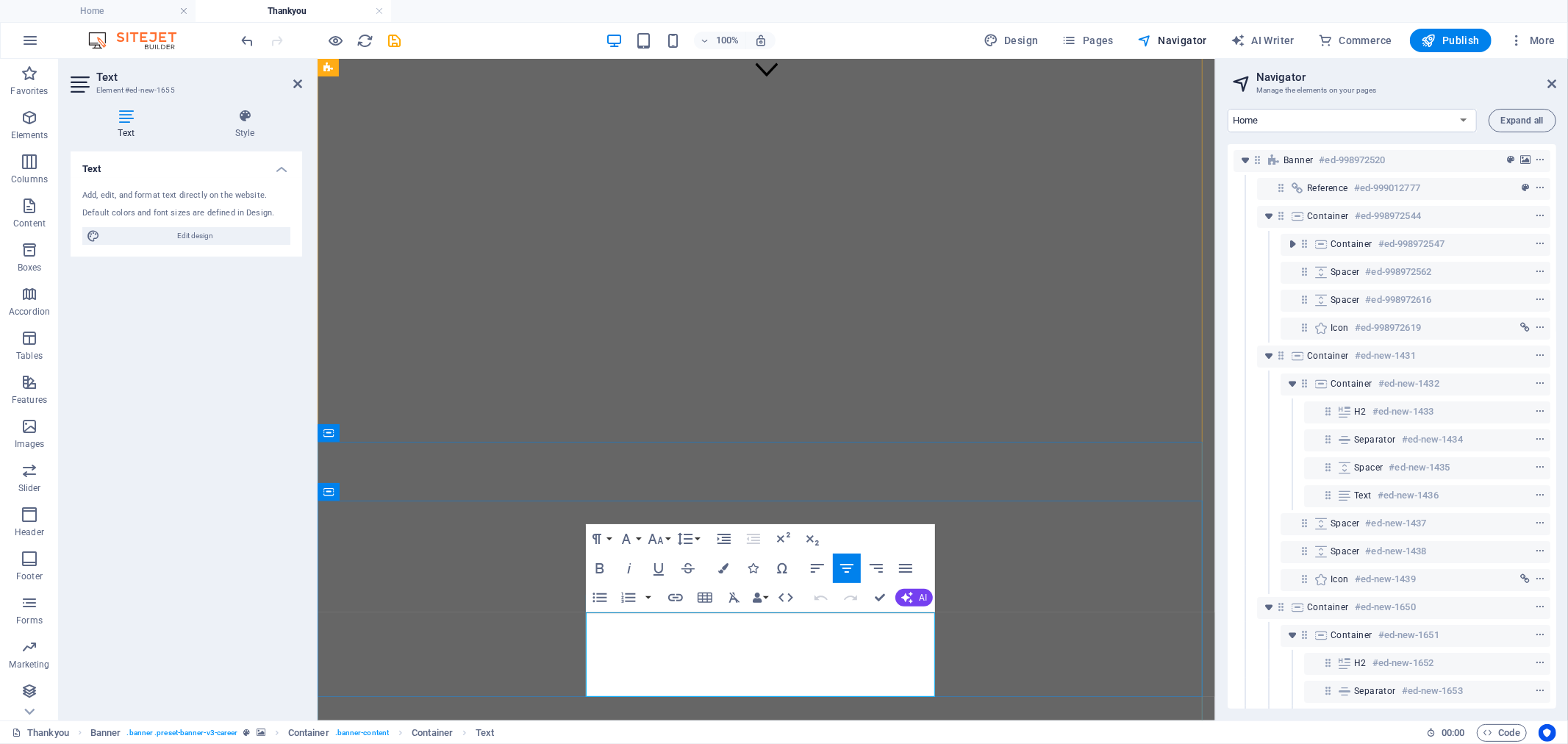
scroll to position [207, 0]
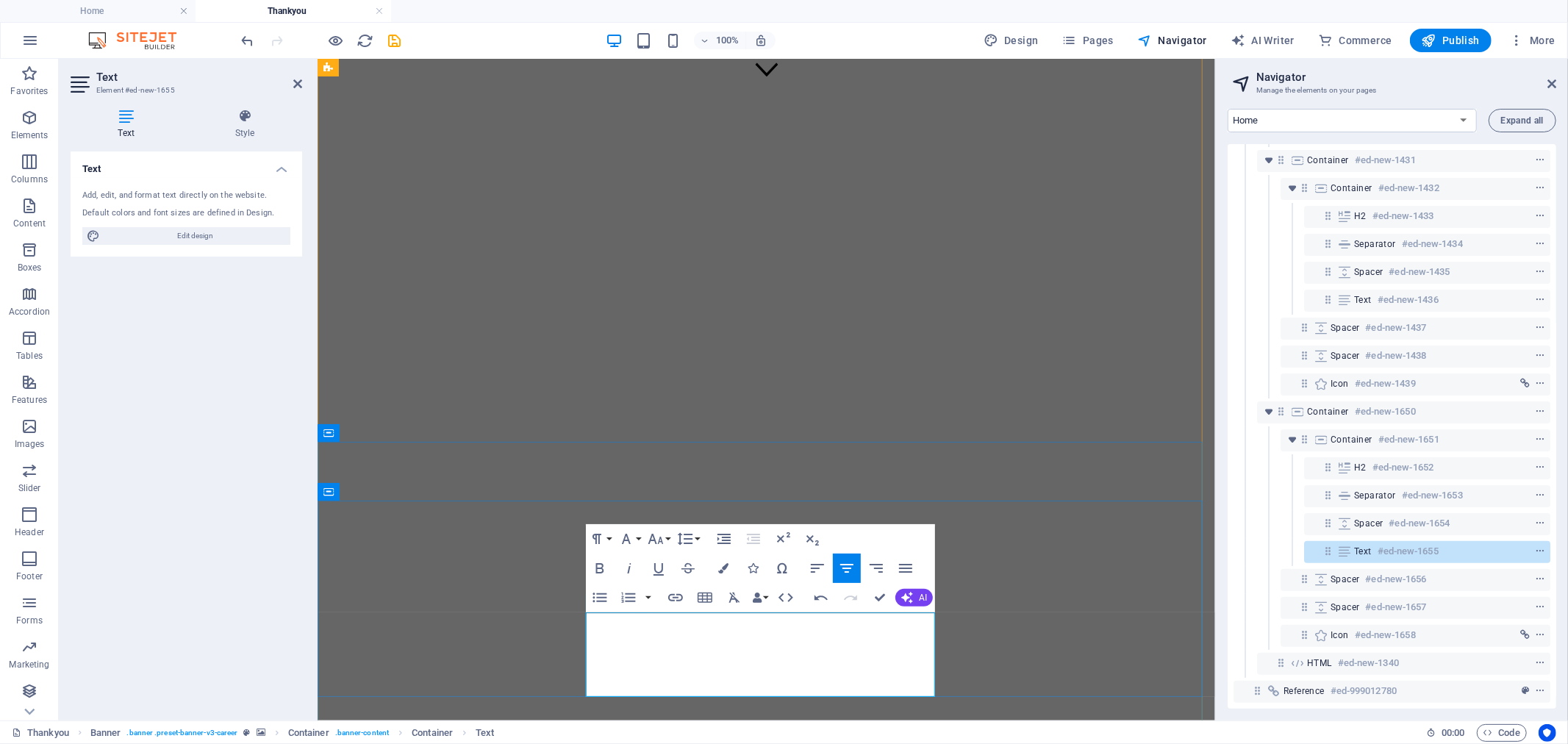
drag, startPoint x: 739, startPoint y: 664, endPoint x: 759, endPoint y: 665, distance: 20.0
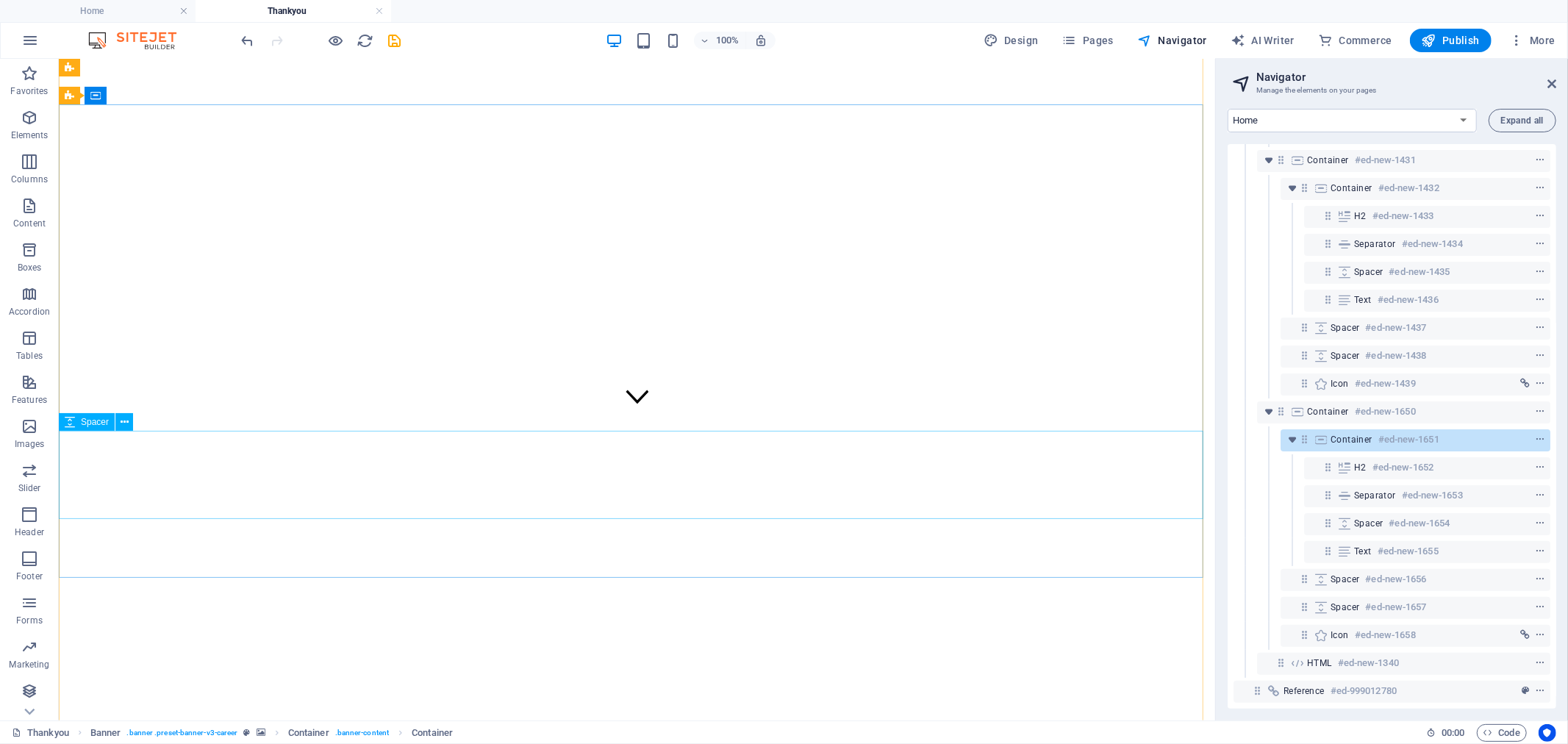
scroll to position [54, 0]
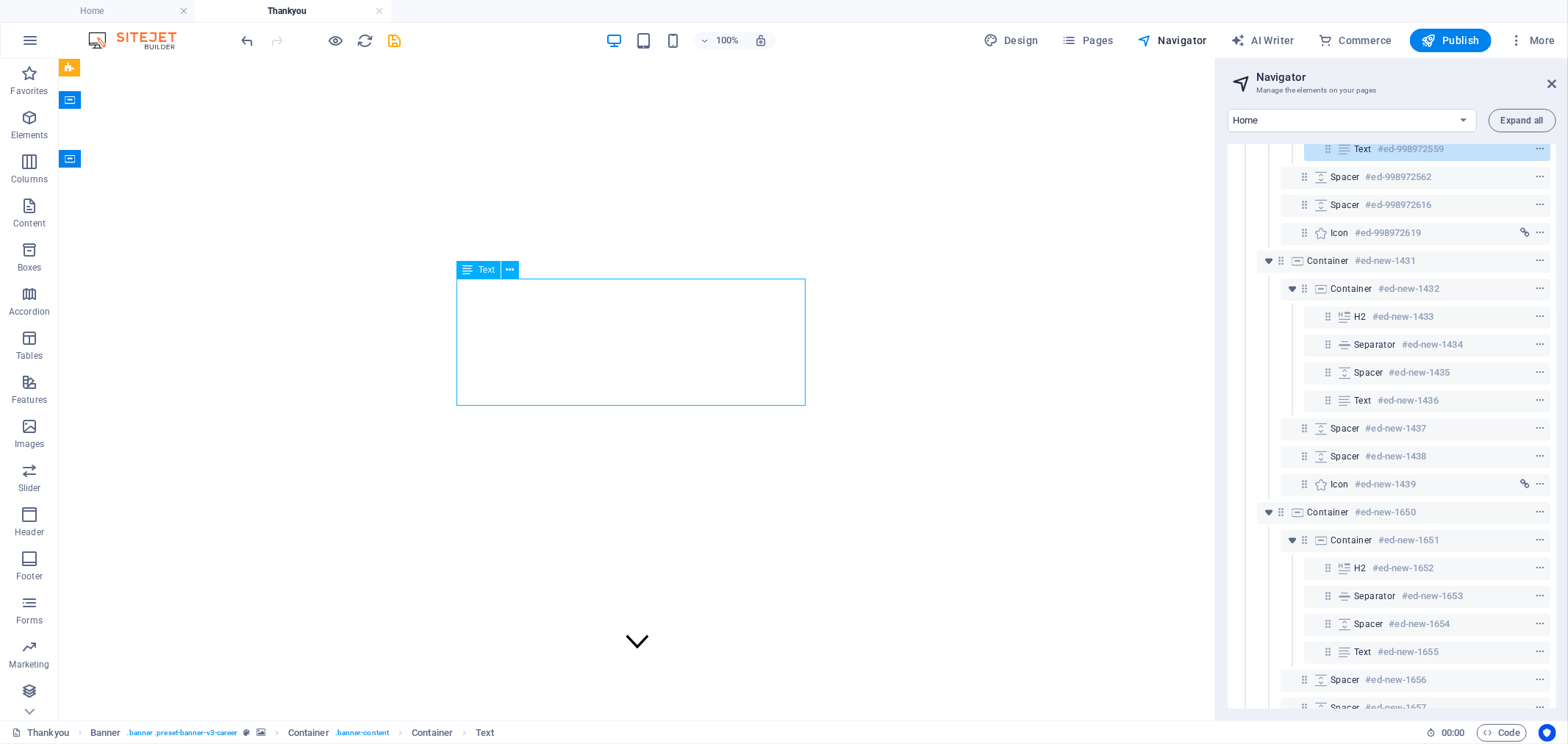
select select "px"
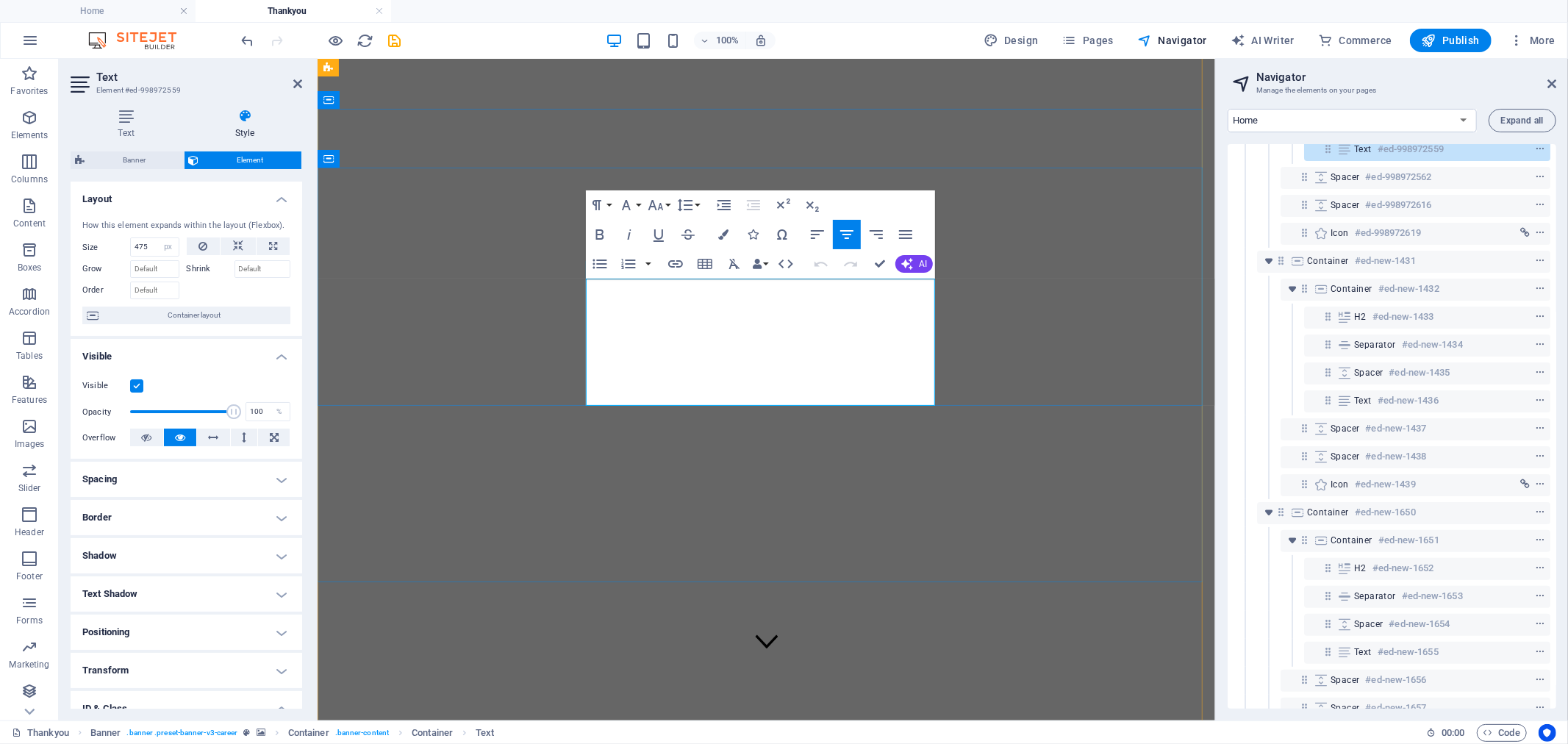
scroll to position [0, 0]
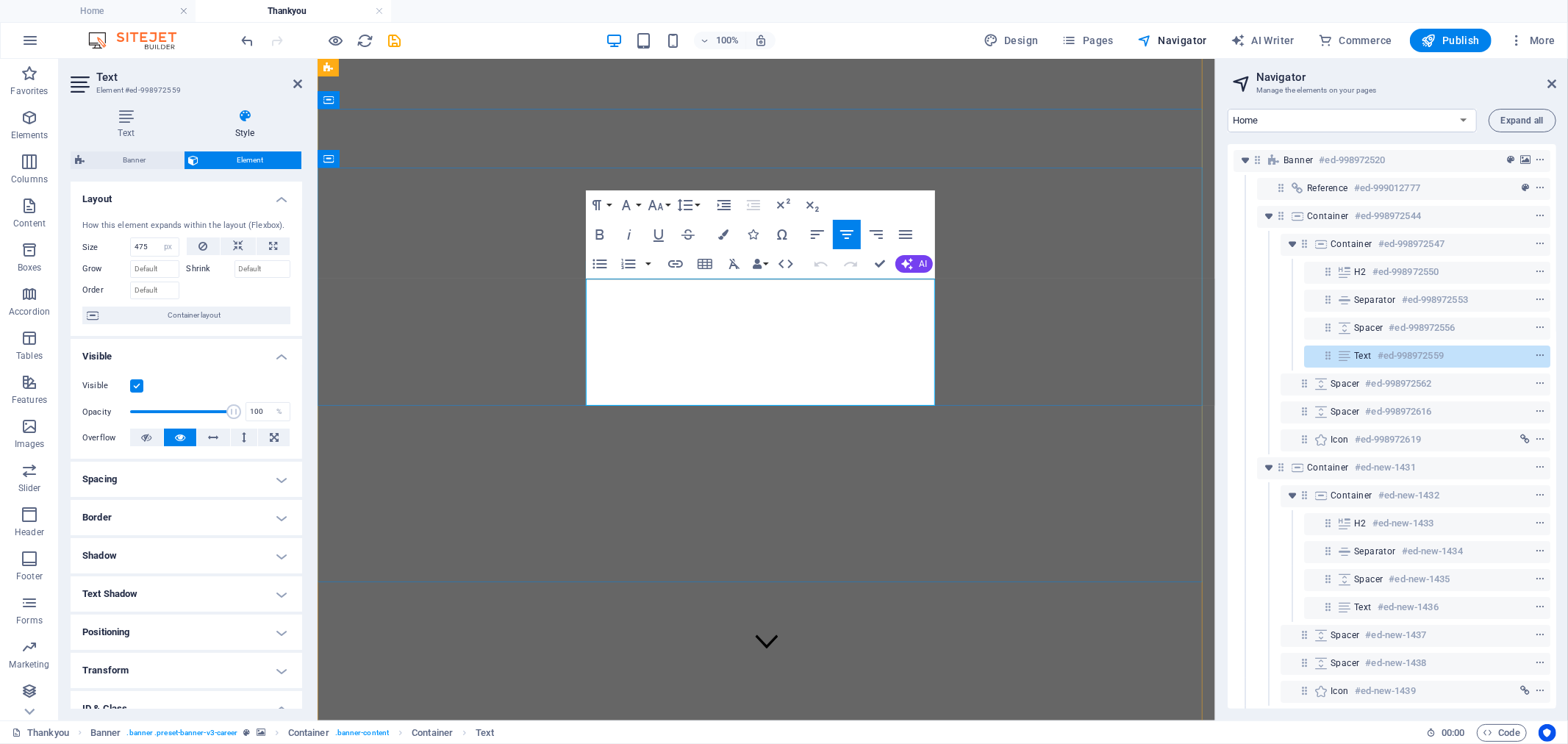
drag, startPoint x: 916, startPoint y: 354, endPoint x: 536, endPoint y: 355, distance: 380.0
copy p "This process may take up to three business days."
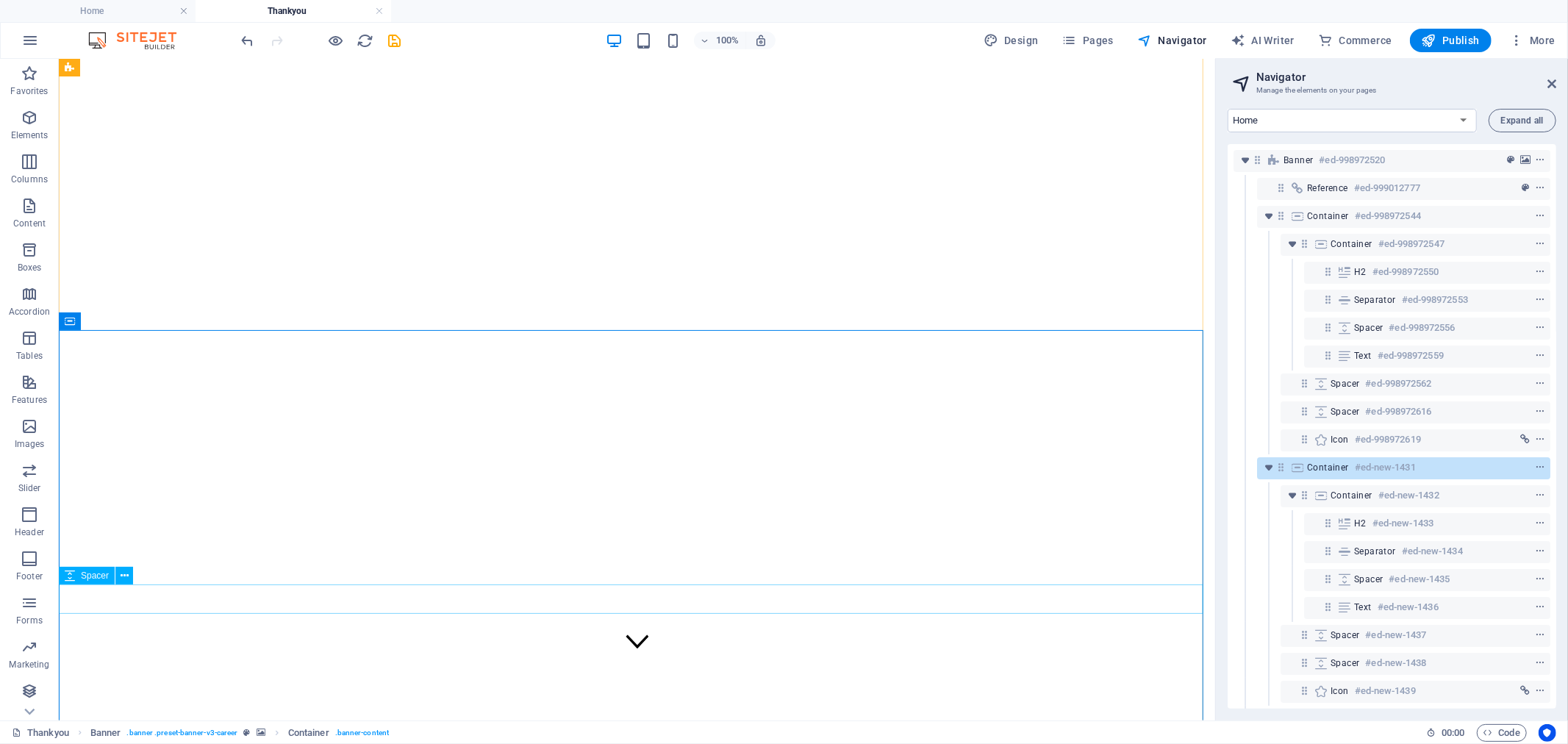
scroll to position [380, 0]
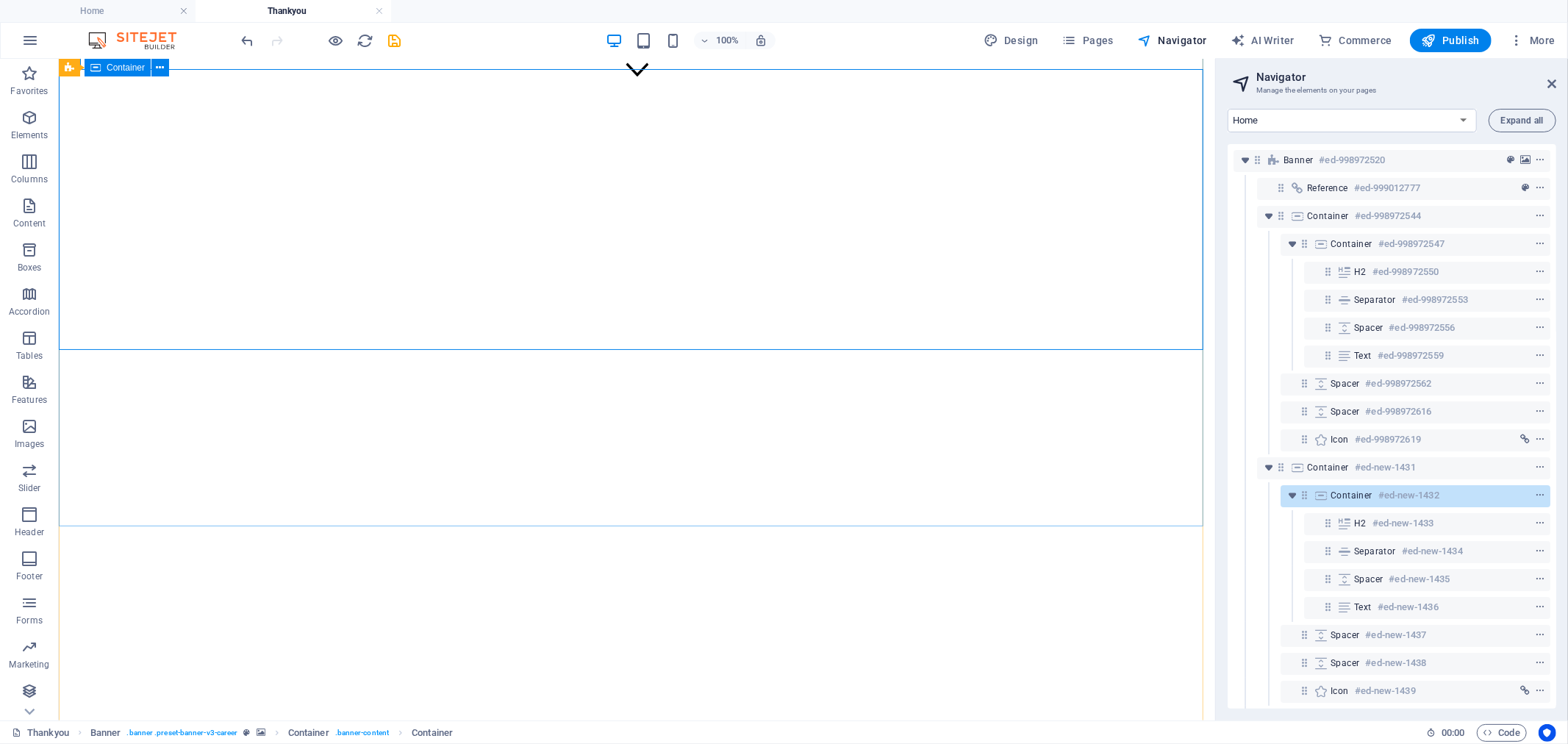
scroll to position [870, 0]
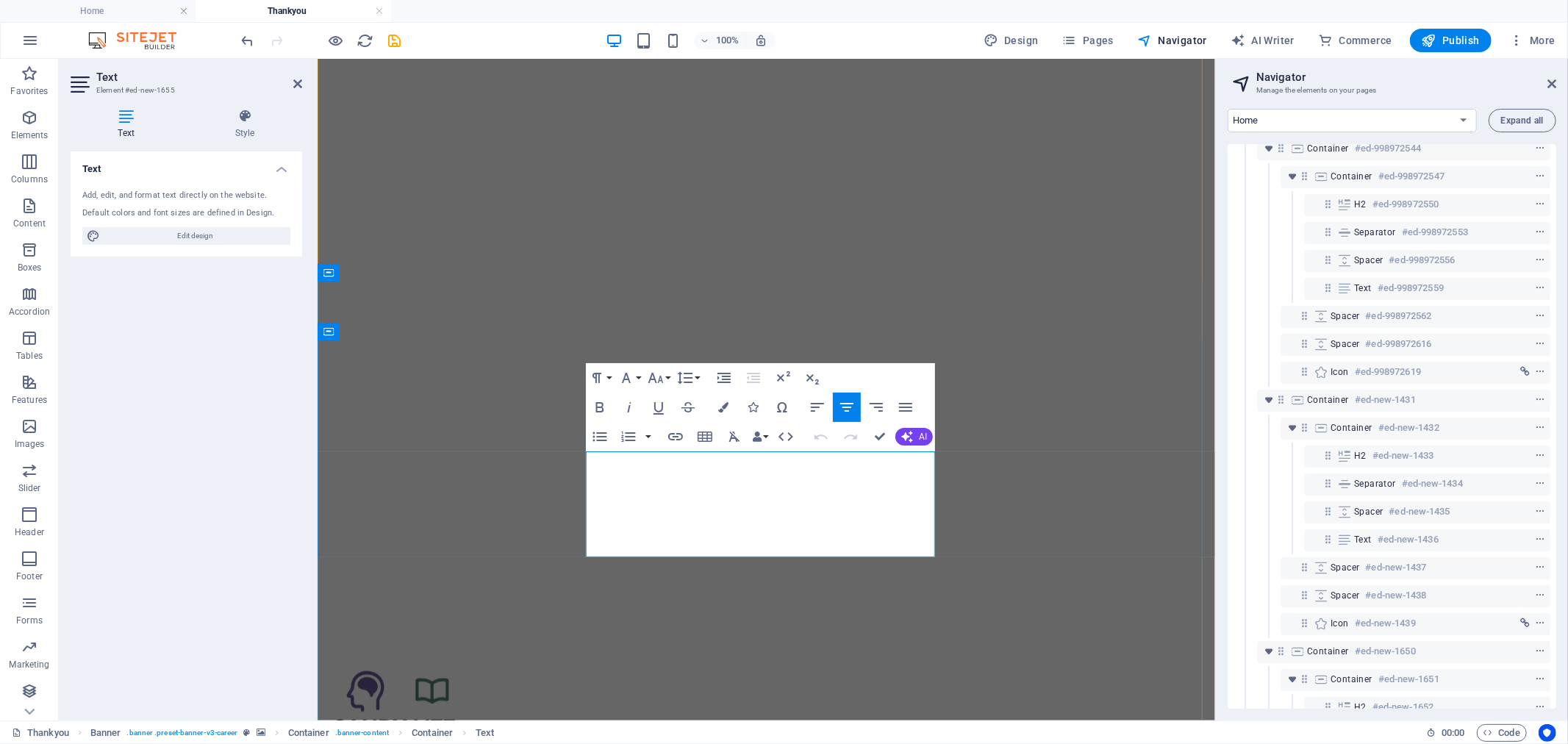
scroll to position [319, 0]
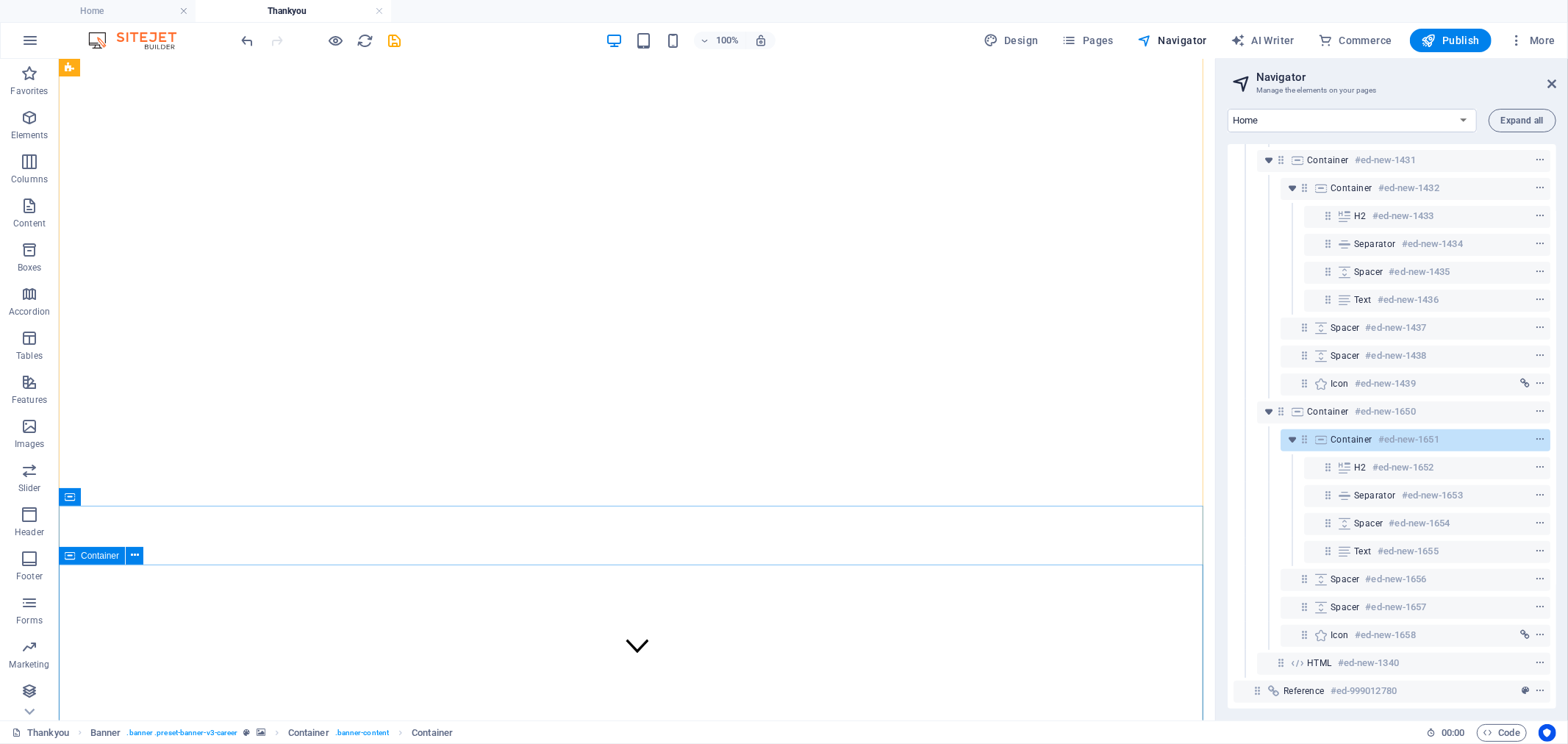
scroll to position [0, 0]
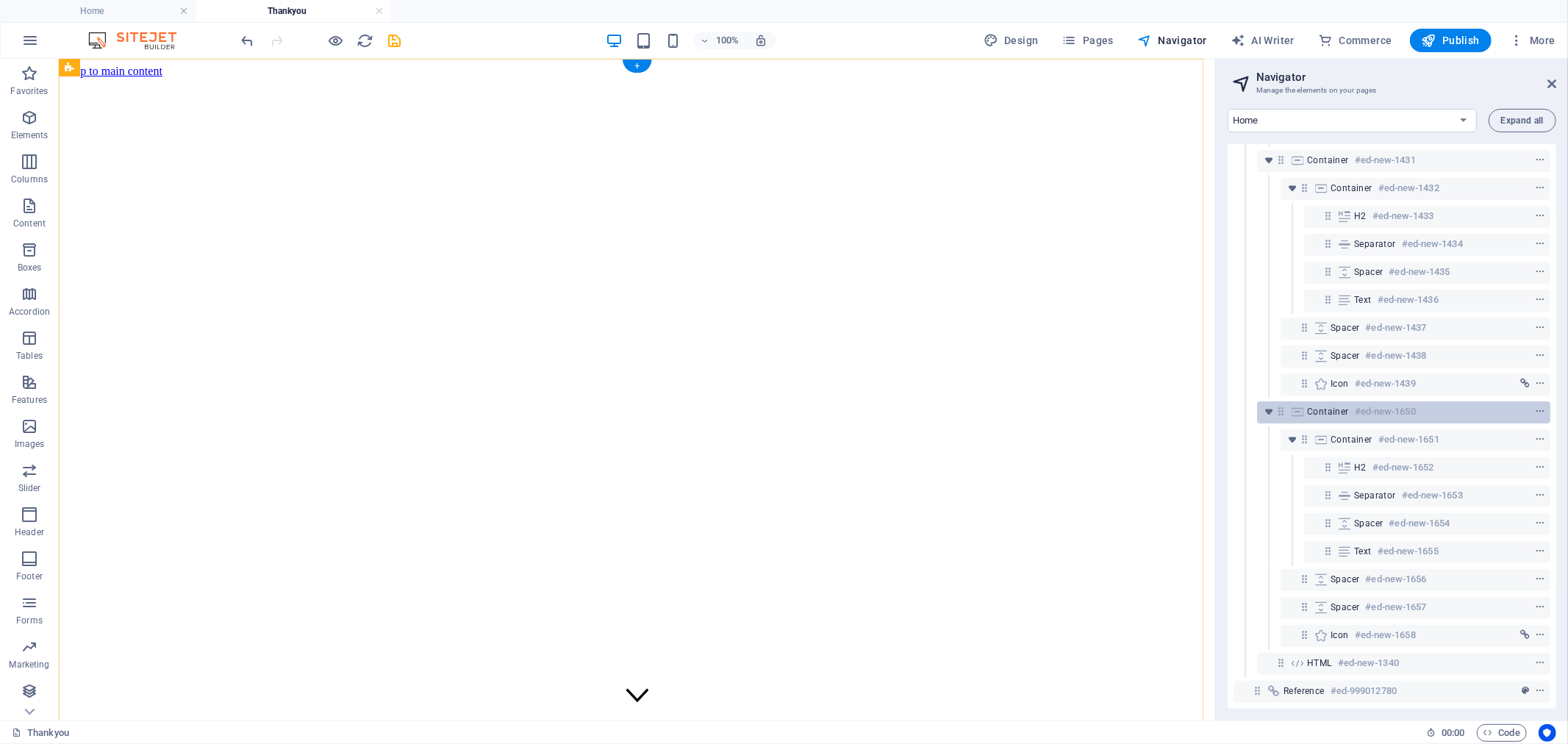
click at [1478, 403] on div at bounding box center [1513, 411] width 69 height 17
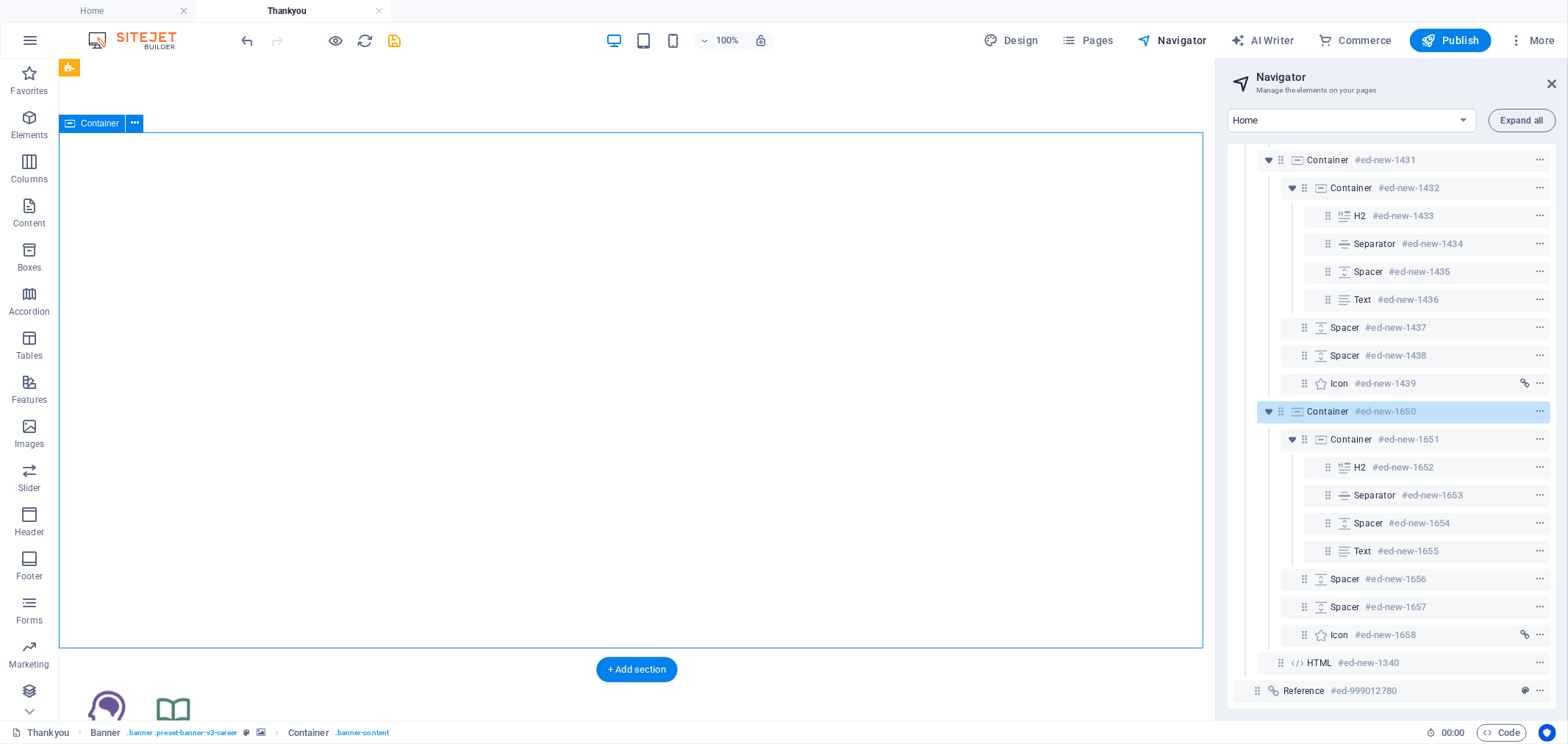
click at [1478, 403] on div at bounding box center [1513, 411] width 69 height 17
select select "%"
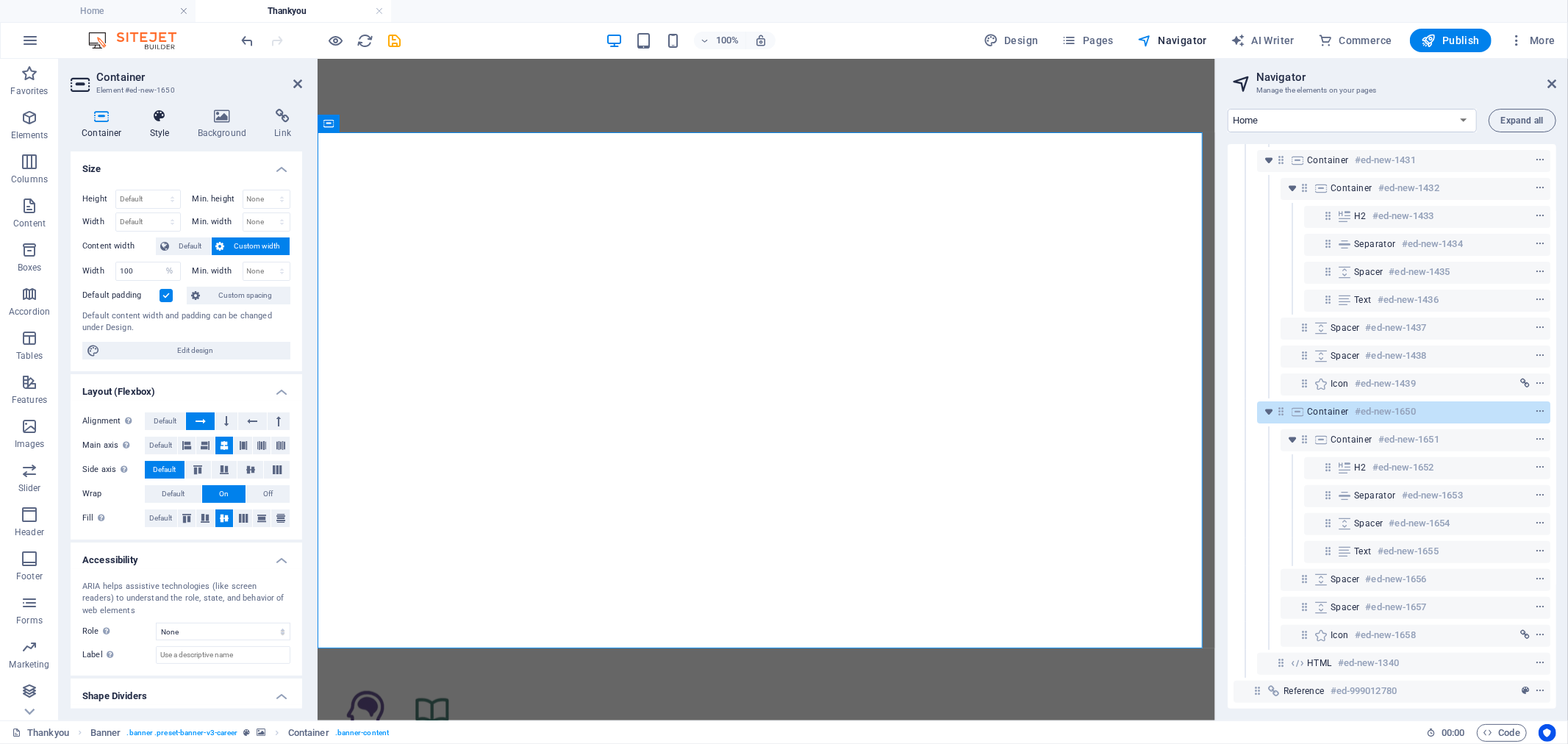
click at [159, 120] on icon at bounding box center [159, 116] width 42 height 15
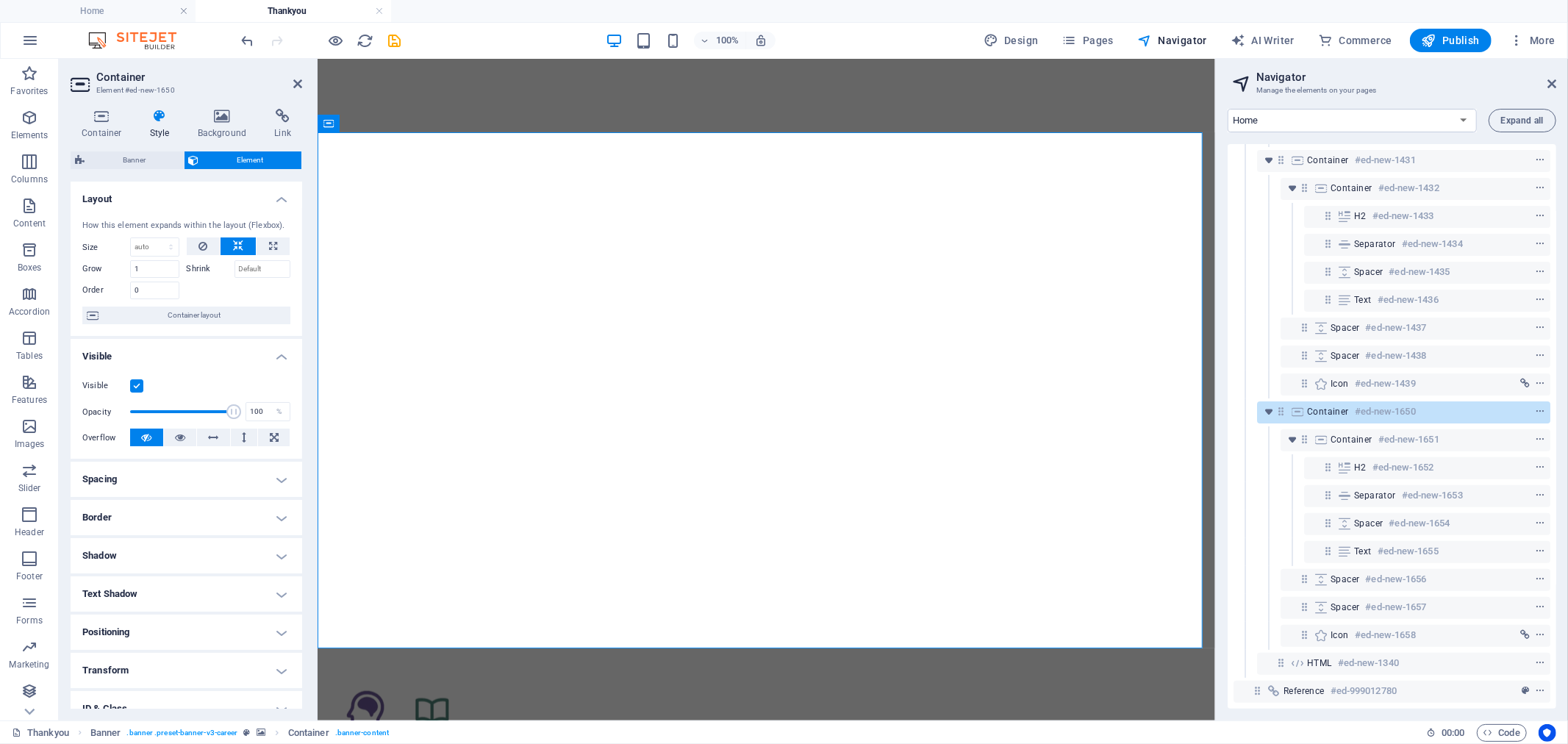
click at [137, 380] on label at bounding box center [136, 386] width 13 height 13
click at [0, 0] on input "Visible" at bounding box center [0, 0] width 0 height 0
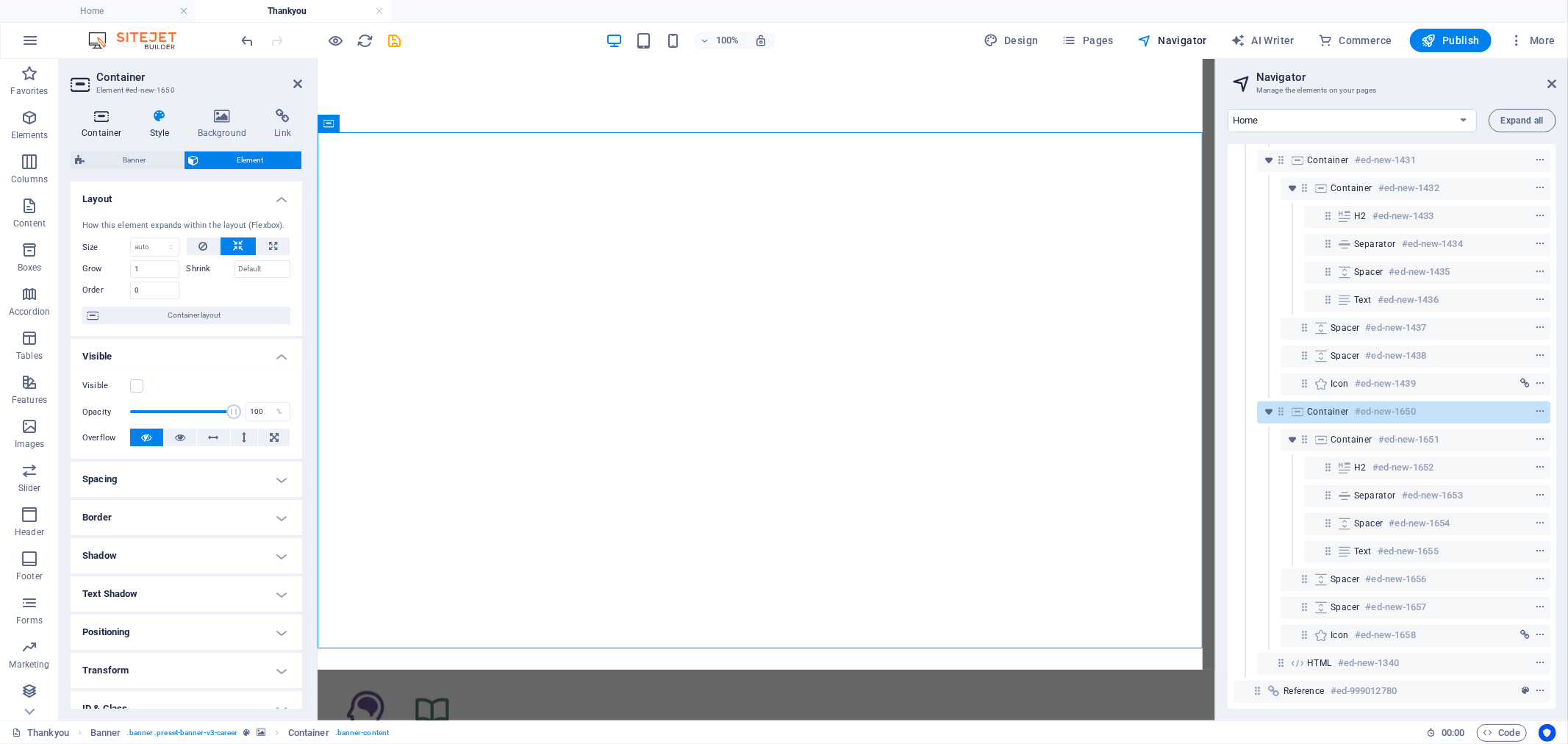
click at [97, 128] on h4 "Container" at bounding box center [105, 124] width 68 height 31
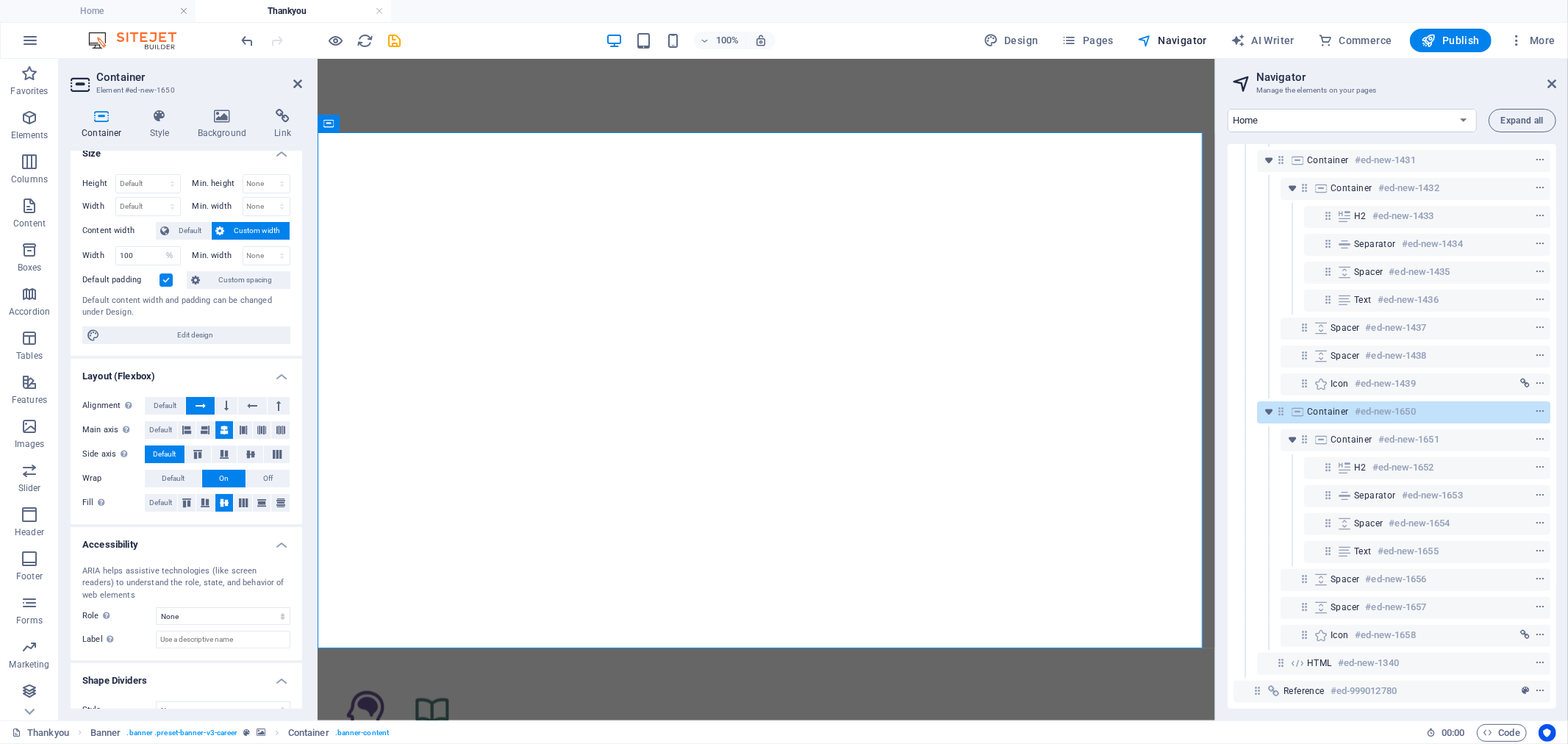
scroll to position [37, 0]
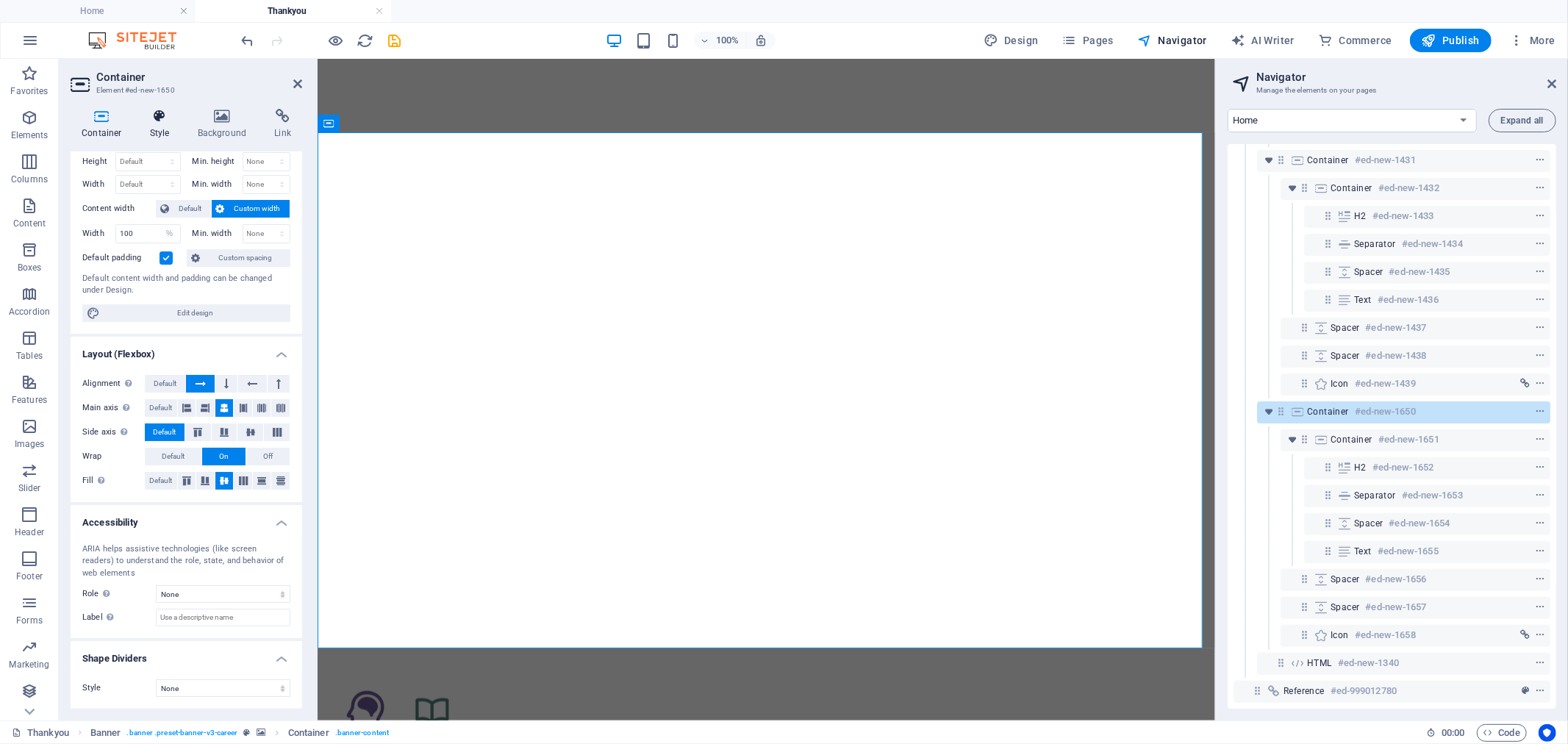
click at [156, 119] on icon at bounding box center [159, 116] width 42 height 15
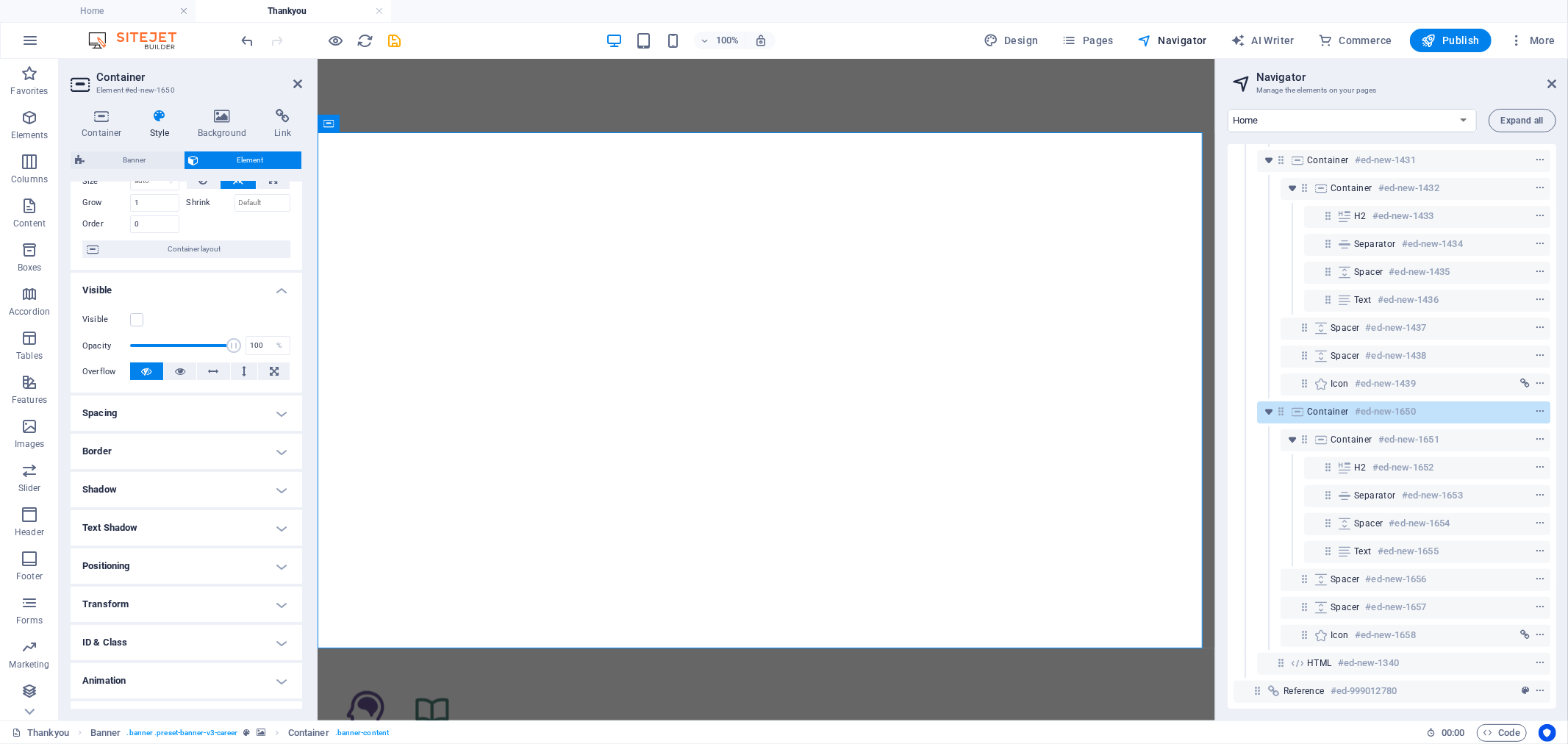
scroll to position [93, 0]
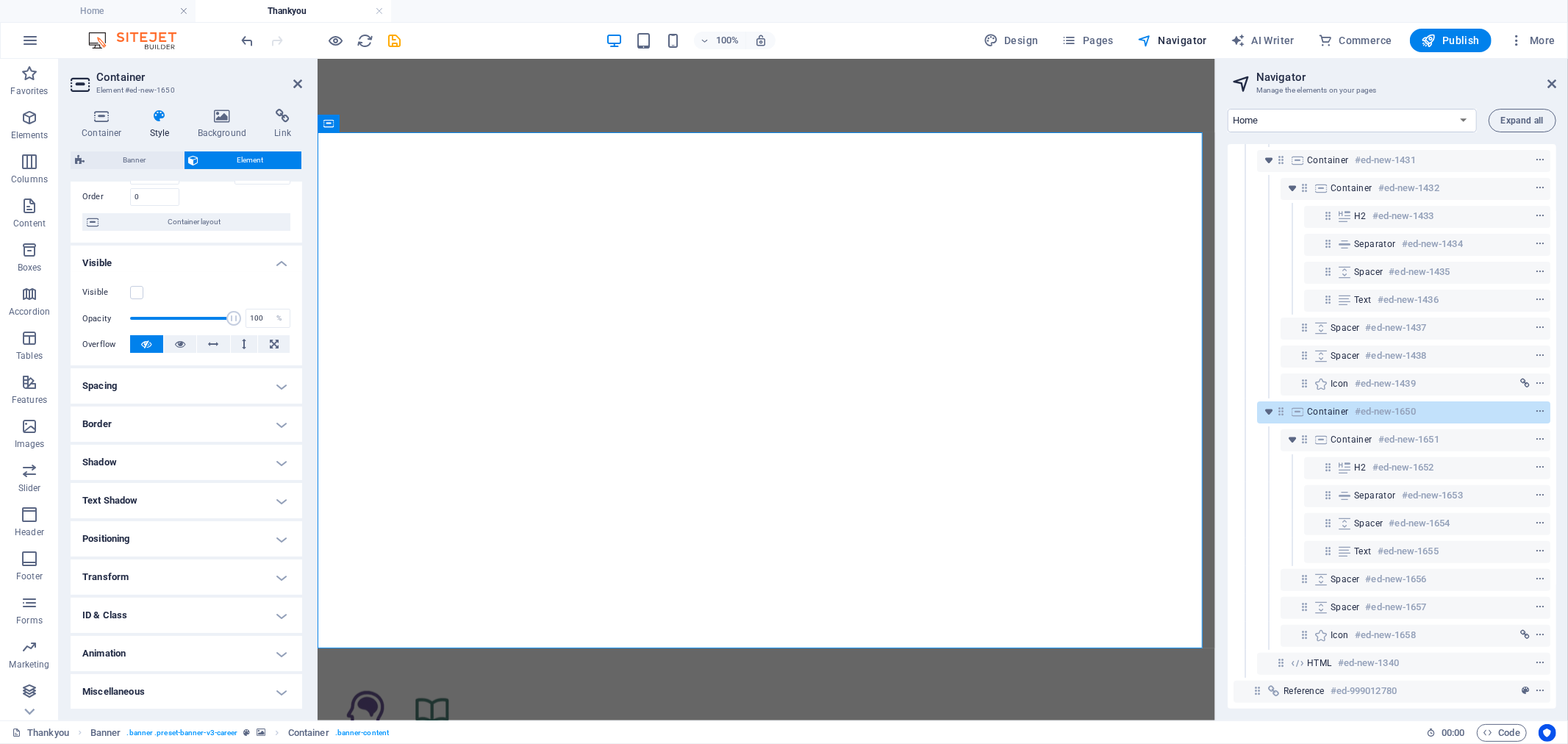
click at [193, 616] on h4 "ID & Class" at bounding box center [186, 615] width 231 height 36
click at [178, 640] on h4 "Container (div)" at bounding box center [166, 643] width 53 height 16
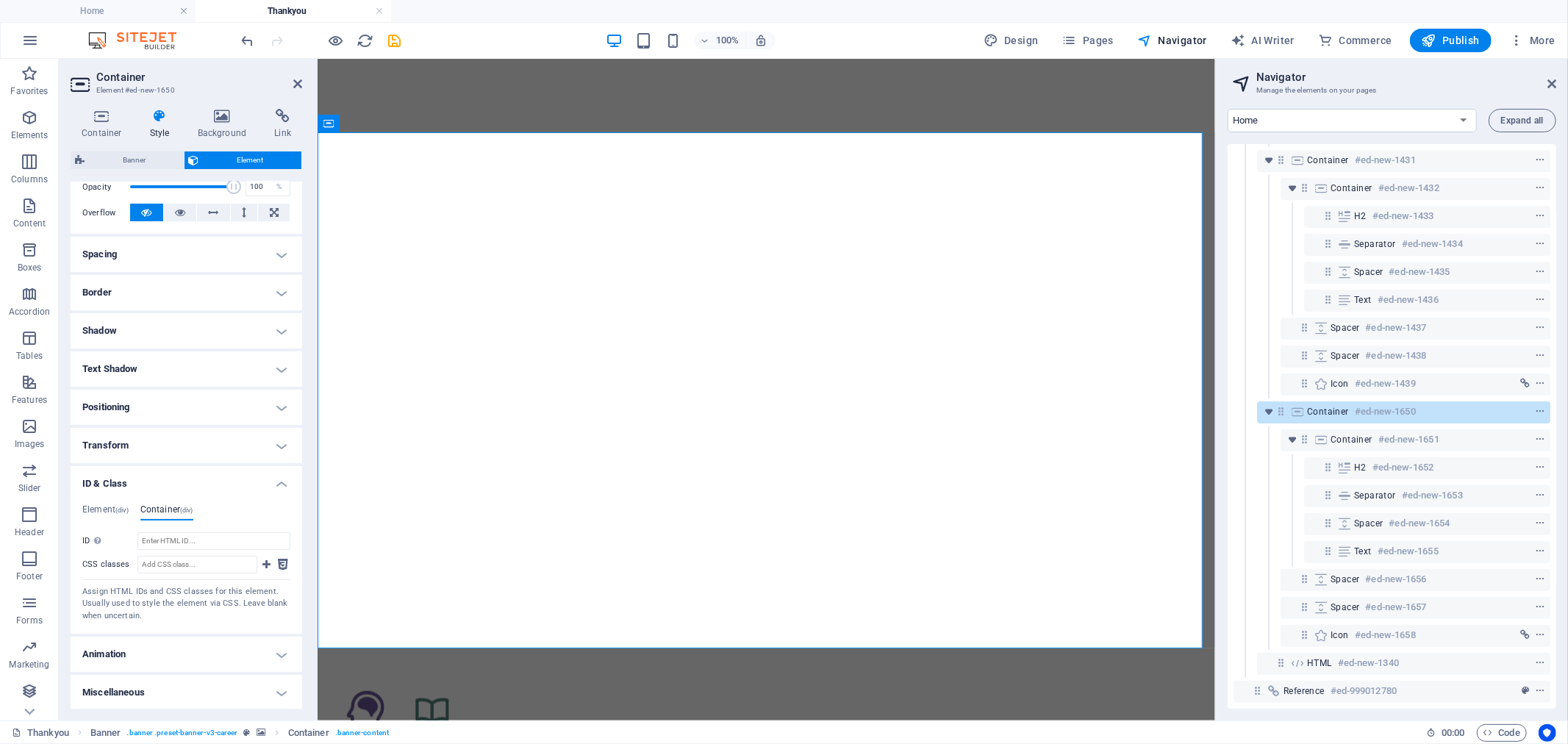
click at [182, 529] on div "Element (div) Container (div) ID ed-new-1650 CSS classes 1 banner-content 2 hid…" at bounding box center [186, 563] width 208 height 117
click at [185, 539] on input "ID Space and special character (except "-" or "_") are not accepted" at bounding box center [213, 540] width 153 height 17
paste input "Non-Urgent"
click at [153, 542] on input "Non-Urgent" at bounding box center [213, 540] width 153 height 17
click at [158, 541] on input "Non-Urgent" at bounding box center [213, 540] width 153 height 17
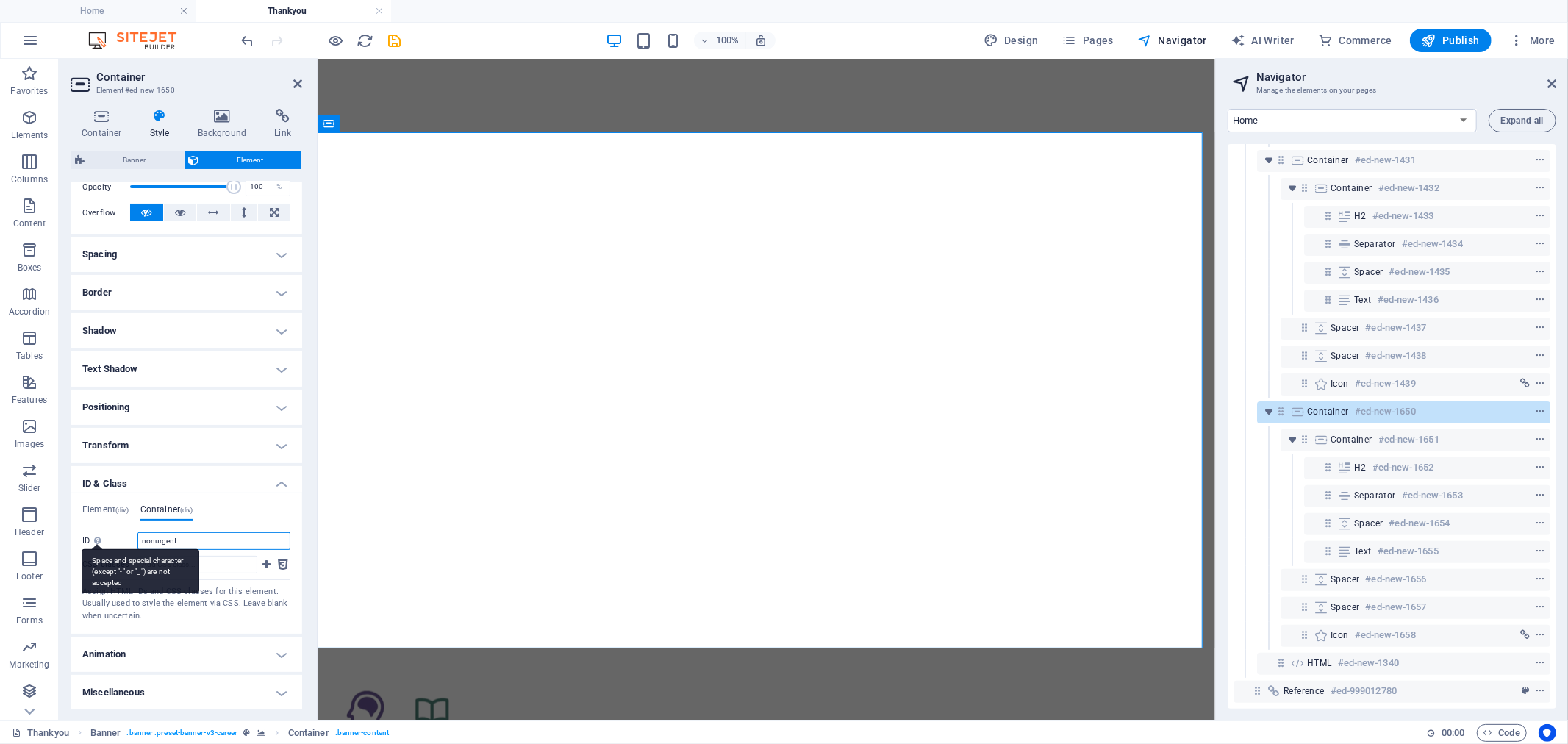
drag, startPoint x: 142, startPoint y: 538, endPoint x: 90, endPoint y: 536, distance: 52.0
click at [90, 536] on div "ID Space and special character (except "-" or "_") are not accepted nonurgent" at bounding box center [186, 540] width 208 height 17
type input "nonurgent"
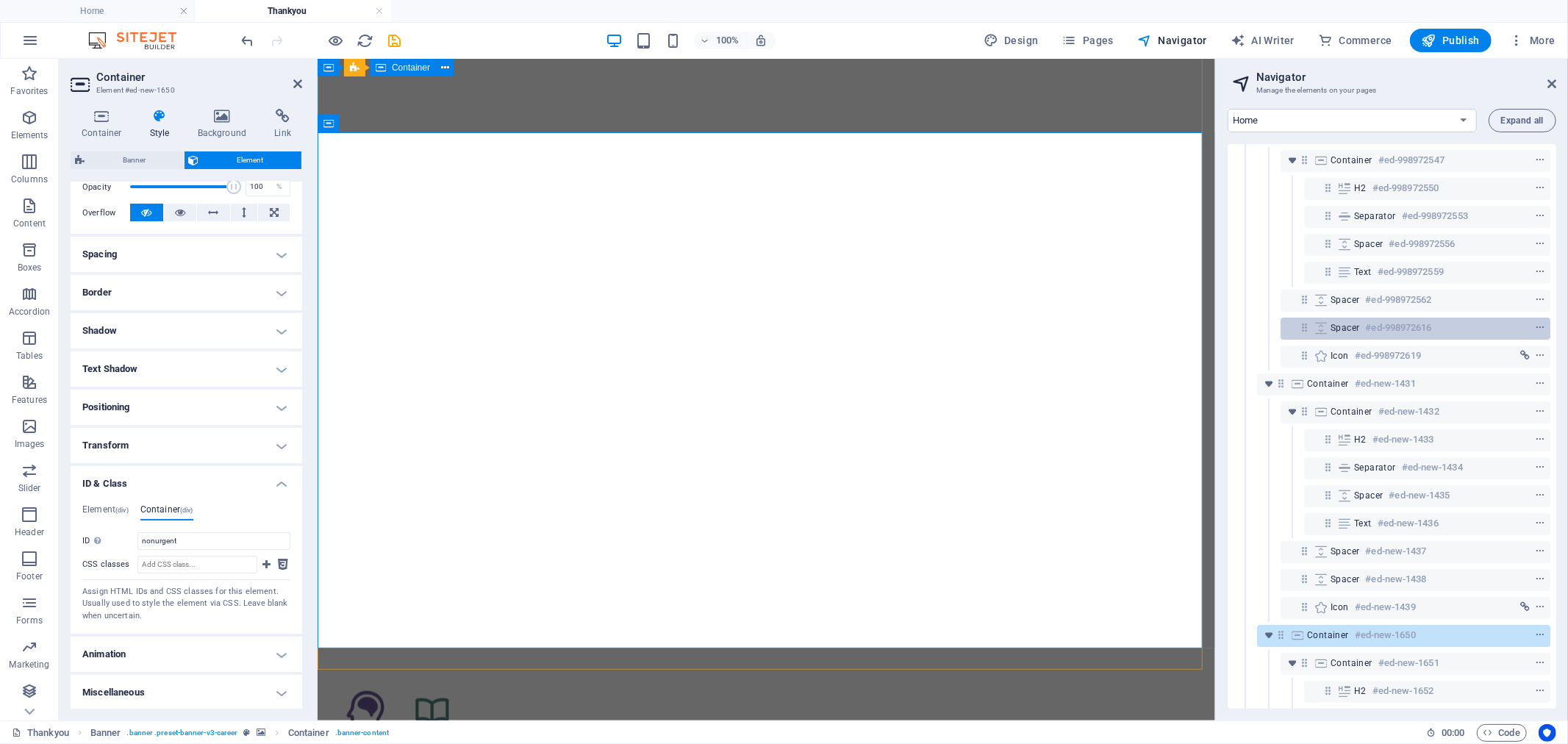
scroll to position [74, 0]
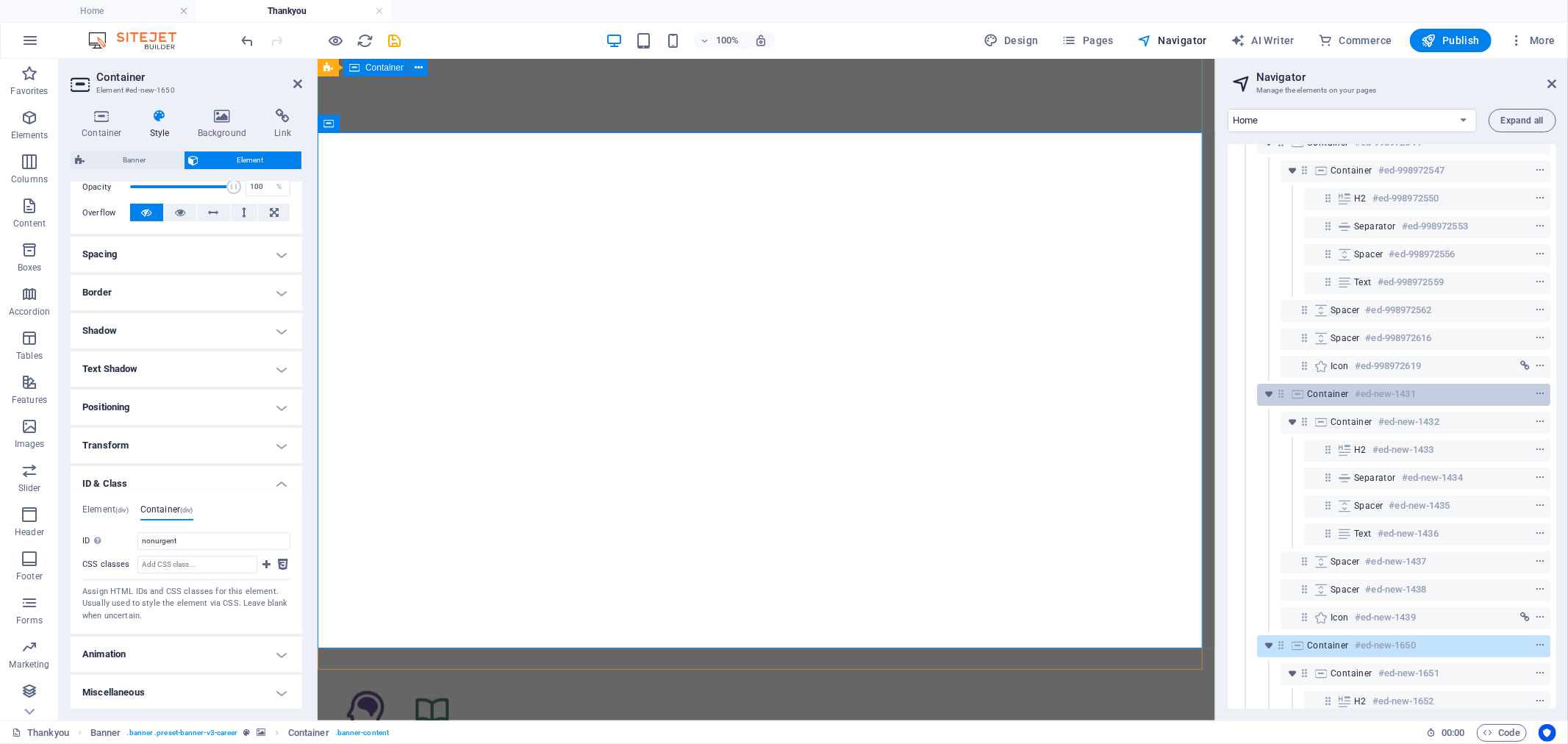
click at [1333, 390] on span "Container" at bounding box center [1328, 394] width 42 height 12
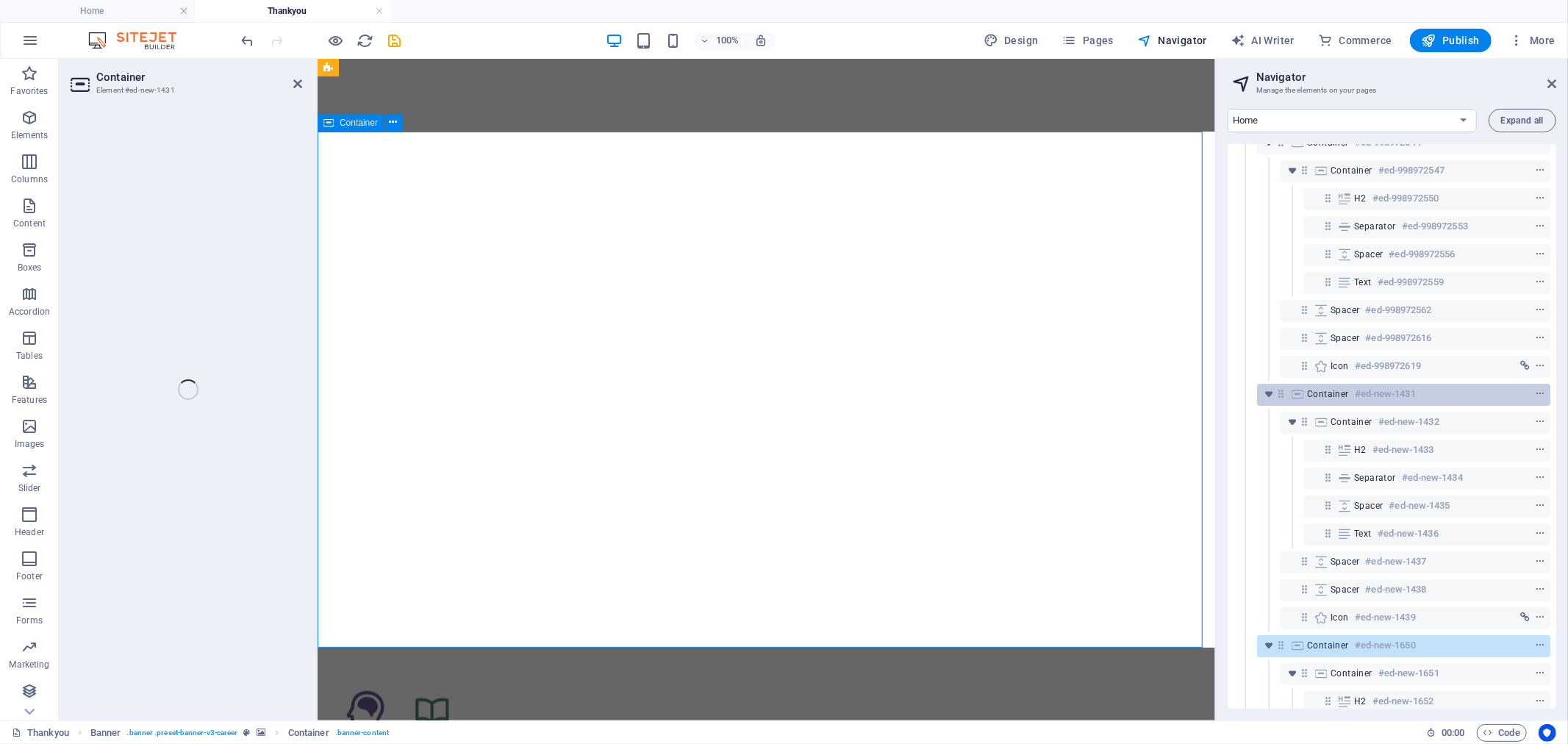
select select "%"
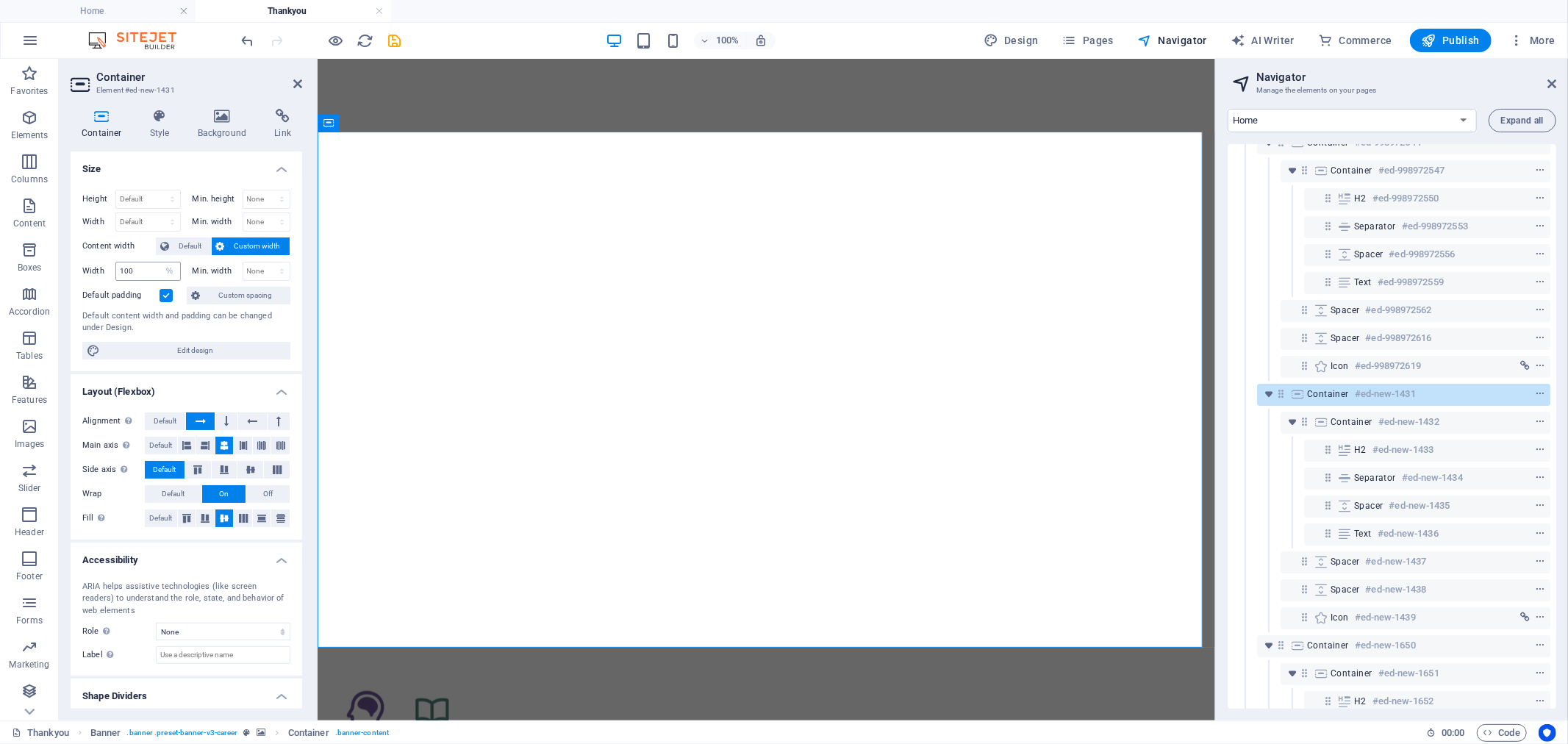
scroll to position [504, 0]
click at [155, 137] on h4 "Style" at bounding box center [163, 124] width 48 height 31
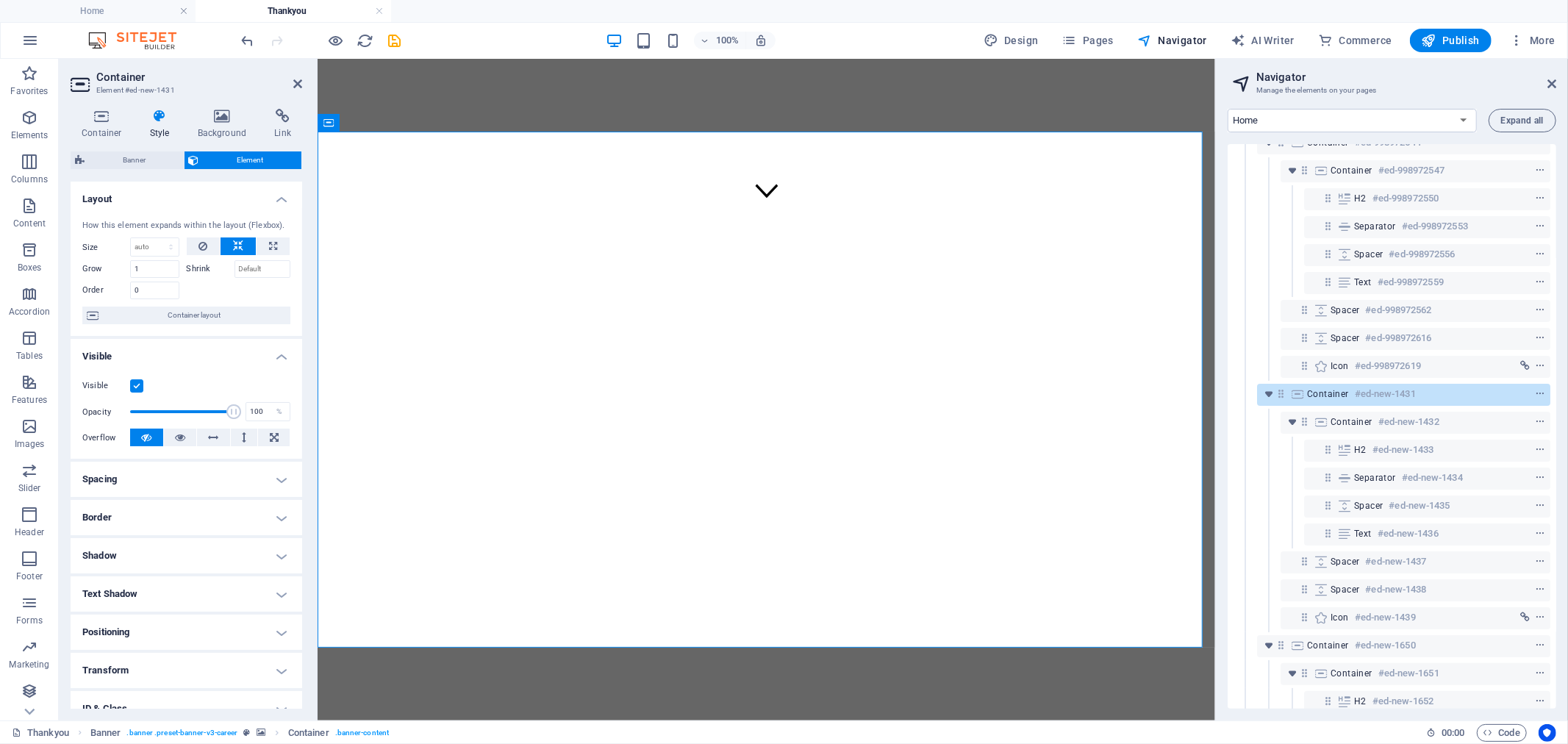
click at [138, 385] on label at bounding box center [136, 386] width 13 height 13
click at [0, 0] on input "Visible" at bounding box center [0, 0] width 0 height 0
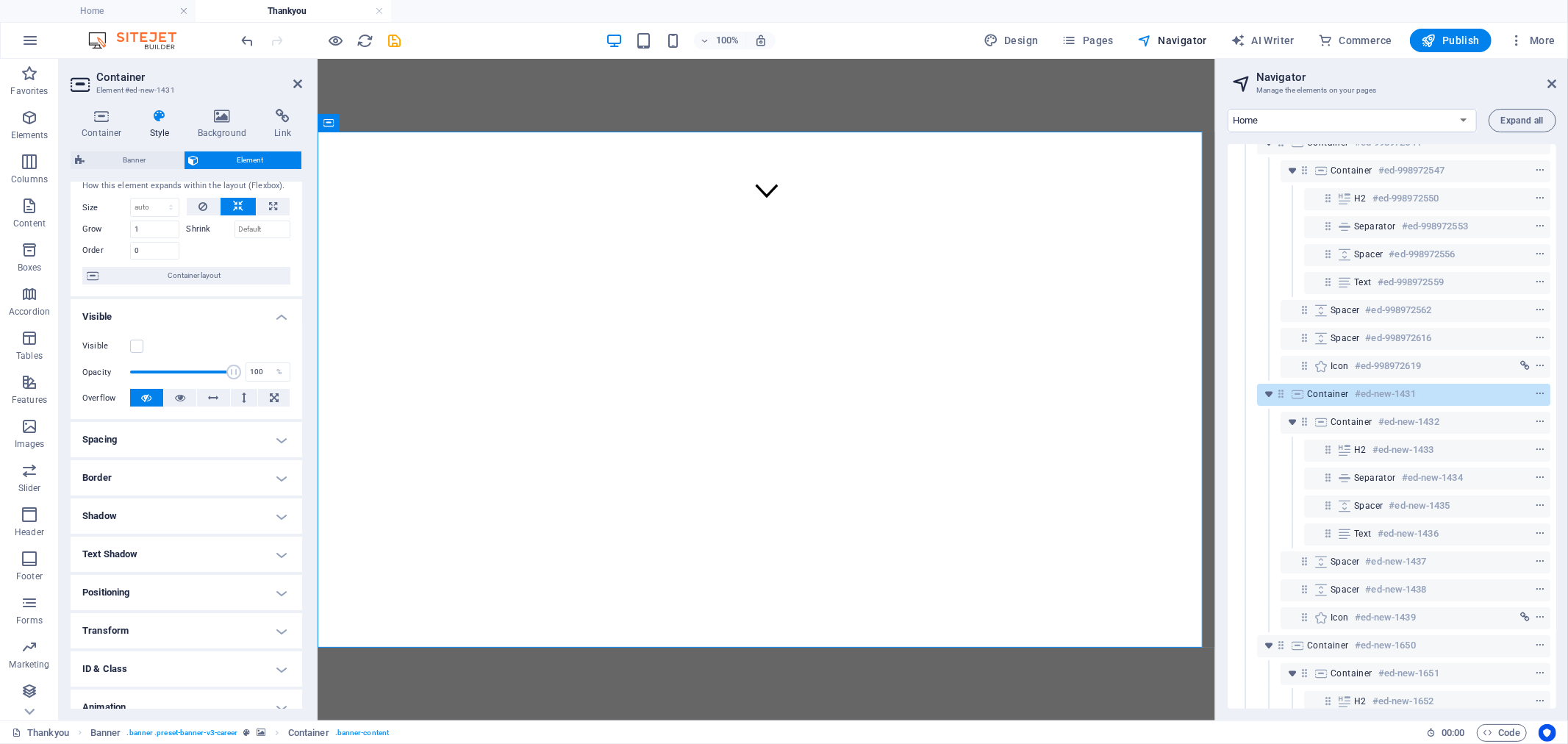
scroll to position [93, 0]
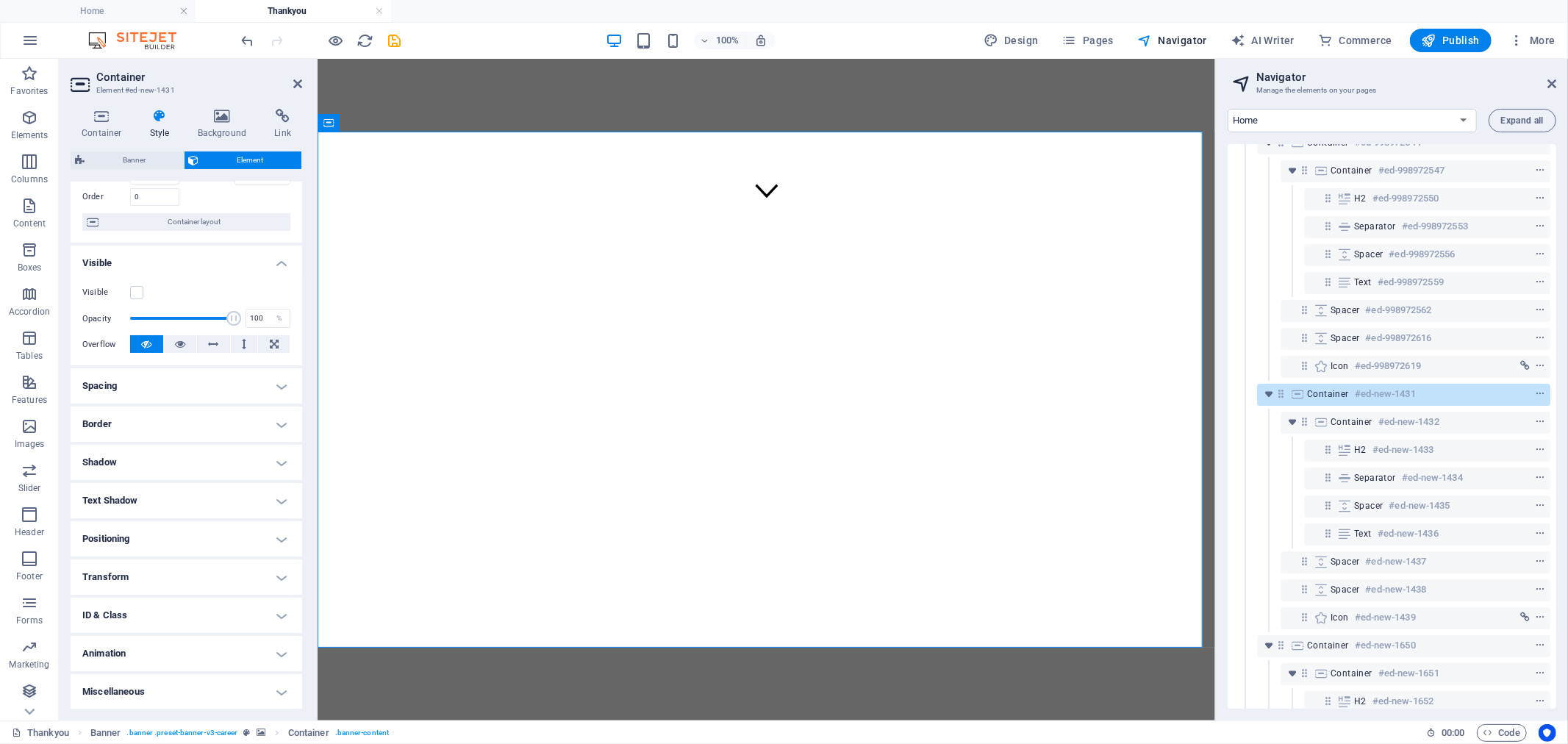
click at [159, 613] on h4 "ID & Class" at bounding box center [186, 615] width 231 height 36
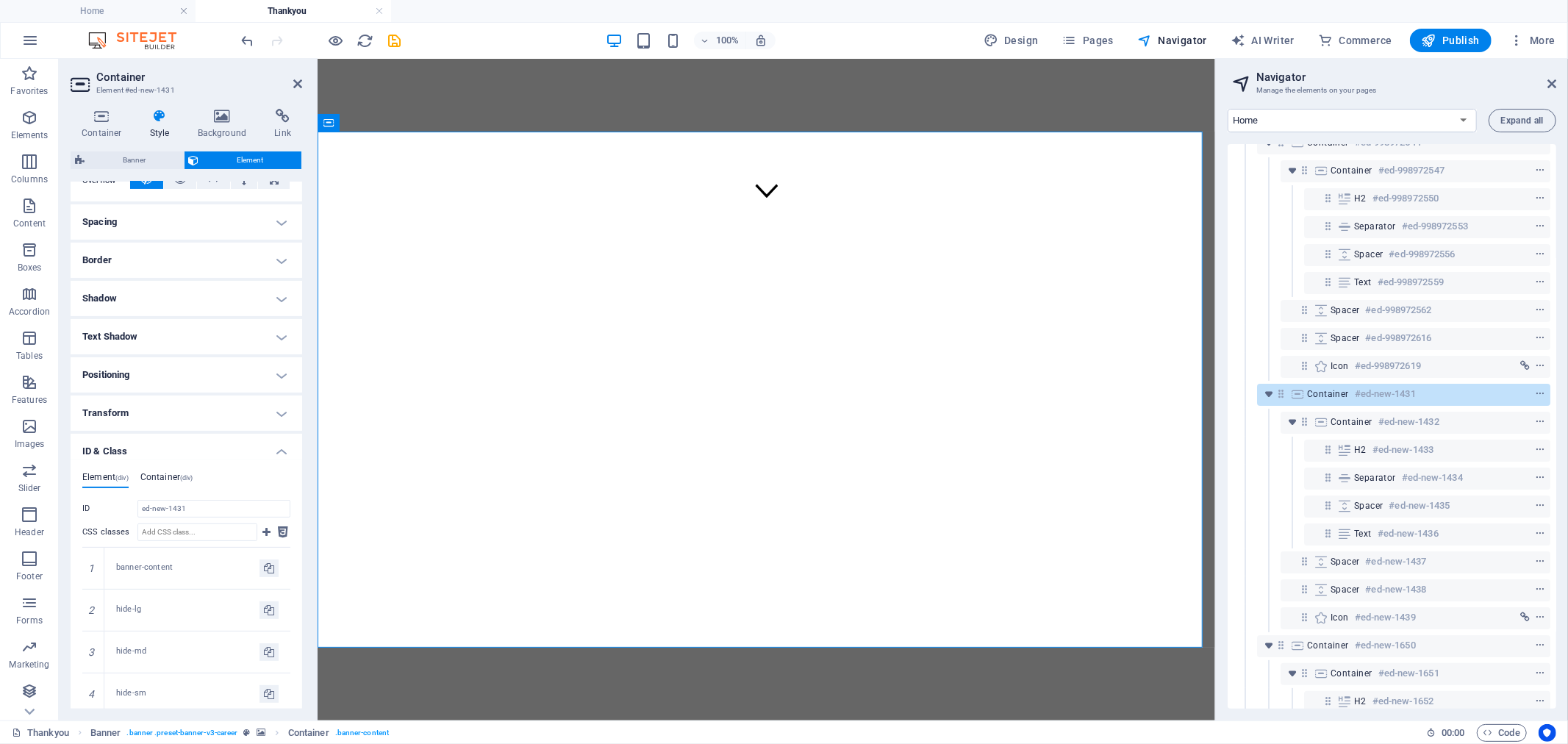
click at [170, 480] on h4 "Container (div)" at bounding box center [166, 479] width 53 height 16
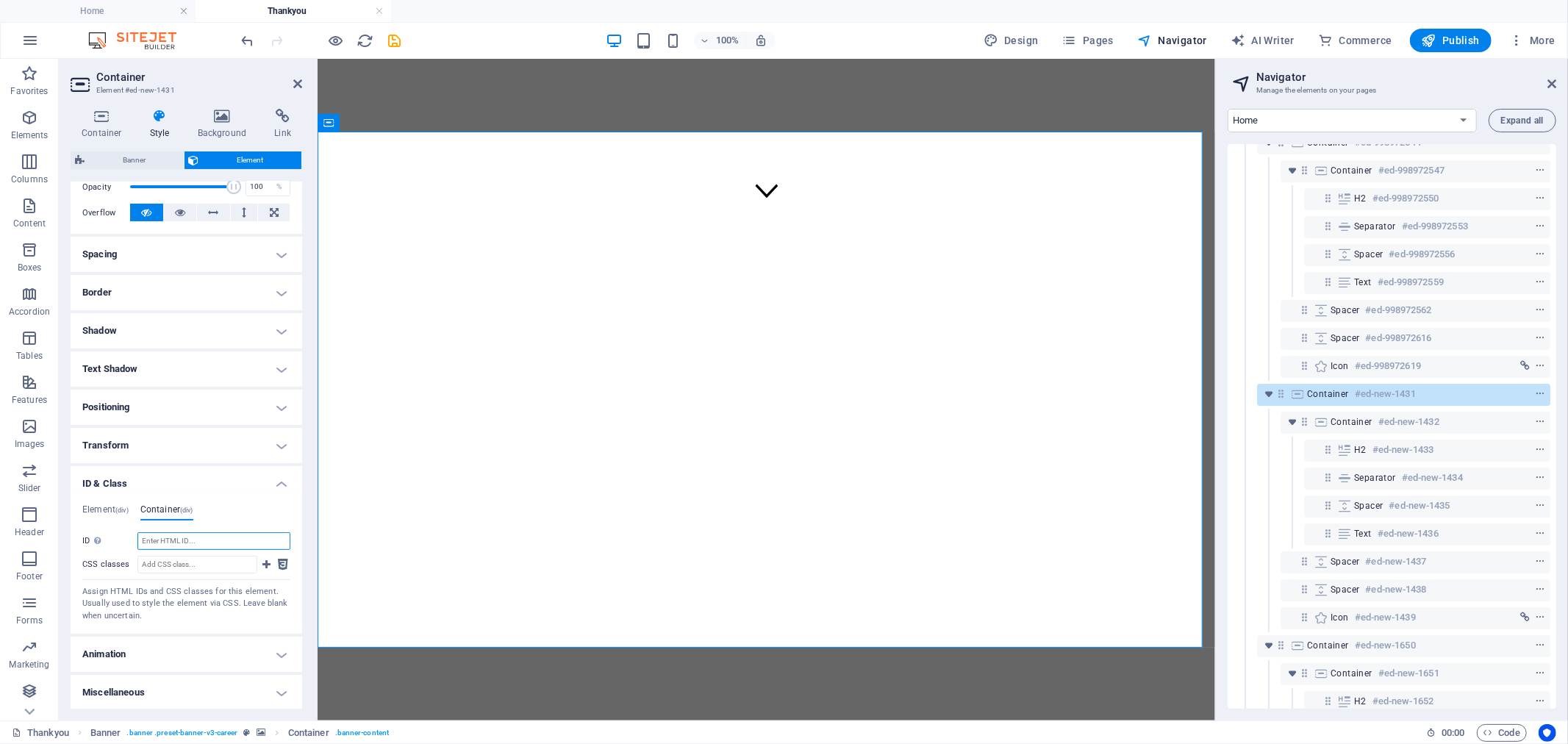
click at [165, 545] on input "ID Space and special character (except "-" or "_") are not accepted" at bounding box center [213, 540] width 153 height 17
paste input "Cancellation"
click at [144, 539] on input "Cancellation" at bounding box center [213, 540] width 153 height 17
type input "cancellation"
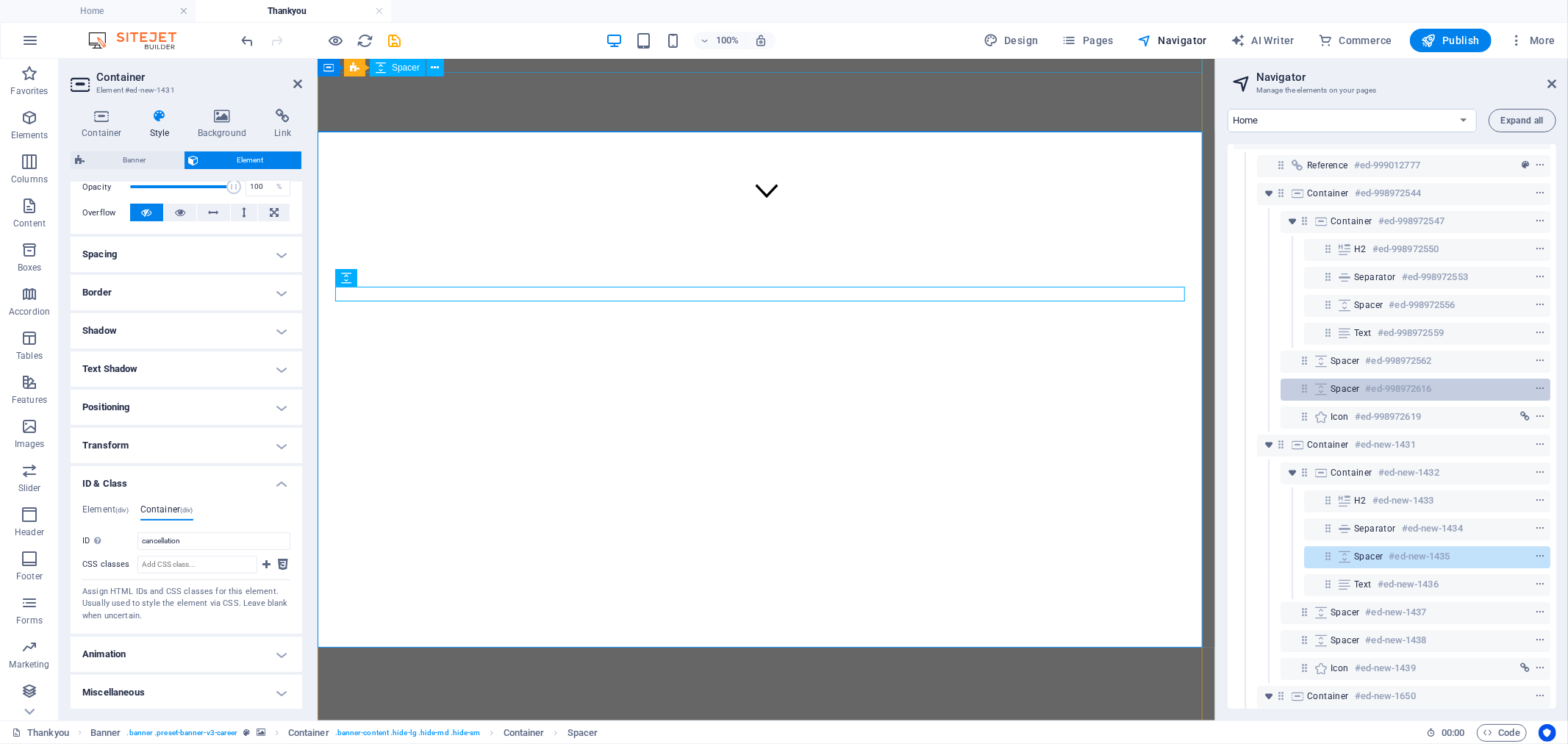
scroll to position [0, 0]
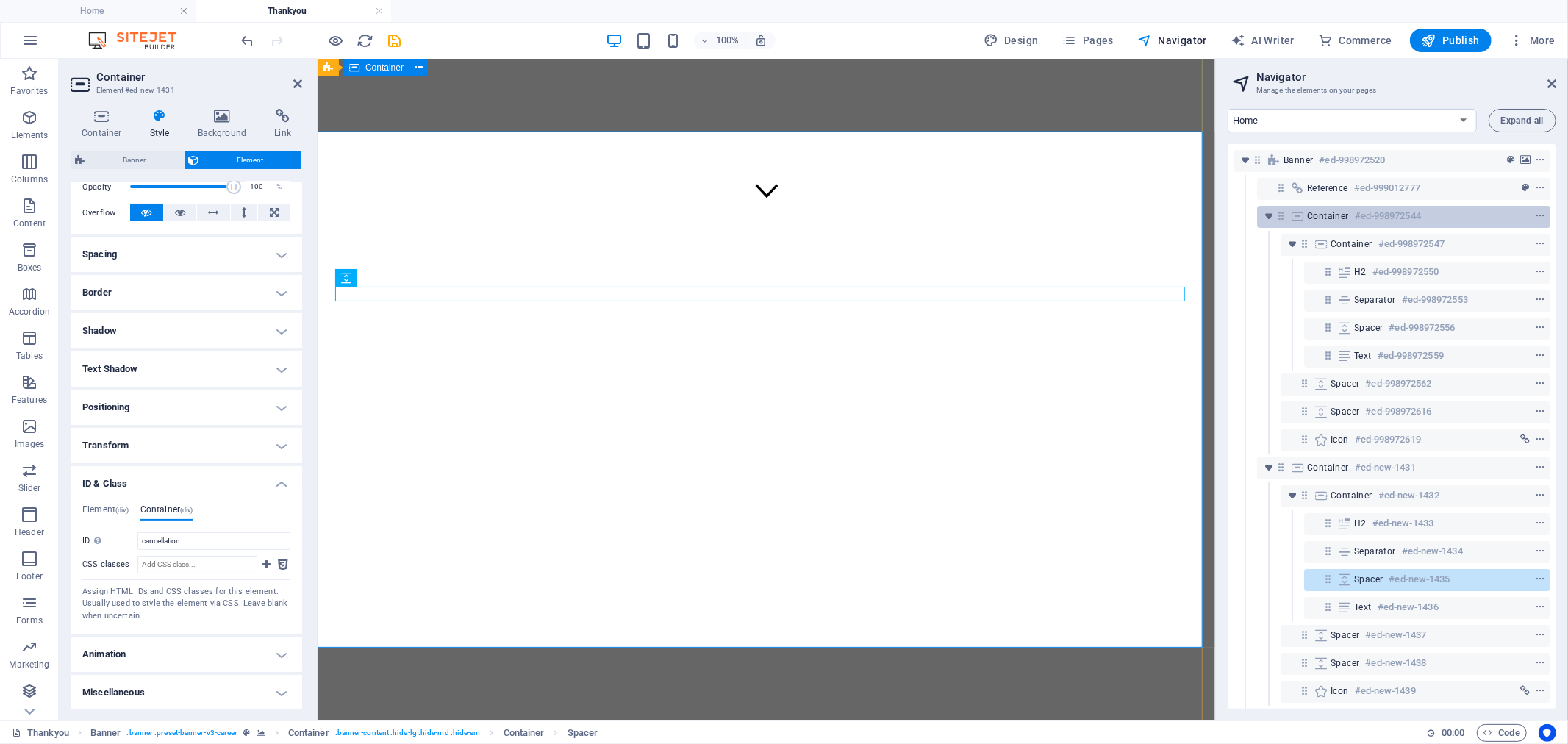
click at [1309, 216] on span "Container" at bounding box center [1328, 216] width 42 height 12
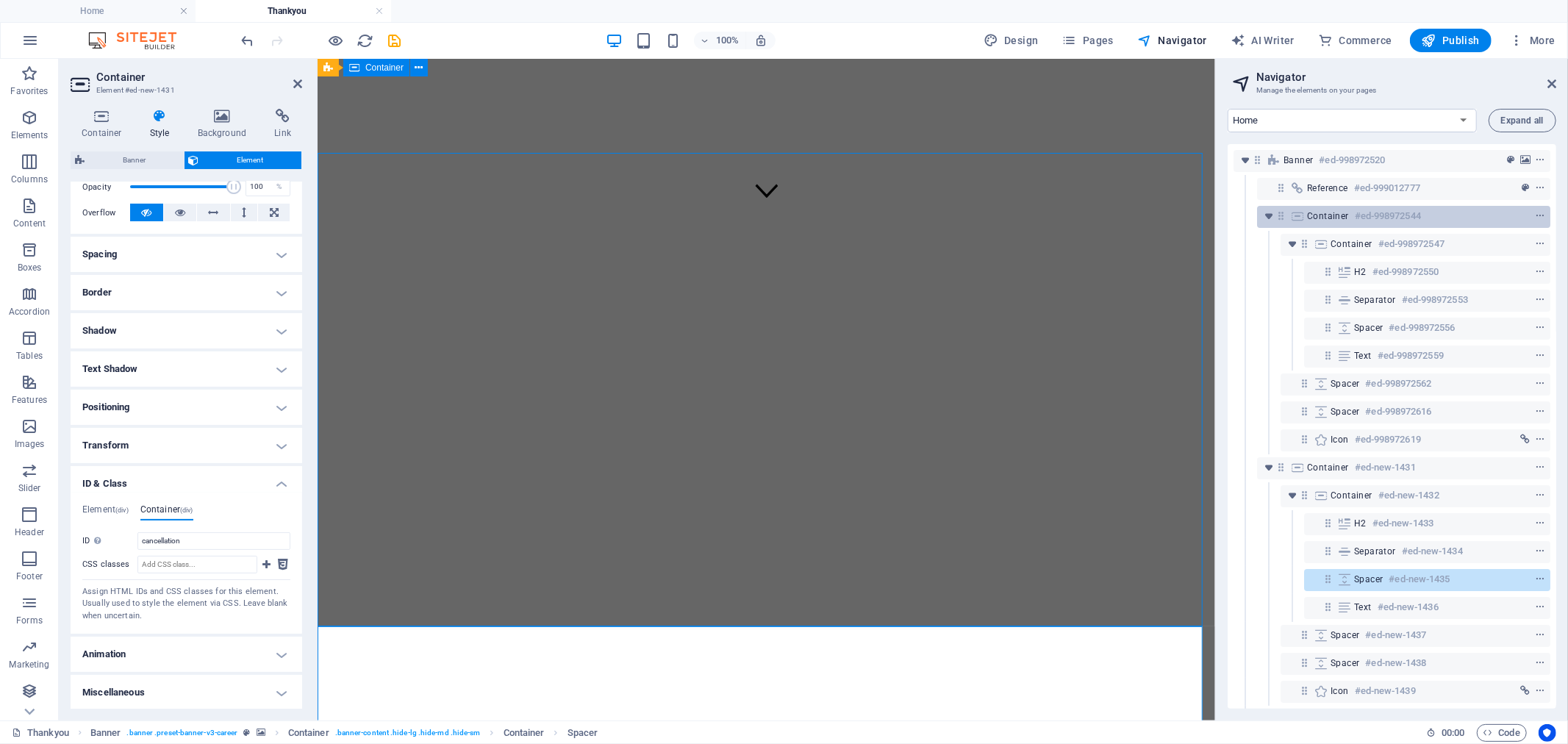
drag, startPoint x: 1306, startPoint y: 218, endPoint x: 107, endPoint y: 430, distance: 1217.6
click at [1306, 218] on div "Container #ed-998972544" at bounding box center [1404, 217] width 293 height 22
select select "%"
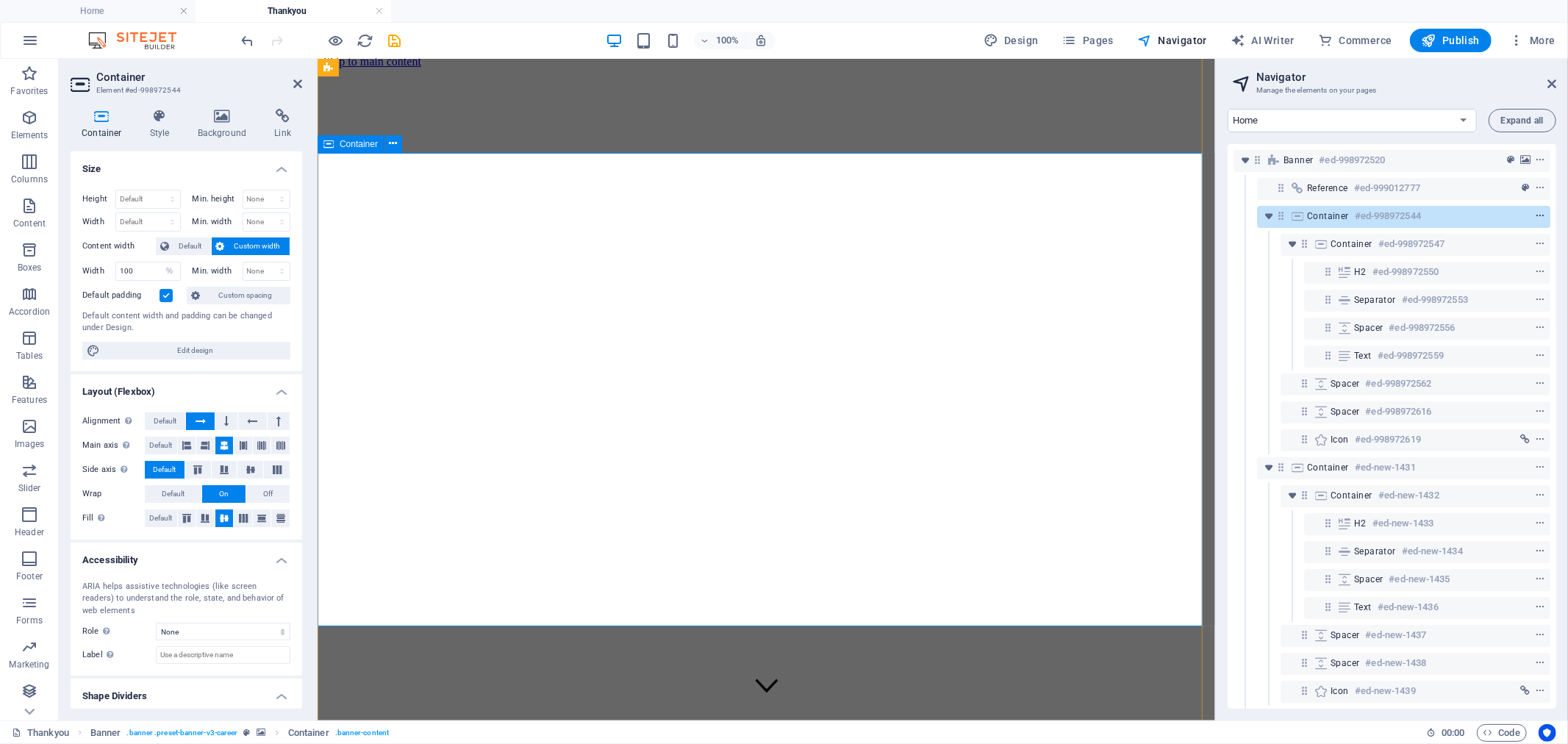
click at [1535, 216] on icon "context-menu" at bounding box center [1540, 216] width 10 height 10
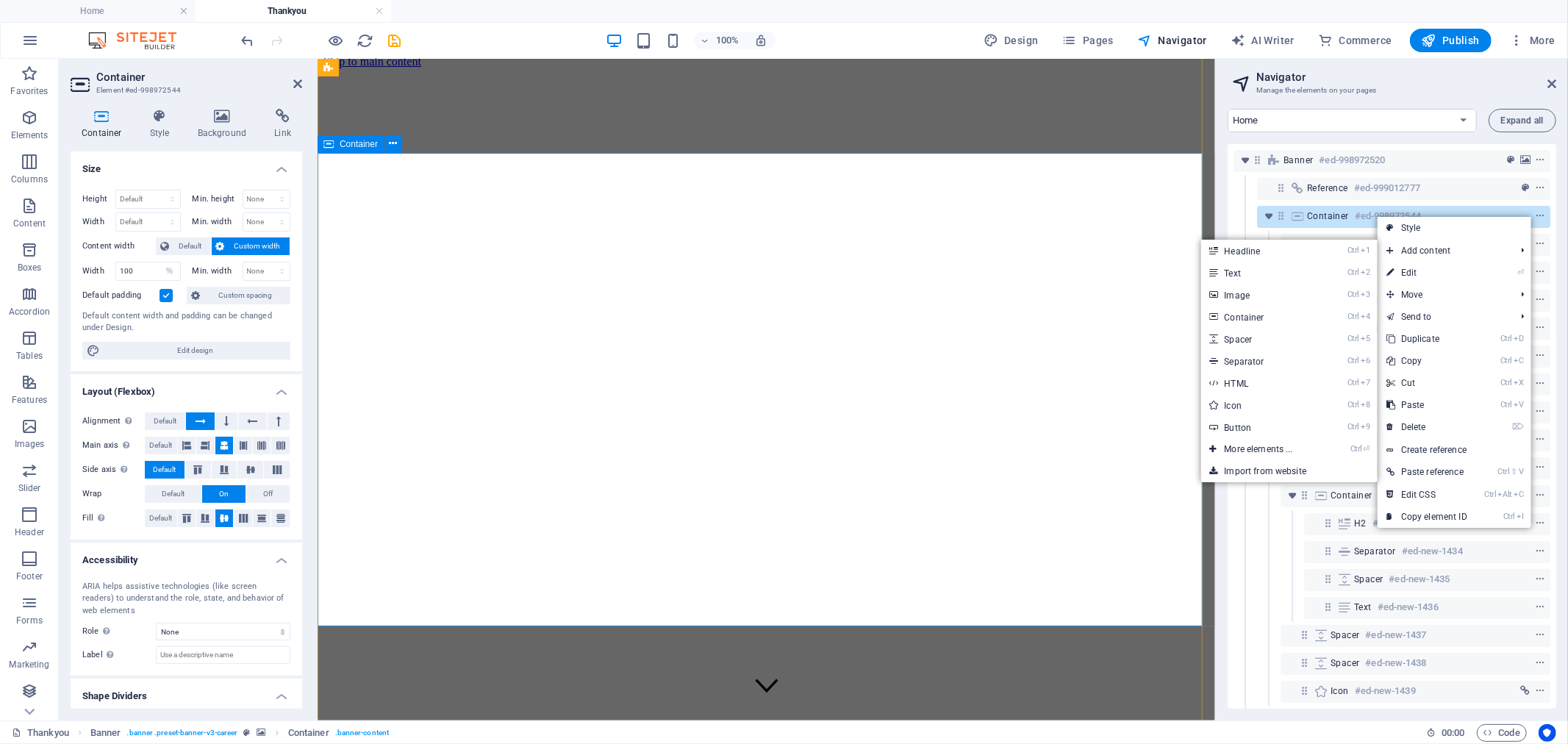
click at [1325, 208] on div "Container #ed-998972544" at bounding box center [1392, 216] width 170 height 17
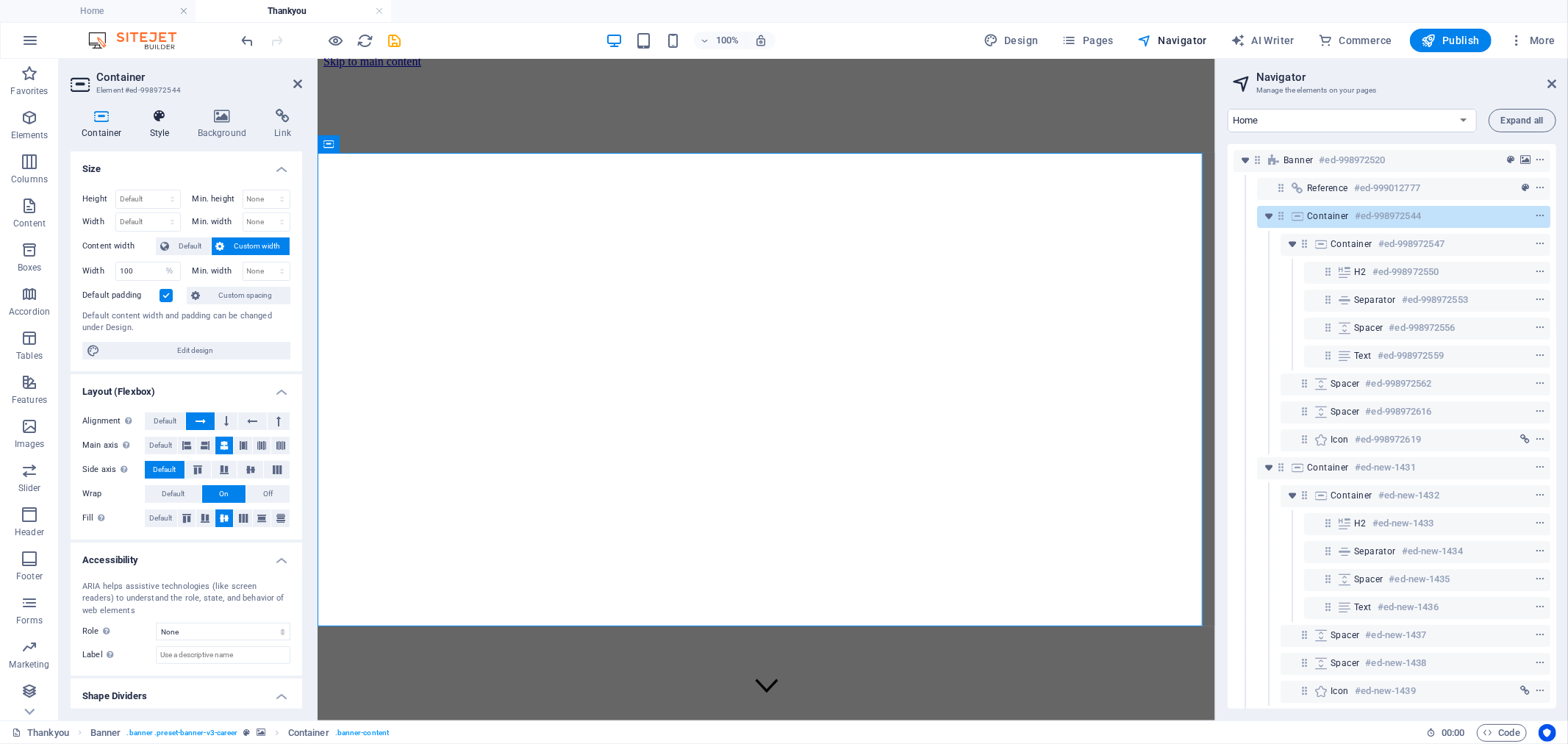
click at [177, 135] on h4 "Style" at bounding box center [163, 124] width 48 height 31
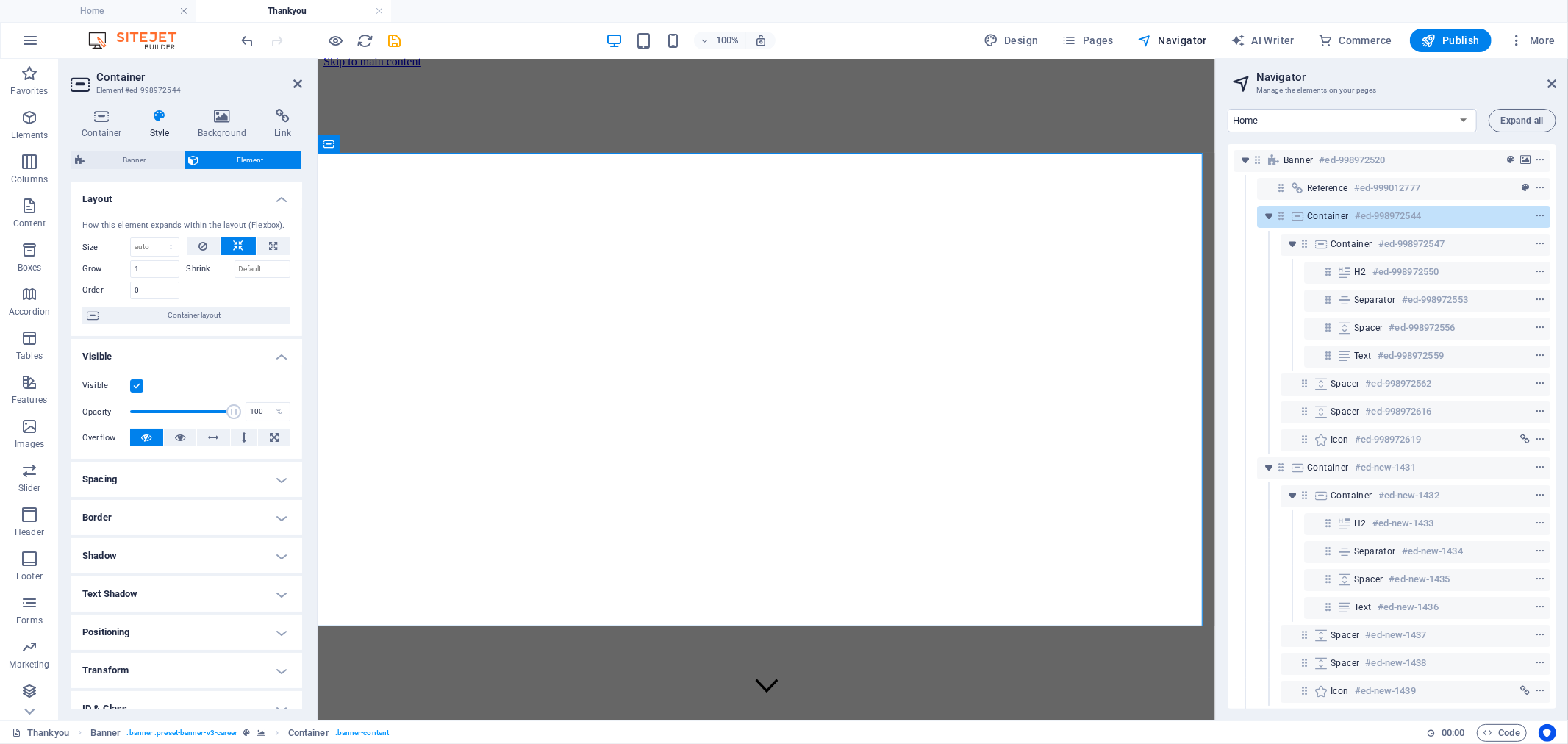
click at [140, 383] on label at bounding box center [136, 386] width 13 height 13
click at [0, 0] on input "Visible" at bounding box center [0, 0] width 0 height 0
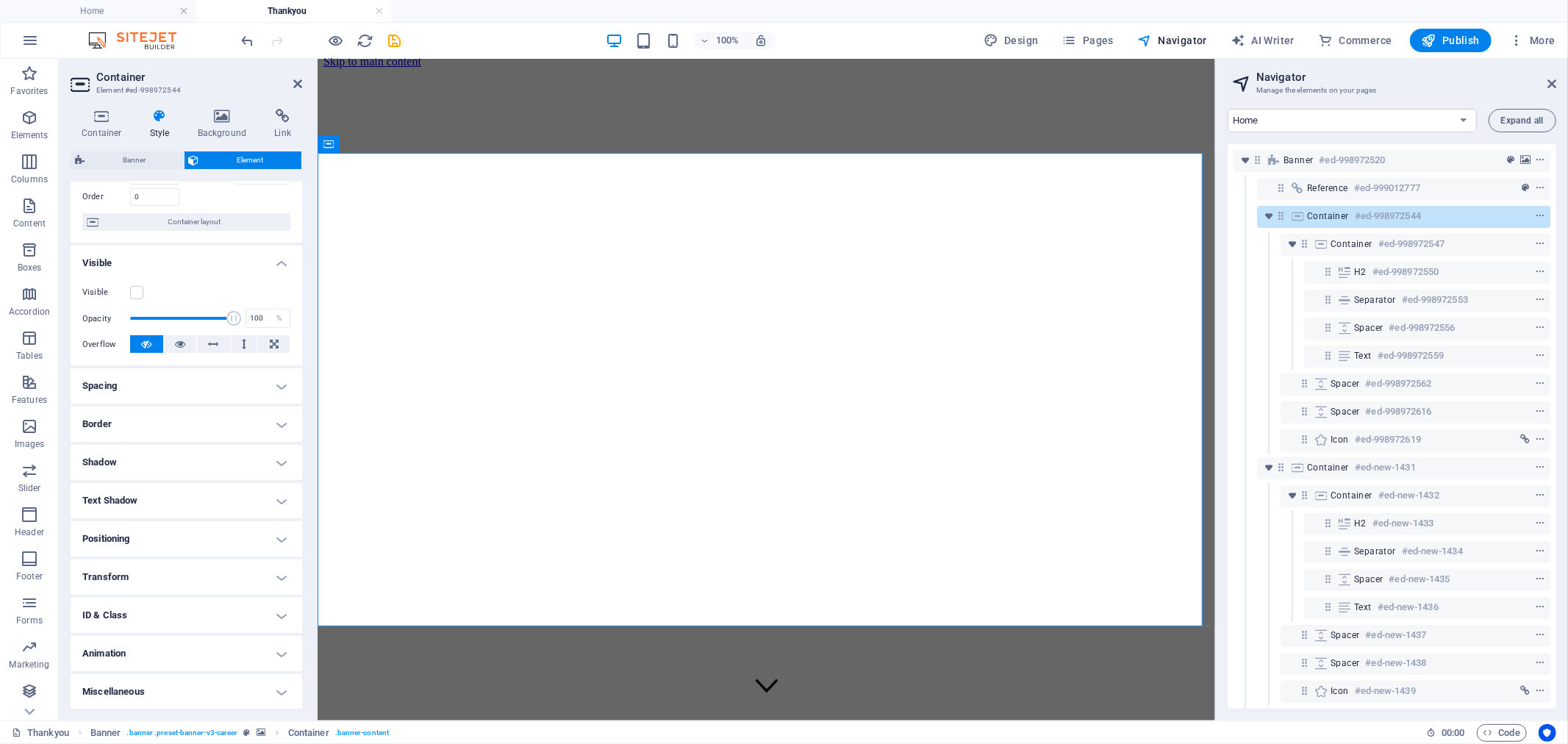
click at [155, 622] on h4 "ID & Class" at bounding box center [186, 615] width 231 height 36
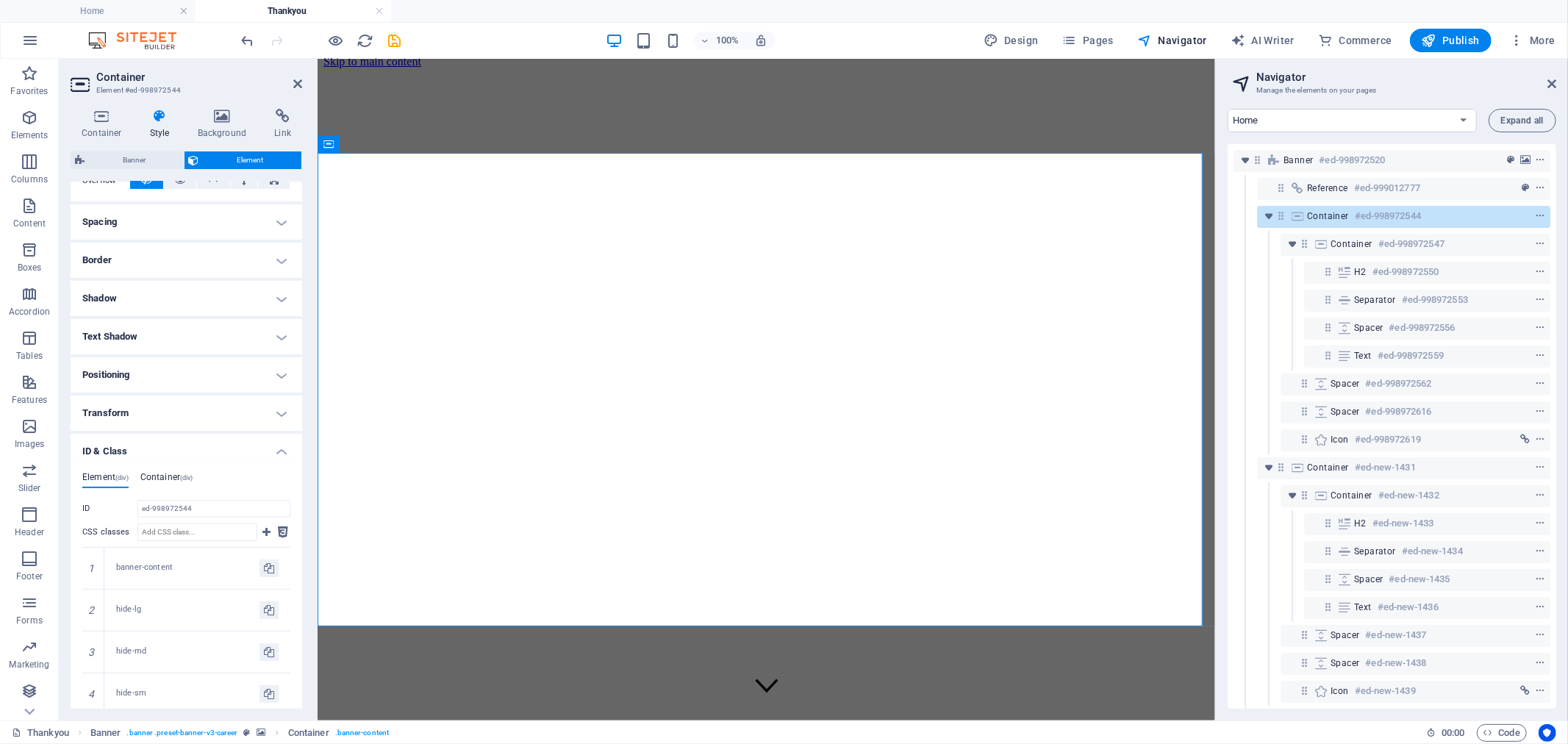
click at [177, 483] on h4 "Container (div)" at bounding box center [166, 479] width 53 height 16
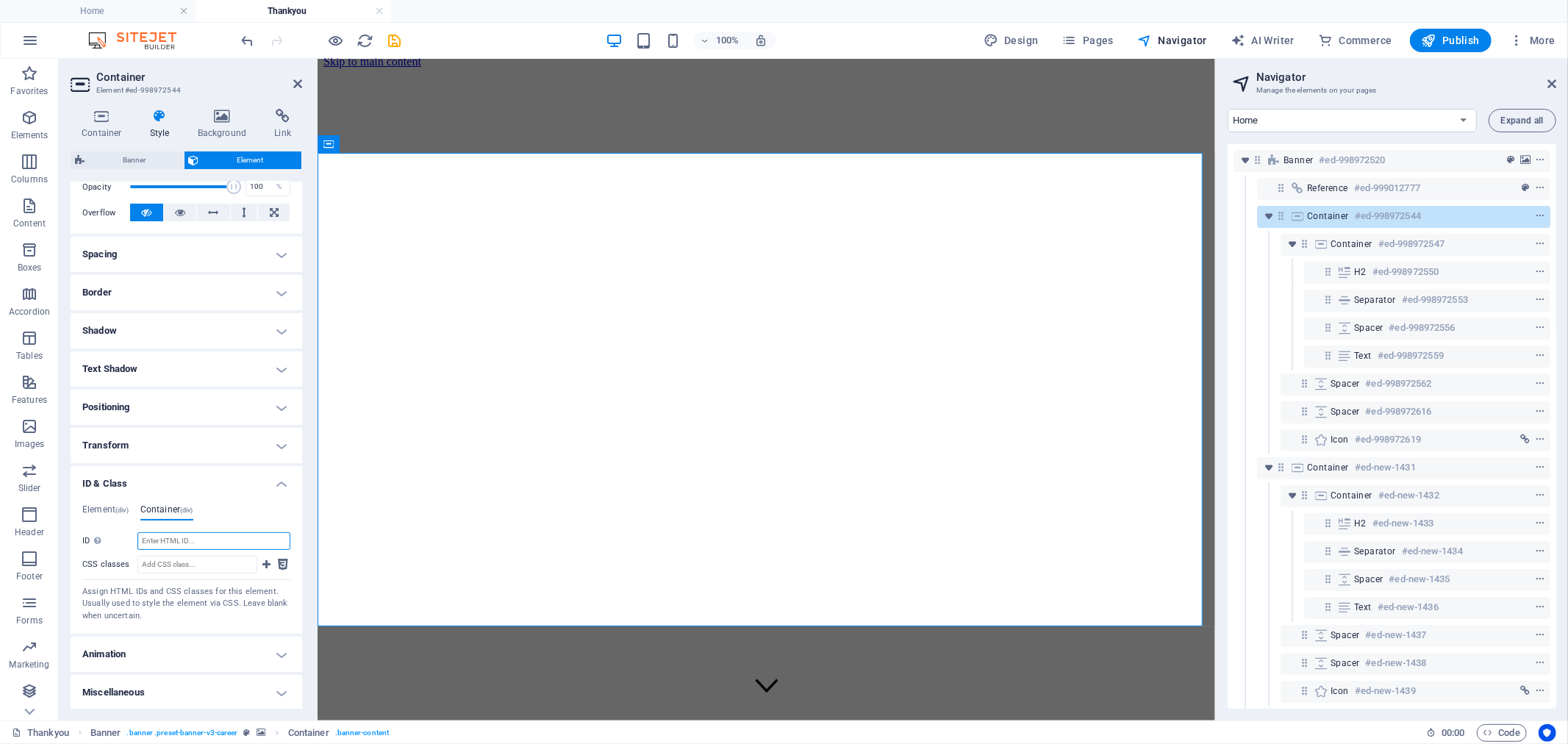
click at [182, 539] on input "ID Space and special character (except "-" or "_") are not accepted" at bounding box center [213, 540] width 153 height 17
paste input "Request"
click at [138, 539] on input "Request" at bounding box center [213, 540] width 153 height 17
type input "request"
click at [254, 526] on div "Element (div) Container (div) ID ed-998972544 CSS classes 1 banner-content 2 hi…" at bounding box center [186, 563] width 208 height 117
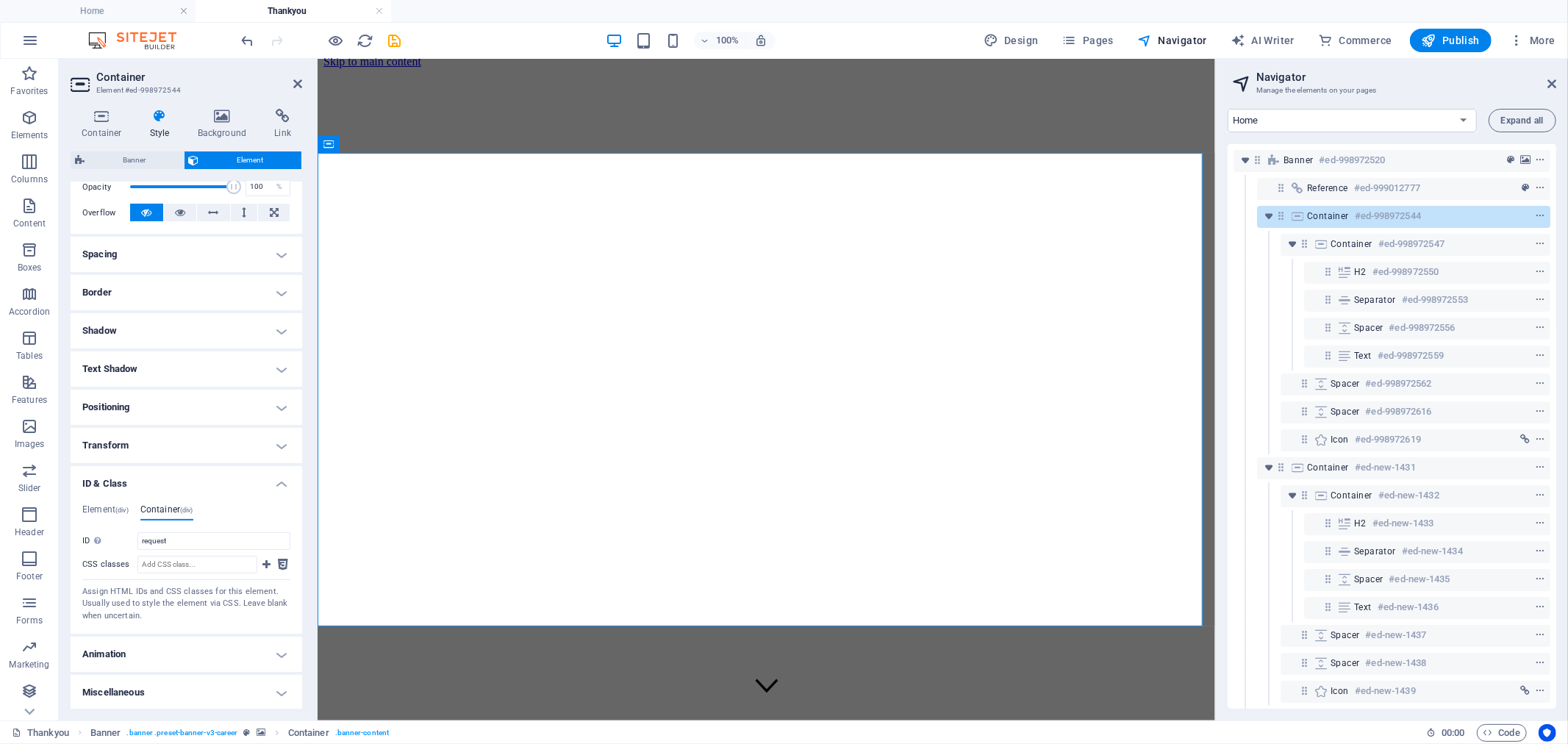
click at [400, 45] on icon "save" at bounding box center [395, 40] width 17 height 17
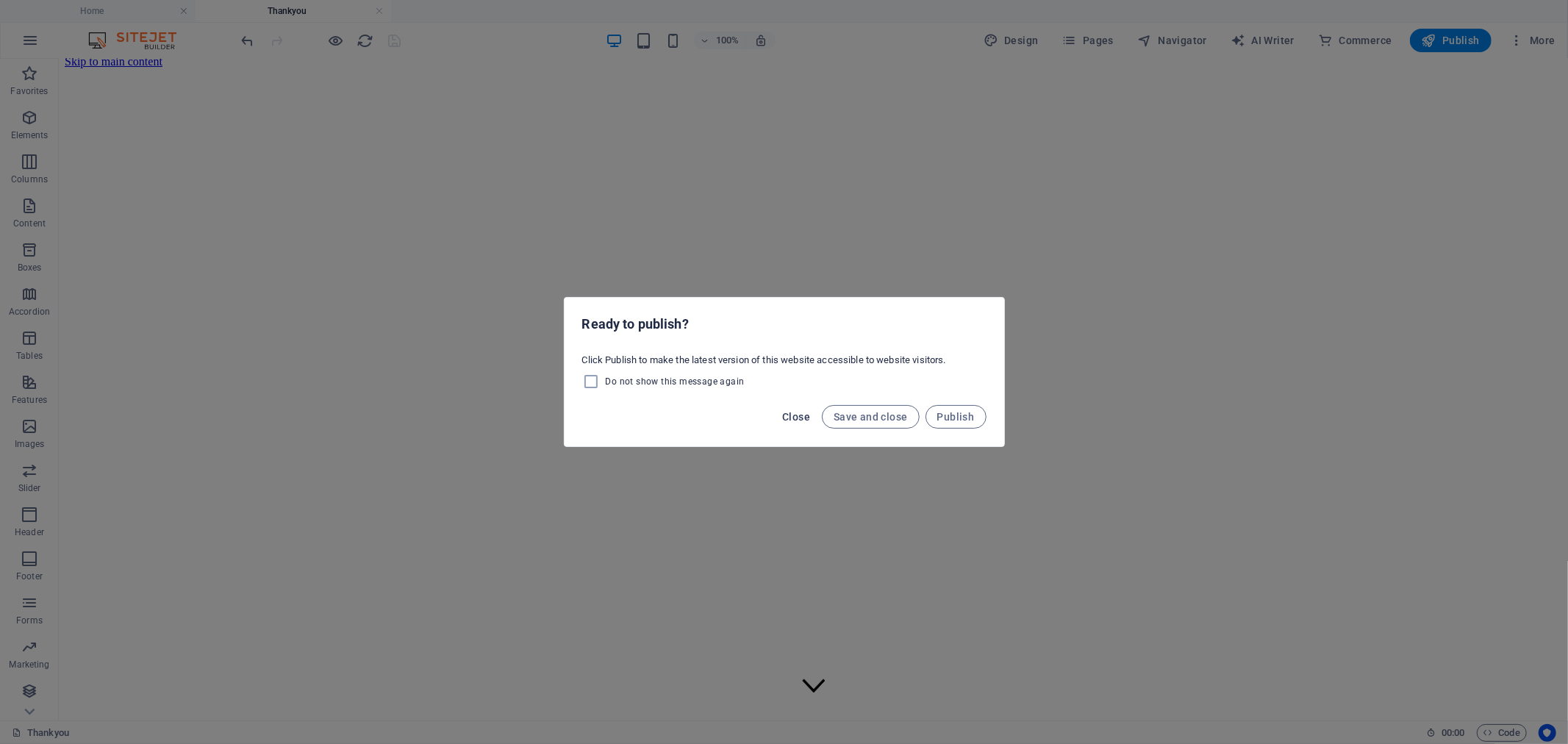
click at [791, 416] on span "Close" at bounding box center [796, 416] width 28 height 12
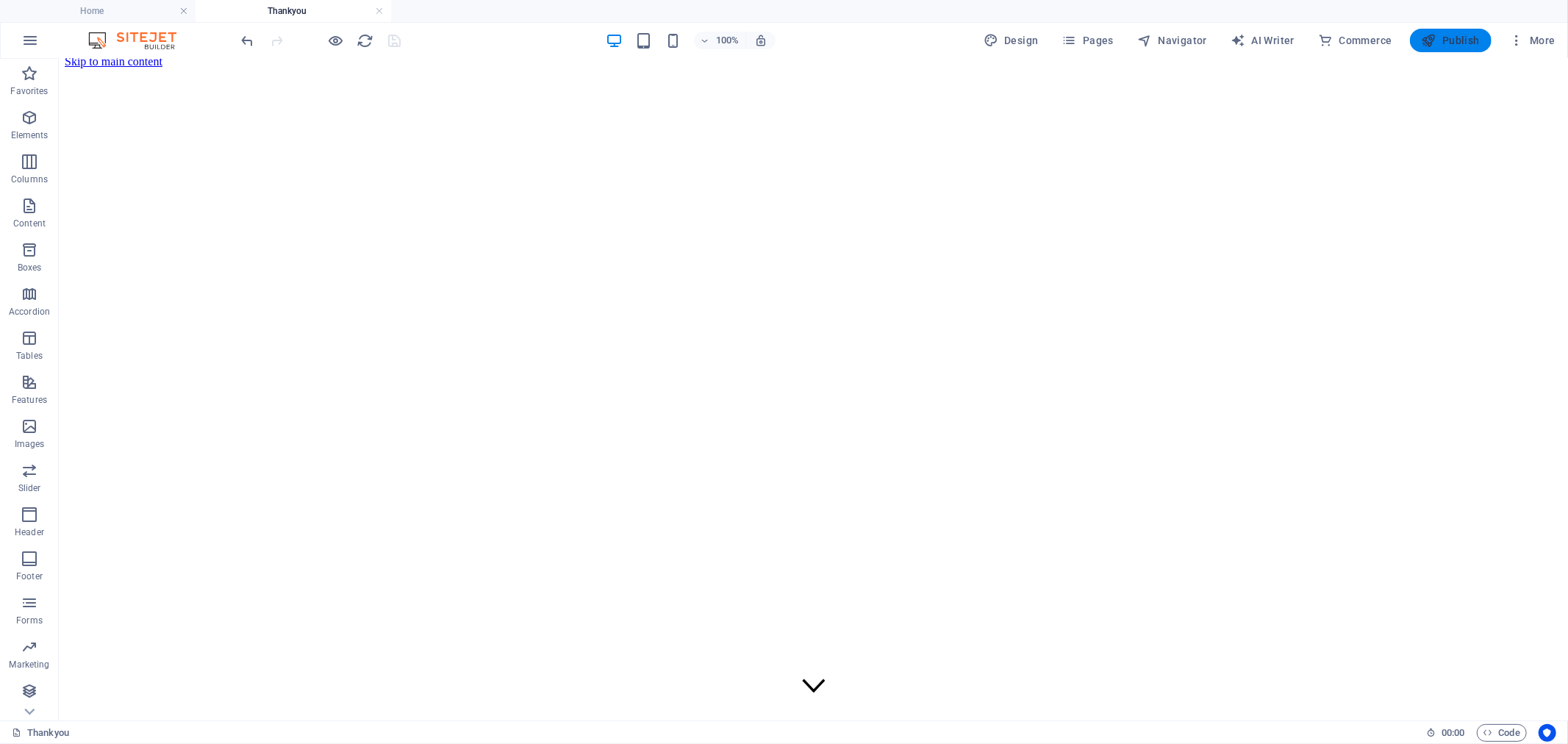
click at [1444, 36] on span "Publish" at bounding box center [1451, 40] width 58 height 15
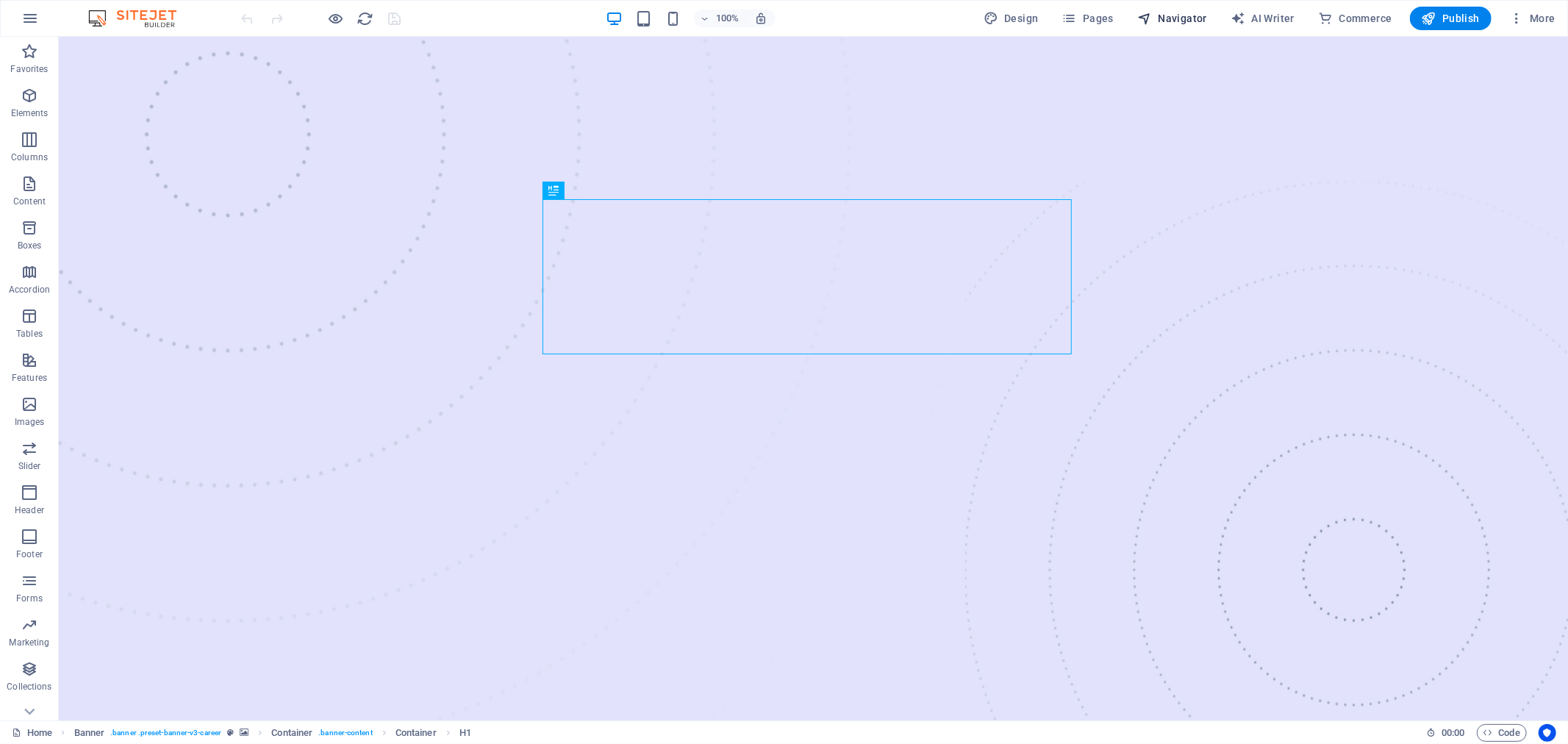
click at [1185, 22] on span "Navigator" at bounding box center [1172, 18] width 70 height 15
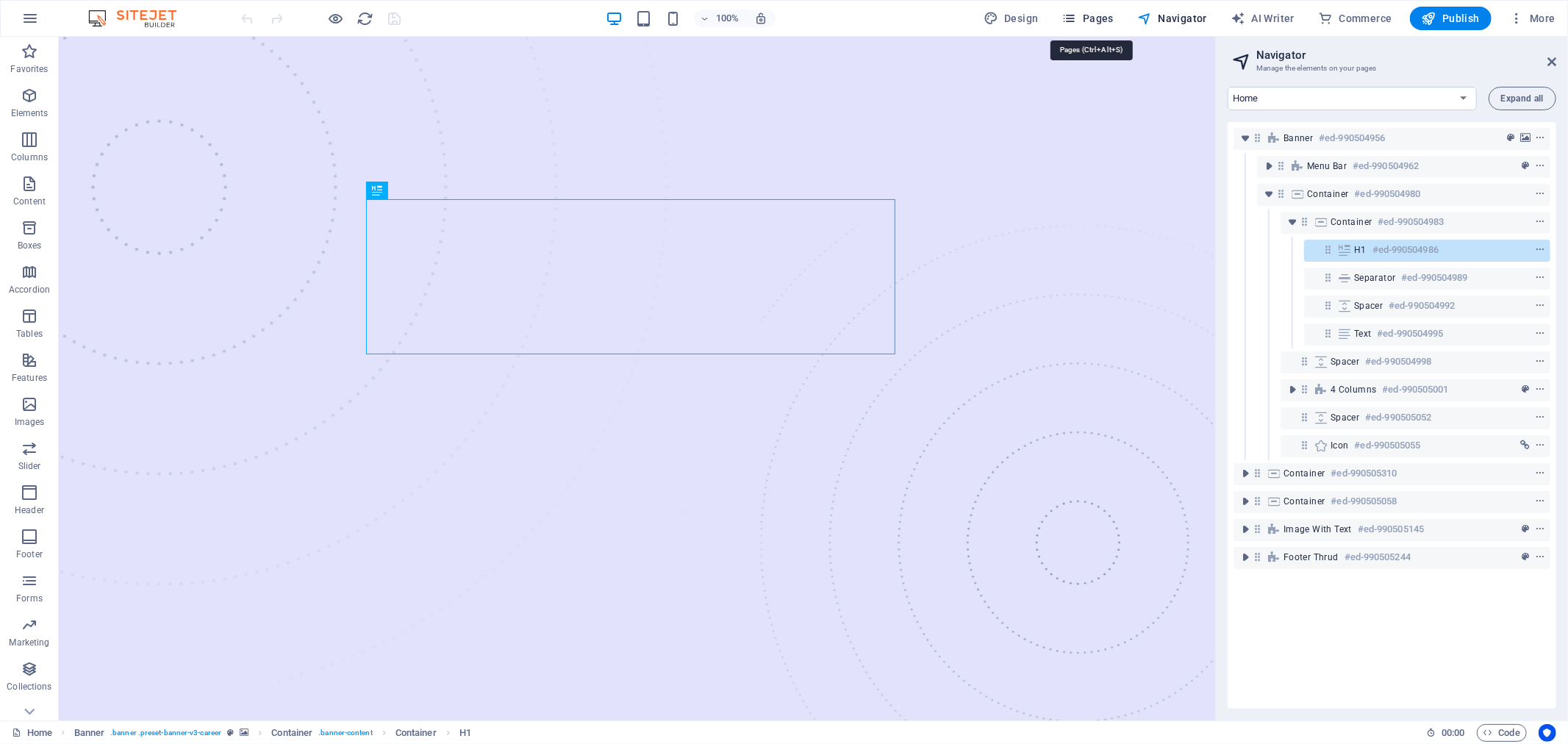
click at [1110, 23] on span "Pages" at bounding box center [1088, 18] width 52 height 15
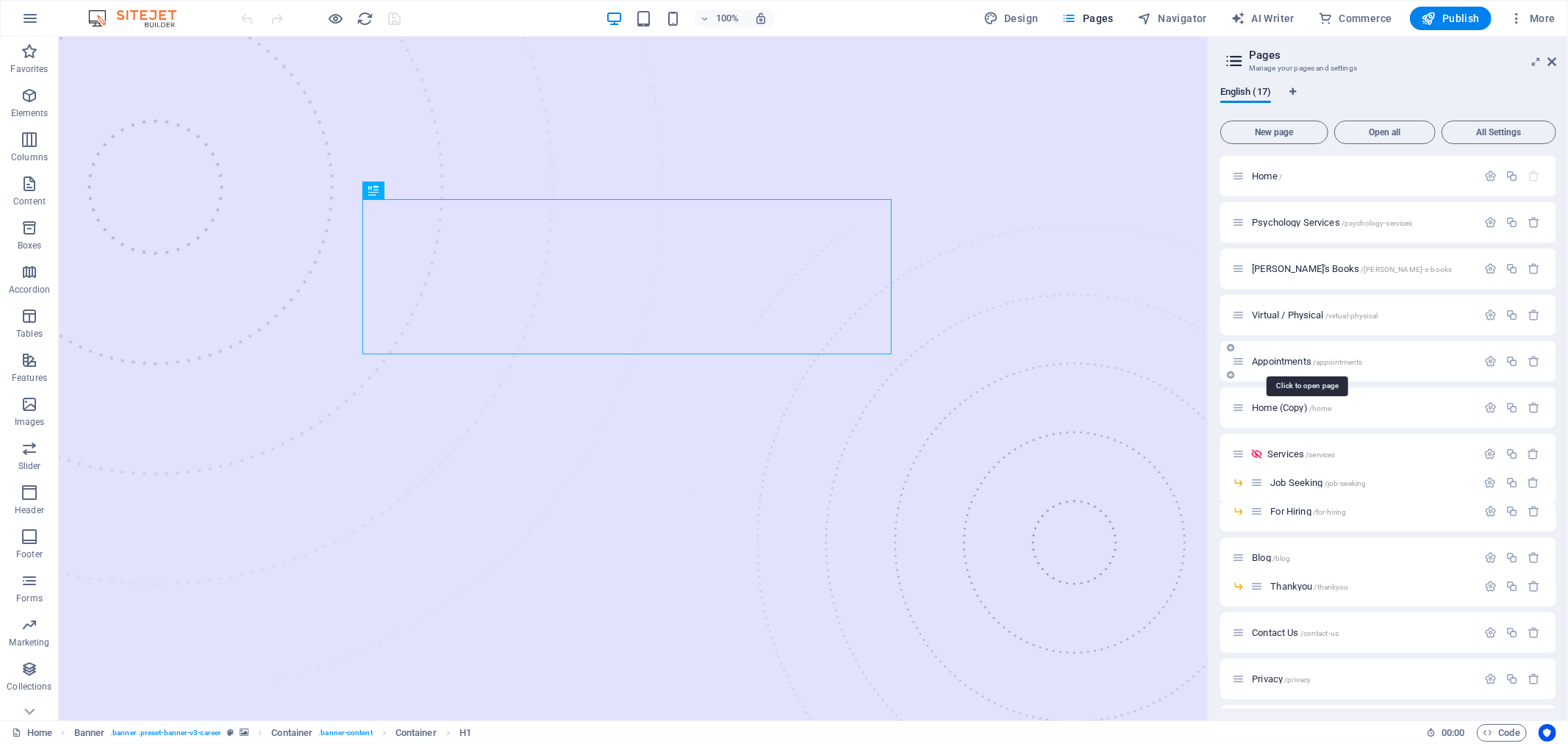
click at [1289, 360] on span "Appointments /appointments" at bounding box center [1306, 361] width 110 height 11
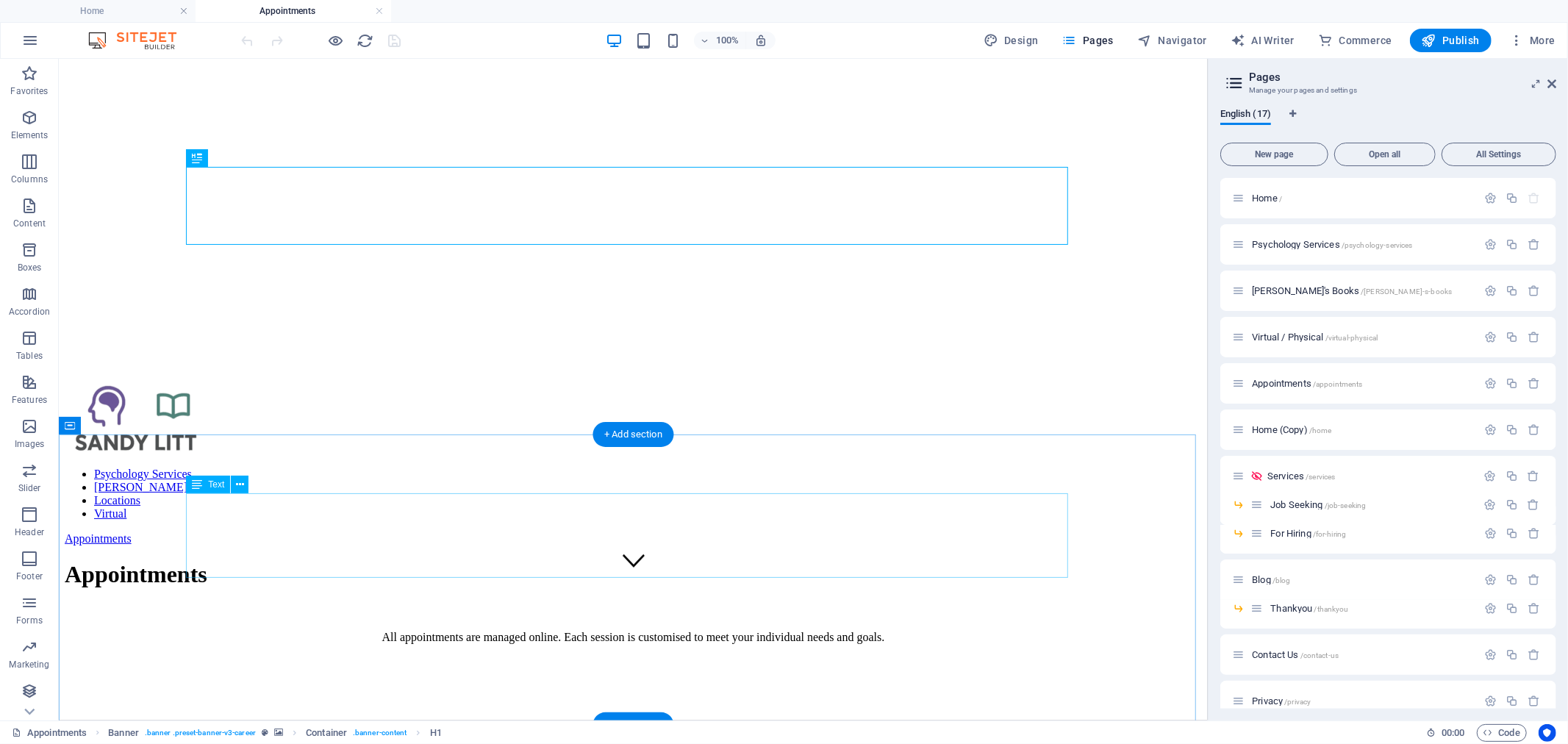
scroll to position [326, 0]
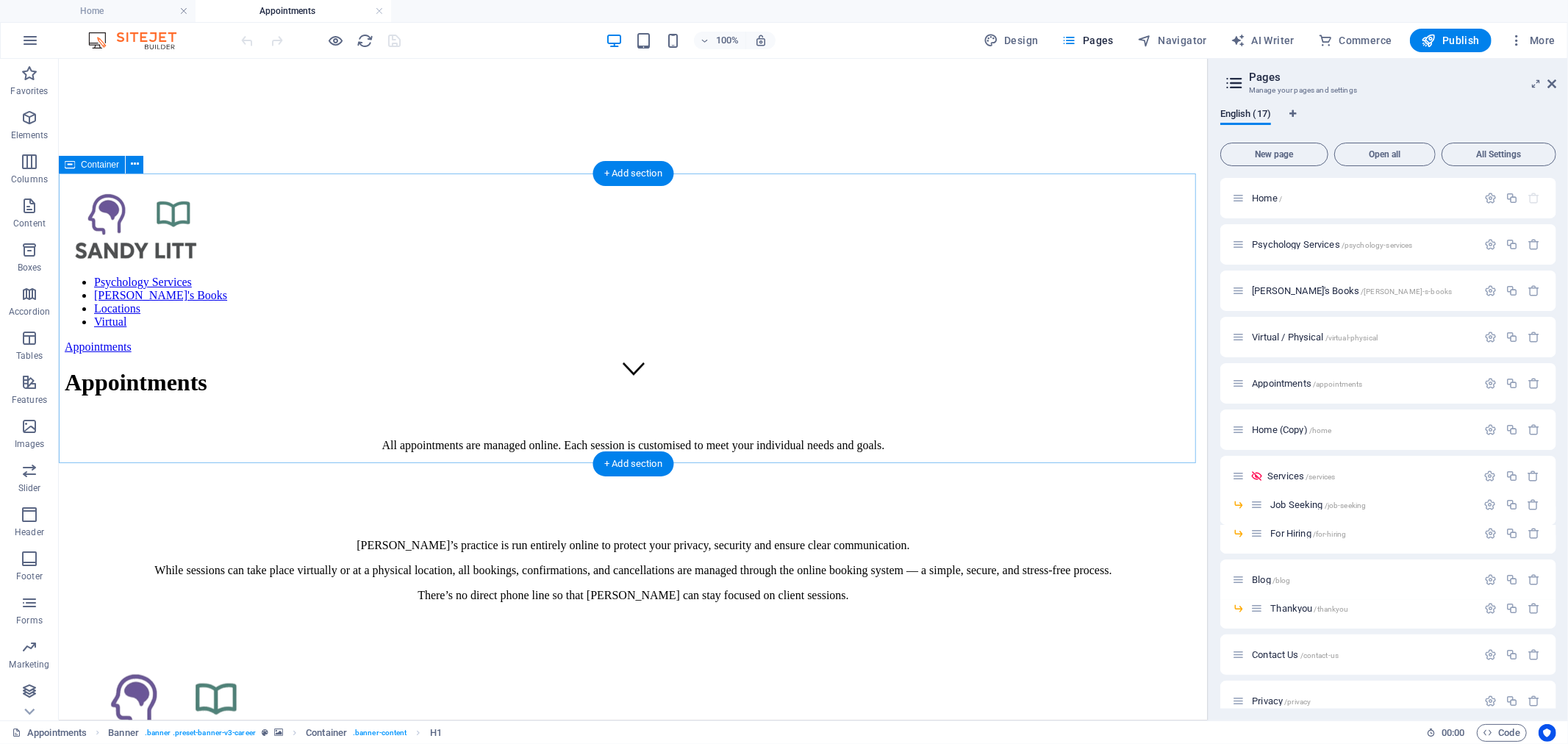
click at [524, 613] on div at bounding box center [633, 613] width 1138 height 0
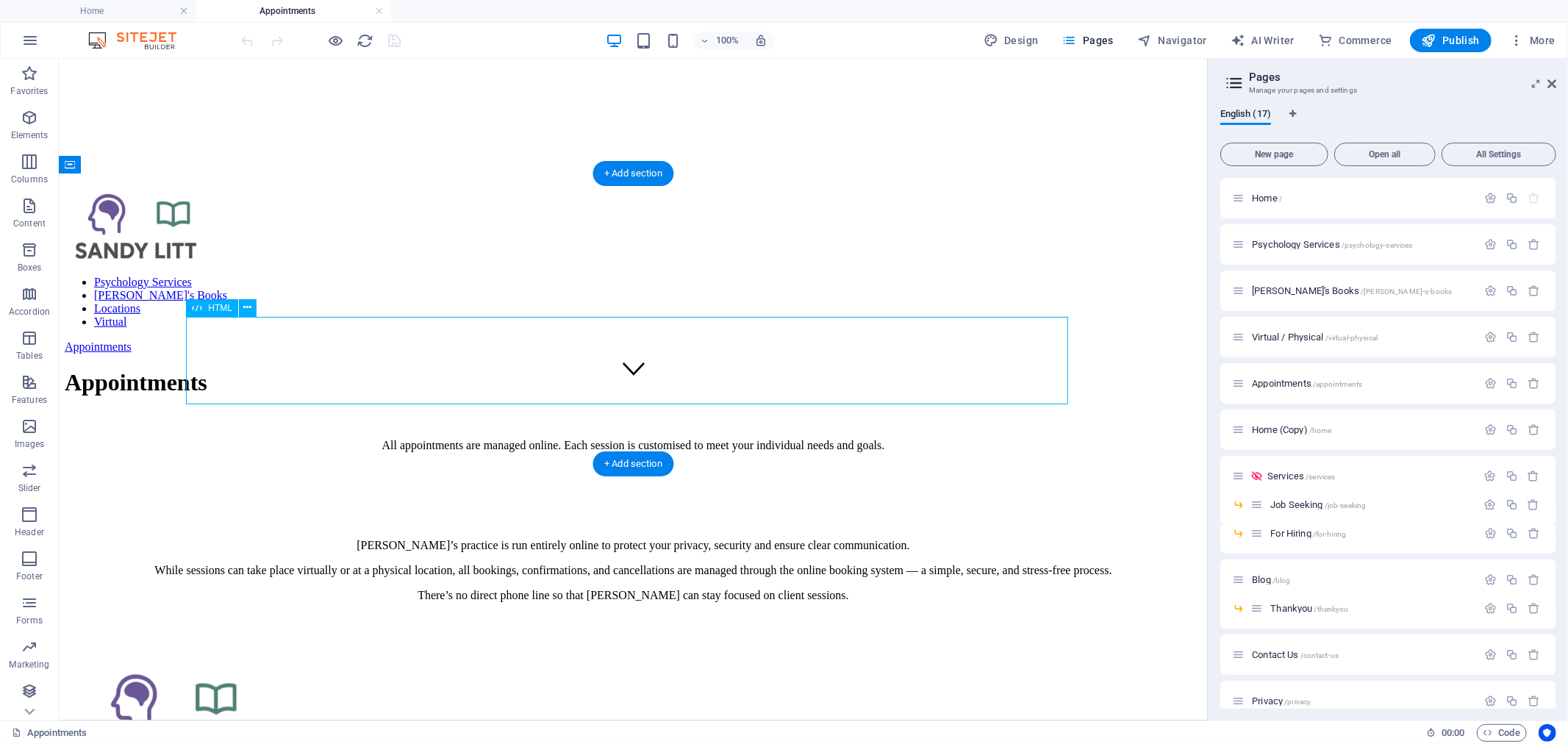
click at [524, 613] on div at bounding box center [633, 613] width 1138 height 0
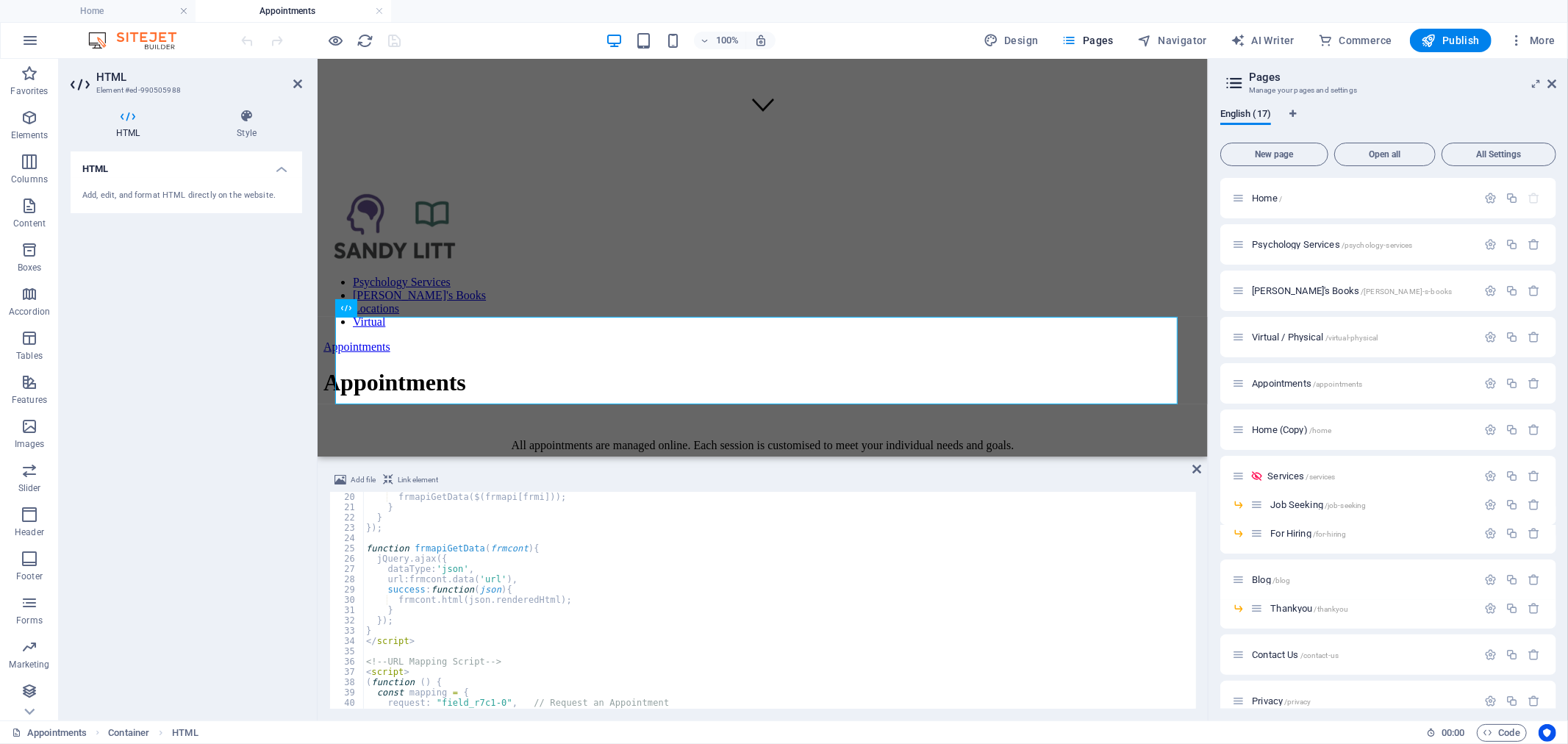
scroll to position [195, 0]
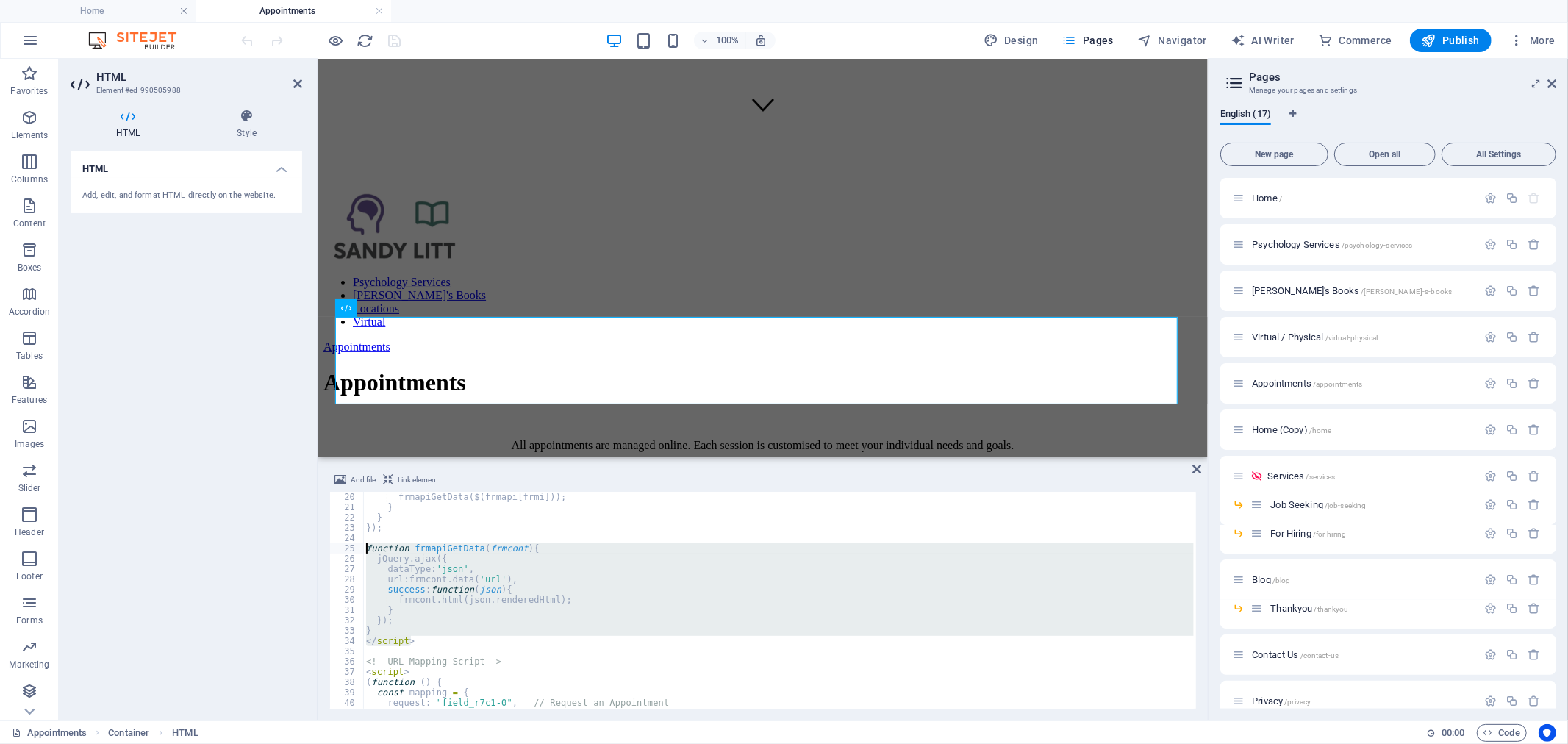
drag, startPoint x: 426, startPoint y: 643, endPoint x: 350, endPoint y: 548, distance: 121.7
click at [350, 548] on div "20 21 22 23 24 25 26 27 28 29 30 31 32 33 34 35 36 37 38 39 40 41 42 frmapiGetD…" at bounding box center [763, 600] width 866 height 217
click at [482, 605] on div "frmapiGetData ( $ ( frmapi [ frmi ])) ; } } }) ; function frmapiGetData ( frmco…" at bounding box center [778, 600] width 831 height 217
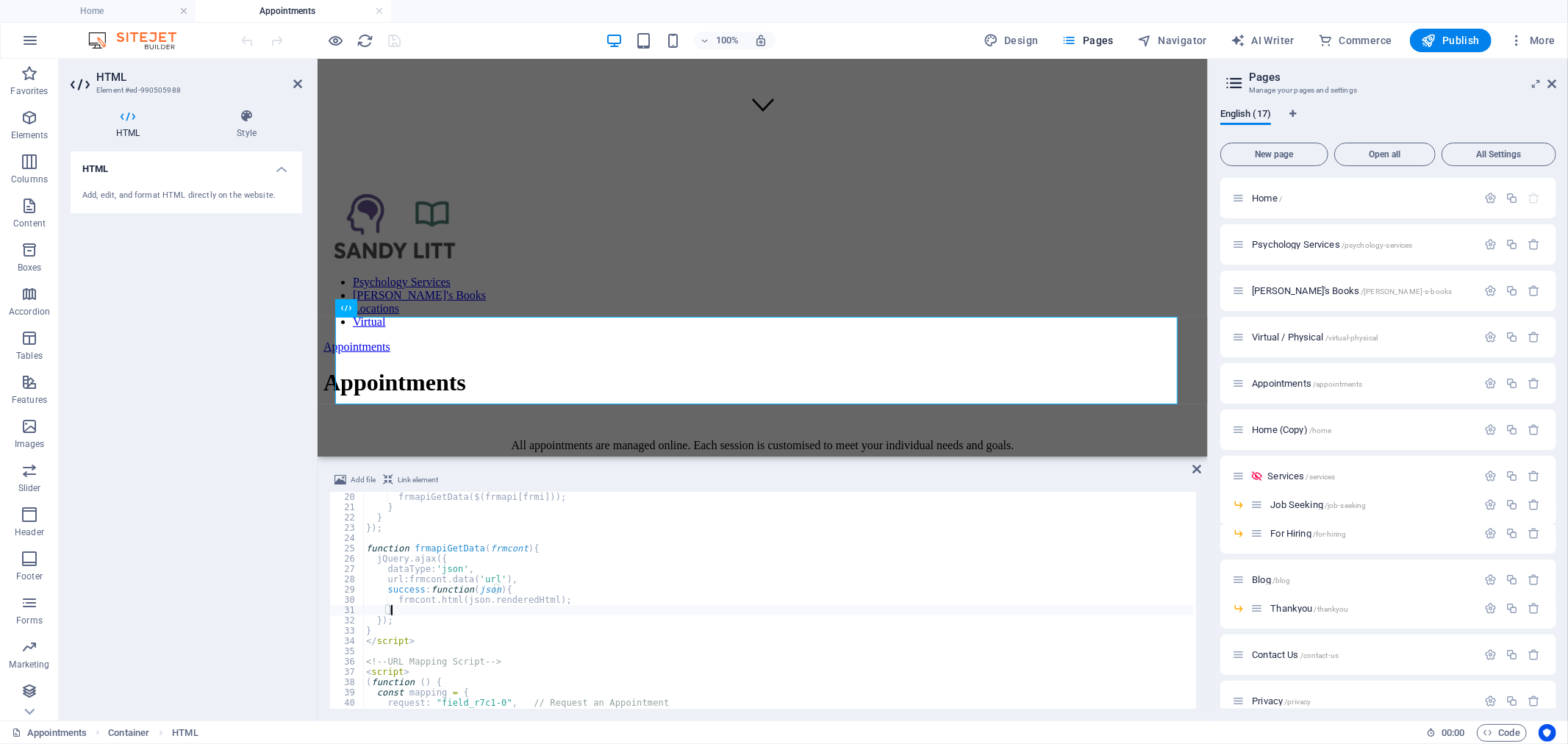
type textarea "</script>"
